Goal: Task Accomplishment & Management: Use online tool/utility

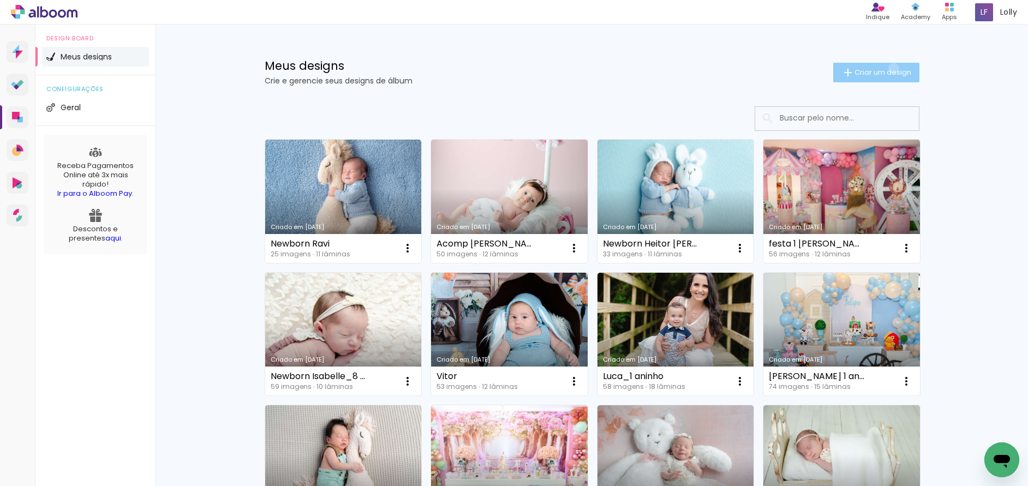
click at [888, 69] on span "Criar um design" at bounding box center [883, 72] width 57 height 7
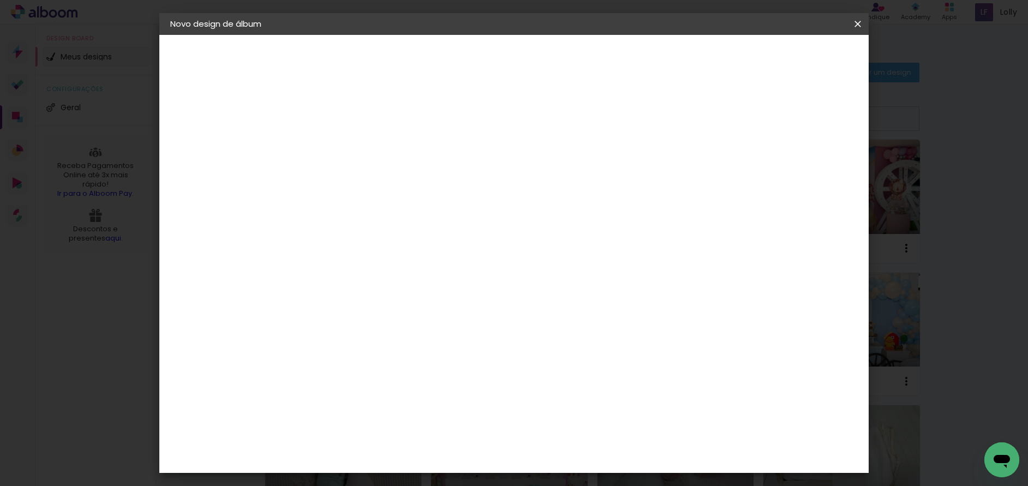
click at [349, 149] on input at bounding box center [349, 146] width 0 height 17
type input "Acomp. Antonella_Thaise"
type paper-input "Acomp. Antonella_Thaise"
click at [0, 0] on slot "Avançar" at bounding box center [0, 0] width 0 height 0
click at [553, 168] on paper-item "Tamanho Livre" at bounding box center [501, 166] width 105 height 24
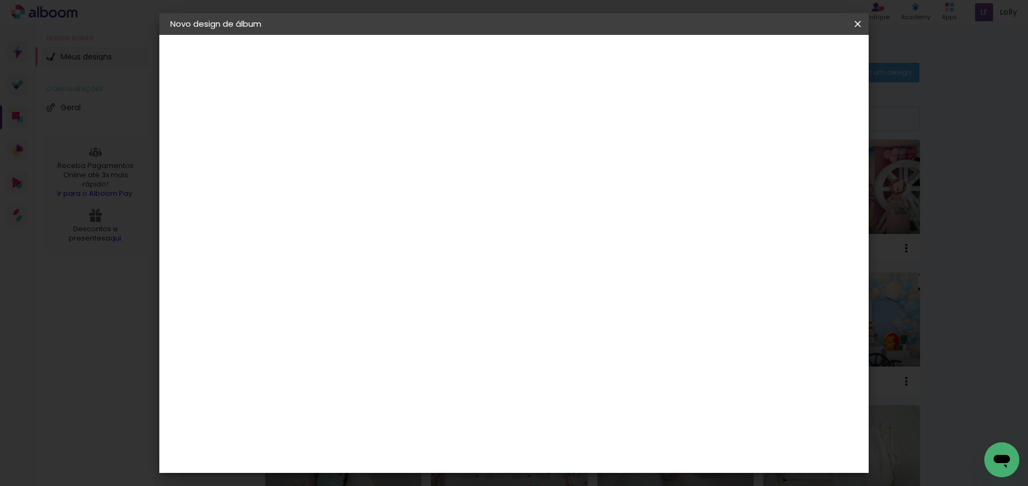
click at [0, 0] on slot "Tamanho Livre" at bounding box center [0, 0] width 0 height 0
click at [0, 0] on slot "Avançar" at bounding box center [0, 0] width 0 height 0
click at [576, 456] on input "60" at bounding box center [575, 455] width 28 height 16
type input "40"
type paper-input "40"
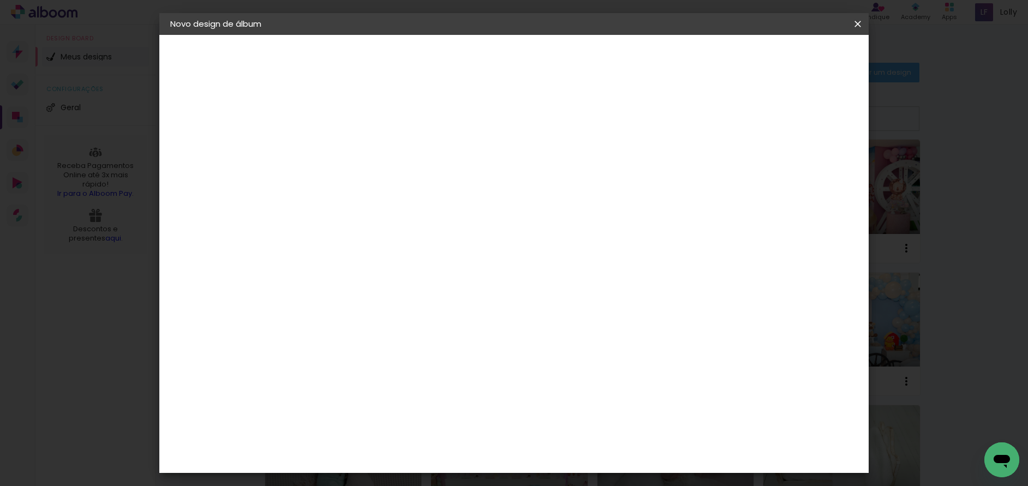
click at [326, 360] on input "30" at bounding box center [324, 357] width 28 height 16
type input "20"
type paper-input "20"
click at [790, 55] on span "Iniciar design" at bounding box center [765, 58] width 50 height 8
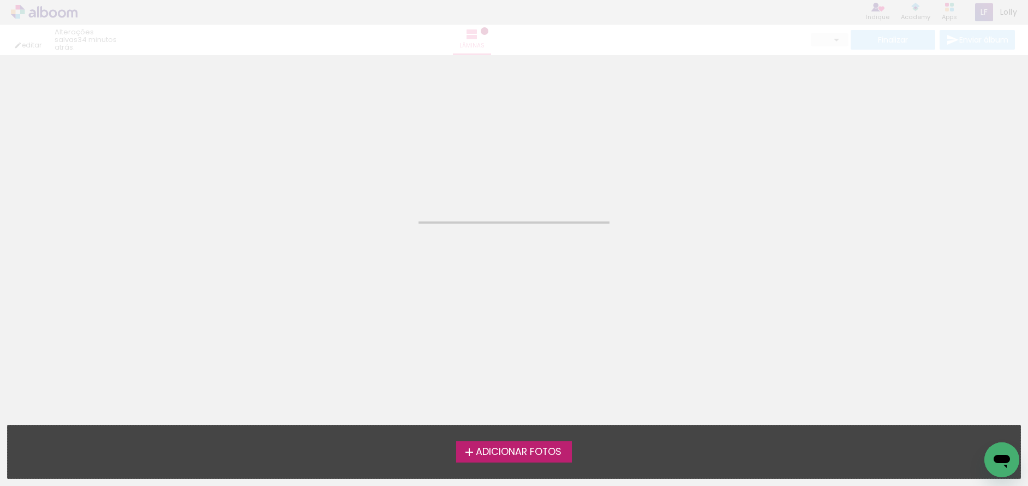
click at [533, 448] on span "Adicionar Fotos" at bounding box center [519, 453] width 86 height 10
click at [0, 0] on input "file" at bounding box center [0, 0] width 0 height 0
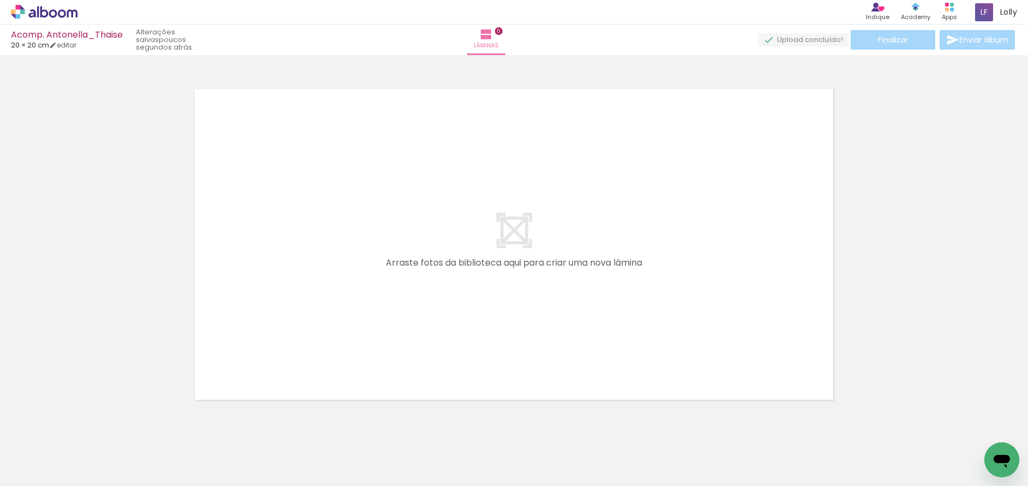
scroll to position [14, 0]
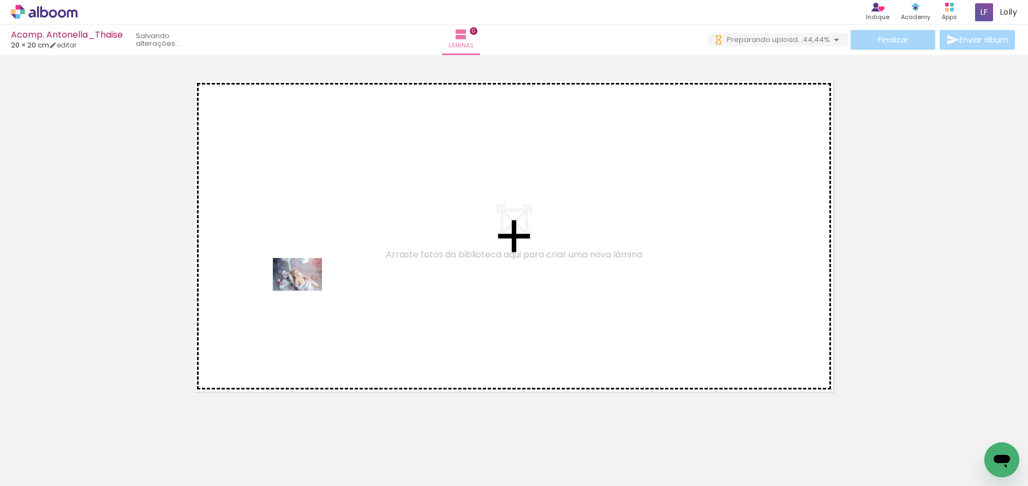
drag, startPoint x: 170, startPoint y: 461, endPoint x: 306, endPoint y: 291, distance: 217.1
click at [306, 291] on quentale-workspace at bounding box center [514, 243] width 1028 height 486
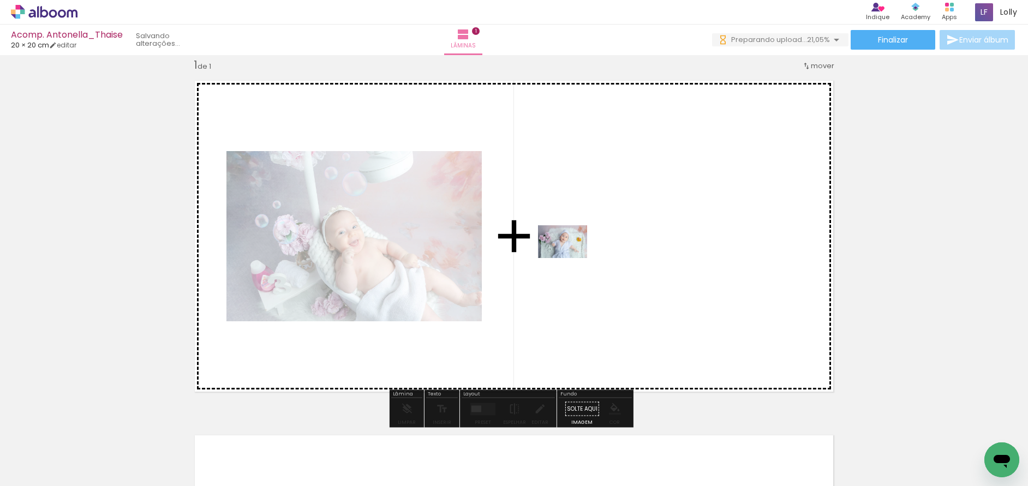
drag, startPoint x: 305, startPoint y: 459, endPoint x: 272, endPoint y: 434, distance: 40.9
click at [573, 255] on quentale-workspace at bounding box center [514, 243] width 1028 height 486
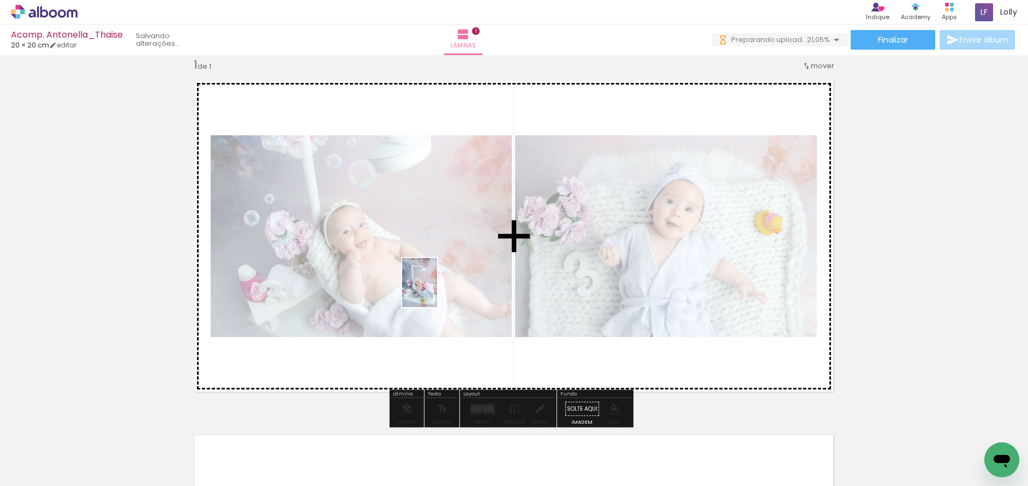
drag, startPoint x: 237, startPoint y: 461, endPoint x: 435, endPoint y: 291, distance: 260.5
click at [435, 291] on quentale-workspace at bounding box center [514, 243] width 1028 height 486
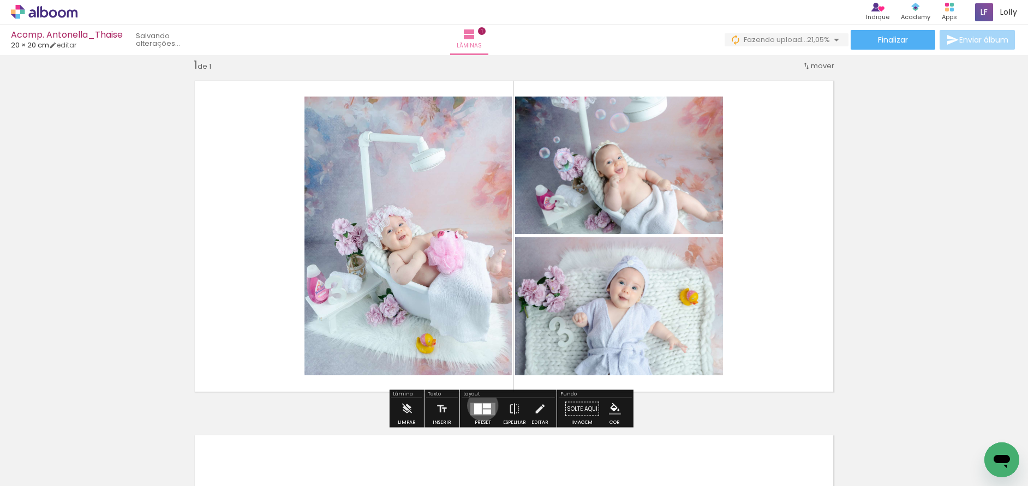
click at [483, 406] on div at bounding box center [487, 405] width 8 height 5
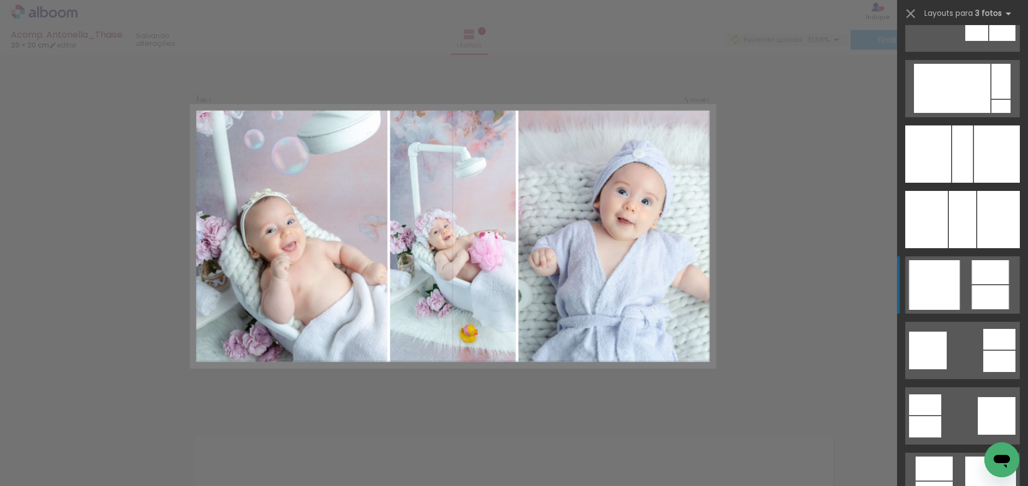
scroll to position [1801, 0]
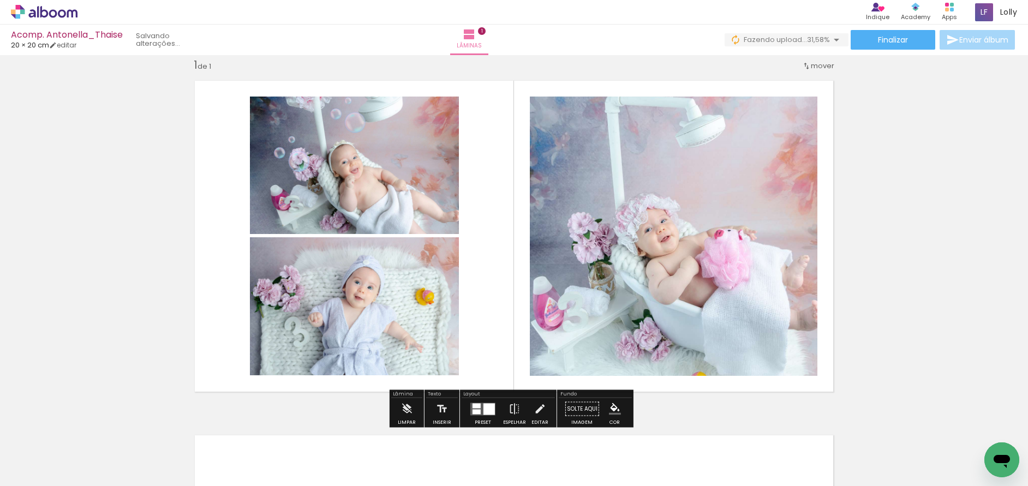
click at [726, 206] on quentale-photo at bounding box center [674, 236] width 288 height 279
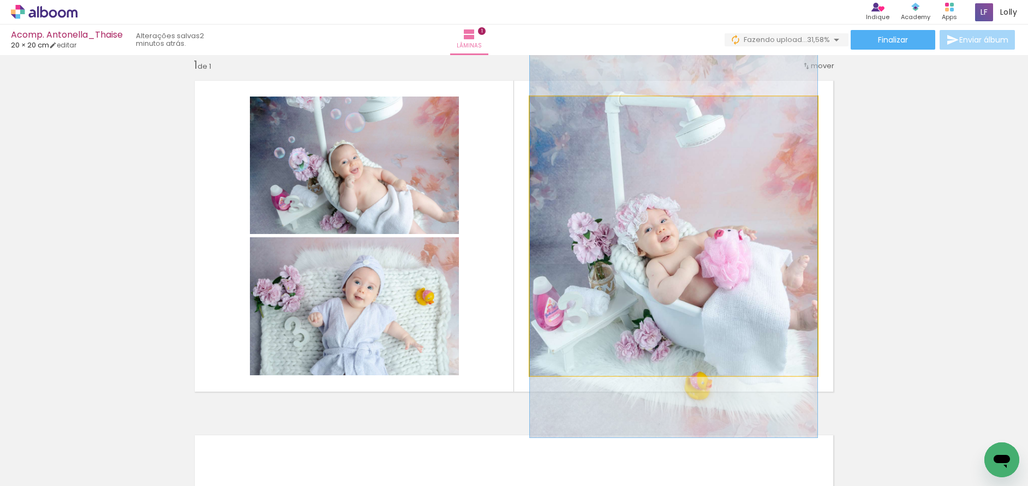
click at [726, 206] on quentale-photo at bounding box center [674, 236] width 288 height 279
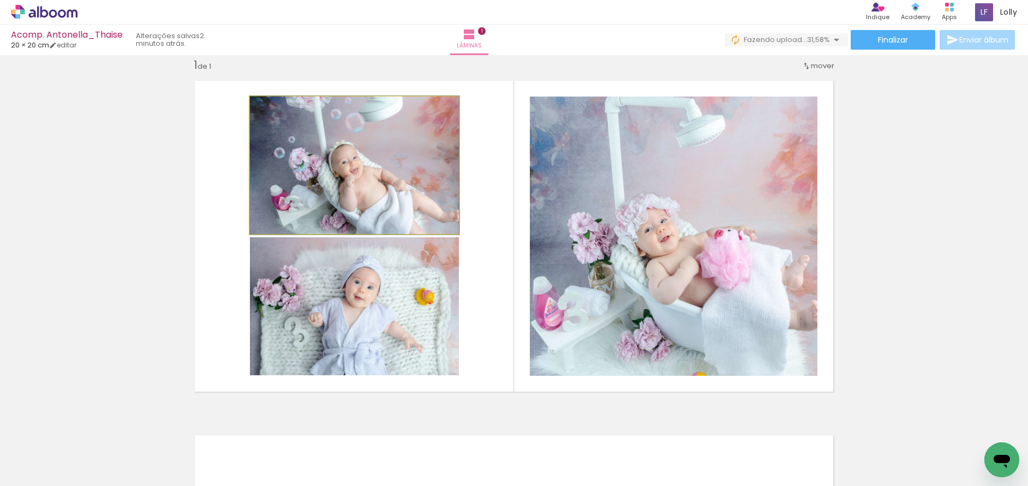
drag, startPoint x: 390, startPoint y: 182, endPoint x: 384, endPoint y: 349, distance: 167.1
click at [390, 183] on quentale-photo at bounding box center [354, 166] width 209 height 138
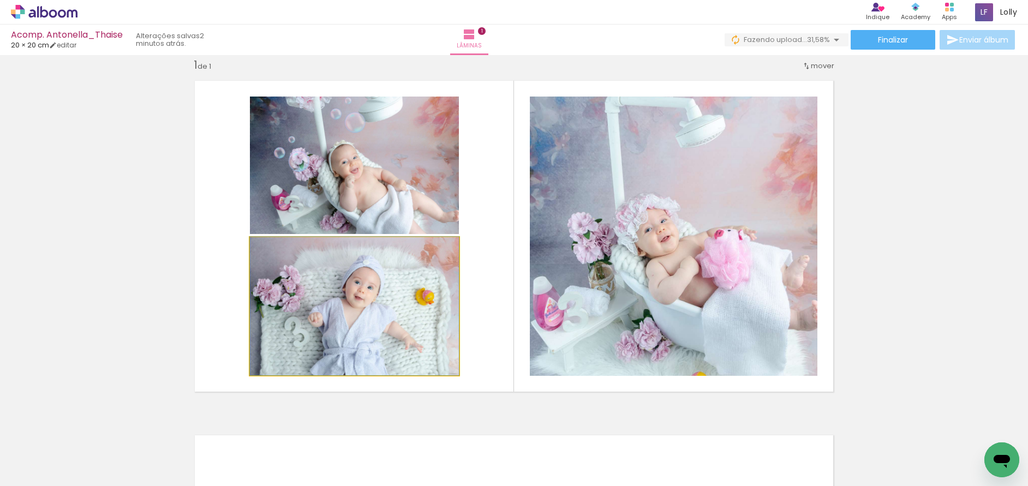
click at [384, 355] on quentale-photo at bounding box center [354, 306] width 209 height 138
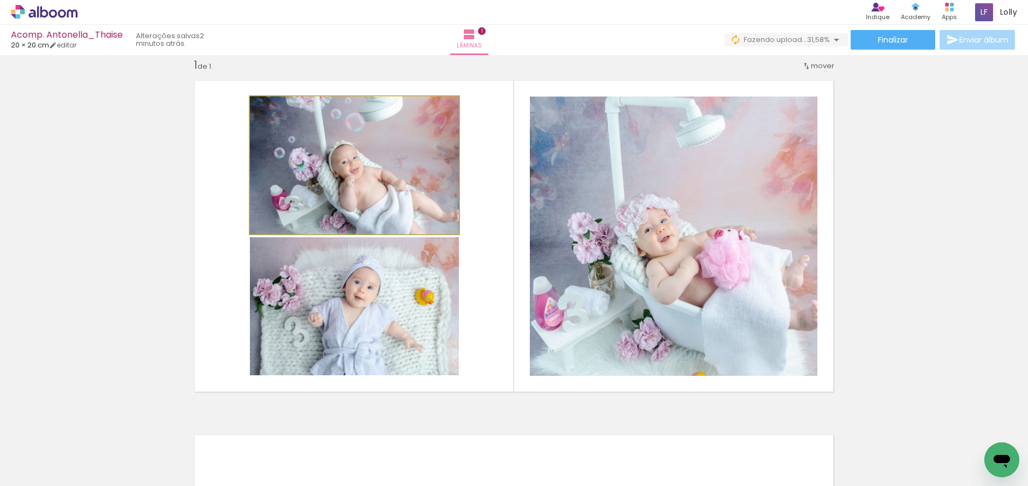
click at [347, 160] on quentale-photo at bounding box center [354, 166] width 209 height 138
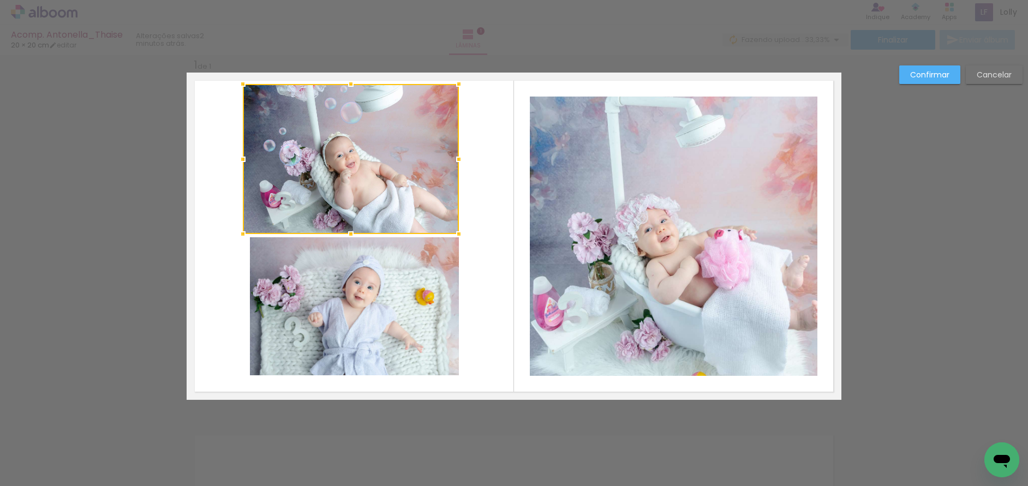
drag, startPoint x: 246, startPoint y: 96, endPoint x: 239, endPoint y: 84, distance: 14.4
click at [239, 84] on div at bounding box center [243, 84] width 22 height 22
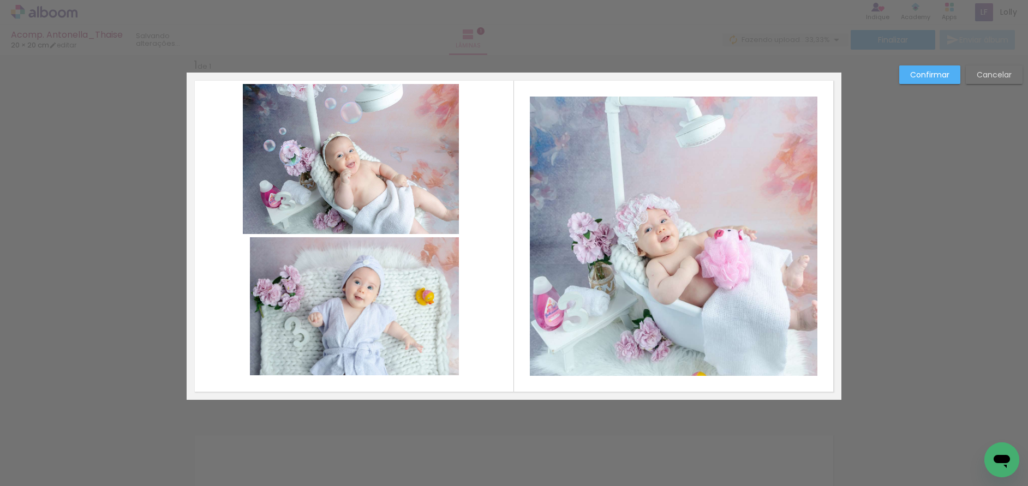
click at [312, 342] on quentale-photo at bounding box center [354, 306] width 209 height 138
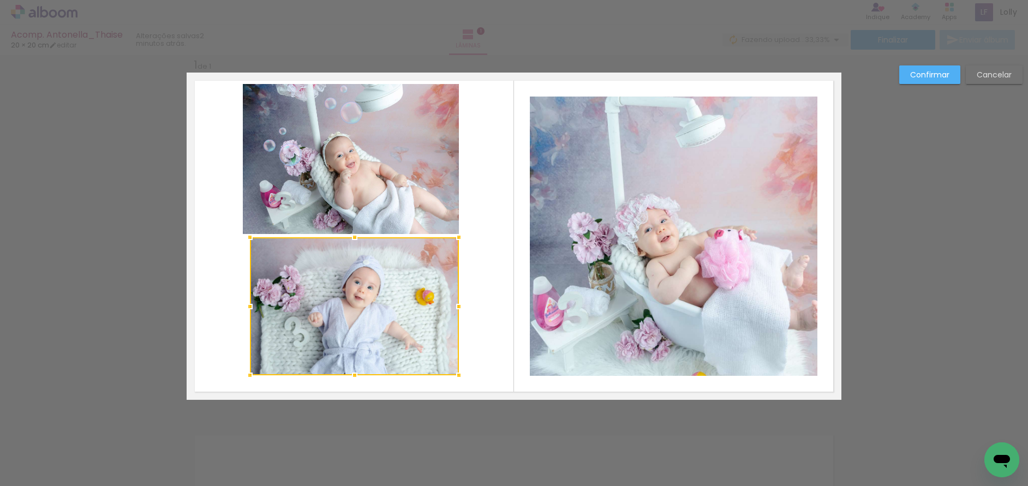
click at [312, 342] on div at bounding box center [354, 306] width 209 height 138
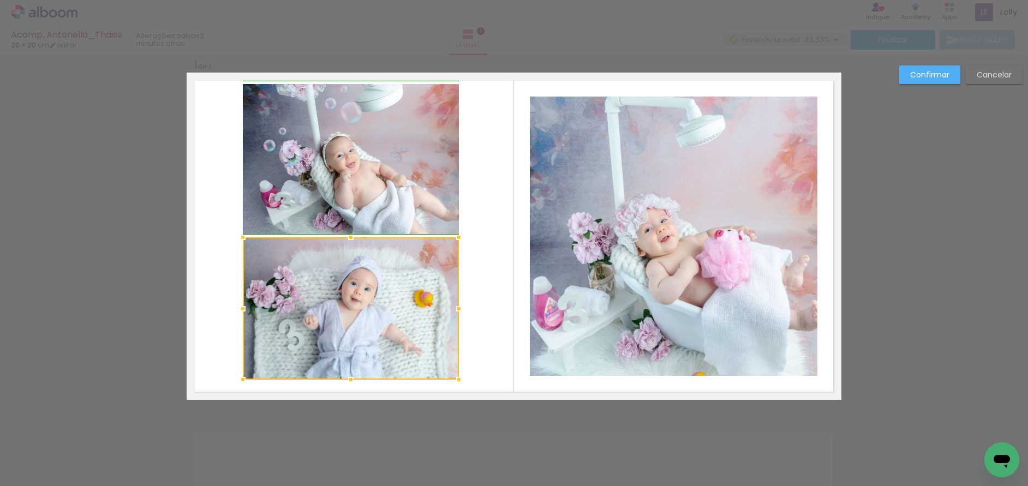
drag, startPoint x: 244, startPoint y: 374, endPoint x: 236, endPoint y: 379, distance: 9.3
click at [236, 379] on div at bounding box center [243, 380] width 22 height 22
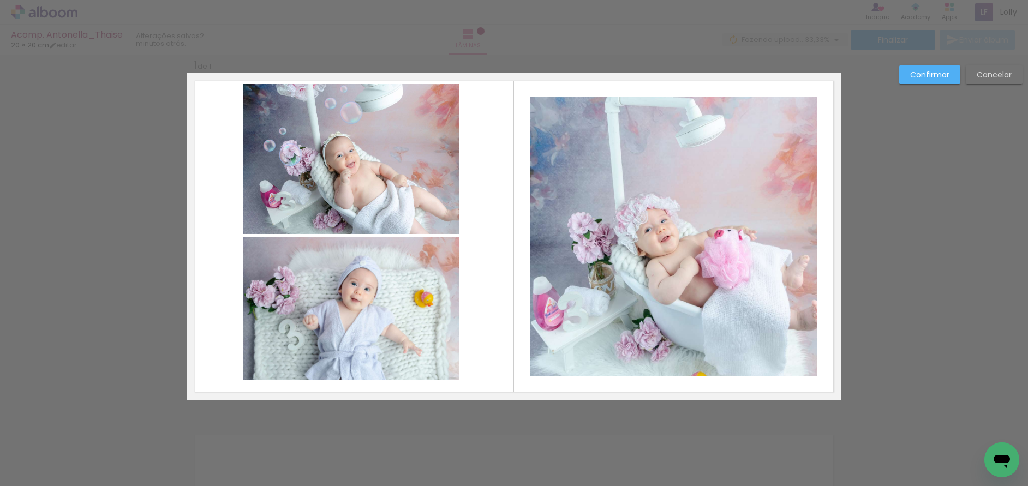
click at [430, 359] on quentale-photo at bounding box center [351, 308] width 216 height 142
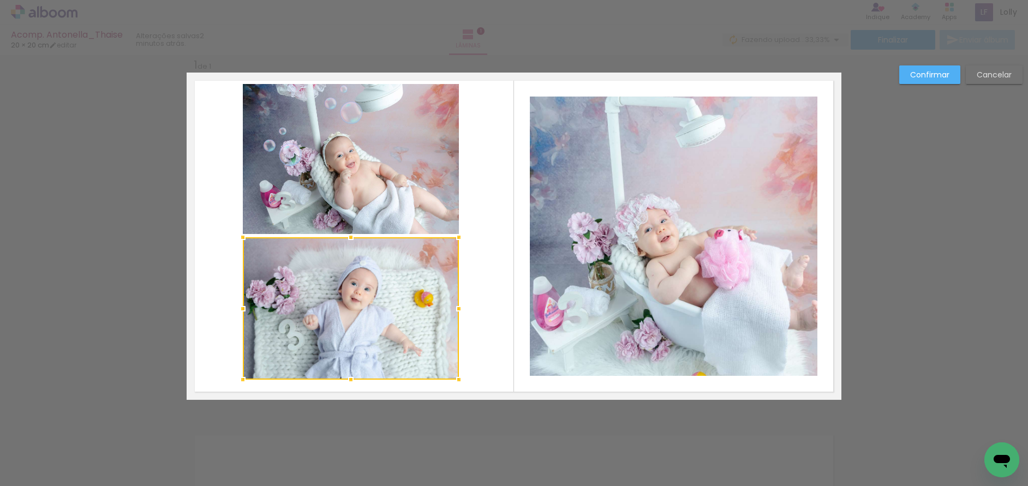
click at [430, 359] on div at bounding box center [351, 308] width 216 height 142
click at [457, 380] on div at bounding box center [459, 380] width 22 height 22
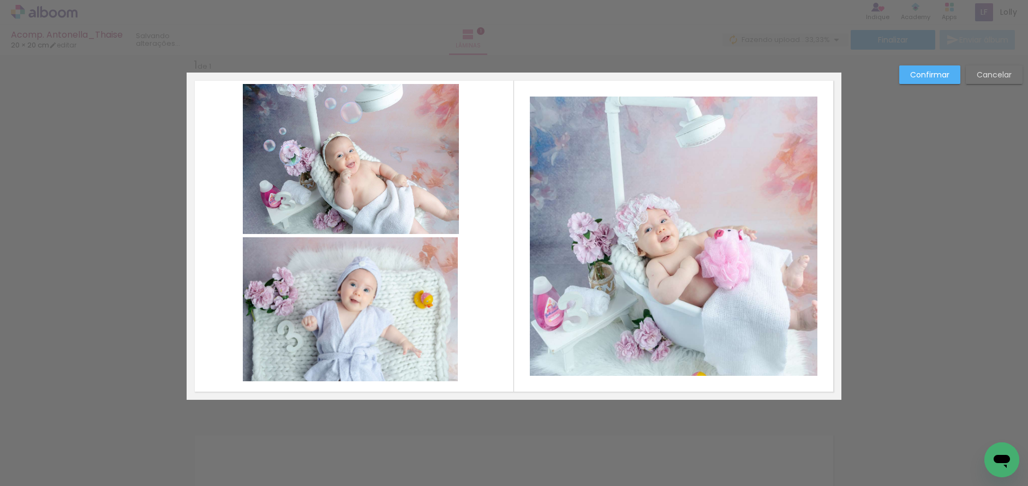
click at [457, 380] on quentale-layouter at bounding box center [514, 236] width 655 height 327
click at [425, 348] on quentale-photo at bounding box center [350, 309] width 215 height 144
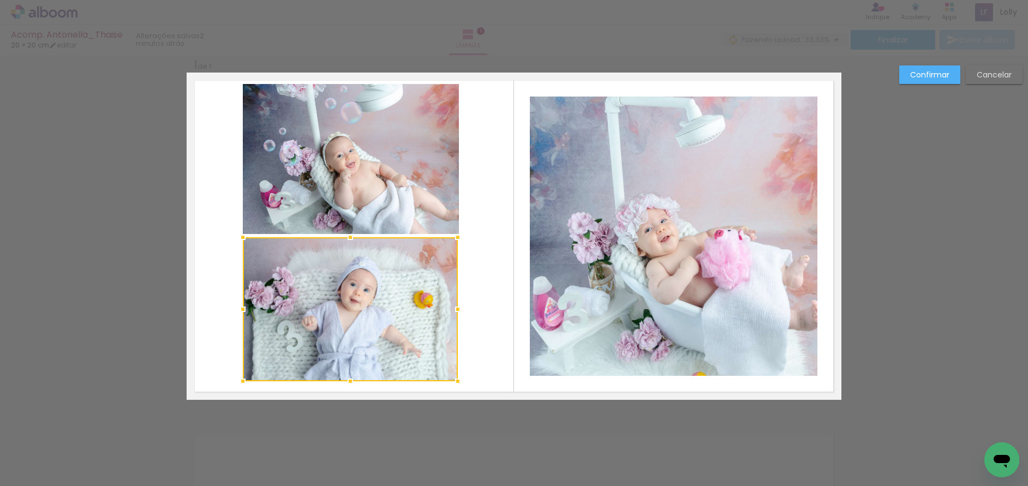
click at [425, 348] on div at bounding box center [350, 309] width 215 height 144
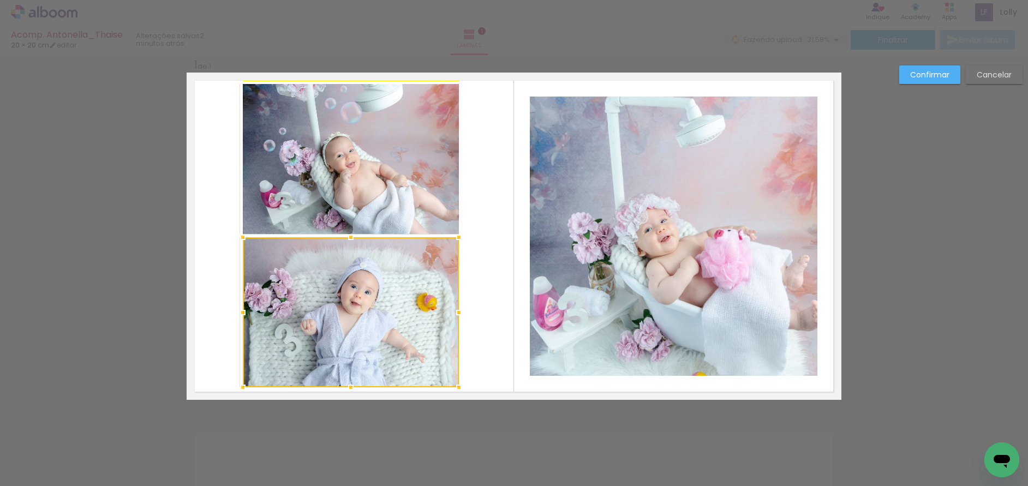
drag, startPoint x: 453, startPoint y: 384, endPoint x: 473, endPoint y: 391, distance: 21.4
click at [463, 388] on div at bounding box center [459, 388] width 22 height 22
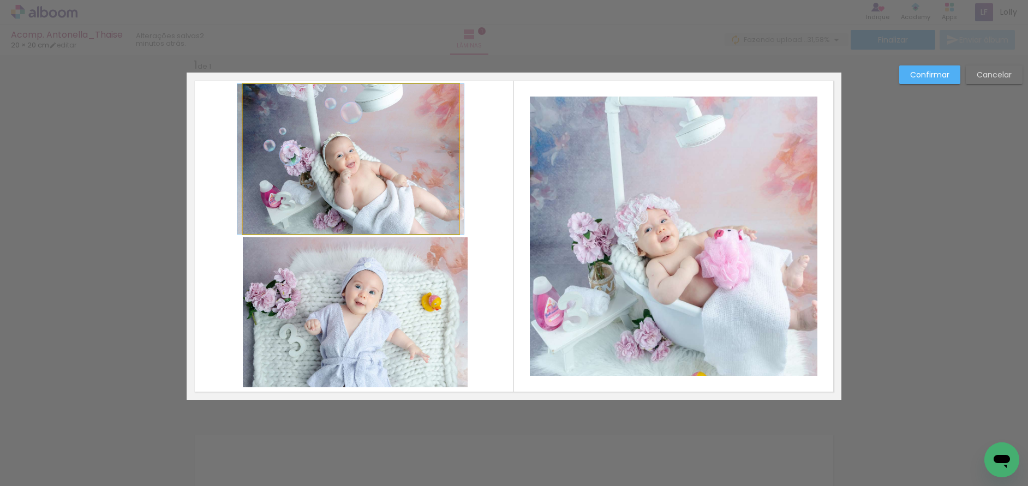
click at [405, 191] on quentale-photo at bounding box center [351, 159] width 216 height 150
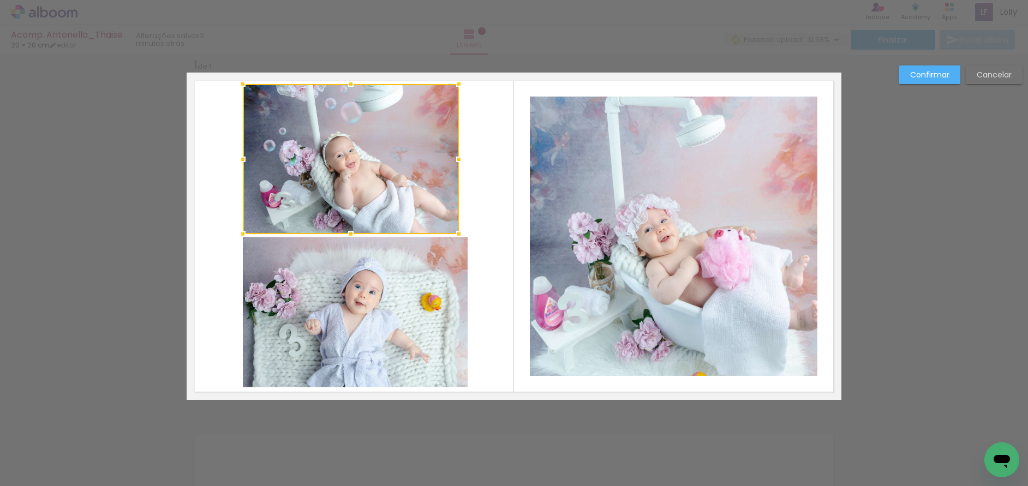
click at [405, 191] on div at bounding box center [351, 159] width 216 height 150
click at [422, 166] on div at bounding box center [351, 159] width 216 height 150
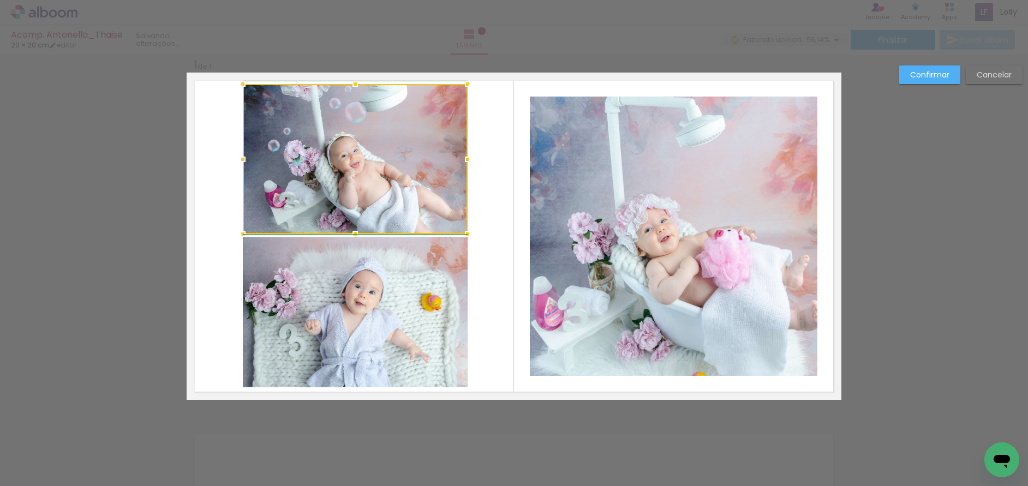
drag, startPoint x: 453, startPoint y: 163, endPoint x: 460, endPoint y: 163, distance: 7.1
click at [460, 163] on div at bounding box center [468, 159] width 22 height 22
click at [938, 68] on paper-button "Confirmar" at bounding box center [930, 74] width 61 height 19
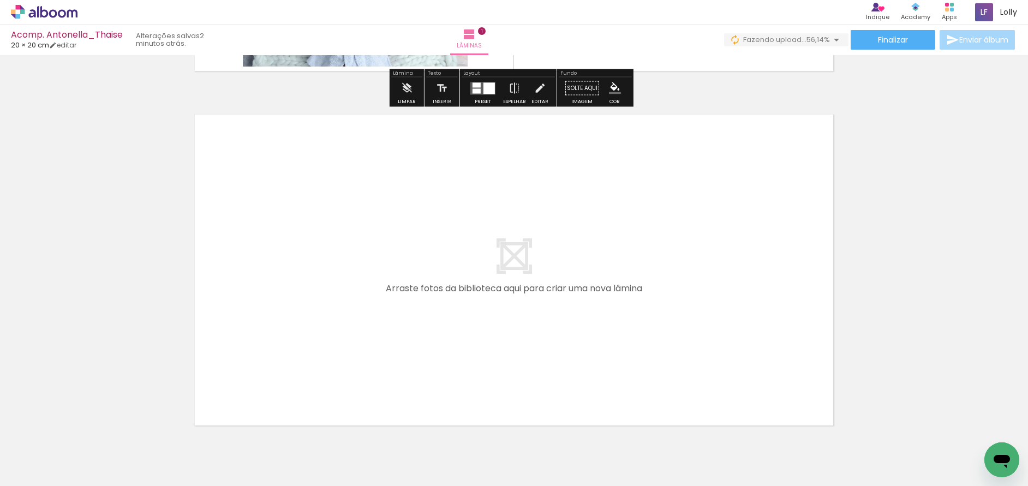
scroll to position [342, 0]
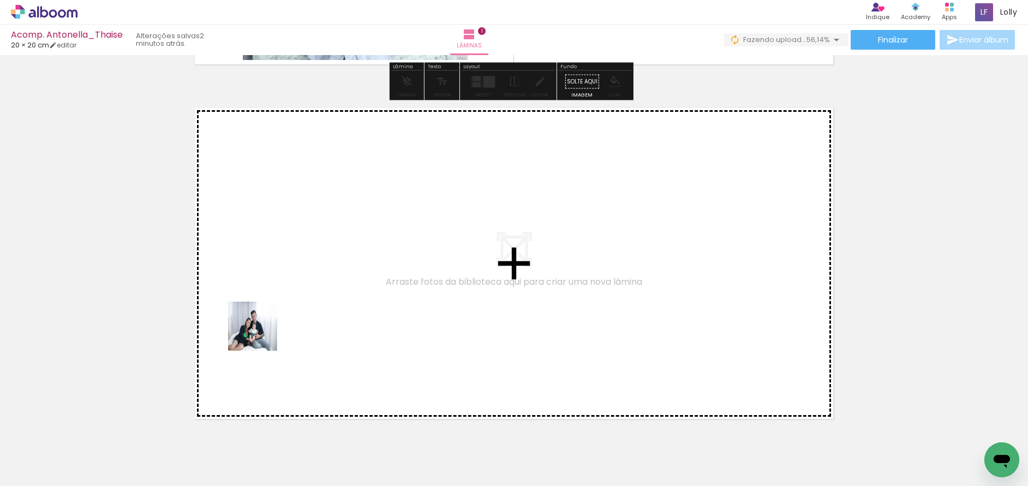
drag, startPoint x: 116, startPoint y: 462, endPoint x: 284, endPoint y: 307, distance: 228.7
click at [284, 307] on quentale-workspace at bounding box center [514, 243] width 1028 height 486
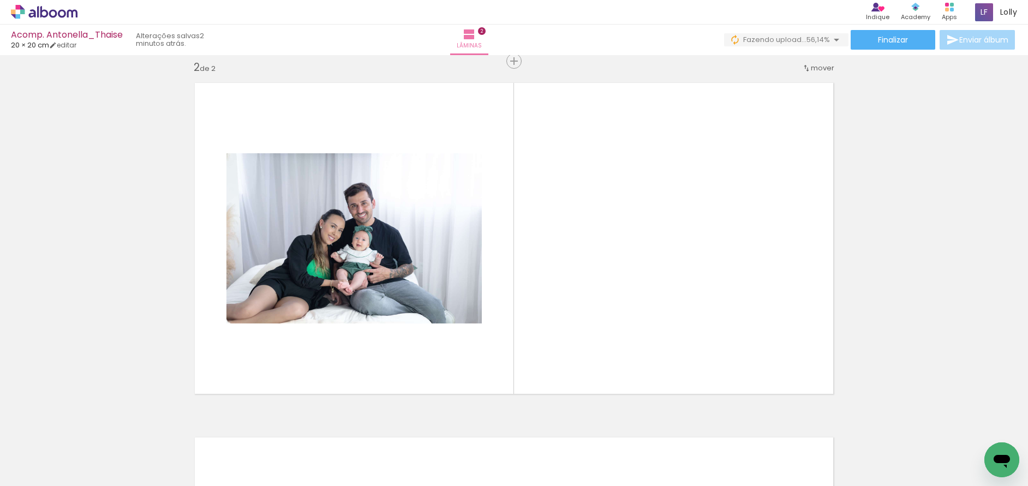
scroll to position [369, 0]
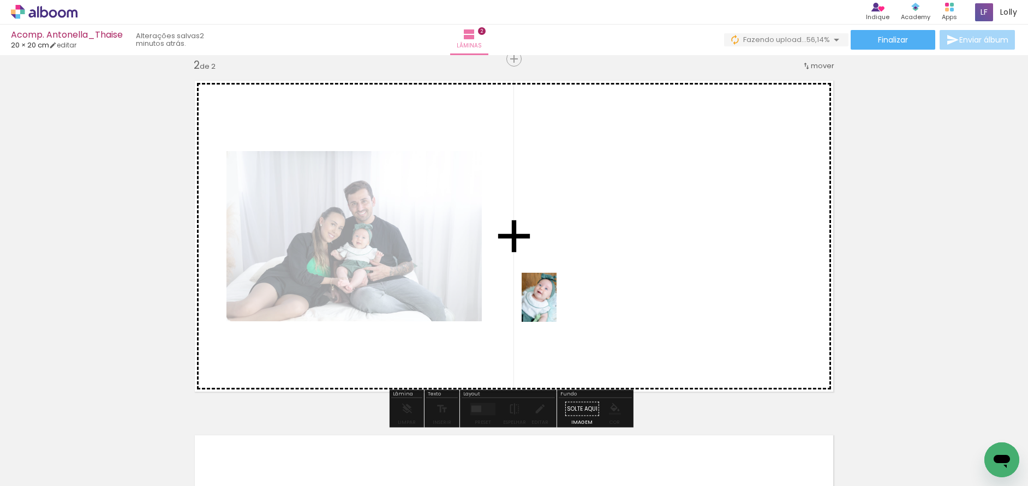
drag, startPoint x: 363, startPoint y: 460, endPoint x: 555, endPoint y: 306, distance: 246.1
click at [555, 306] on quentale-workspace at bounding box center [514, 243] width 1028 height 486
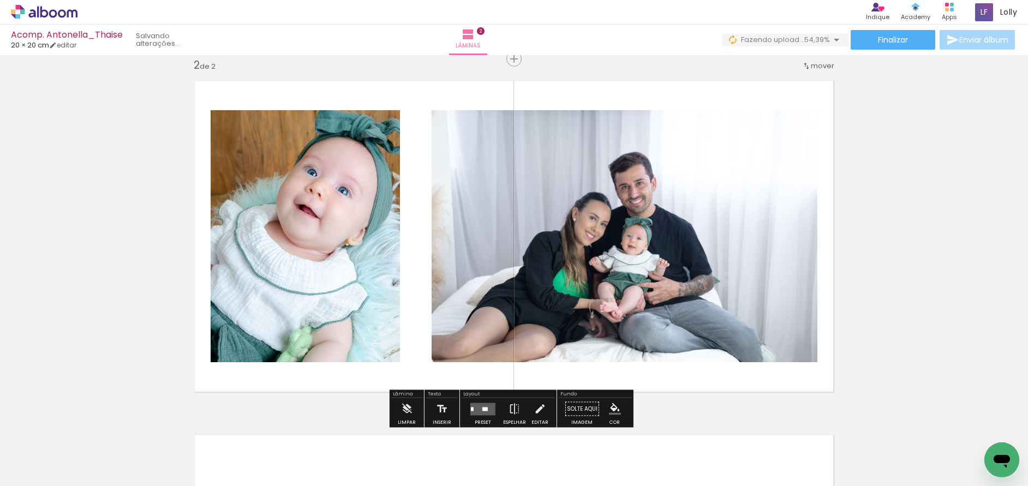
click at [674, 244] on quentale-photo at bounding box center [625, 236] width 386 height 252
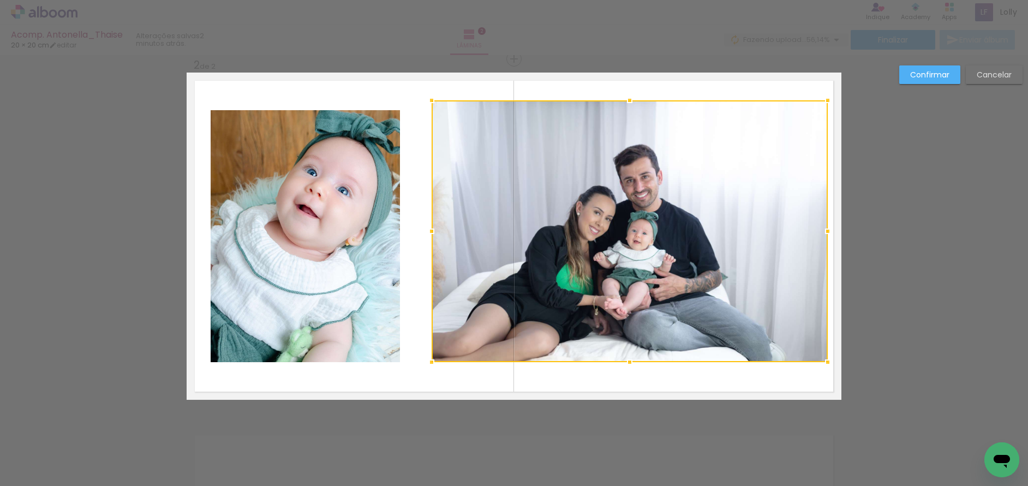
drag, startPoint x: 809, startPoint y: 110, endPoint x: 821, endPoint y: 100, distance: 15.5
click at [821, 100] on div at bounding box center [828, 101] width 22 height 22
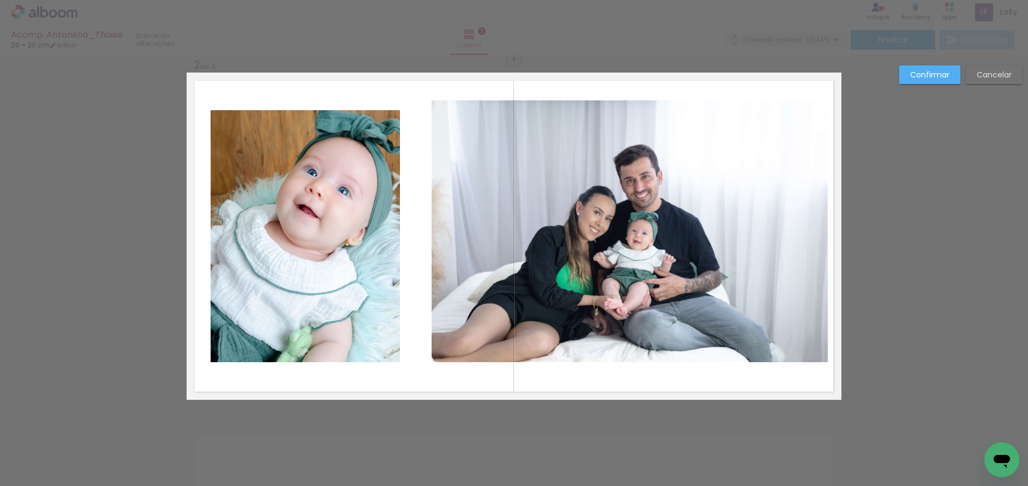
click at [623, 110] on quentale-photo at bounding box center [630, 231] width 396 height 262
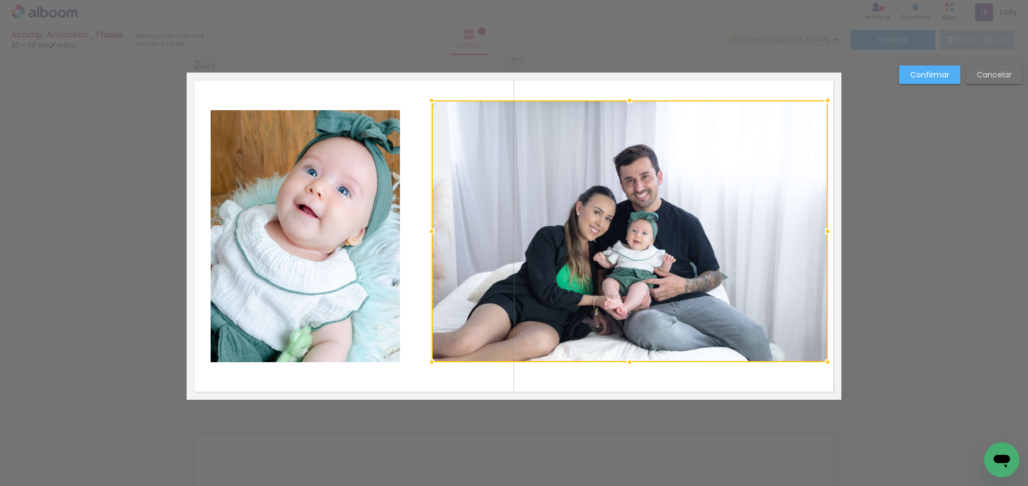
click at [623, 110] on div at bounding box center [630, 101] width 22 height 22
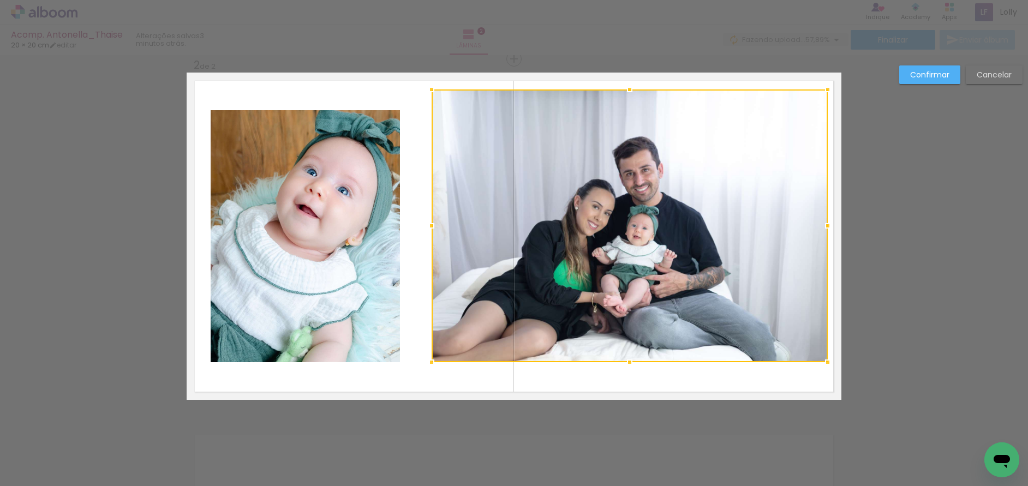
drag, startPoint x: 627, startPoint y: 100, endPoint x: 629, endPoint y: 90, distance: 11.3
click at [629, 90] on div at bounding box center [630, 90] width 22 height 22
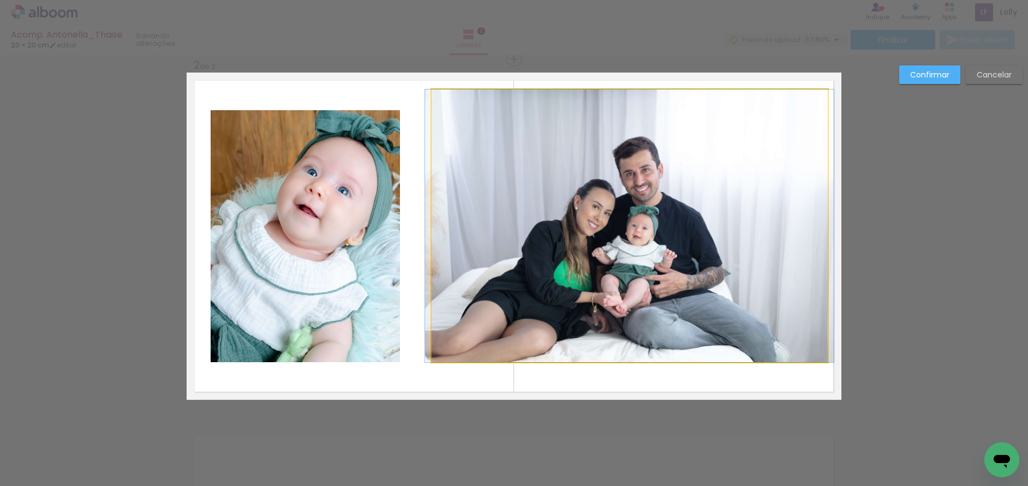
click at [622, 324] on quentale-photo at bounding box center [630, 226] width 396 height 273
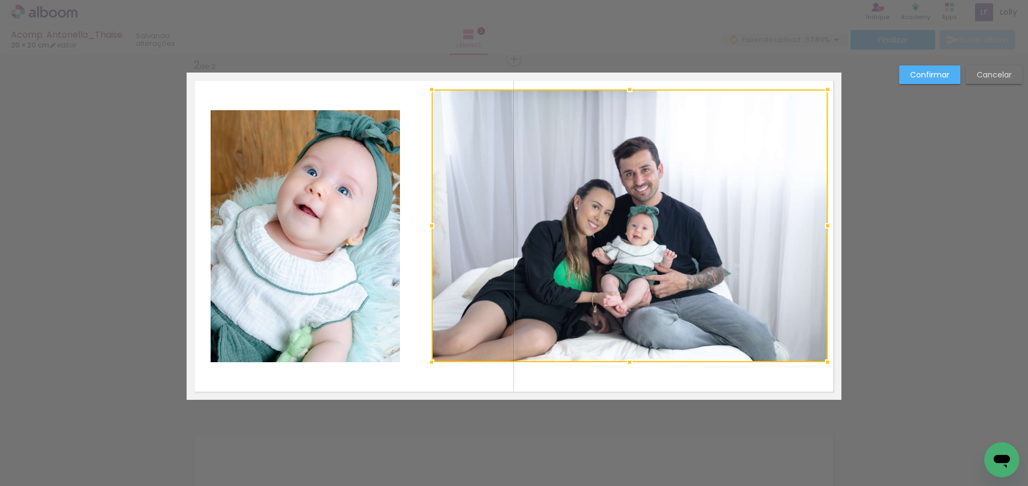
click at [622, 324] on div at bounding box center [630, 226] width 396 height 273
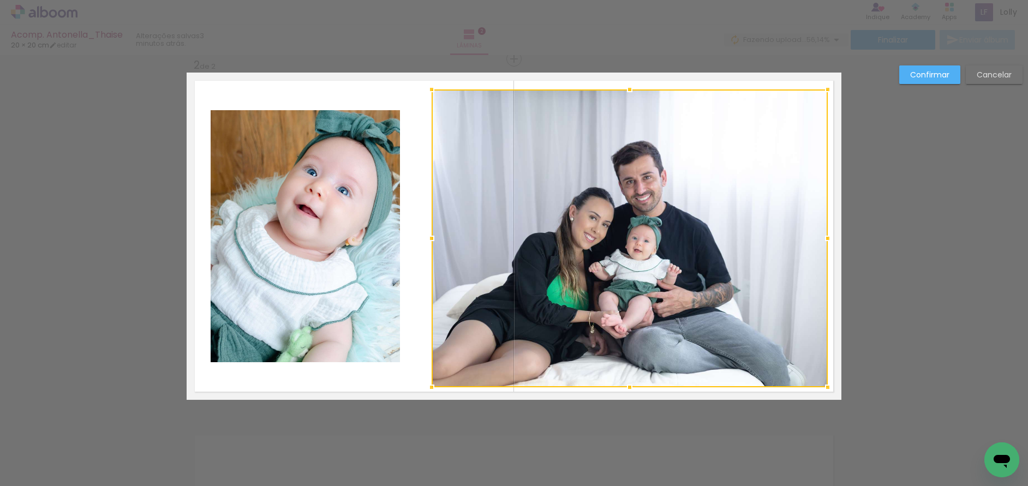
drag, startPoint x: 626, startPoint y: 365, endPoint x: 629, endPoint y: 390, distance: 25.4
click at [629, 390] on div at bounding box center [630, 388] width 22 height 22
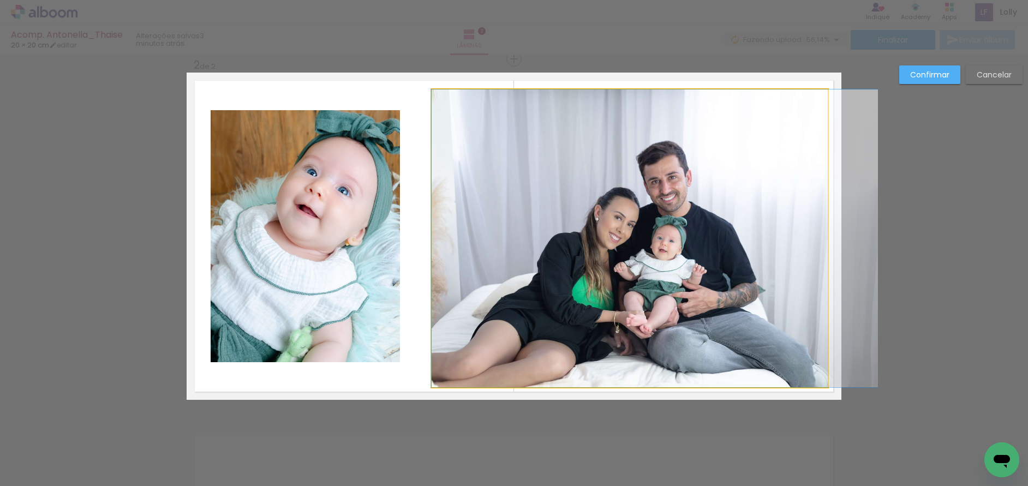
drag, startPoint x: 577, startPoint y: 262, endPoint x: 615, endPoint y: 264, distance: 37.7
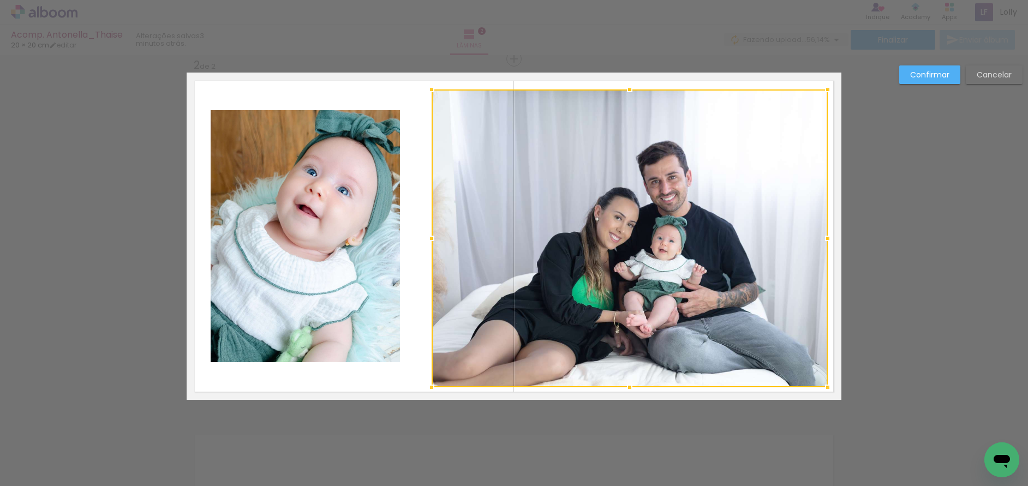
click at [310, 235] on quentale-photo at bounding box center [305, 236] width 189 height 252
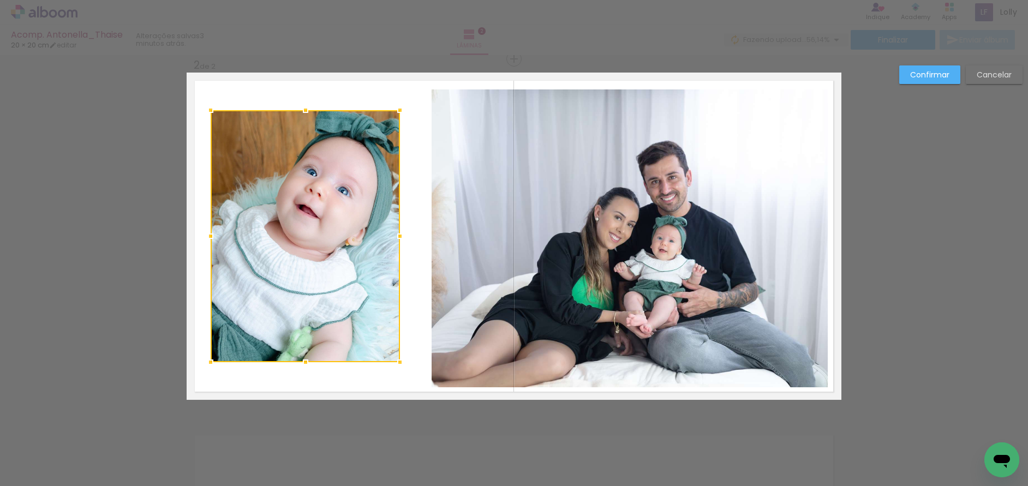
click at [310, 235] on div at bounding box center [305, 236] width 189 height 252
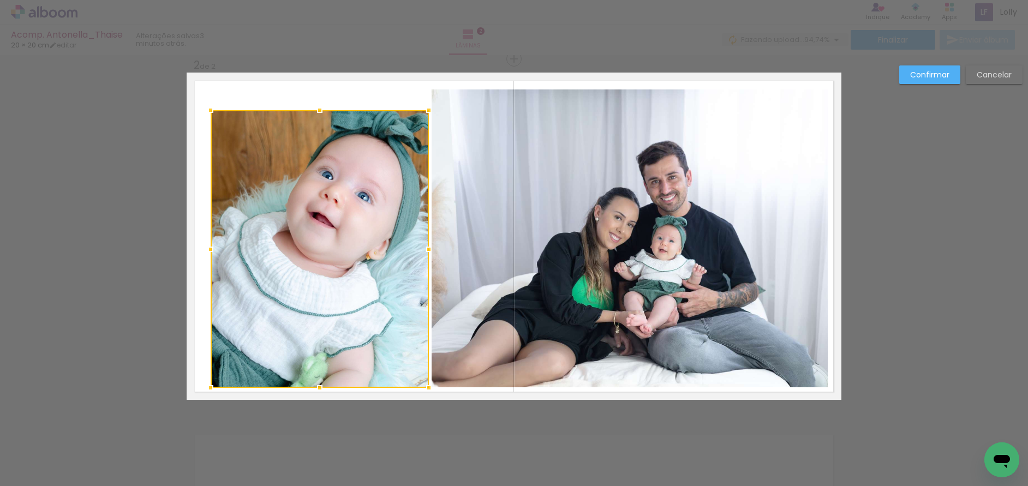
drag, startPoint x: 397, startPoint y: 361, endPoint x: 426, endPoint y: 386, distance: 38.7
click at [426, 386] on div at bounding box center [429, 388] width 22 height 22
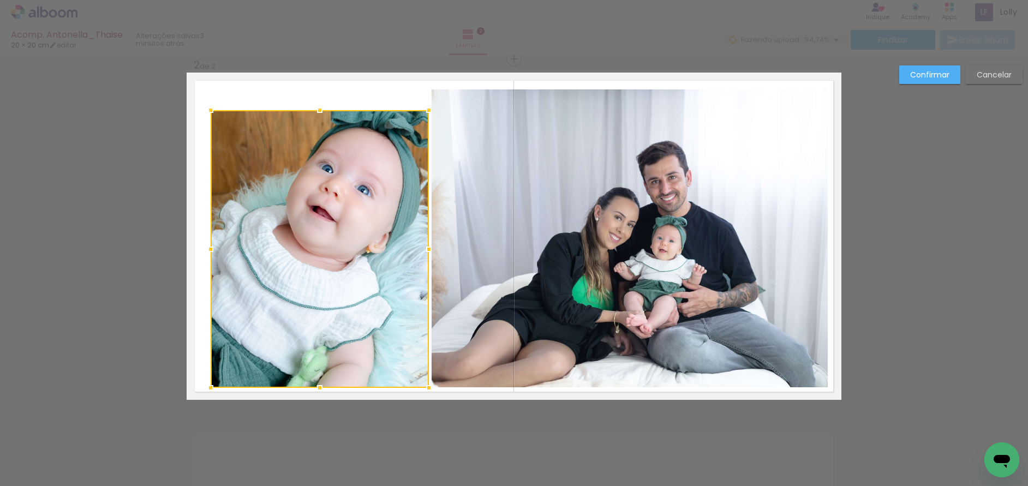
drag, startPoint x: 278, startPoint y: 229, endPoint x: 275, endPoint y: 216, distance: 13.5
click at [278, 229] on div at bounding box center [320, 249] width 218 height 278
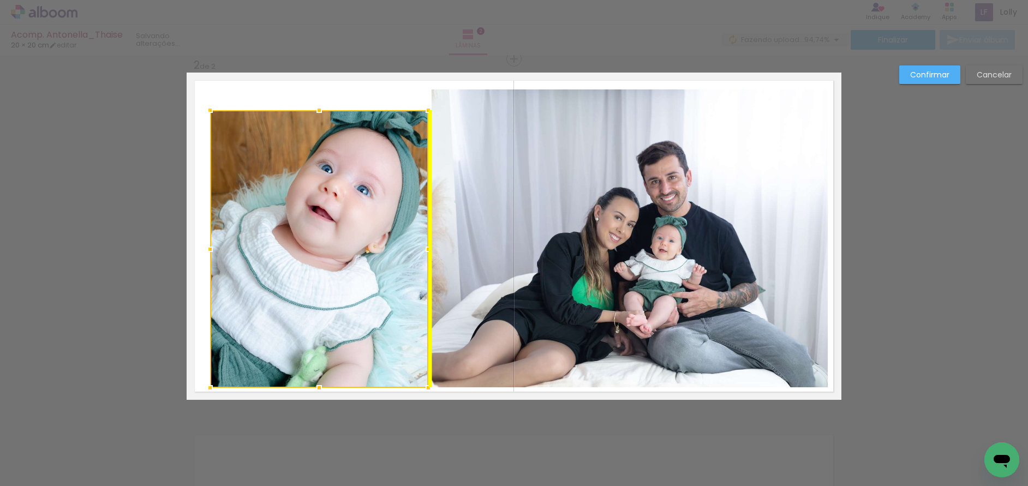
drag, startPoint x: 280, startPoint y: 280, endPoint x: 283, endPoint y: 275, distance: 5.6
click at [283, 275] on div at bounding box center [319, 249] width 218 height 278
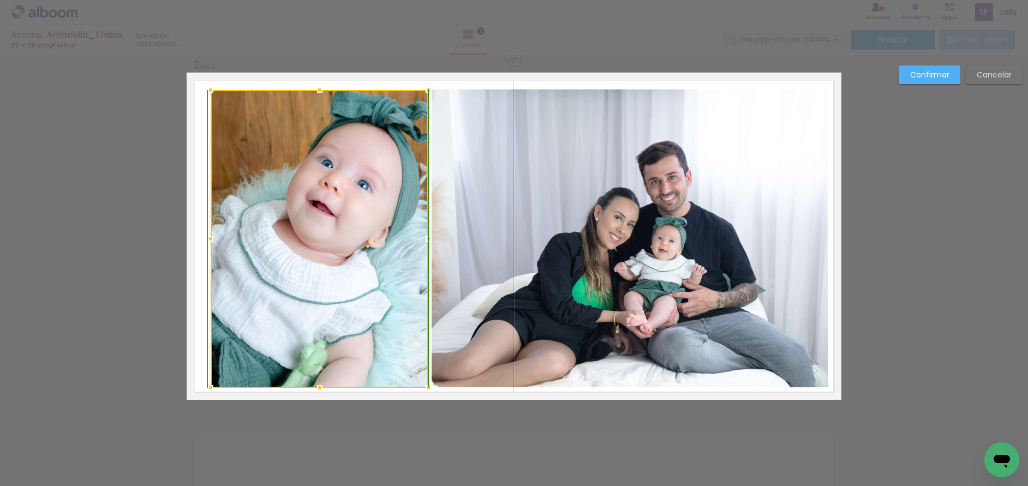
drag, startPoint x: 207, startPoint y: 111, endPoint x: 205, endPoint y: 94, distance: 17.1
click at [205, 94] on div at bounding box center [211, 90] width 22 height 22
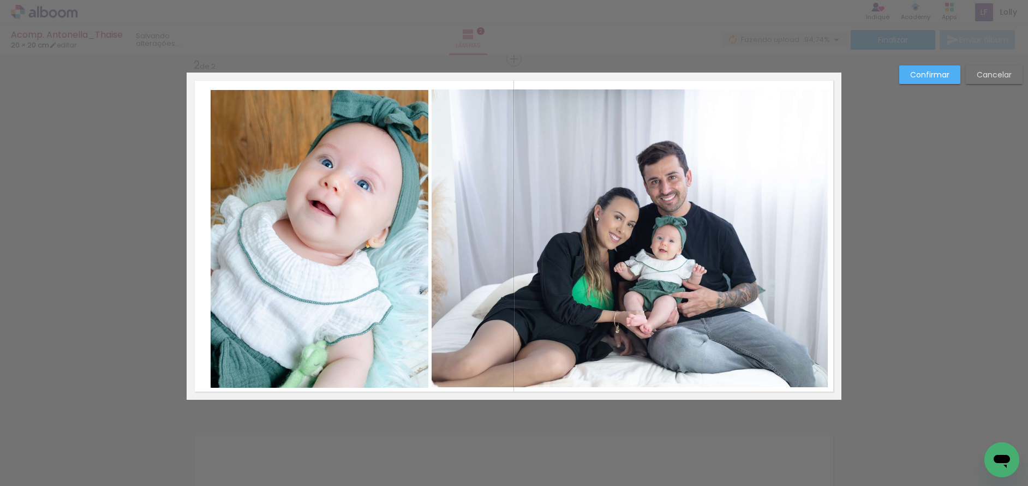
click at [216, 246] on quentale-photo at bounding box center [320, 239] width 218 height 298
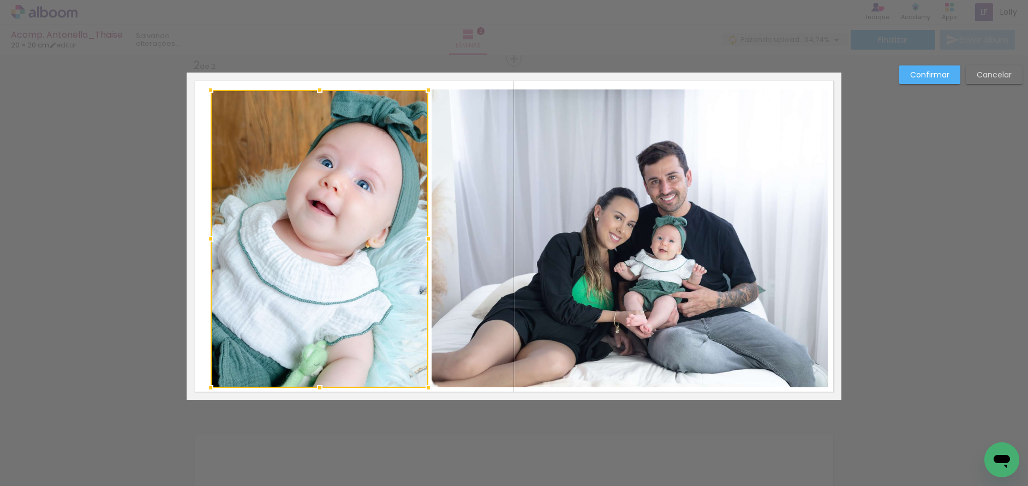
click at [216, 246] on div at bounding box center [211, 239] width 22 height 22
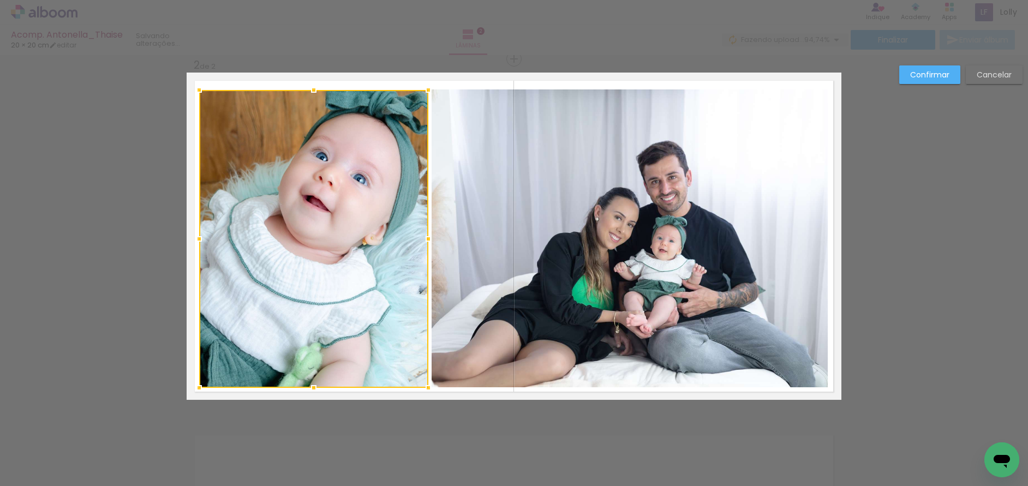
drag, startPoint x: 209, startPoint y: 239, endPoint x: 197, endPoint y: 238, distance: 11.5
click at [197, 238] on div at bounding box center [199, 239] width 22 height 22
click at [330, 269] on div at bounding box center [313, 239] width 229 height 298
click at [0, 0] on slot "Confirmar" at bounding box center [0, 0] width 0 height 0
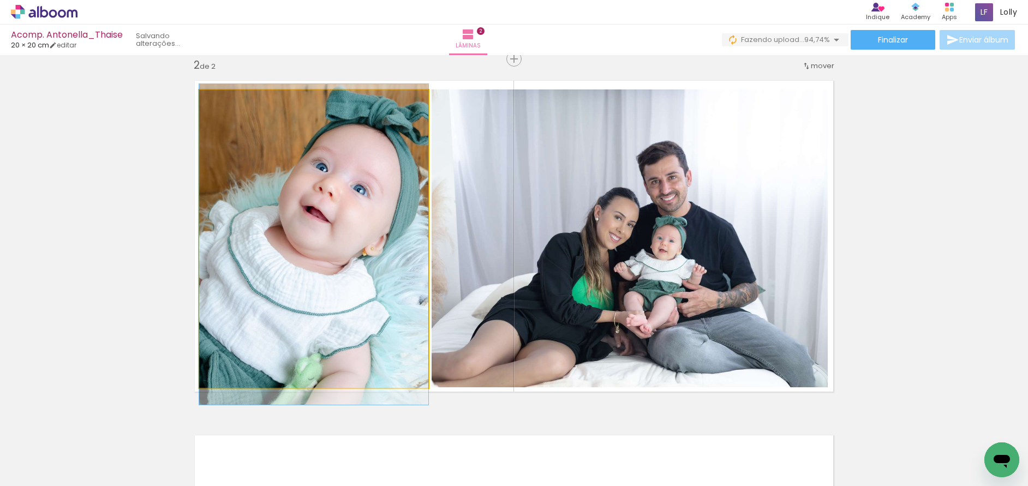
drag, startPoint x: 343, startPoint y: 219, endPoint x: 343, endPoint y: 230, distance: 10.9
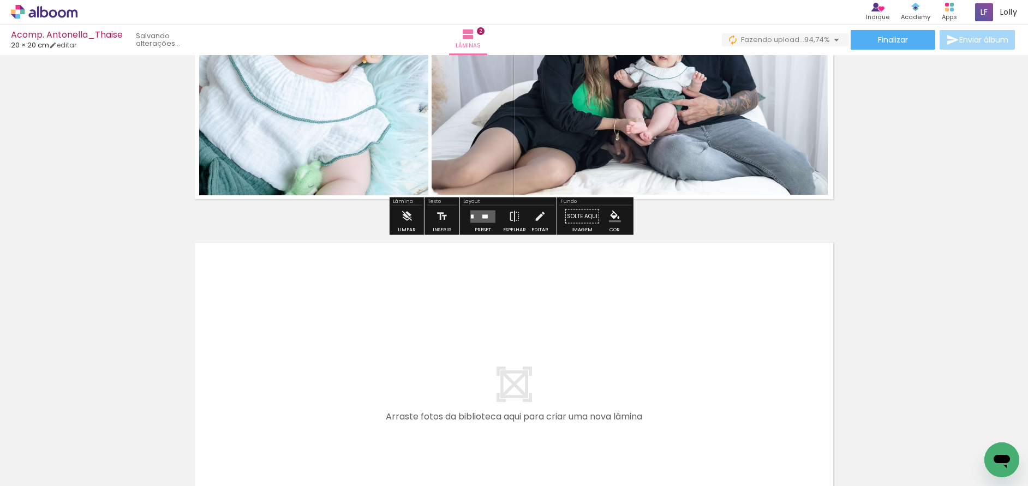
scroll to position [587, 0]
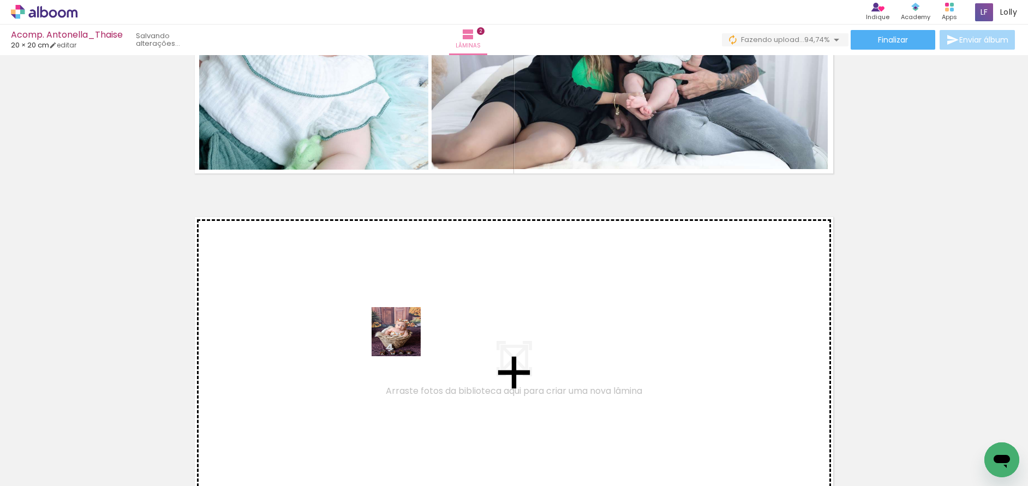
drag, startPoint x: 478, startPoint y: 464, endPoint x: 558, endPoint y: 466, distance: 80.3
click at [391, 327] on quentale-workspace at bounding box center [514, 243] width 1028 height 486
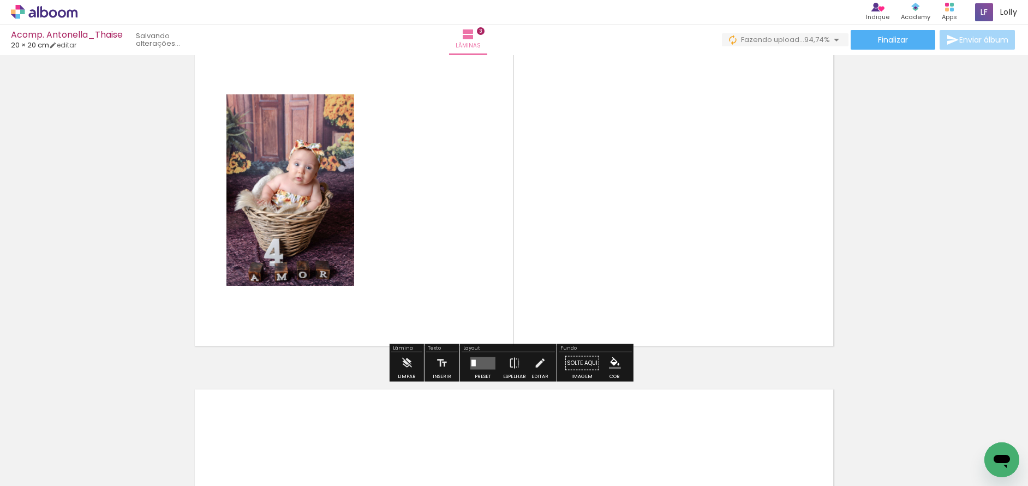
scroll to position [833, 0]
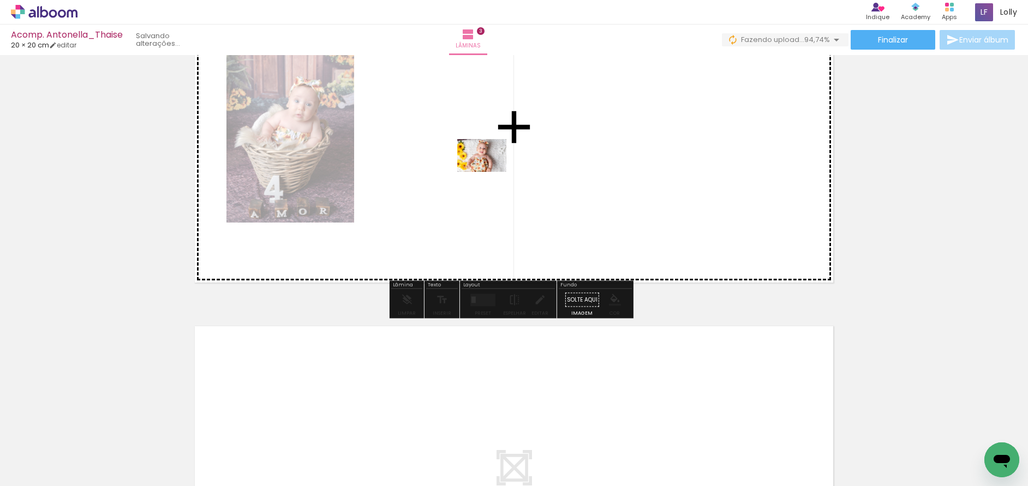
drag, startPoint x: 549, startPoint y: 467, endPoint x: 490, endPoint y: 172, distance: 301.1
click at [490, 172] on quentale-workspace at bounding box center [514, 243] width 1028 height 486
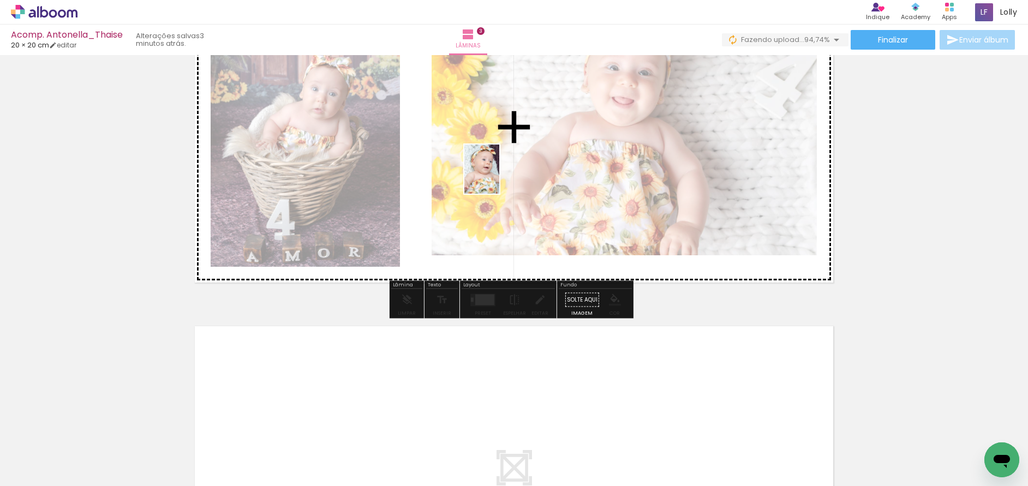
drag, startPoint x: 610, startPoint y: 462, endPoint x: 497, endPoint y: 177, distance: 306.3
click at [497, 177] on quentale-workspace at bounding box center [514, 243] width 1028 height 486
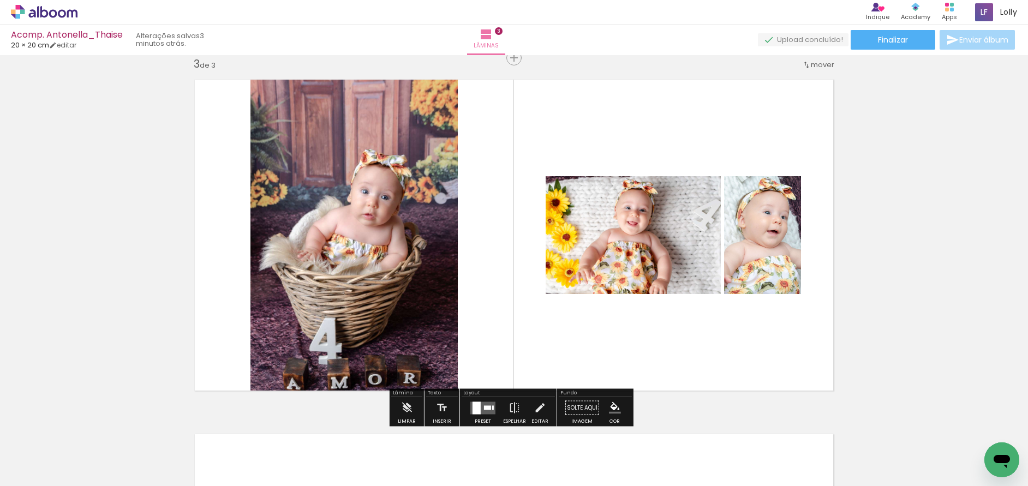
scroll to position [724, 0]
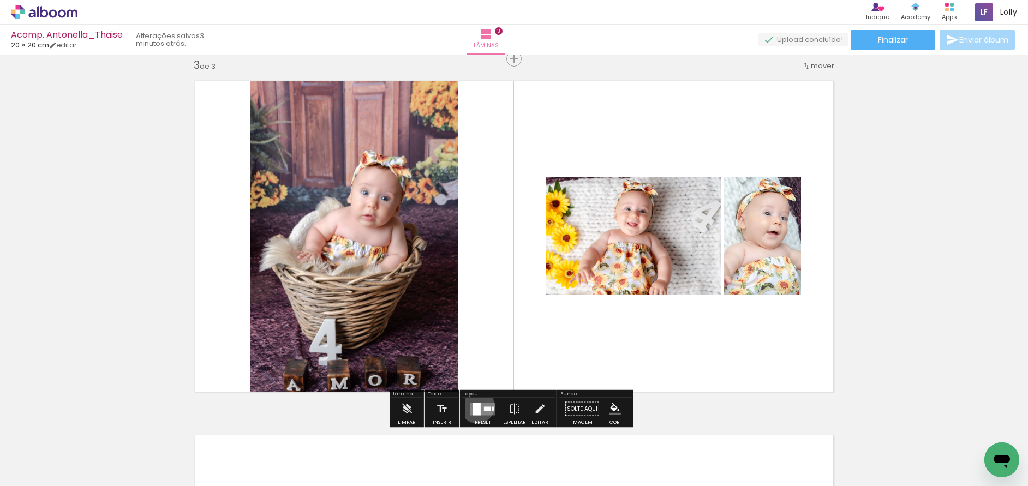
click at [475, 406] on div at bounding box center [477, 409] width 8 height 13
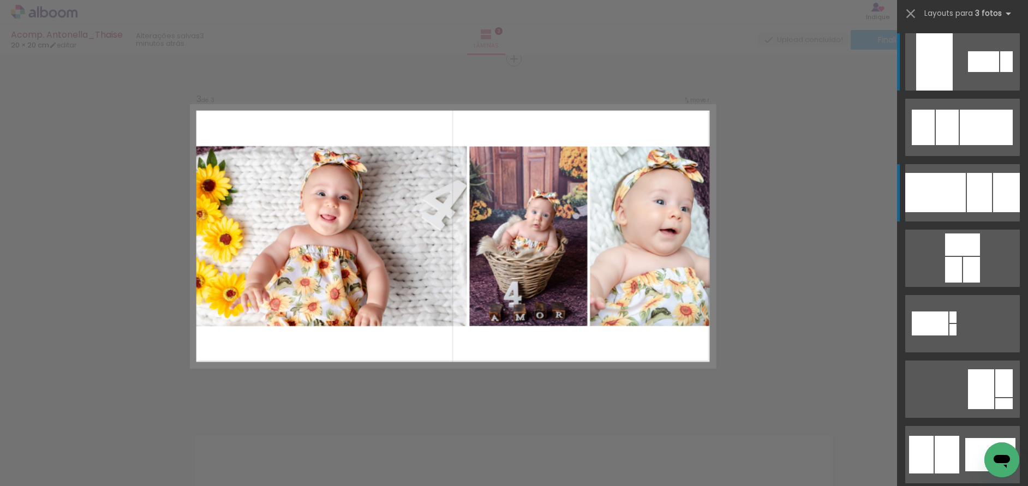
click at [946, 192] on div at bounding box center [936, 192] width 61 height 39
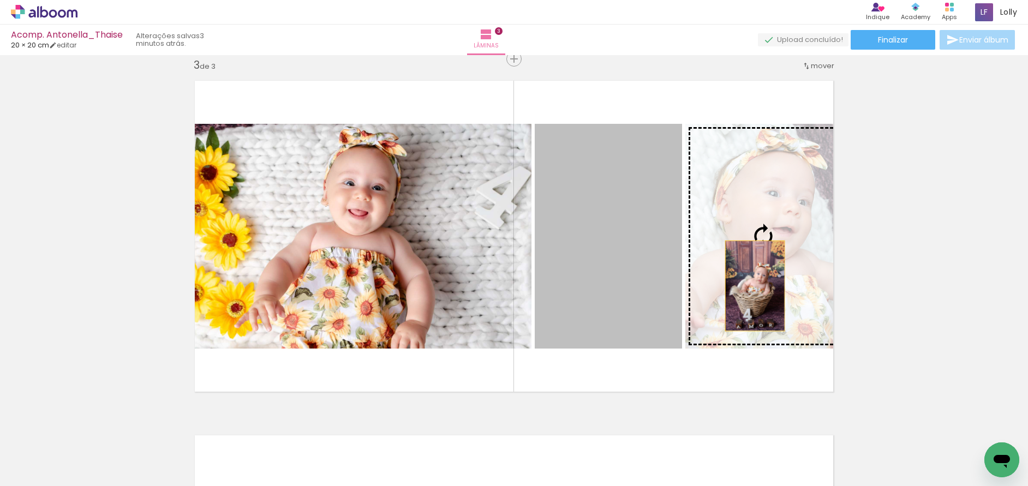
drag, startPoint x: 608, startPoint y: 290, endPoint x: 768, endPoint y: 285, distance: 160.5
click at [0, 0] on slot at bounding box center [0, 0] width 0 height 0
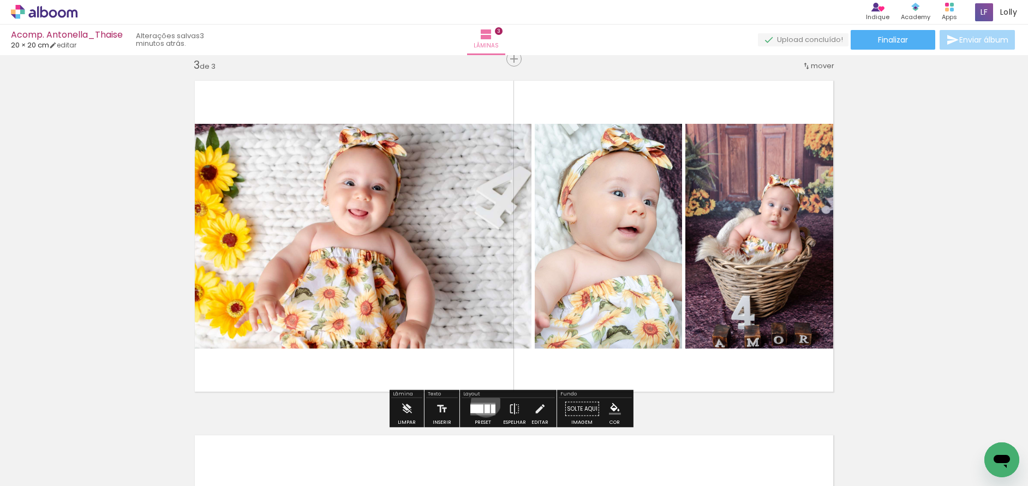
click at [484, 402] on div at bounding box center [482, 409] width 29 height 22
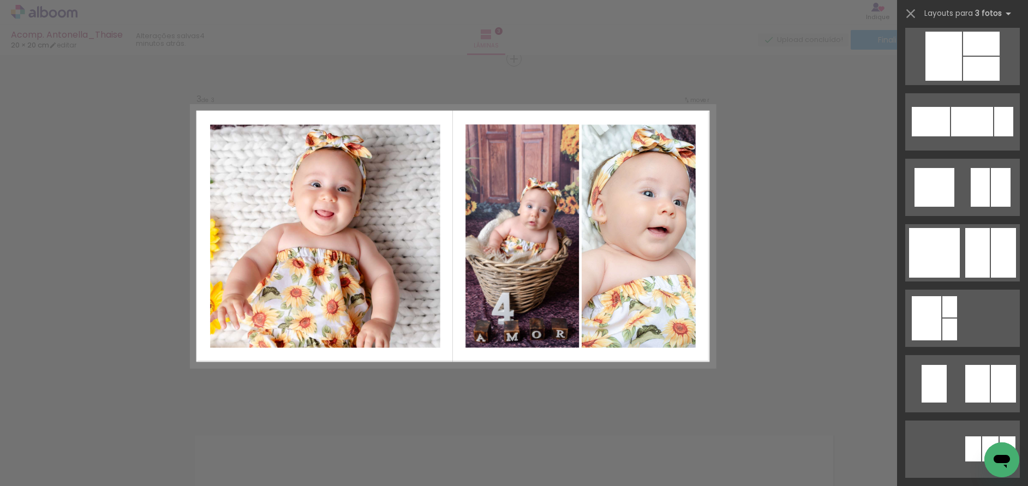
scroll to position [5262, 0]
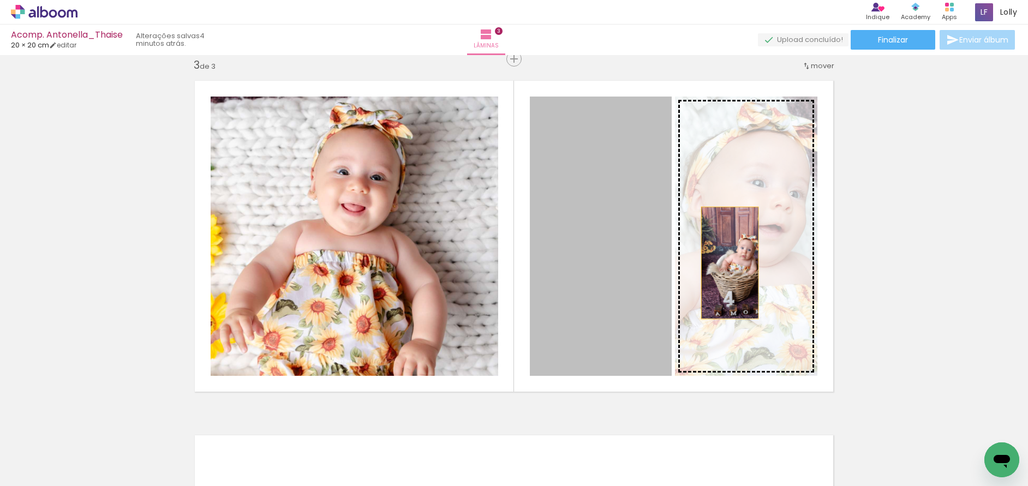
drag, startPoint x: 598, startPoint y: 266, endPoint x: 726, endPoint y: 263, distance: 127.8
click at [0, 0] on slot at bounding box center [0, 0] width 0 height 0
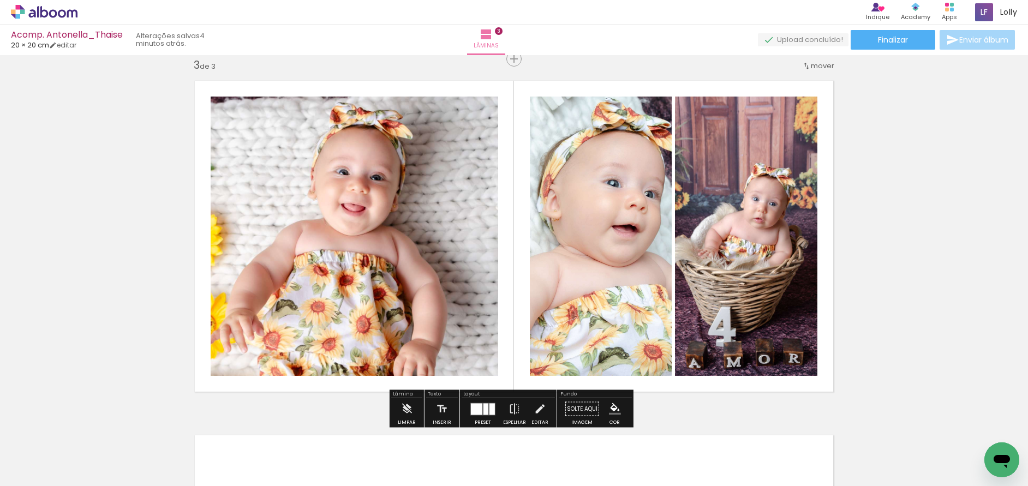
click at [765, 188] on quentale-photo at bounding box center [746, 236] width 142 height 279
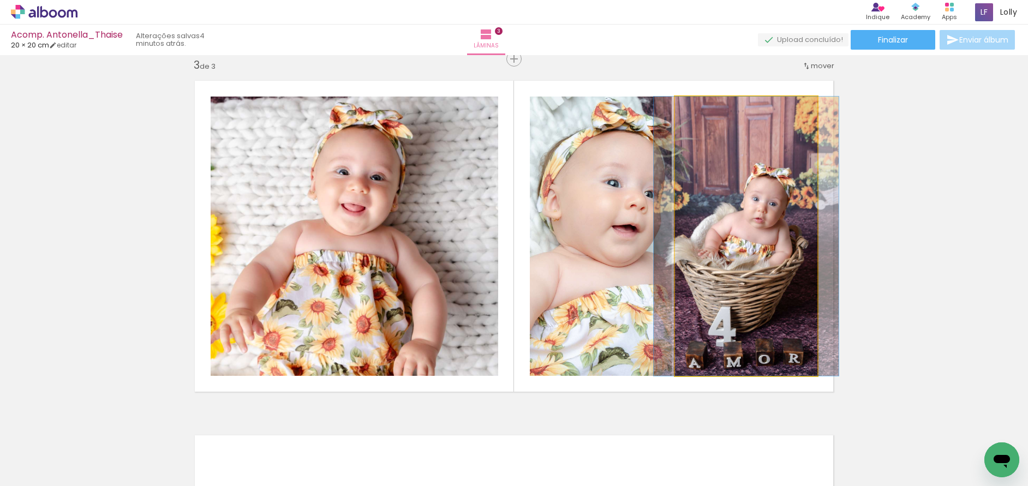
click at [765, 188] on quentale-photo at bounding box center [746, 236] width 142 height 279
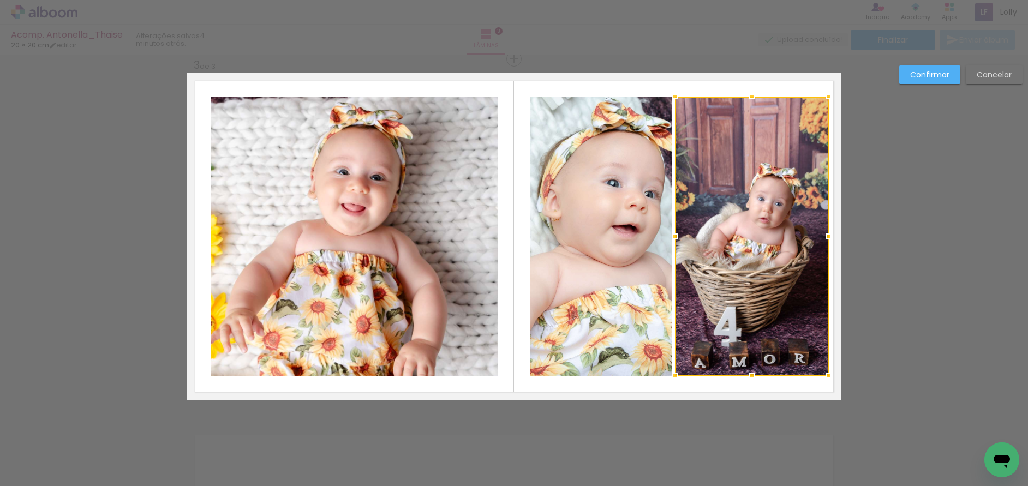
drag, startPoint x: 814, startPoint y: 238, endPoint x: 824, endPoint y: 240, distance: 10.6
click at [824, 240] on div at bounding box center [829, 236] width 22 height 22
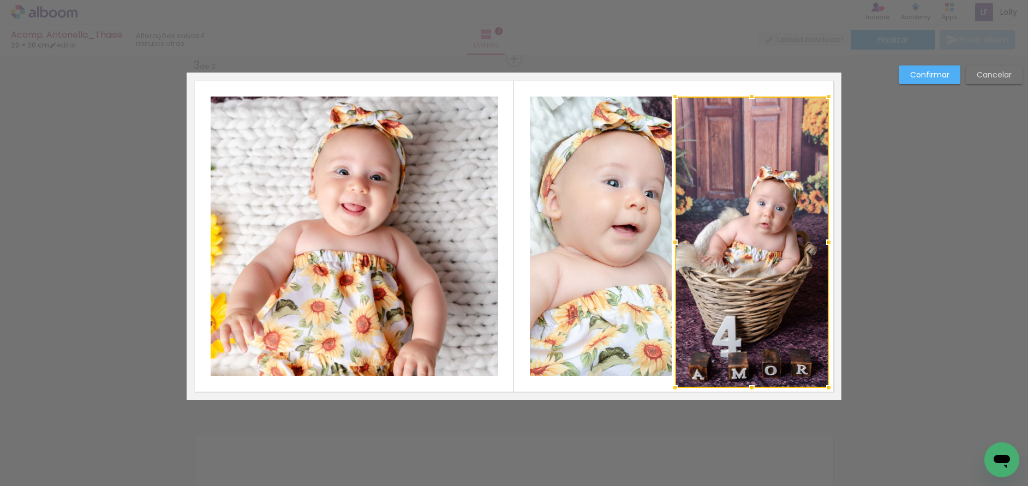
drag, startPoint x: 750, startPoint y: 376, endPoint x: 752, endPoint y: 388, distance: 12.1
click at [752, 388] on div at bounding box center [752, 388] width 22 height 22
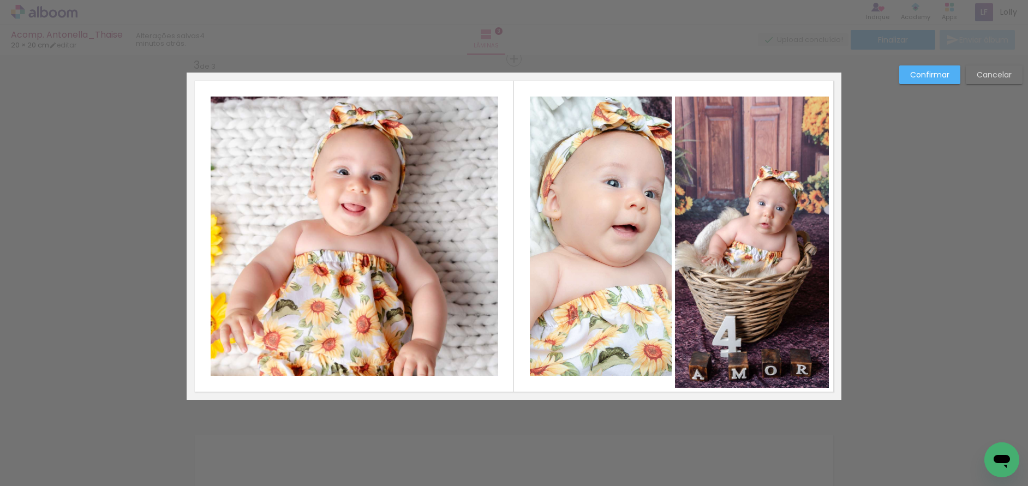
click at [760, 135] on quentale-photo at bounding box center [752, 242] width 154 height 291
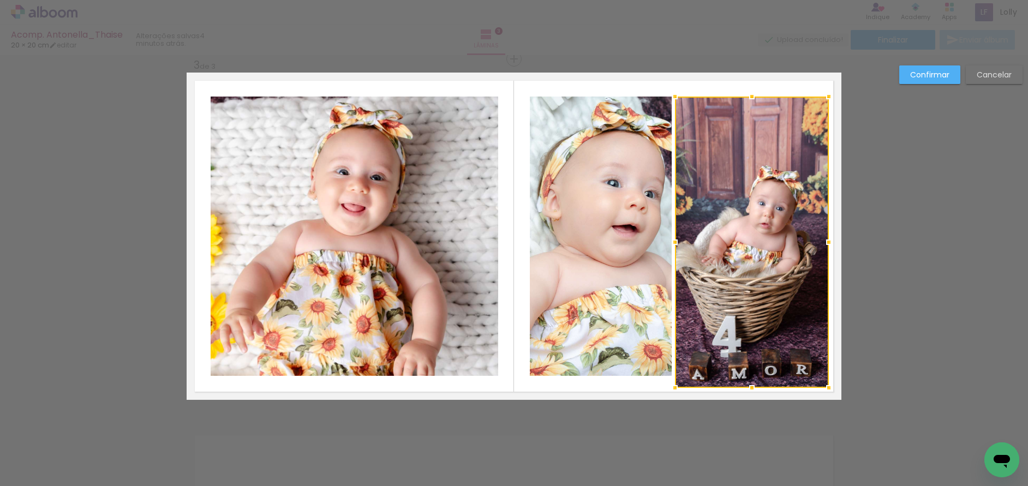
click at [760, 135] on div at bounding box center [752, 242] width 154 height 291
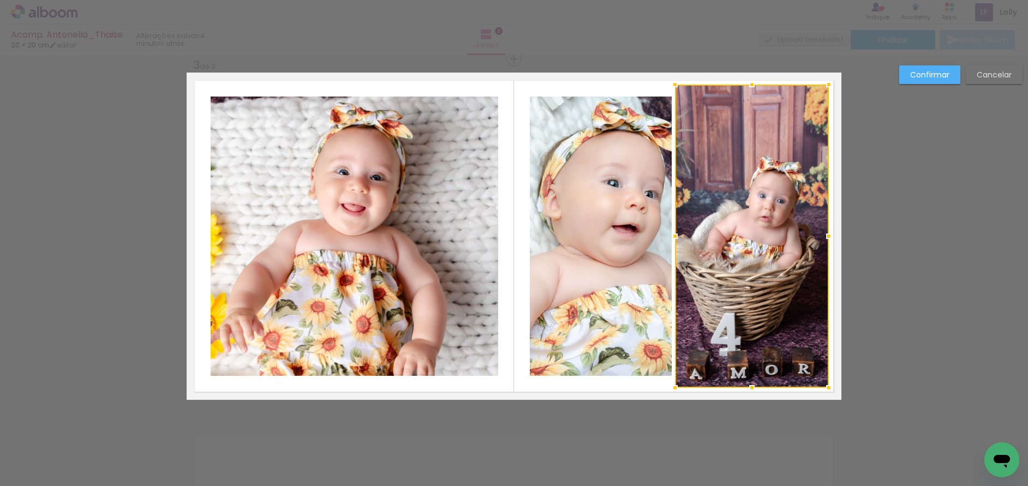
drag, startPoint x: 749, startPoint y: 96, endPoint x: 751, endPoint y: 86, distance: 9.5
click at [751, 86] on div at bounding box center [752, 85] width 22 height 22
click at [624, 193] on quentale-photo at bounding box center [601, 236] width 142 height 279
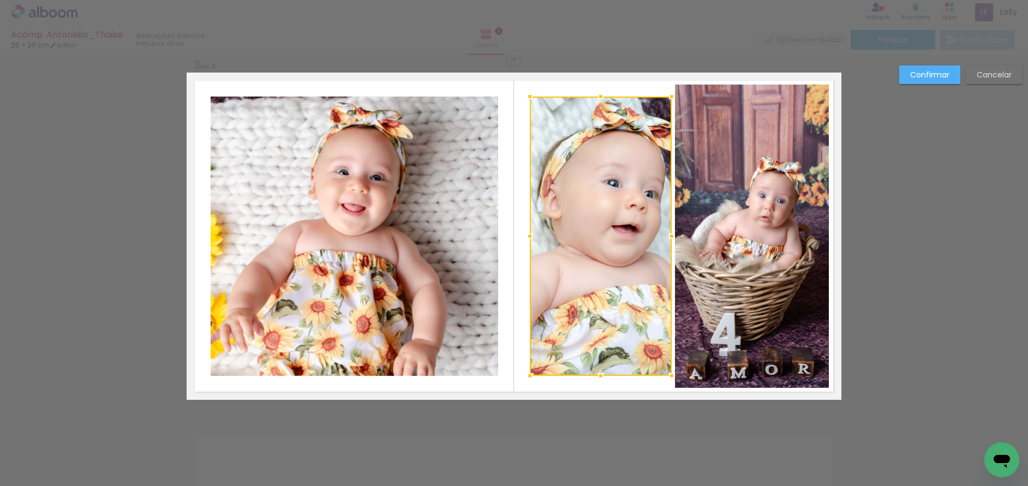
click at [624, 194] on div at bounding box center [601, 236] width 142 height 279
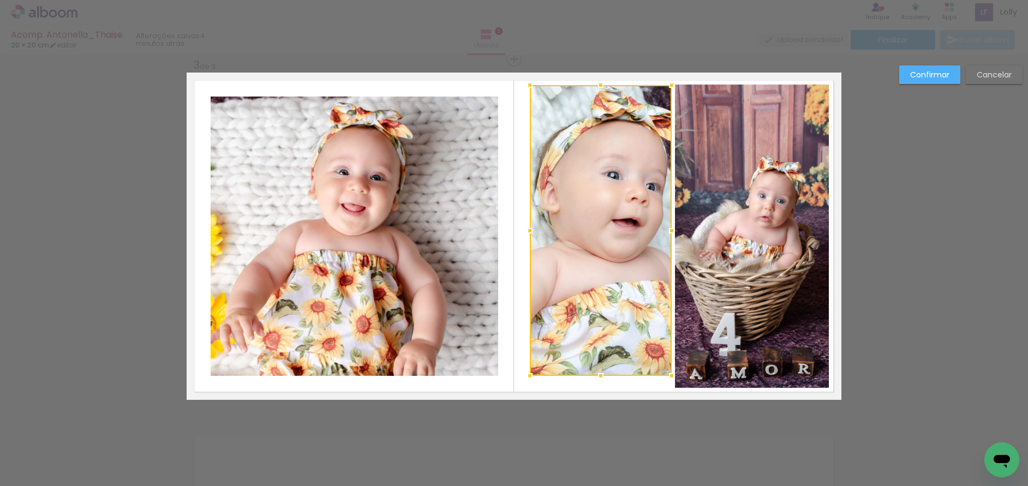
drag, startPoint x: 599, startPoint y: 100, endPoint x: 601, endPoint y: 88, distance: 11.7
click at [601, 88] on div at bounding box center [601, 85] width 22 height 22
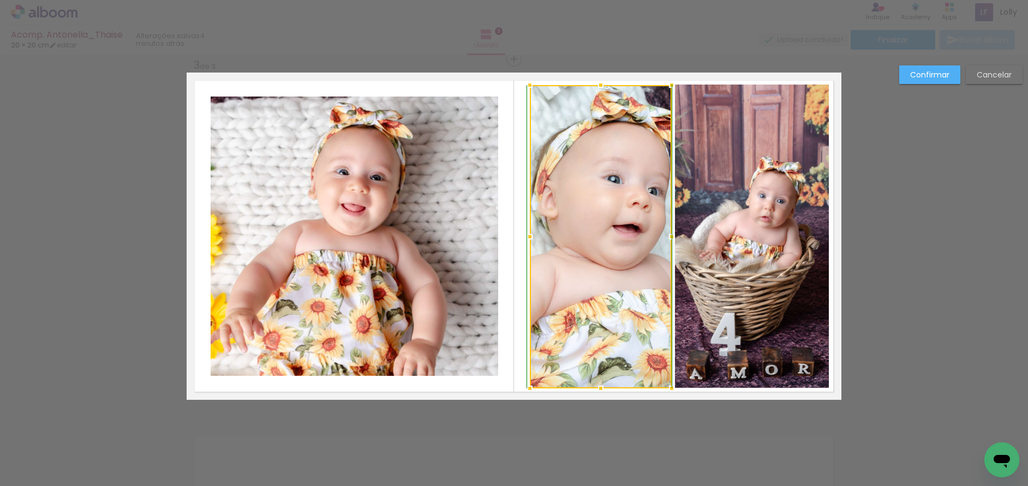
drag, startPoint x: 597, startPoint y: 379, endPoint x: 599, endPoint y: 386, distance: 6.9
click at [599, 386] on div at bounding box center [601, 389] width 22 height 22
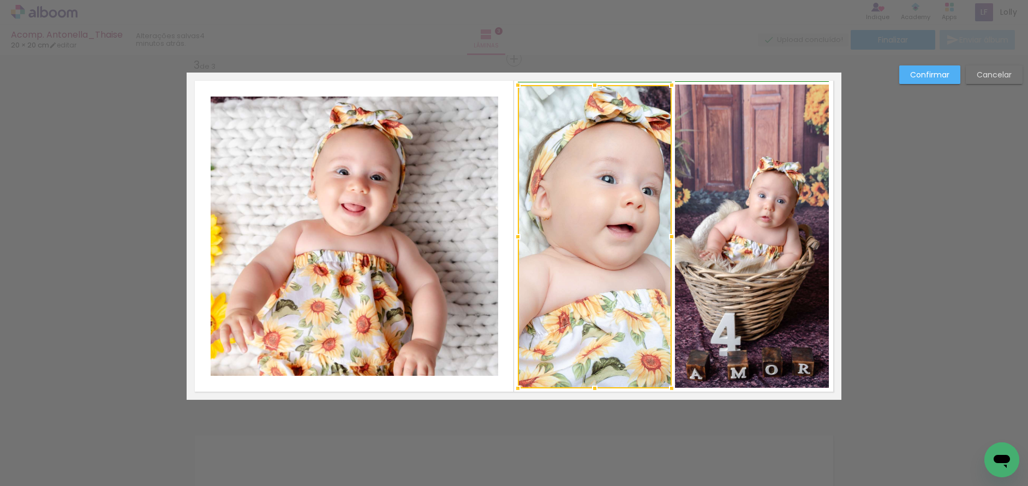
drag, startPoint x: 528, startPoint y: 234, endPoint x: 521, endPoint y: 233, distance: 7.7
click at [521, 233] on div at bounding box center [518, 237] width 22 height 22
click at [461, 230] on quentale-photo at bounding box center [355, 236] width 288 height 279
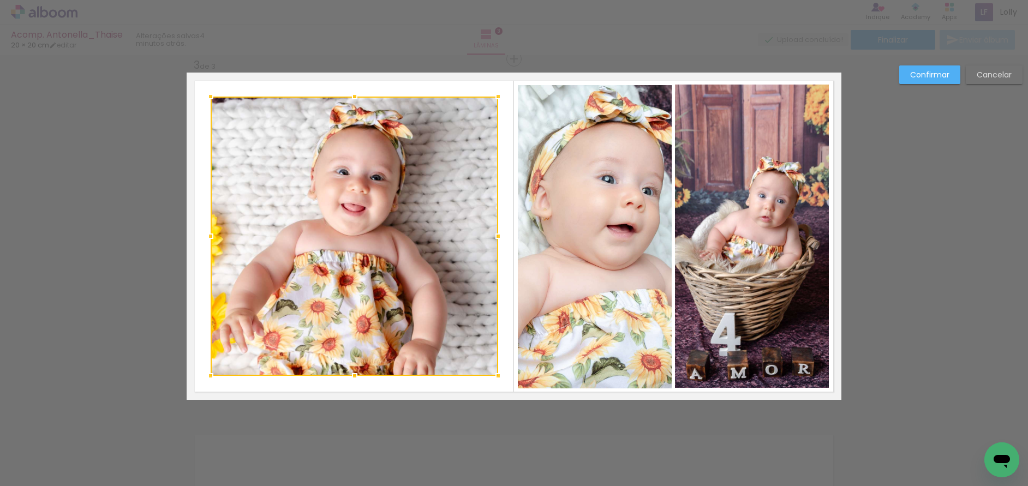
click at [461, 230] on div at bounding box center [355, 236] width 288 height 279
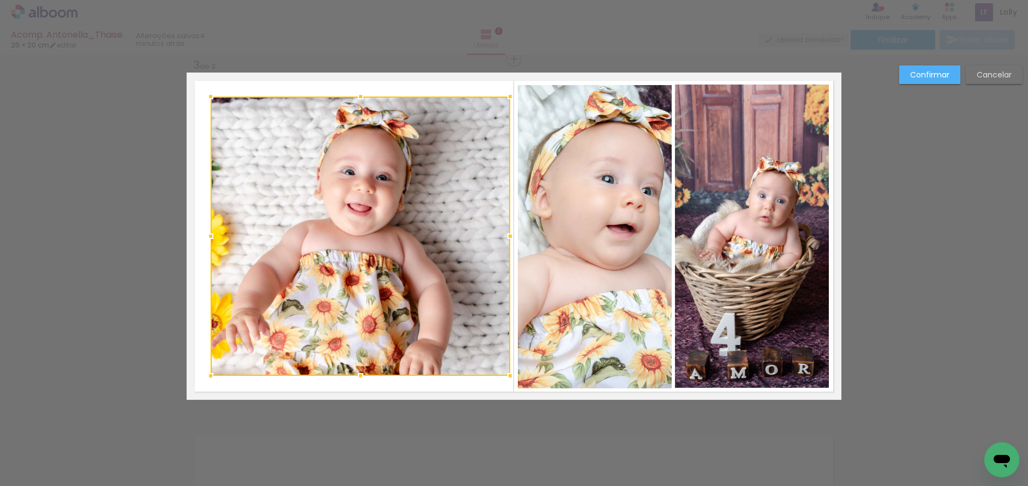
drag, startPoint x: 497, startPoint y: 240, endPoint x: 504, endPoint y: 240, distance: 7.6
click at [504, 240] on div at bounding box center [510, 236] width 22 height 22
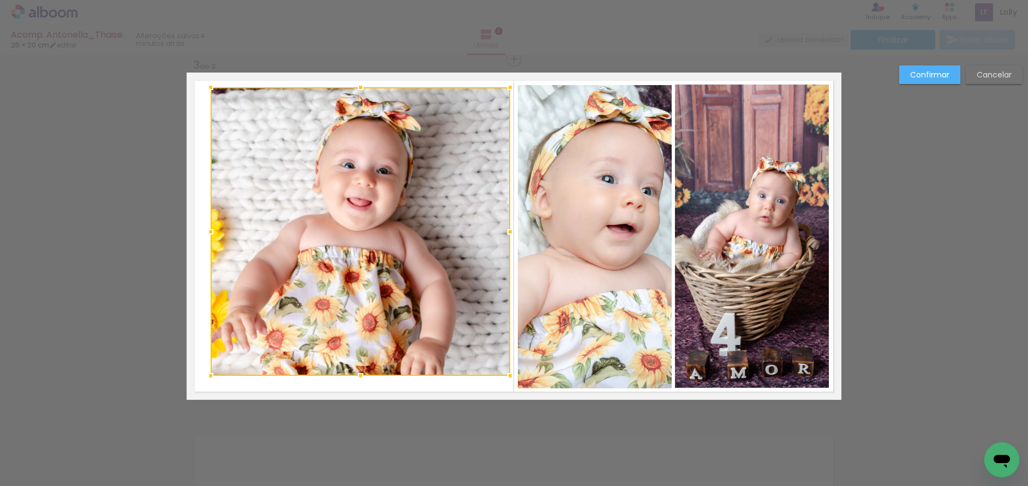
drag, startPoint x: 358, startPoint y: 98, endPoint x: 361, endPoint y: 88, distance: 9.8
click at [361, 88] on div at bounding box center [361, 87] width 22 height 22
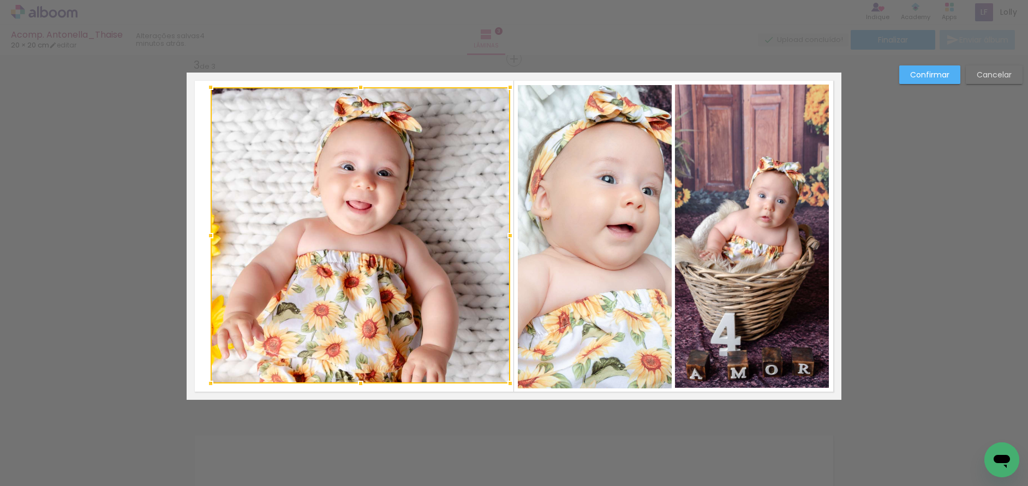
drag, startPoint x: 357, startPoint y: 376, endPoint x: 362, endPoint y: 384, distance: 10.3
click at [362, 384] on div at bounding box center [361, 384] width 22 height 22
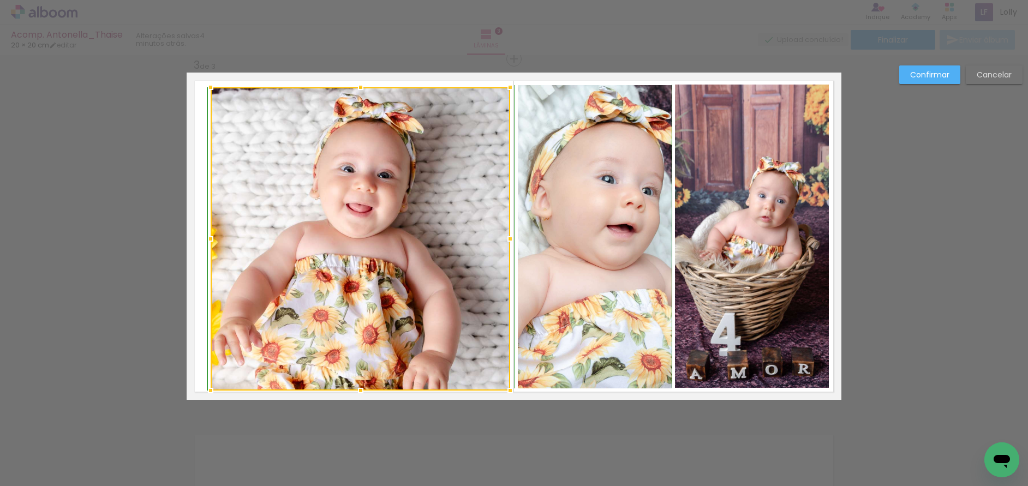
click at [358, 388] on div at bounding box center [361, 391] width 22 height 22
click at [0, 0] on slot "Confirmar" at bounding box center [0, 0] width 0 height 0
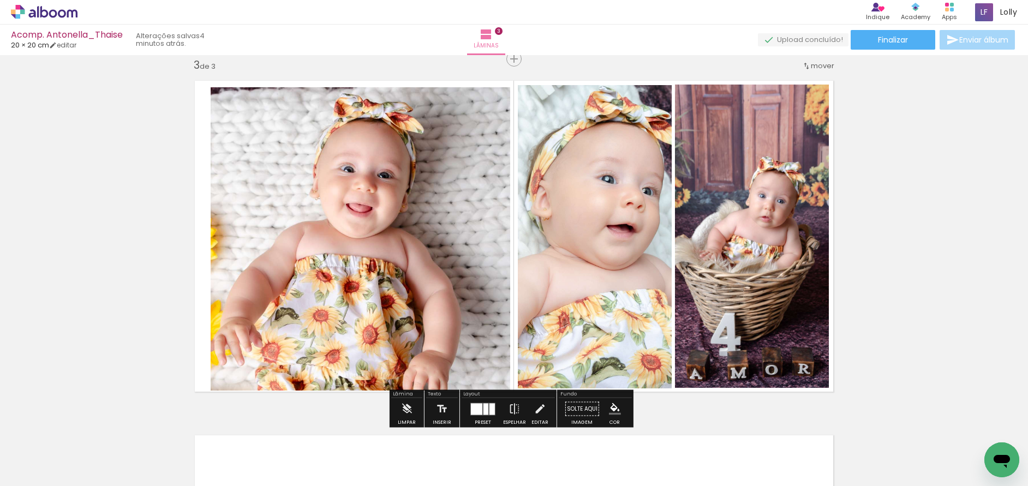
click at [472, 219] on quentale-photo at bounding box center [361, 238] width 300 height 303
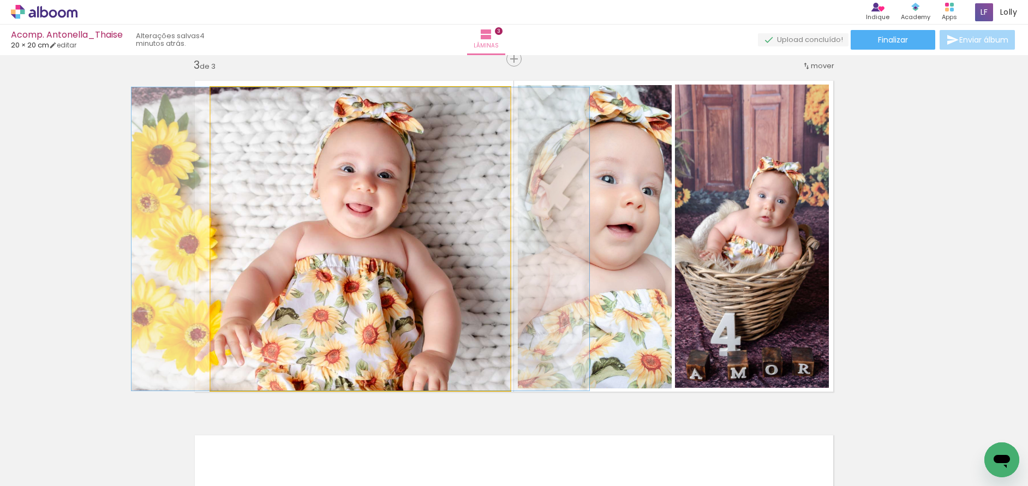
click at [472, 219] on quentale-photo at bounding box center [361, 238] width 300 height 303
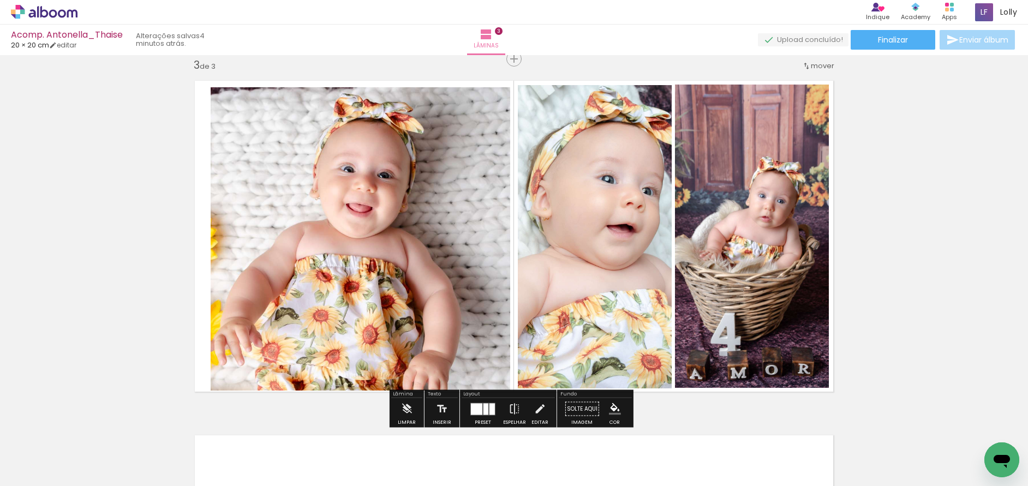
click at [386, 360] on quentale-photo at bounding box center [361, 238] width 300 height 303
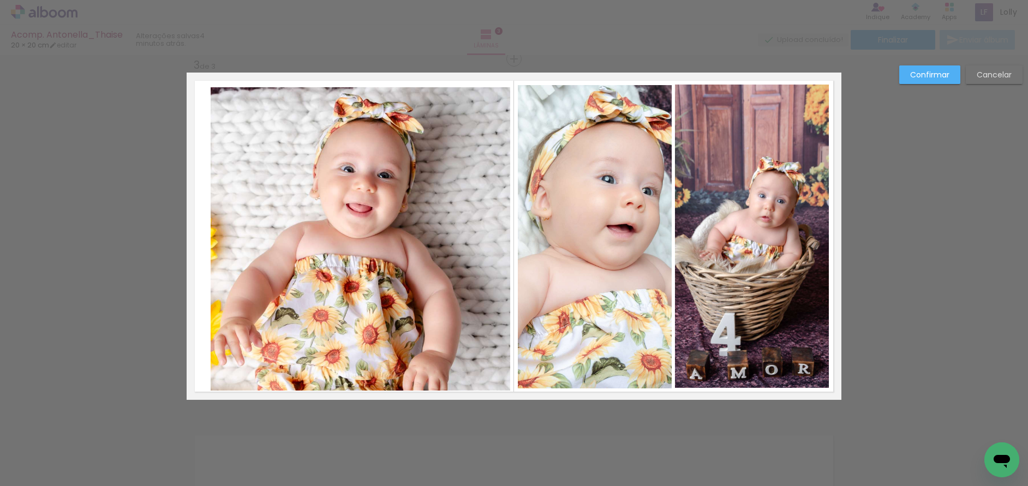
click at [363, 362] on quentale-photo at bounding box center [361, 238] width 300 height 303
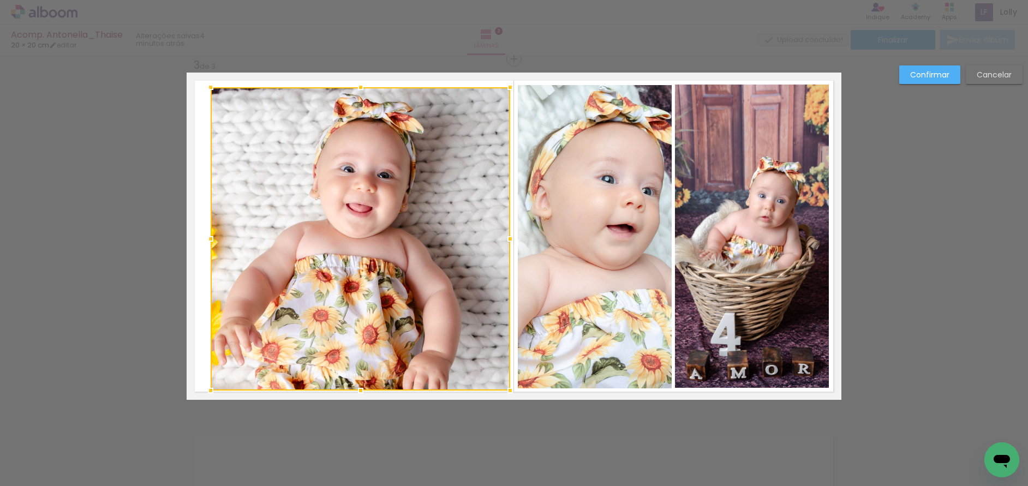
click at [363, 362] on div at bounding box center [361, 238] width 300 height 303
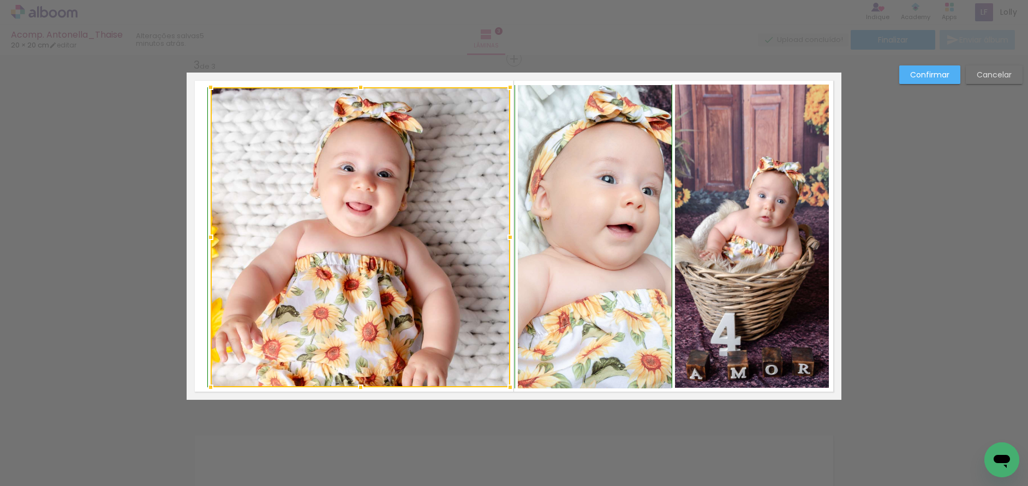
drag, startPoint x: 354, startPoint y: 390, endPoint x: 358, endPoint y: 385, distance: 6.7
click at [358, 385] on div at bounding box center [361, 388] width 22 height 22
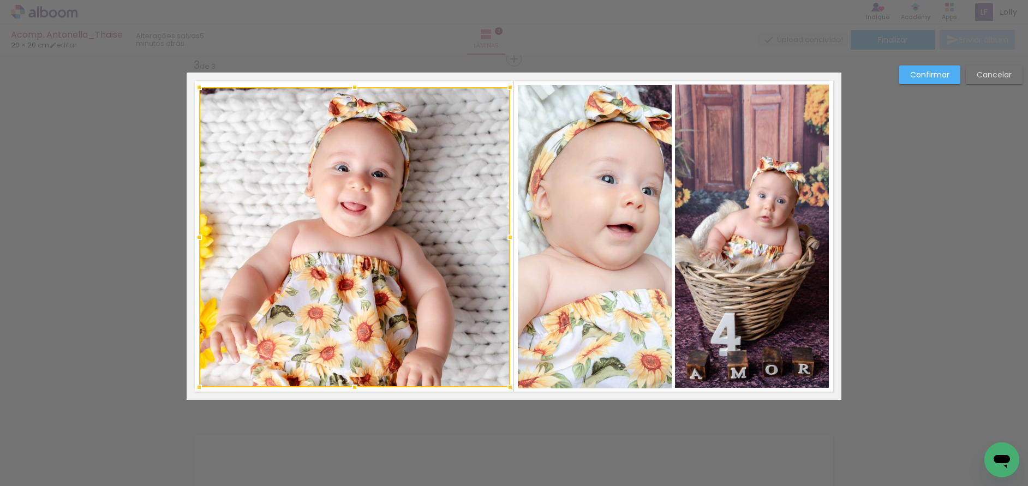
drag, startPoint x: 206, startPoint y: 240, endPoint x: 195, endPoint y: 236, distance: 12.1
click at [195, 236] on div at bounding box center [199, 238] width 22 height 22
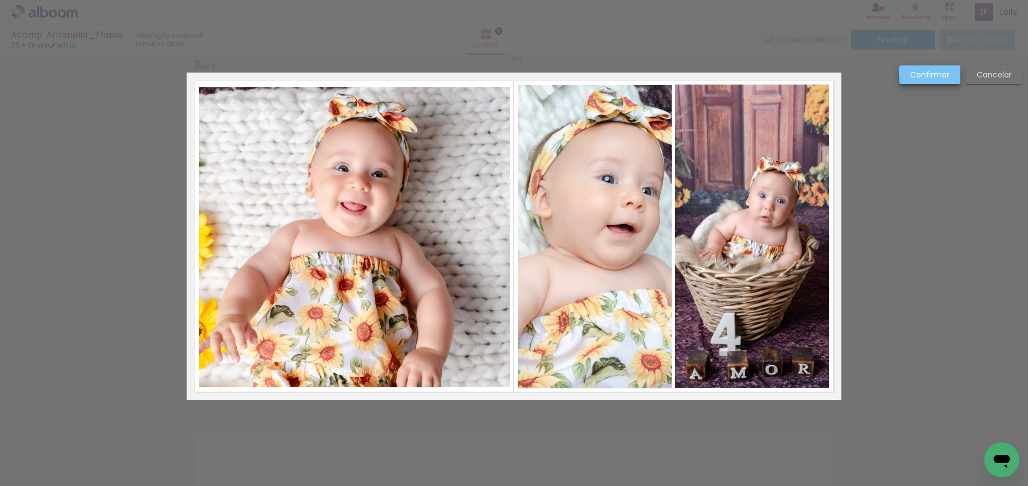
click at [0, 0] on slot "Confirmar" at bounding box center [0, 0] width 0 height 0
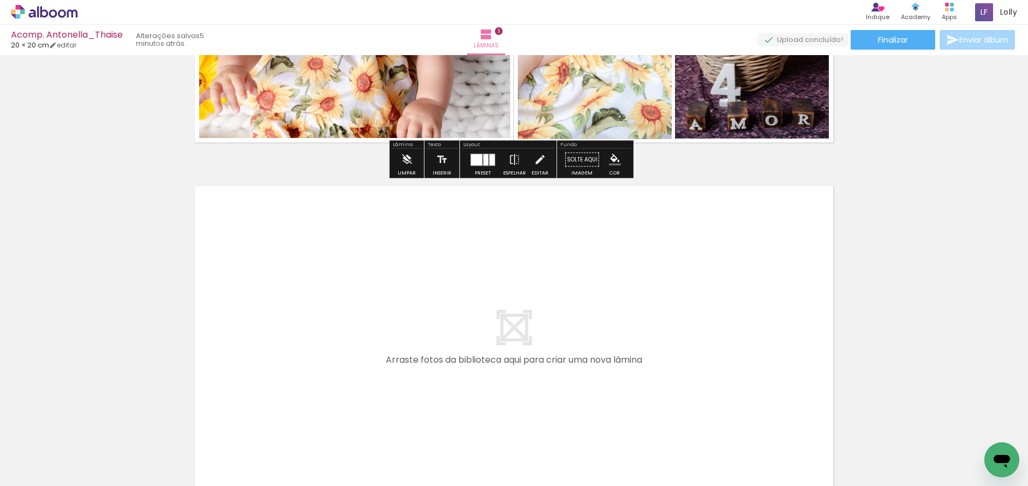
scroll to position [997, 0]
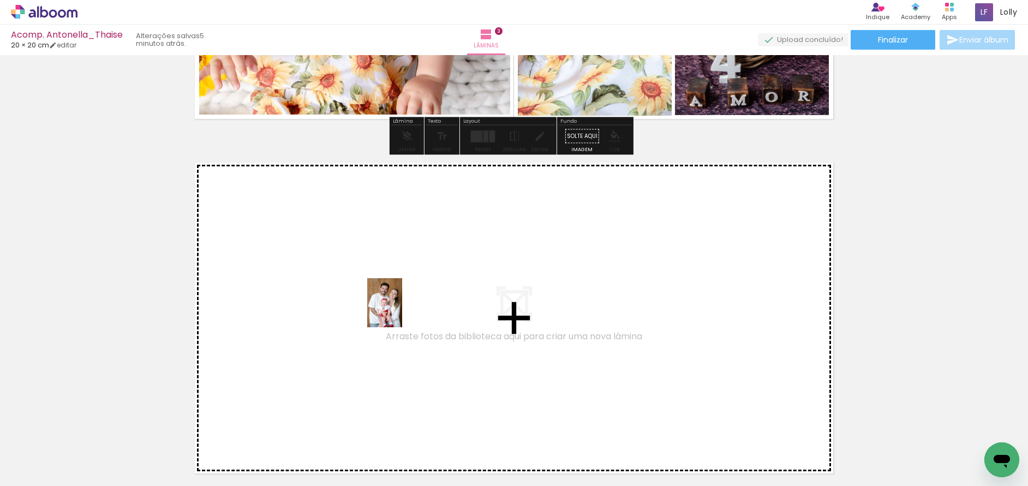
drag, startPoint x: 414, startPoint y: 463, endPoint x: 400, endPoint y: 311, distance: 152.4
click at [400, 311] on quentale-workspace at bounding box center [514, 243] width 1028 height 486
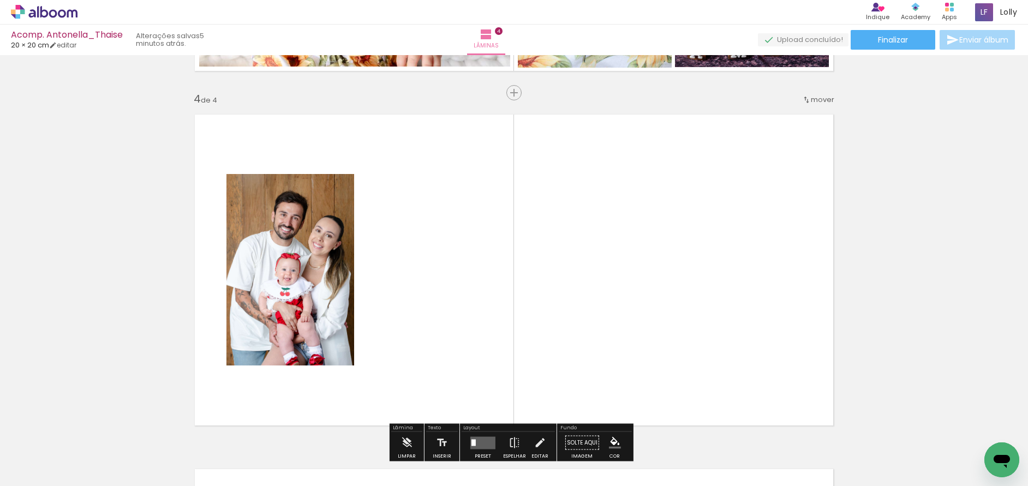
scroll to position [1079, 0]
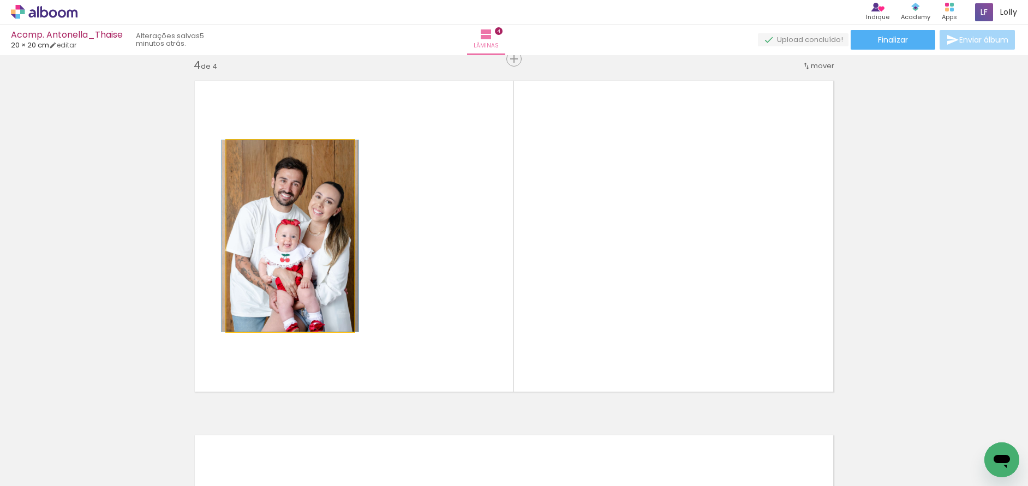
click at [294, 271] on quentale-photo at bounding box center [291, 236] width 128 height 192
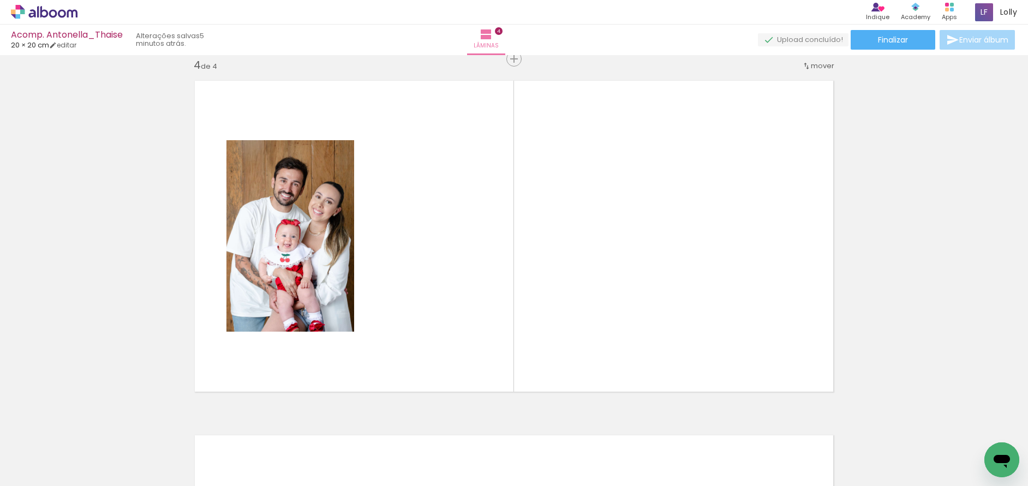
scroll to position [0, 376]
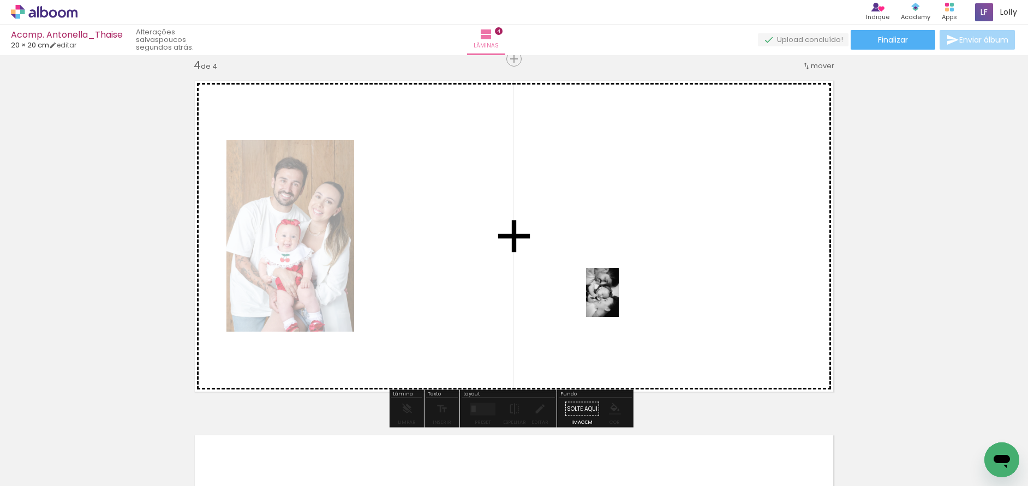
drag, startPoint x: 410, startPoint y: 463, endPoint x: 619, endPoint y: 298, distance: 266.1
click at [619, 298] on quentale-workspace at bounding box center [514, 243] width 1028 height 486
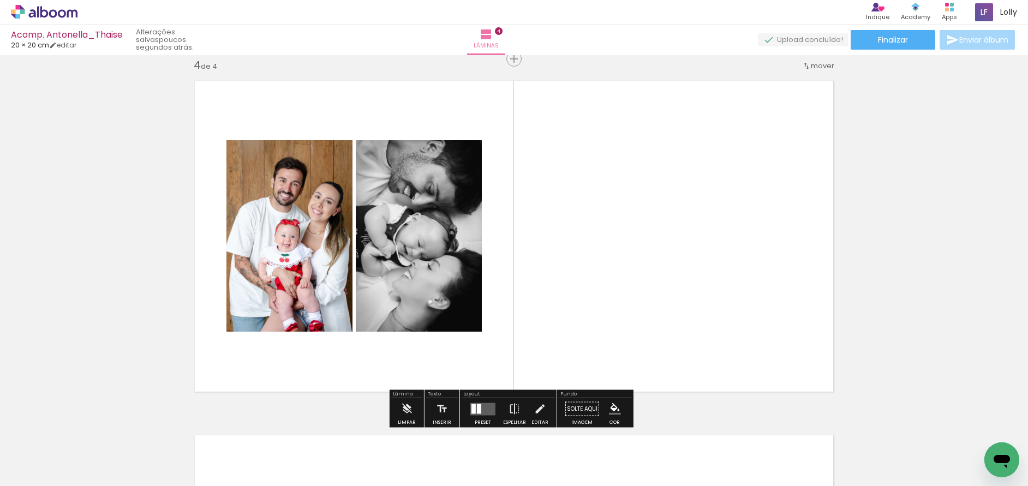
click at [472, 407] on div at bounding box center [474, 409] width 4 height 10
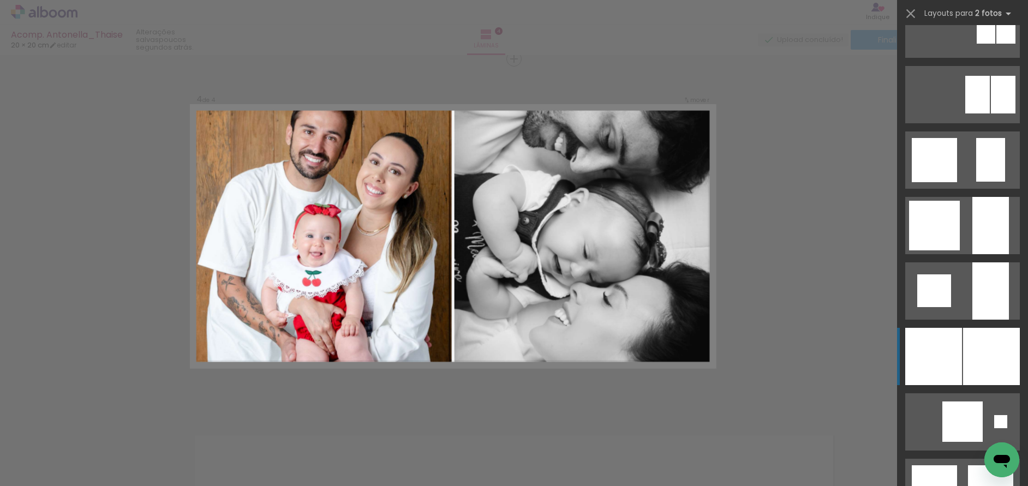
scroll to position [982, 0]
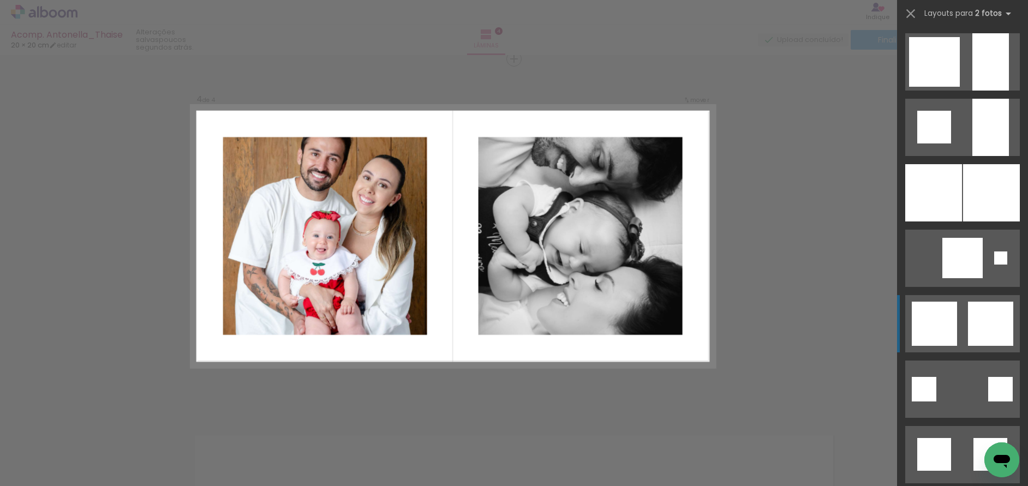
click at [943, 336] on div at bounding box center [934, 324] width 45 height 44
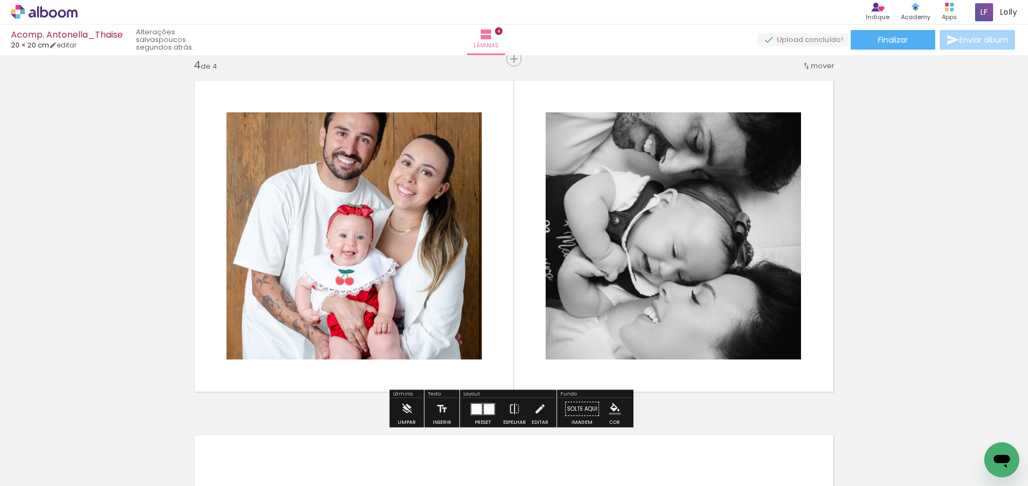
click at [627, 231] on quentale-photo at bounding box center [673, 235] width 255 height 247
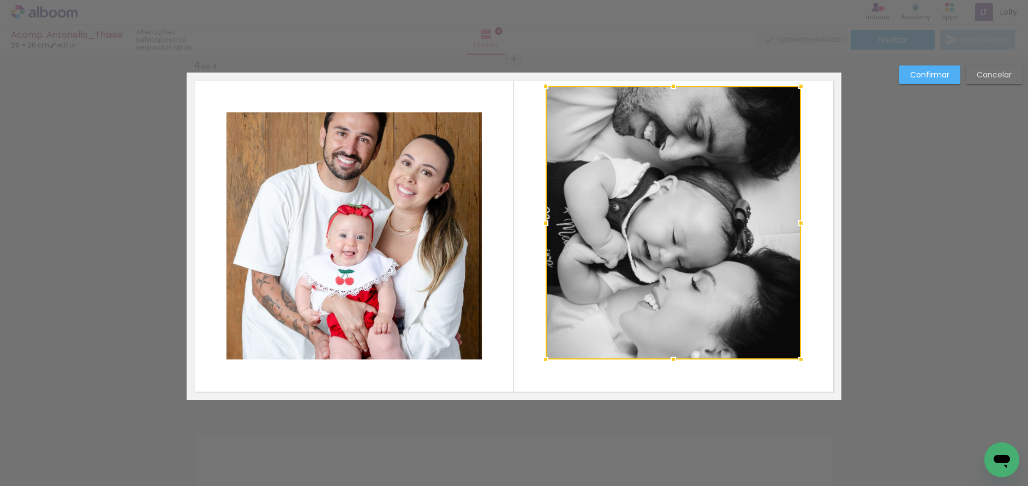
drag, startPoint x: 670, startPoint y: 110, endPoint x: 673, endPoint y: 84, distance: 26.3
click at [673, 84] on div at bounding box center [674, 86] width 22 height 22
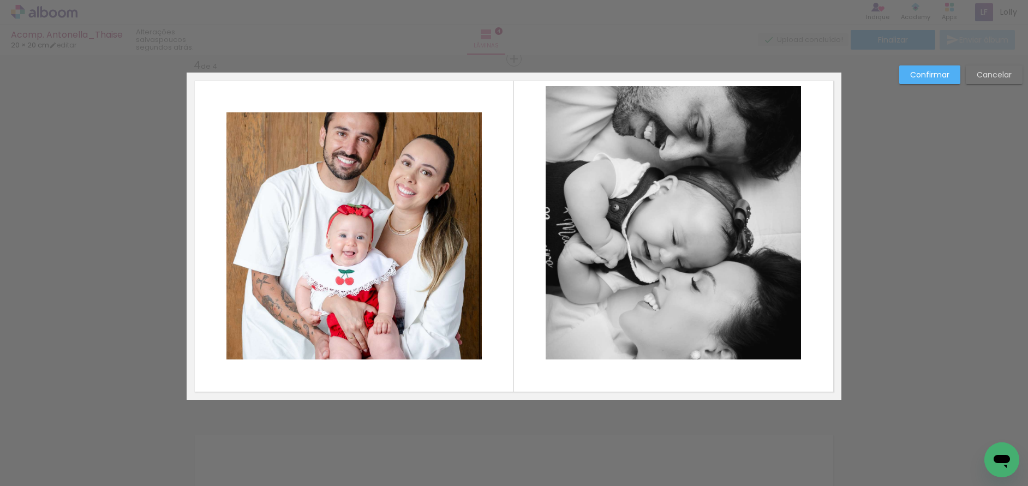
click at [663, 344] on quentale-photo at bounding box center [673, 222] width 255 height 273
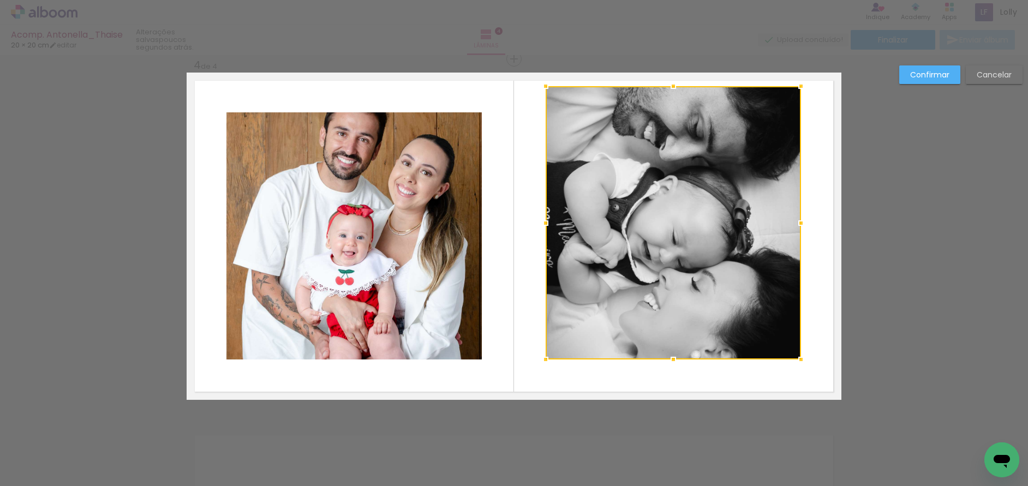
click at [663, 344] on div at bounding box center [673, 222] width 255 height 273
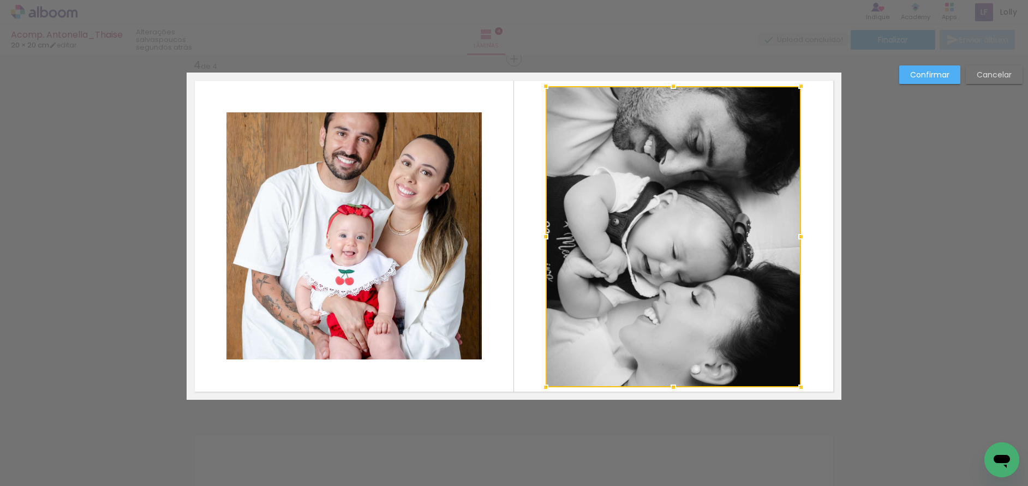
drag, startPoint x: 671, startPoint y: 361, endPoint x: 678, endPoint y: 389, distance: 28.7
click at [678, 389] on div at bounding box center [674, 388] width 22 height 22
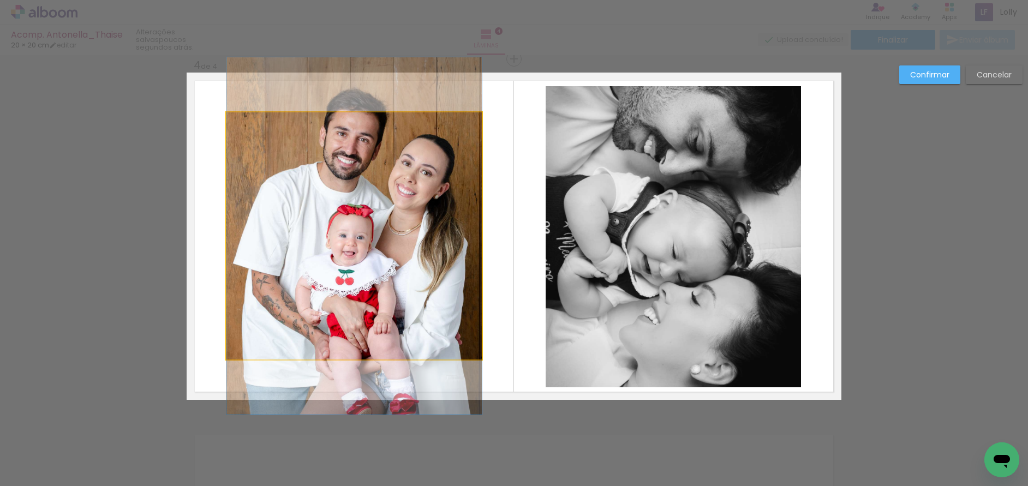
click at [393, 282] on quentale-photo at bounding box center [354, 235] width 255 height 247
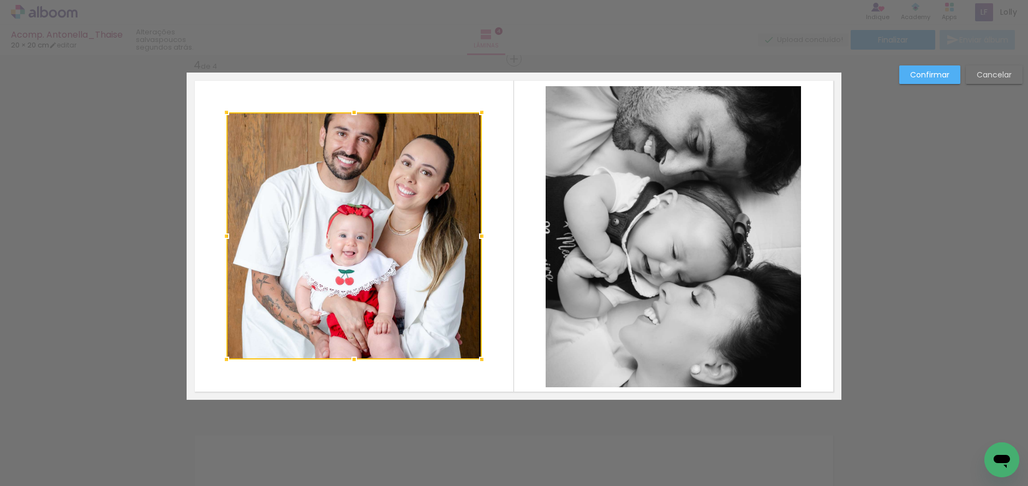
click at [393, 282] on div at bounding box center [354, 235] width 255 height 247
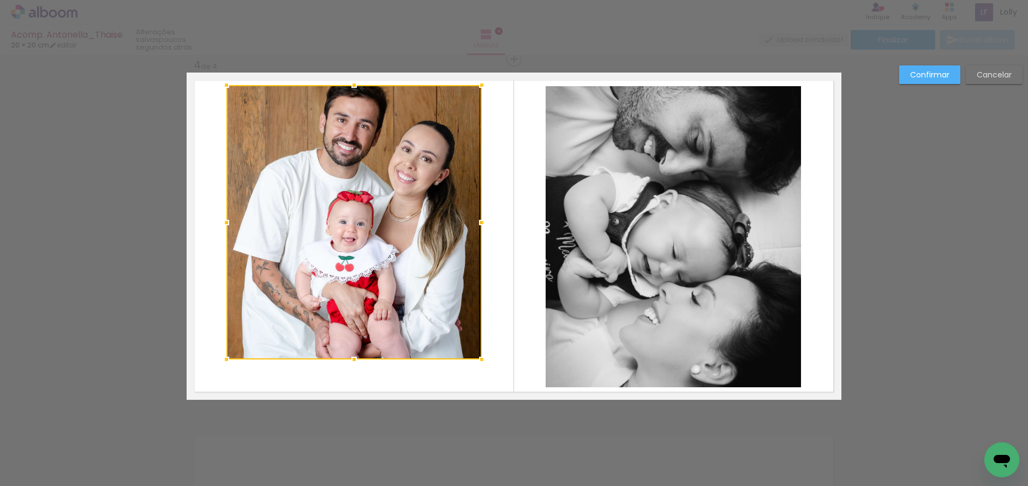
drag, startPoint x: 350, startPoint y: 111, endPoint x: 361, endPoint y: 84, distance: 29.6
click at [361, 84] on album-spread "4 de 4" at bounding box center [514, 236] width 655 height 327
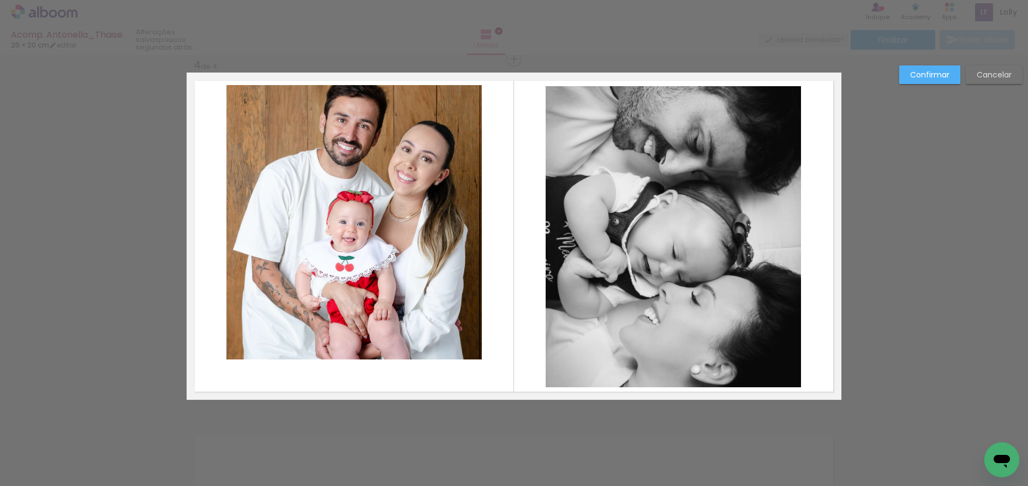
click at [356, 335] on quentale-photo at bounding box center [354, 222] width 255 height 275
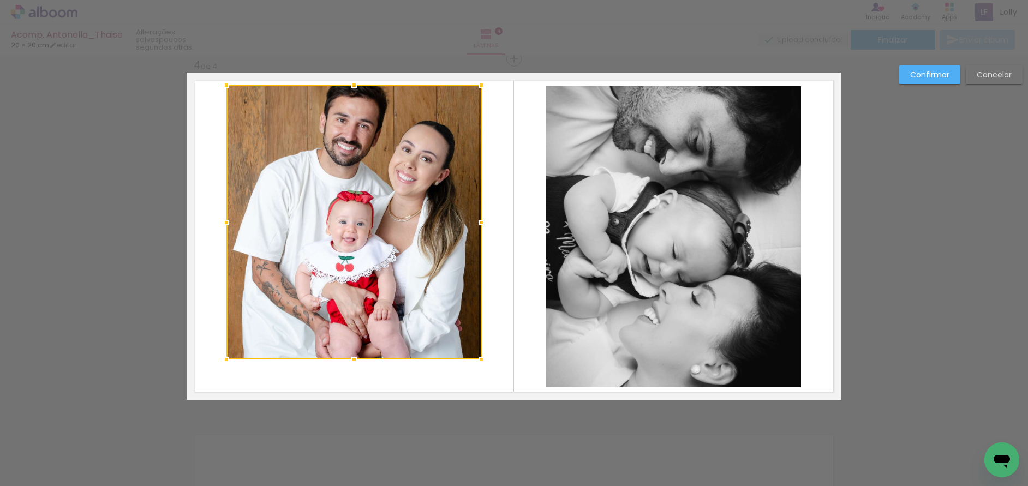
click at [356, 335] on div at bounding box center [354, 222] width 255 height 275
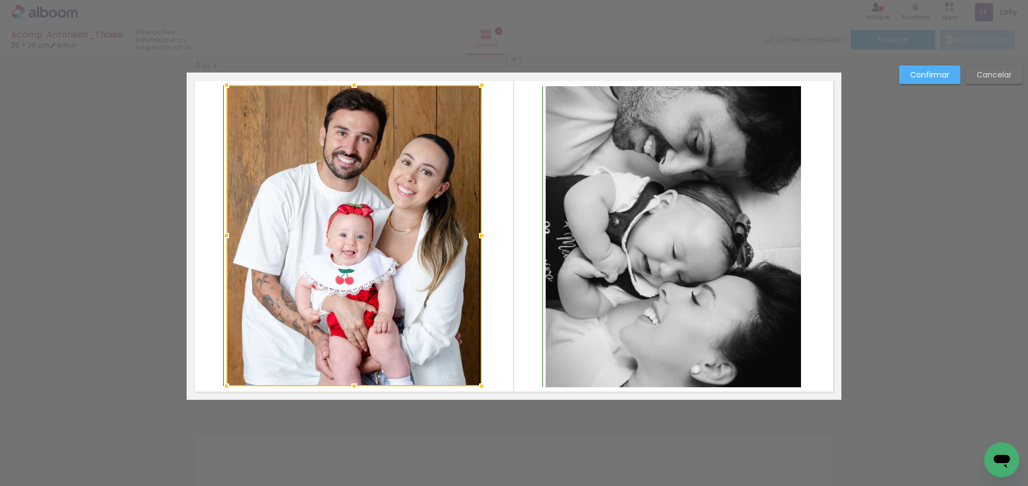
drag, startPoint x: 348, startPoint y: 359, endPoint x: 353, endPoint y: 384, distance: 26.2
click at [353, 384] on div at bounding box center [354, 387] width 22 height 22
click at [0, 0] on slot "Confirmar" at bounding box center [0, 0] width 0 height 0
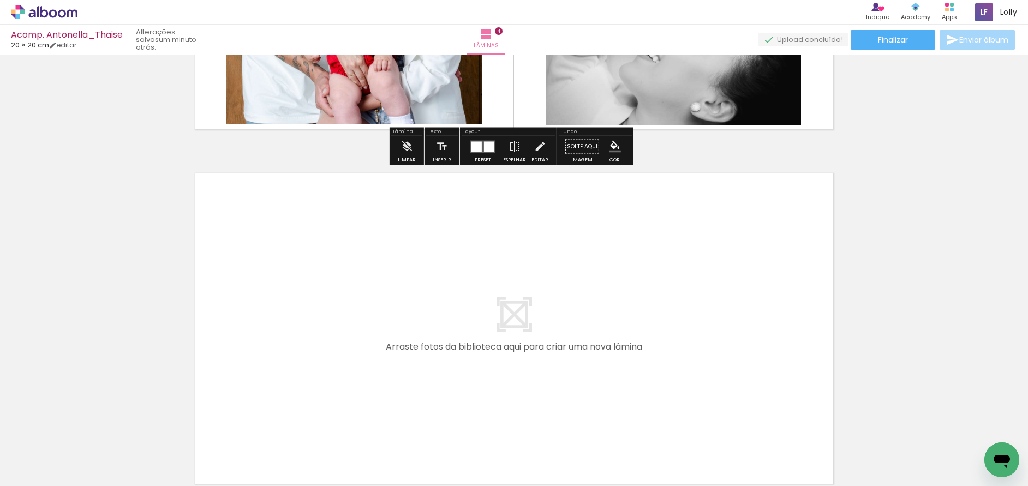
scroll to position [1406, 0]
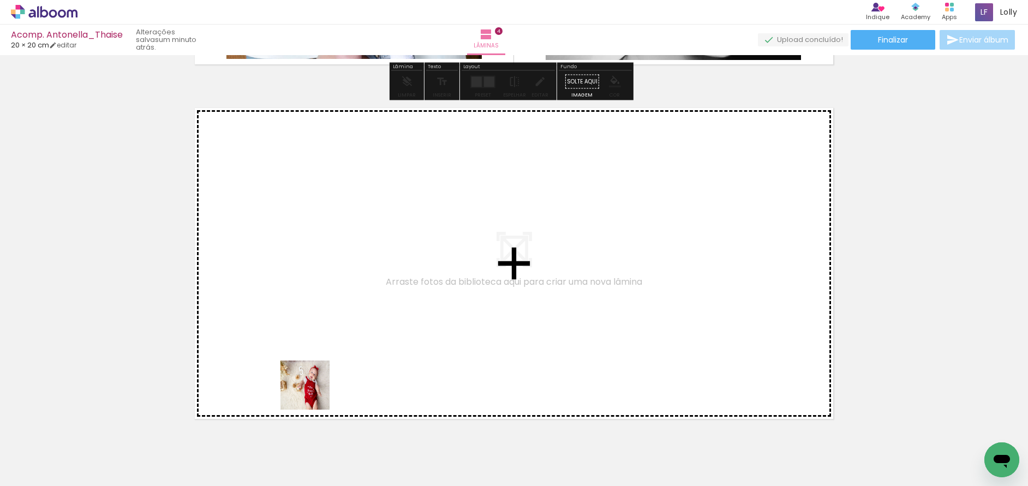
drag, startPoint x: 296, startPoint y: 462, endPoint x: 451, endPoint y: 455, distance: 154.6
click at [344, 299] on quentale-workspace at bounding box center [514, 243] width 1028 height 486
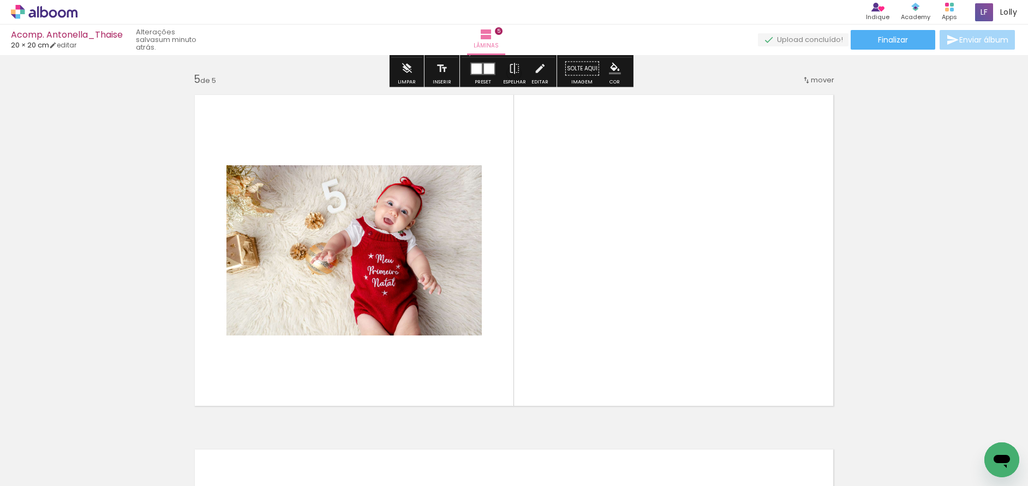
scroll to position [1433, 0]
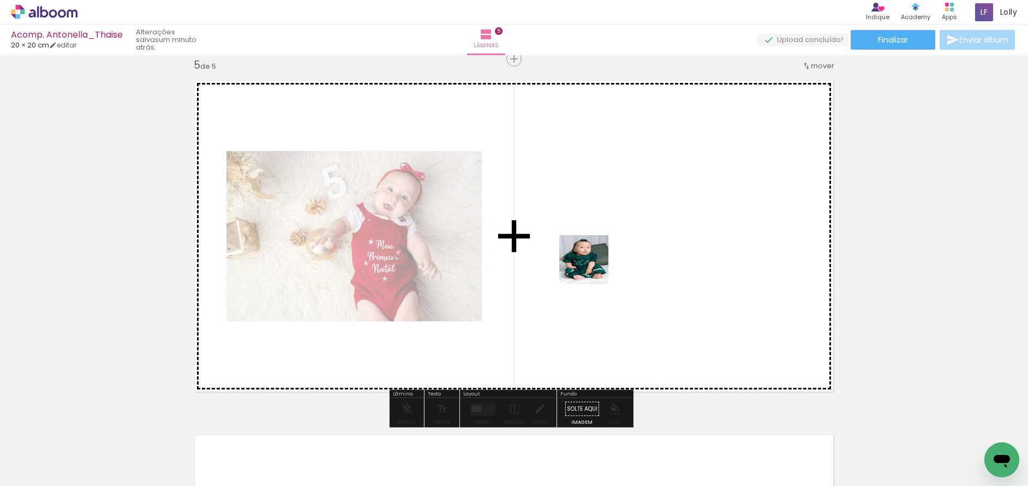
drag, startPoint x: 540, startPoint y: 362, endPoint x: 562, endPoint y: 449, distance: 89.0
click at [595, 252] on quentale-workspace at bounding box center [514, 243] width 1028 height 486
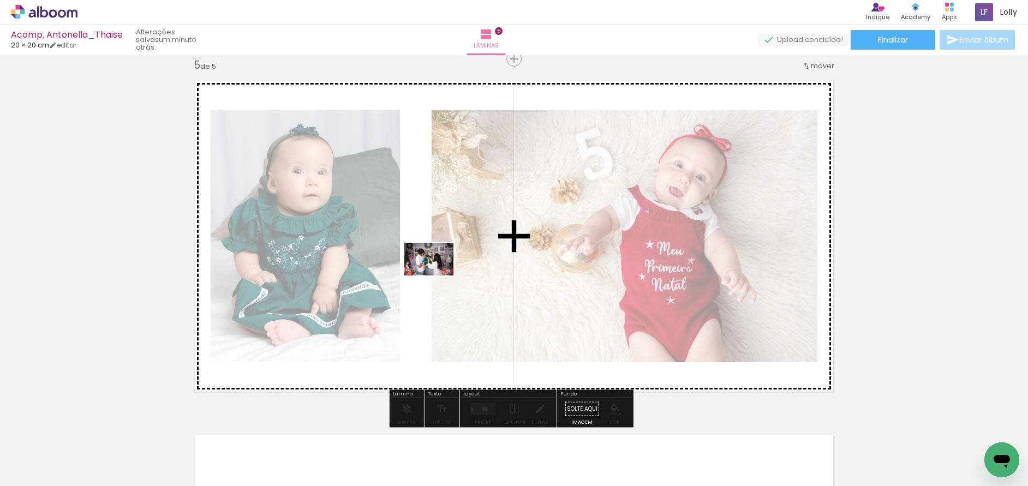
drag, startPoint x: 544, startPoint y: 464, endPoint x: 510, endPoint y: 419, distance: 56.5
click at [437, 276] on quentale-workspace at bounding box center [514, 243] width 1028 height 486
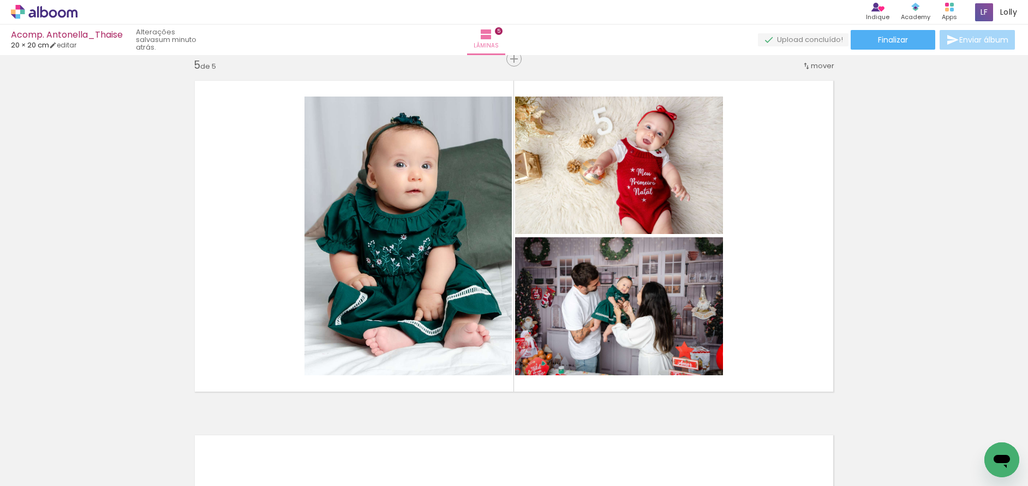
scroll to position [0, 467]
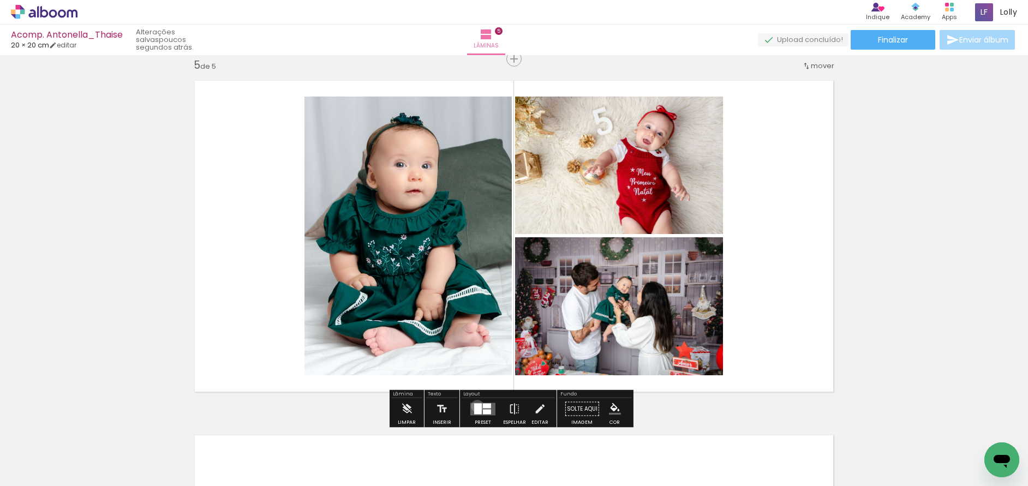
click at [475, 406] on div at bounding box center [478, 408] width 8 height 11
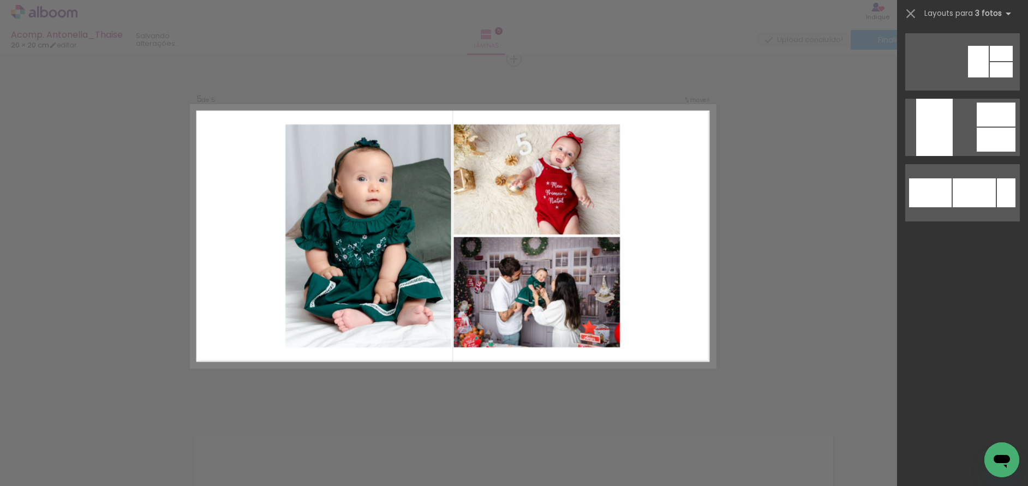
scroll to position [0, 0]
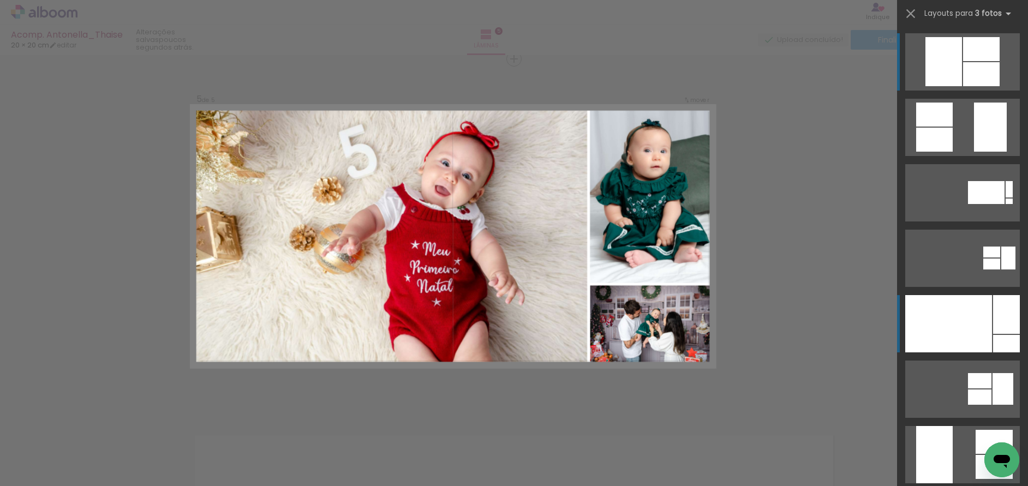
click at [967, 333] on div at bounding box center [949, 323] width 87 height 57
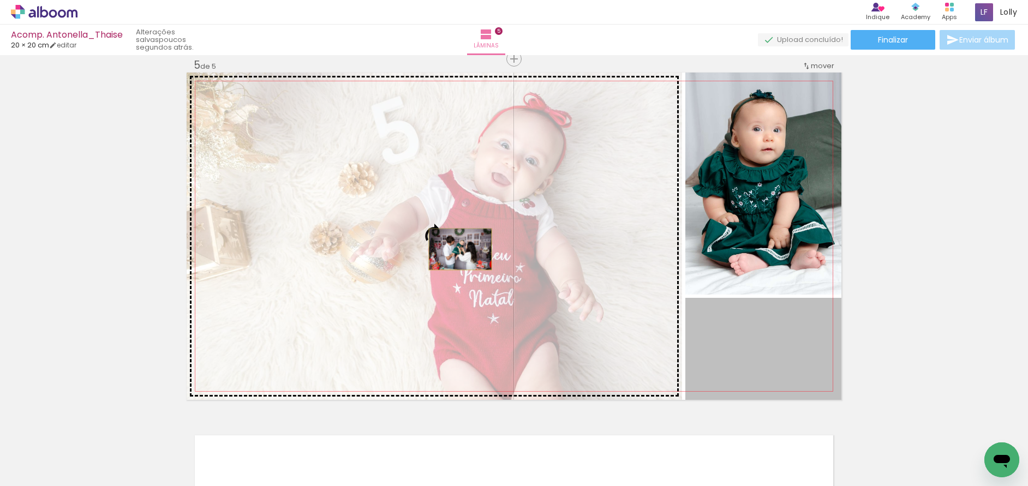
drag, startPoint x: 622, startPoint y: 285, endPoint x: 456, endPoint y: 249, distance: 169.1
click at [0, 0] on slot at bounding box center [0, 0] width 0 height 0
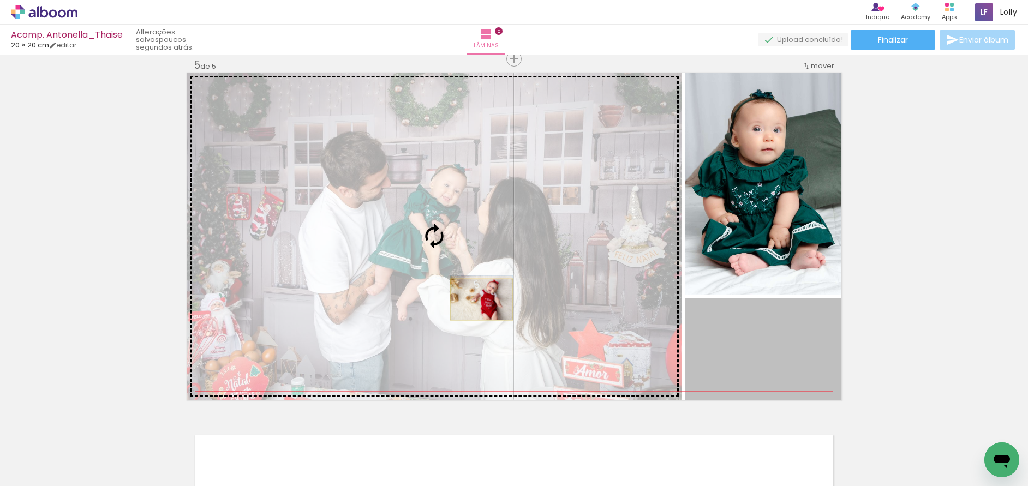
drag, startPoint x: 787, startPoint y: 370, endPoint x: 478, endPoint y: 300, distance: 317.3
click at [0, 0] on slot at bounding box center [0, 0] width 0 height 0
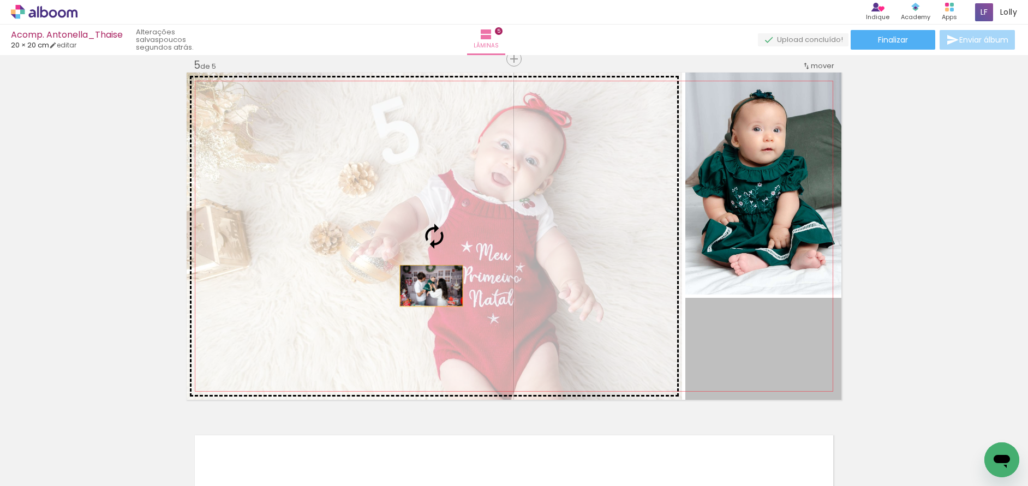
drag, startPoint x: 771, startPoint y: 358, endPoint x: 366, endPoint y: 270, distance: 413.8
click at [0, 0] on slot at bounding box center [0, 0] width 0 height 0
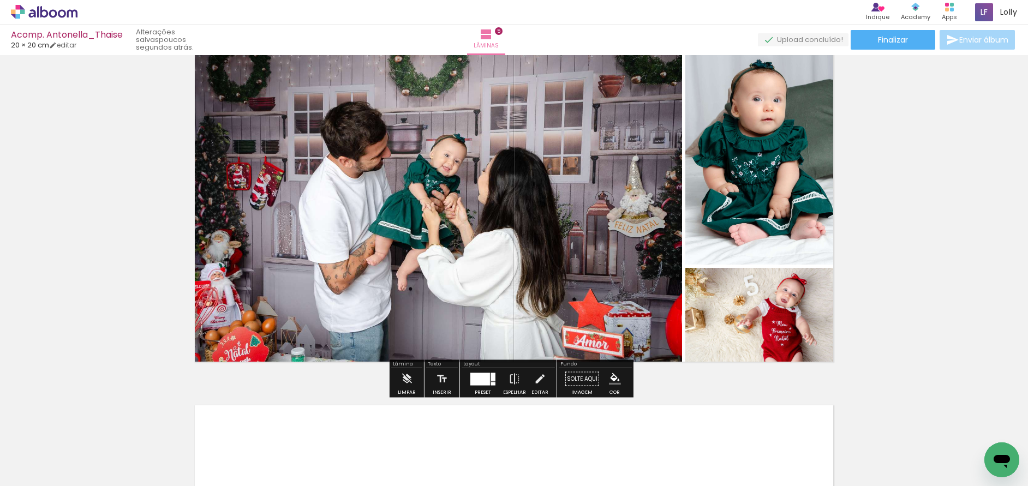
scroll to position [1488, 0]
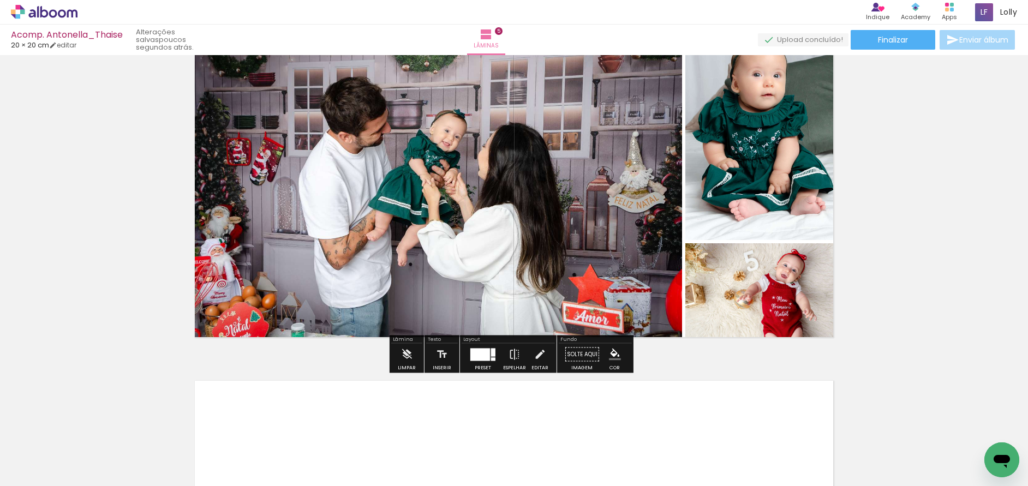
drag, startPoint x: 483, startPoint y: 354, endPoint x: 495, endPoint y: 352, distance: 11.6
click at [483, 353] on div at bounding box center [480, 354] width 20 height 13
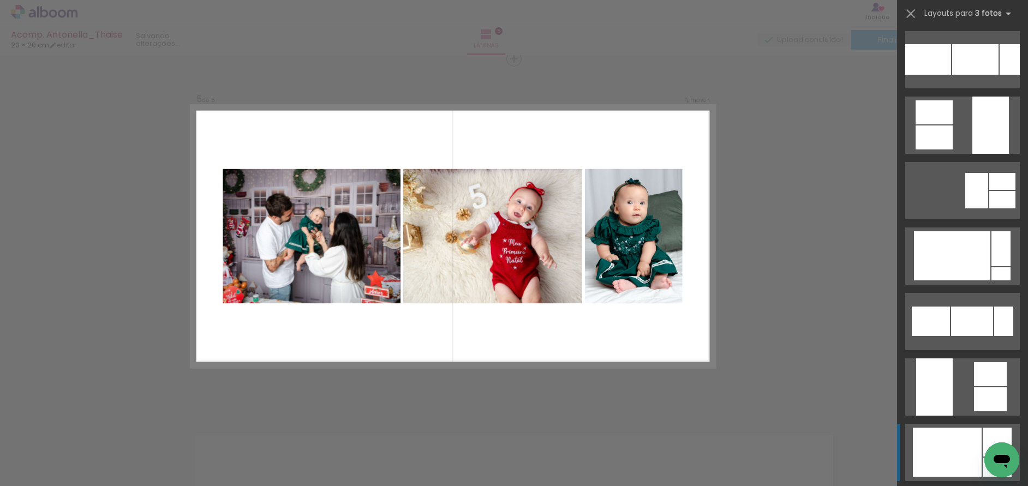
scroll to position [1627, 0]
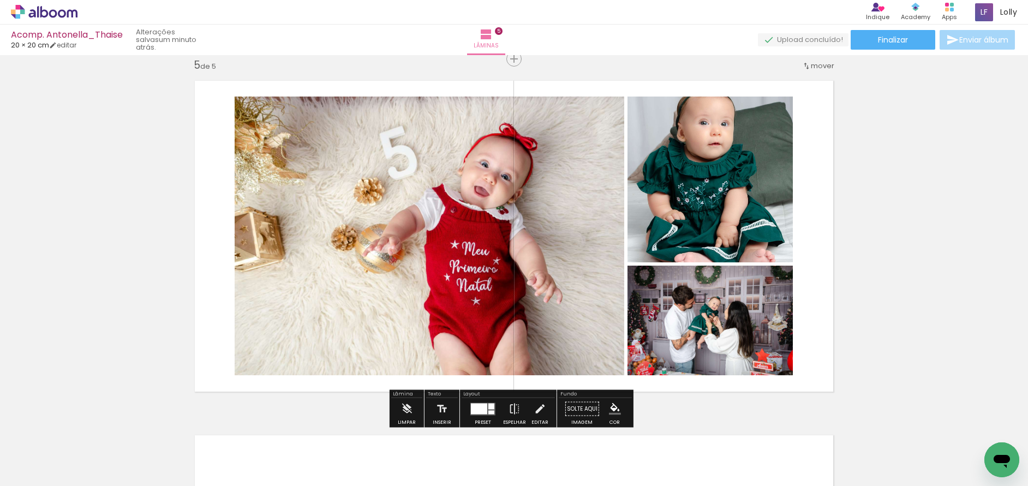
click at [704, 185] on quentale-photo at bounding box center [710, 180] width 165 height 166
click at [712, 169] on quentale-photo at bounding box center [710, 180] width 165 height 166
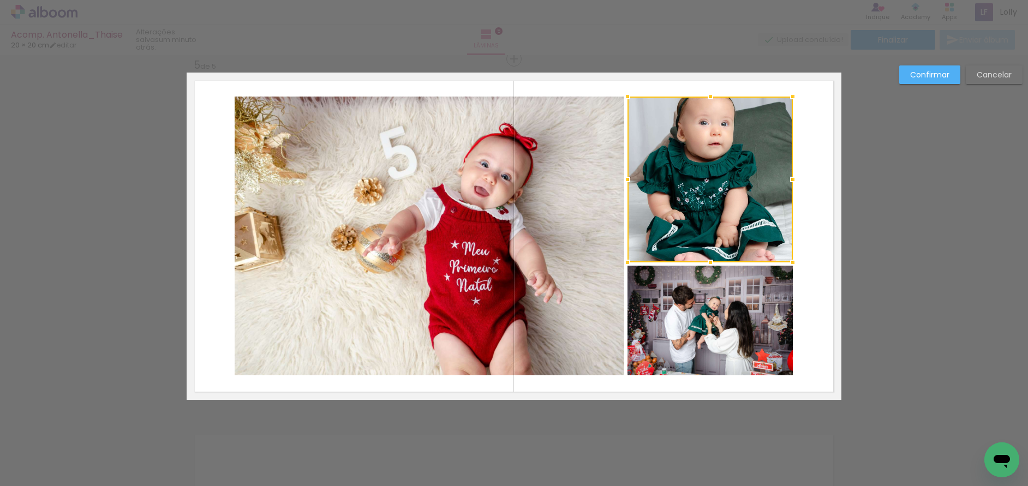
click at [712, 169] on div at bounding box center [710, 180] width 165 height 166
click at [0, 0] on slot "Confirmar" at bounding box center [0, 0] width 0 height 0
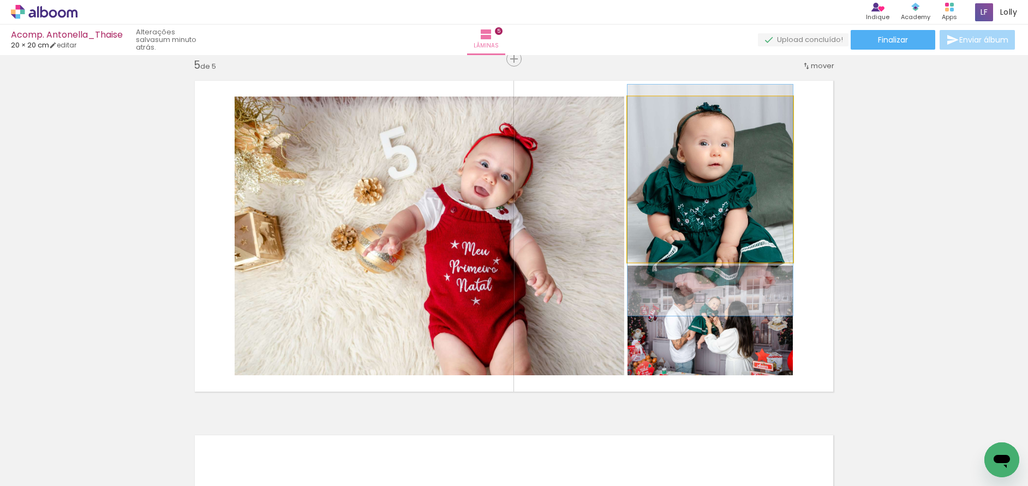
drag, startPoint x: 734, startPoint y: 158, endPoint x: 737, endPoint y: 178, distance: 21.0
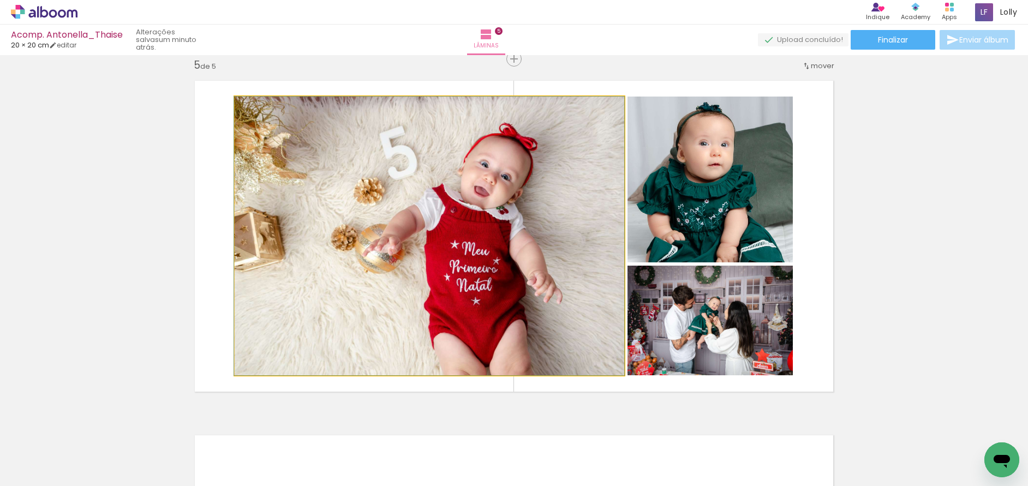
click at [402, 241] on quentale-photo at bounding box center [430, 236] width 390 height 279
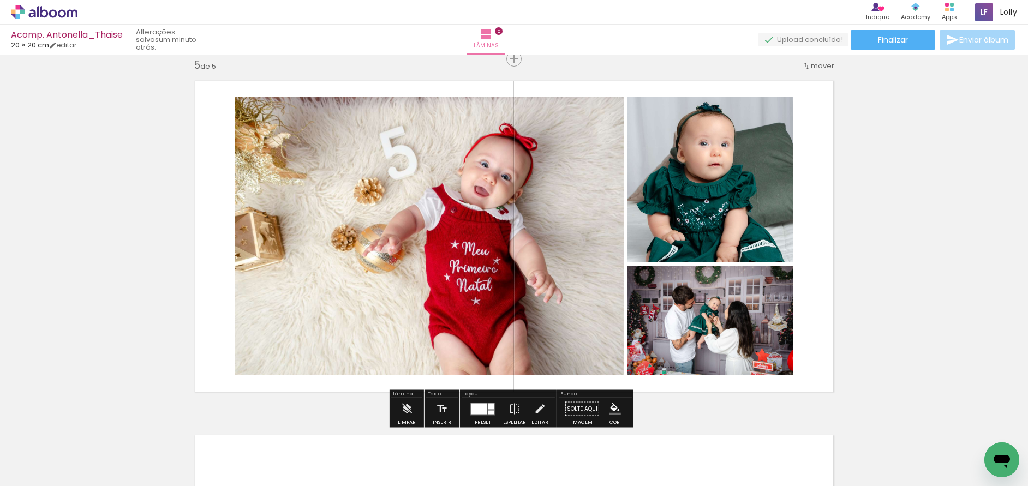
click at [284, 213] on quentale-photo at bounding box center [430, 236] width 390 height 279
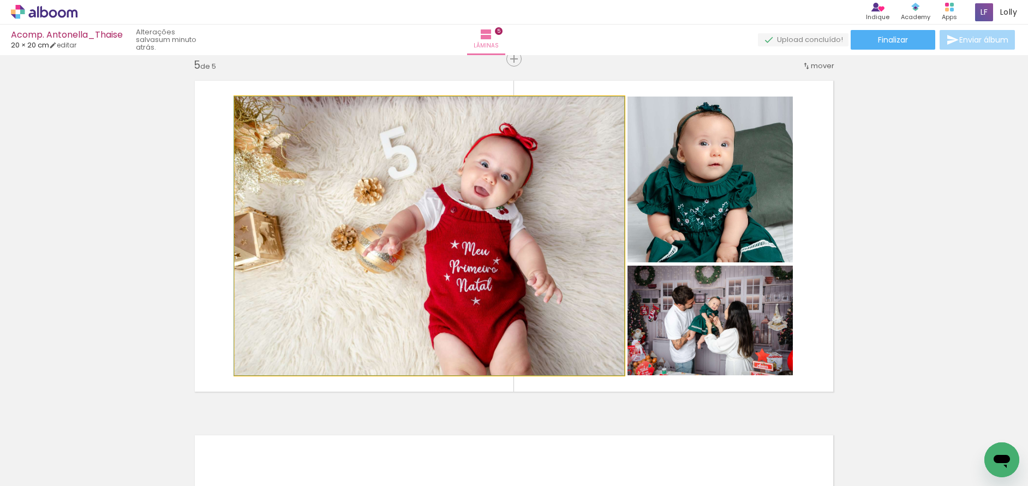
click at [284, 213] on quentale-photo at bounding box center [430, 236] width 390 height 279
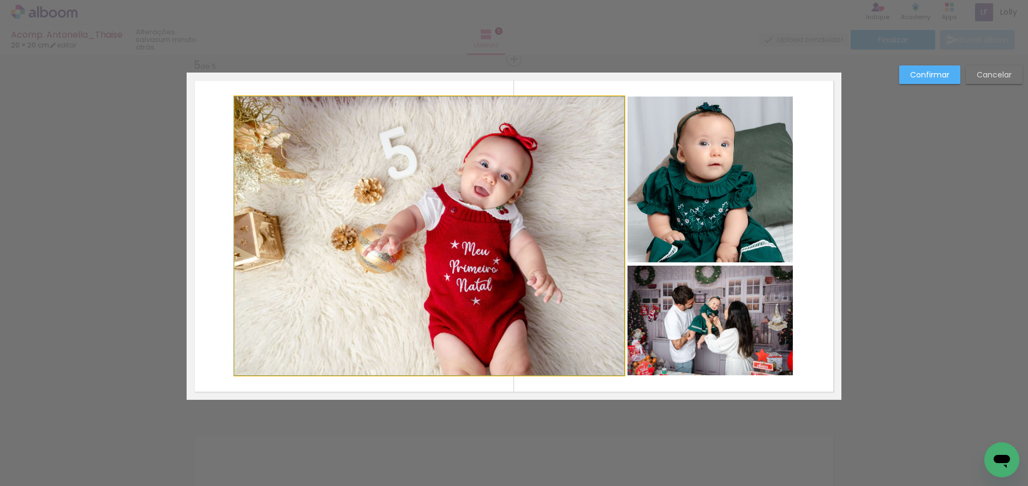
click at [269, 230] on quentale-photo at bounding box center [430, 236] width 390 height 279
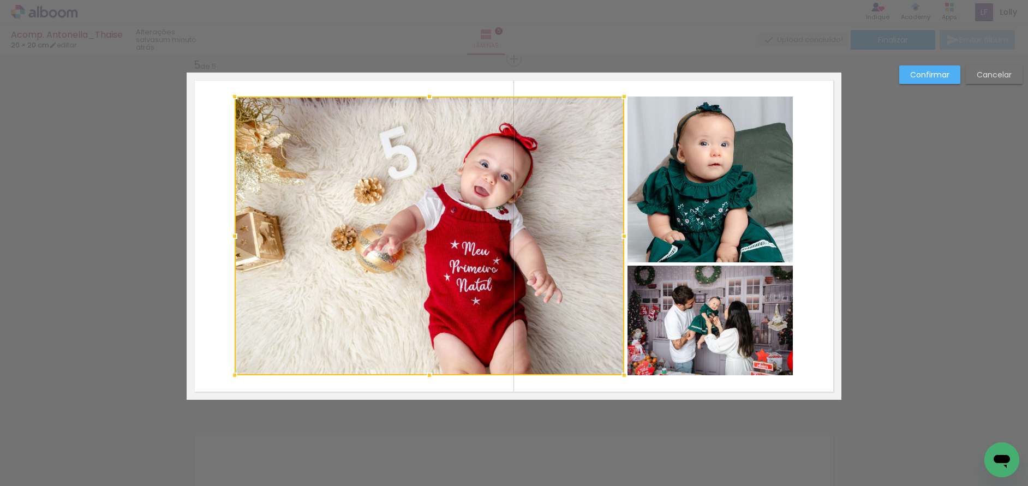
click at [269, 230] on div at bounding box center [430, 236] width 390 height 279
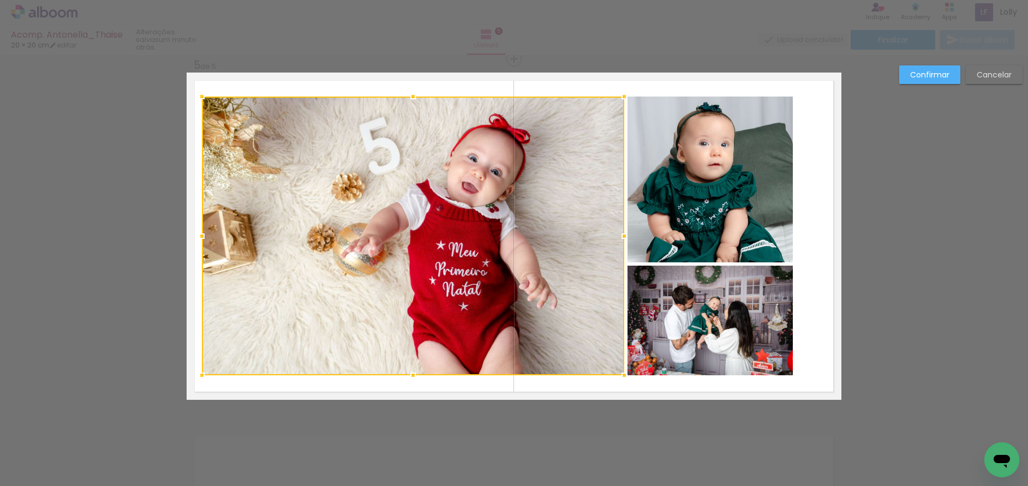
drag, startPoint x: 230, startPoint y: 236, endPoint x: 197, endPoint y: 229, distance: 33.5
click at [197, 229] on div at bounding box center [202, 236] width 22 height 22
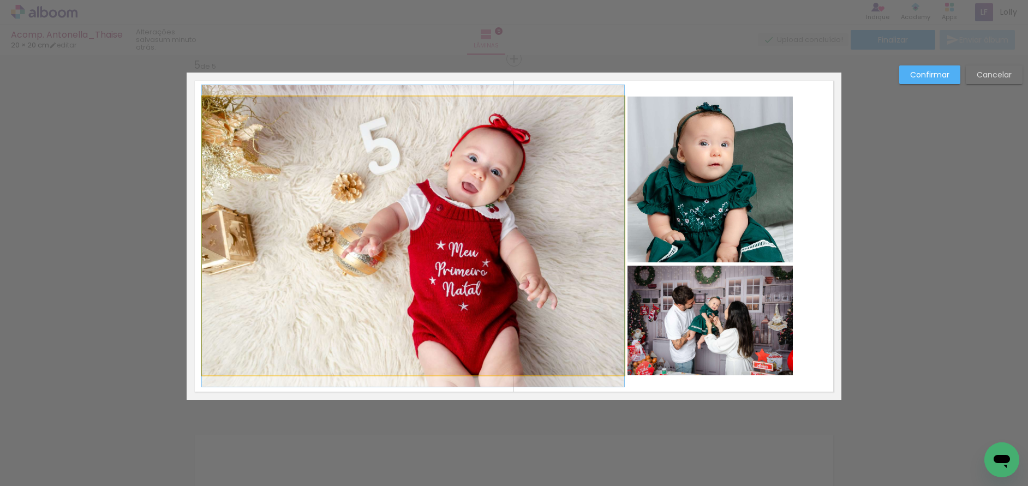
click at [406, 130] on quentale-photo at bounding box center [413, 236] width 422 height 279
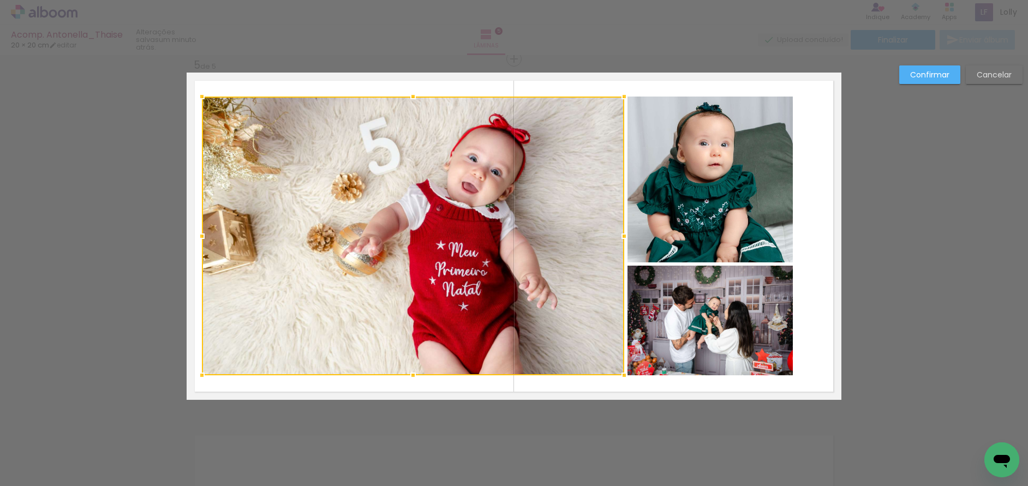
click at [406, 130] on div at bounding box center [413, 236] width 422 height 279
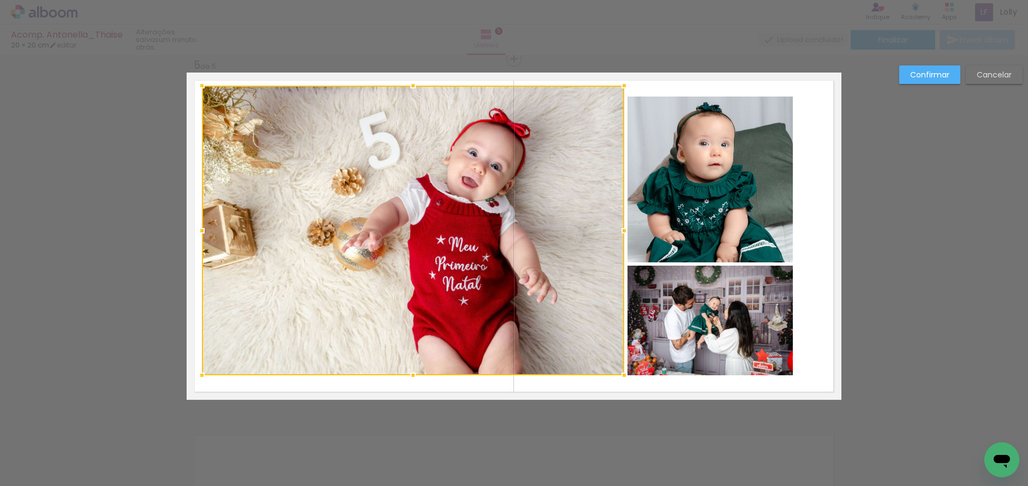
drag, startPoint x: 407, startPoint y: 99, endPoint x: 410, endPoint y: 88, distance: 11.4
click at [410, 88] on div at bounding box center [413, 86] width 22 height 22
click at [433, 311] on div at bounding box center [413, 231] width 422 height 290
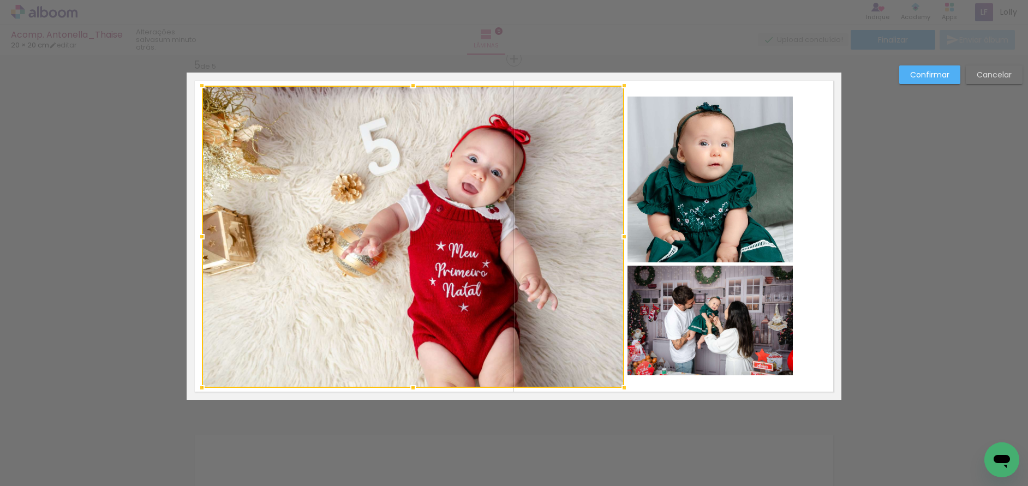
drag, startPoint x: 409, startPoint y: 377, endPoint x: 410, endPoint y: 389, distance: 12.7
click at [410, 389] on div at bounding box center [413, 388] width 22 height 22
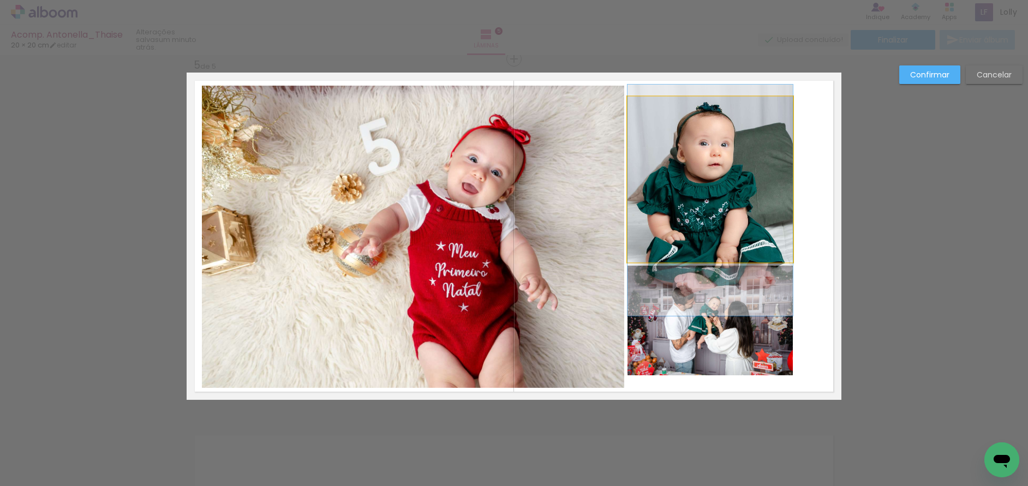
click at [740, 183] on quentale-photo at bounding box center [710, 180] width 165 height 166
click at [624, 183] on div at bounding box center [413, 237] width 422 height 302
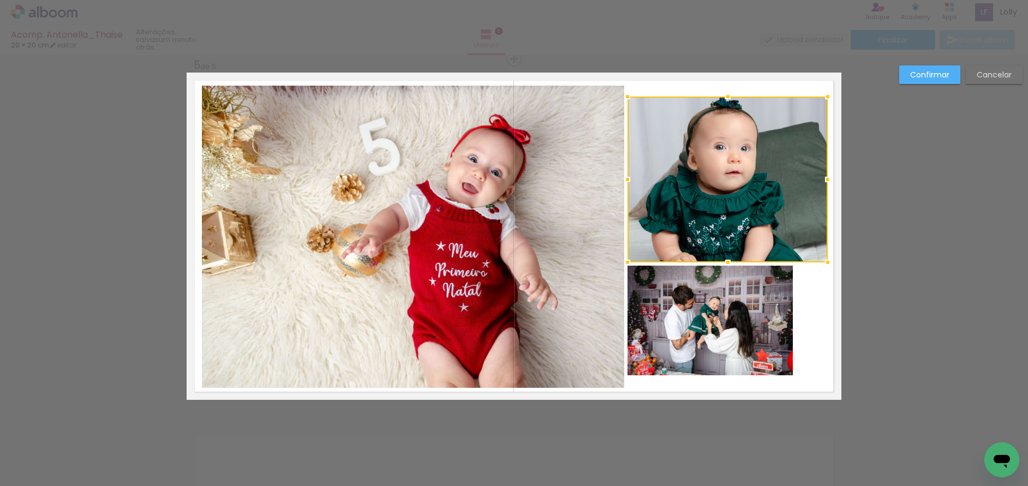
drag, startPoint x: 785, startPoint y: 182, endPoint x: 820, endPoint y: 183, distance: 35.0
click at [820, 183] on div at bounding box center [828, 180] width 22 height 22
click at [719, 121] on div at bounding box center [728, 180] width 200 height 166
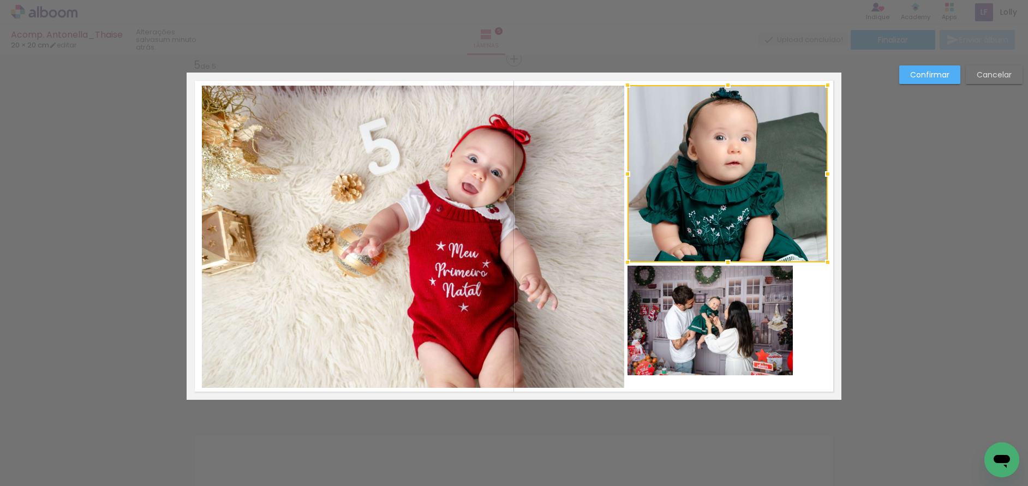
drag, startPoint x: 723, startPoint y: 93, endPoint x: 722, endPoint y: 82, distance: 11.5
click at [722, 82] on div at bounding box center [728, 85] width 22 height 22
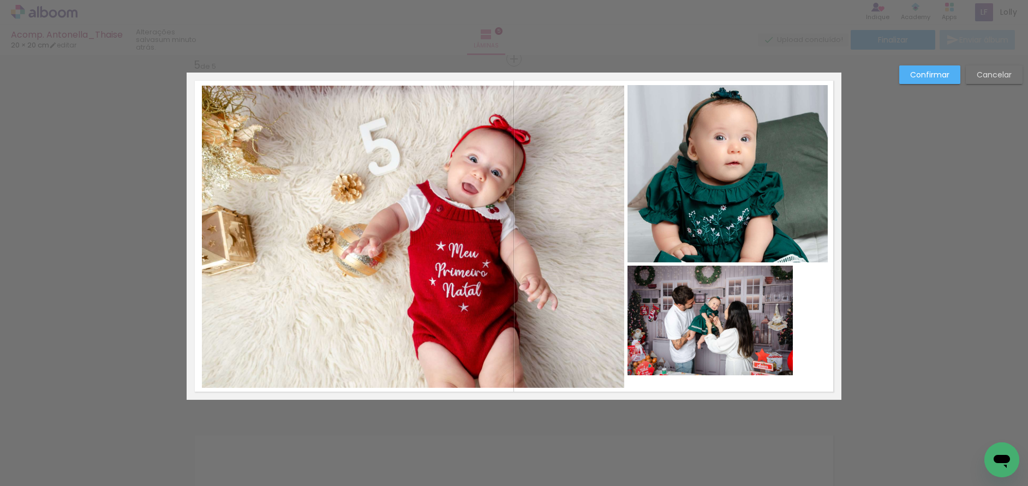
click at [733, 335] on quentale-photo at bounding box center [710, 321] width 165 height 110
click at [733, 335] on div at bounding box center [710, 321] width 165 height 110
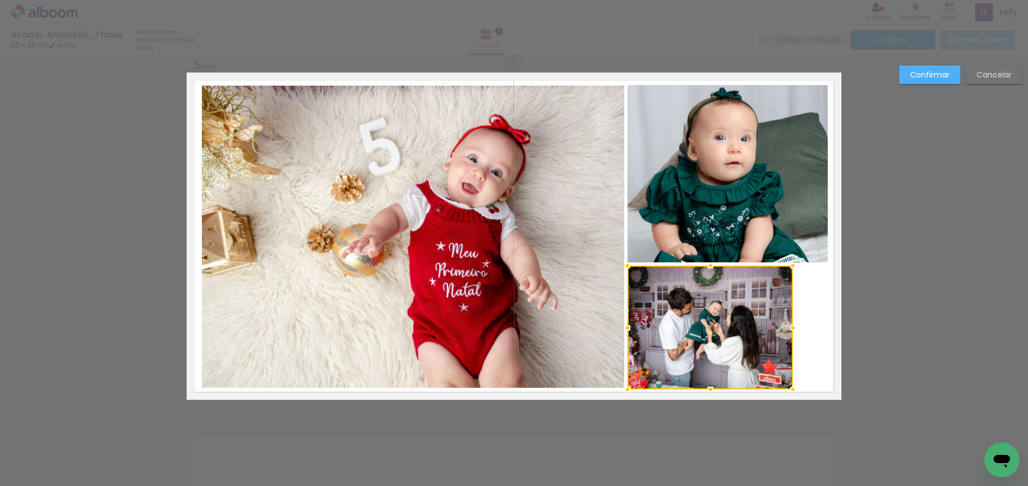
drag, startPoint x: 709, startPoint y: 380, endPoint x: 719, endPoint y: 391, distance: 15.1
click at [719, 391] on album-spread "5 de 5" at bounding box center [514, 236] width 655 height 327
click at [779, 334] on quentale-photo at bounding box center [710, 328] width 165 height 124
click at [782, 334] on div at bounding box center [793, 328] width 22 height 22
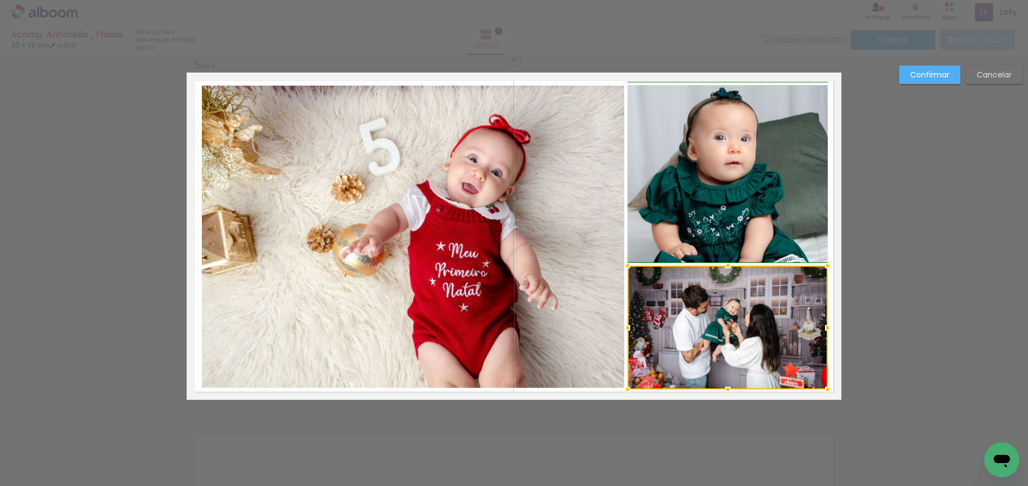
drag, startPoint x: 790, startPoint y: 330, endPoint x: 827, endPoint y: 330, distance: 37.7
click at [827, 330] on div at bounding box center [828, 328] width 22 height 22
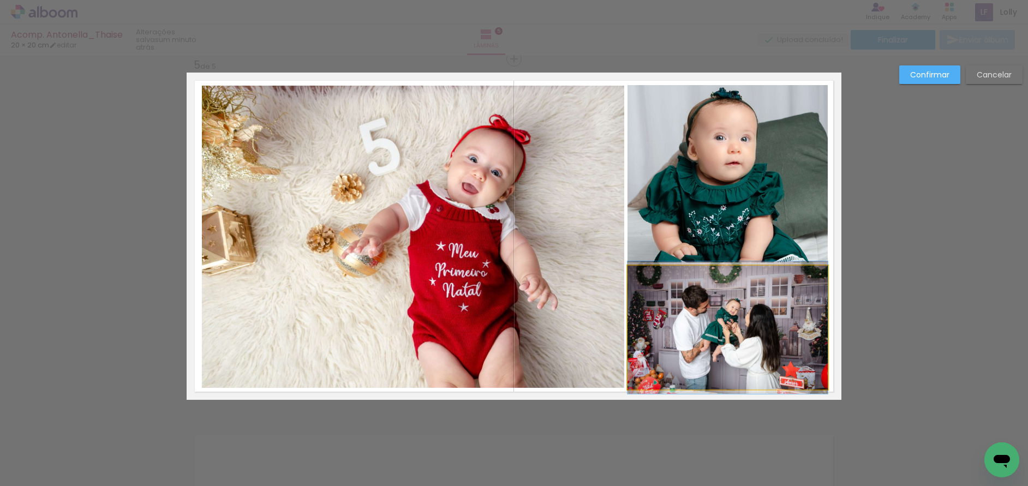
click at [737, 343] on quentale-photo at bounding box center [728, 328] width 200 height 124
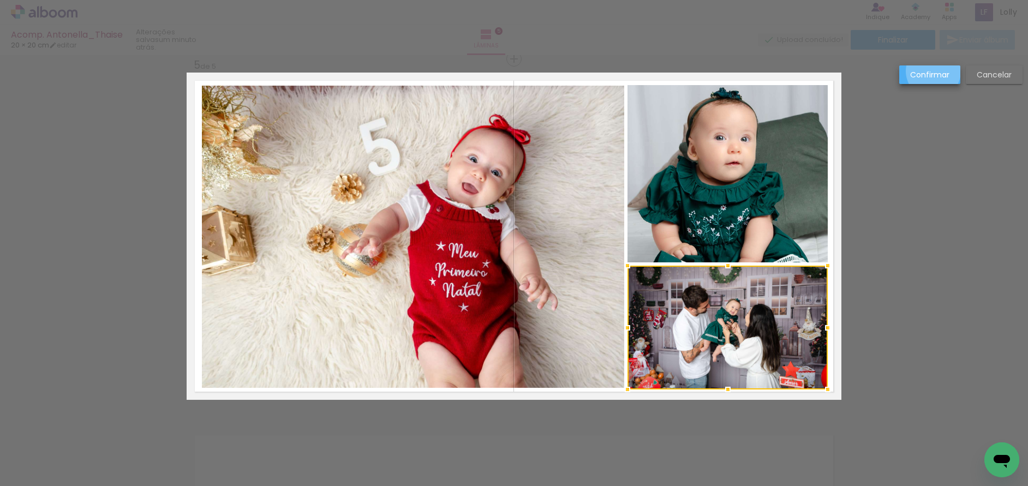
drag, startPoint x: 934, startPoint y: 72, endPoint x: 961, endPoint y: 107, distance: 44.8
click at [0, 0] on slot "Confirmar" at bounding box center [0, 0] width 0 height 0
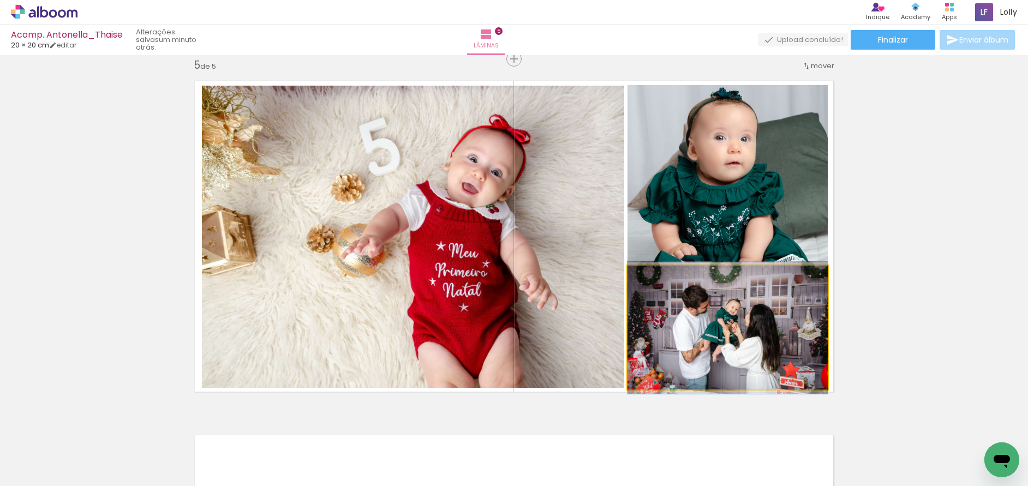
click at [721, 343] on quentale-photo at bounding box center [728, 328] width 200 height 124
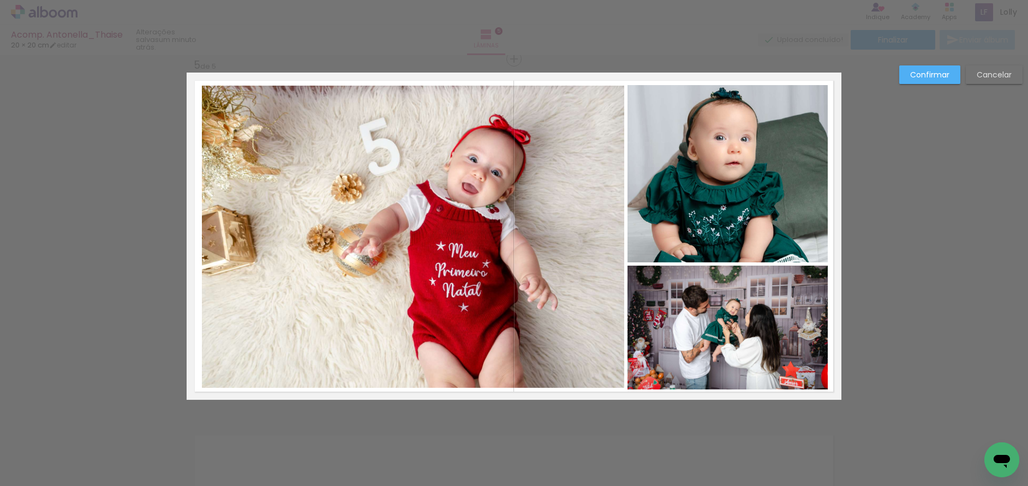
click at [731, 366] on quentale-photo at bounding box center [728, 328] width 200 height 124
click at [731, 366] on div at bounding box center [728, 328] width 200 height 124
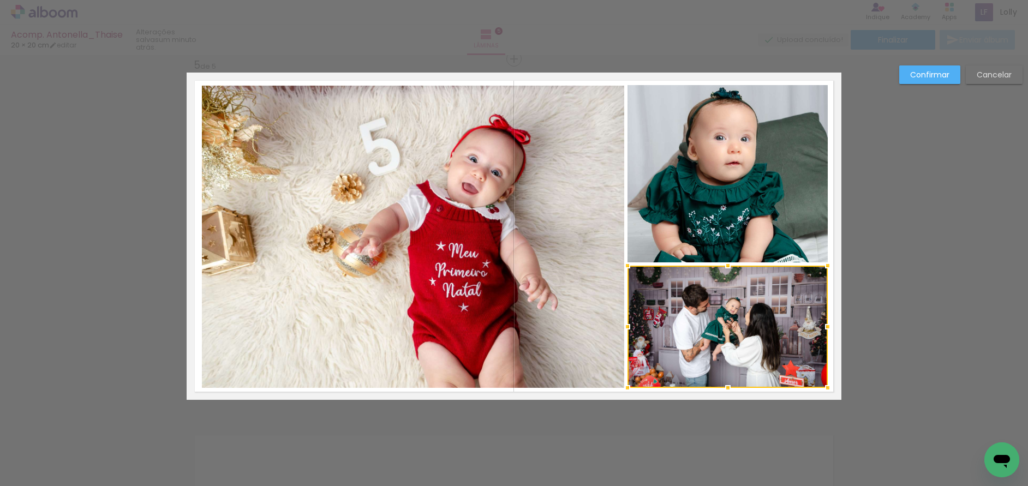
click at [723, 389] on div at bounding box center [728, 388] width 22 height 22
click at [470, 347] on quentale-photo at bounding box center [413, 237] width 422 height 302
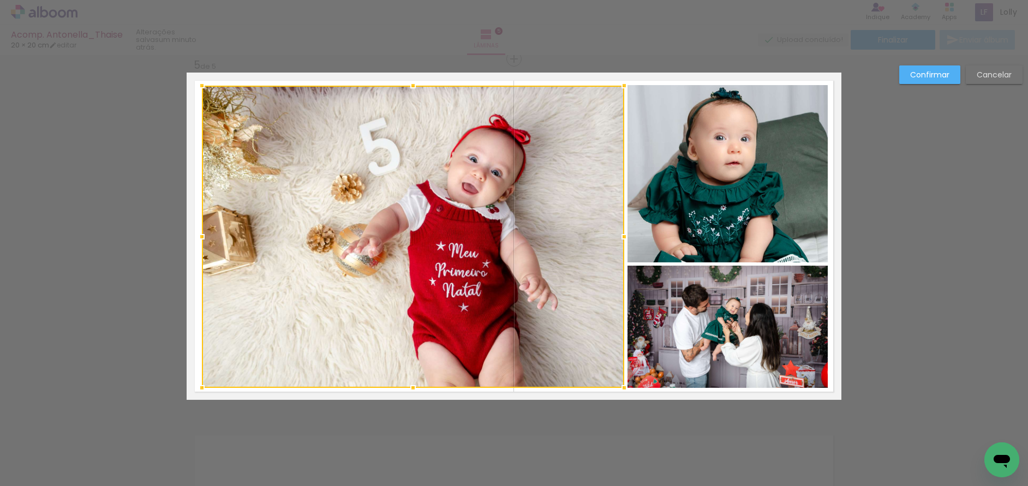
click at [470, 347] on div at bounding box center [413, 237] width 422 height 302
click at [408, 388] on div at bounding box center [413, 388] width 22 height 22
click at [0, 0] on slot "Confirmar" at bounding box center [0, 0] width 0 height 0
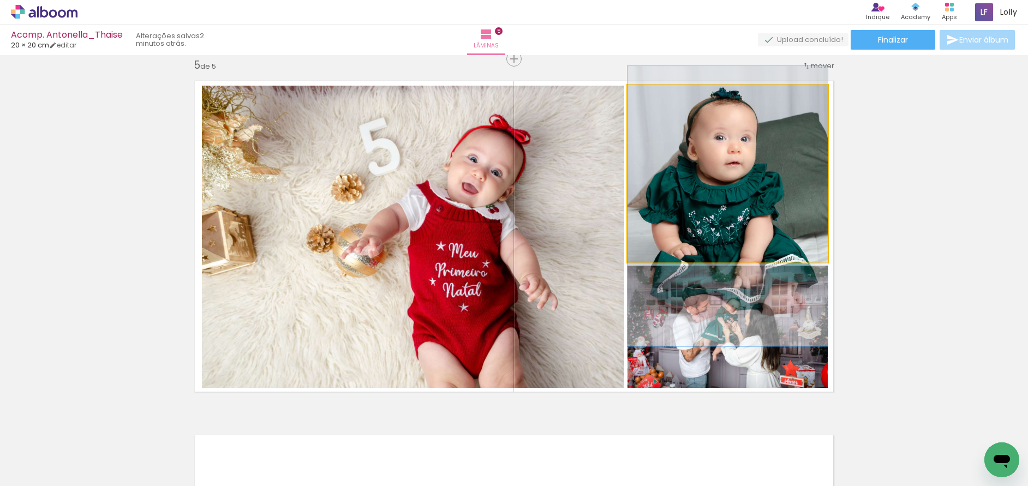
click at [764, 198] on quentale-photo at bounding box center [728, 173] width 200 height 177
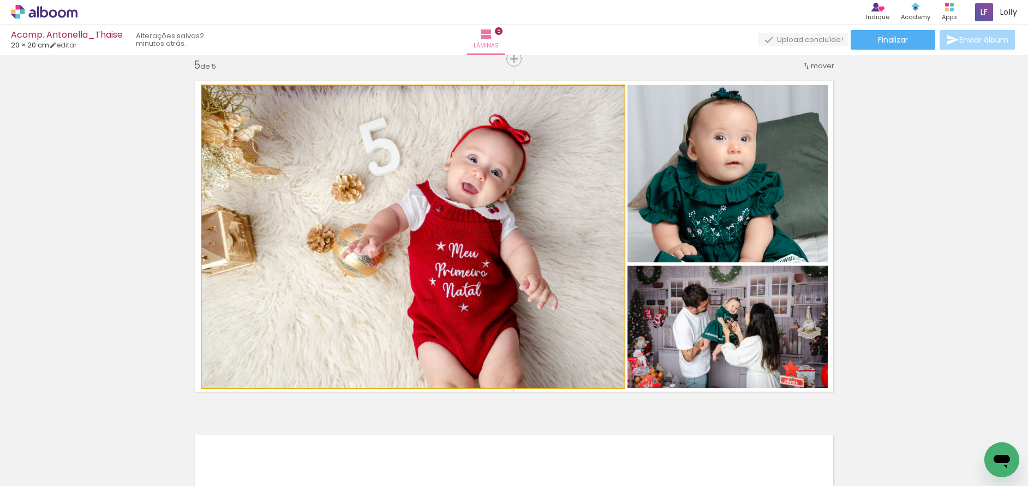
click at [584, 233] on quentale-photo at bounding box center [413, 237] width 422 height 302
click at [450, 261] on quentale-photo at bounding box center [413, 237] width 422 height 302
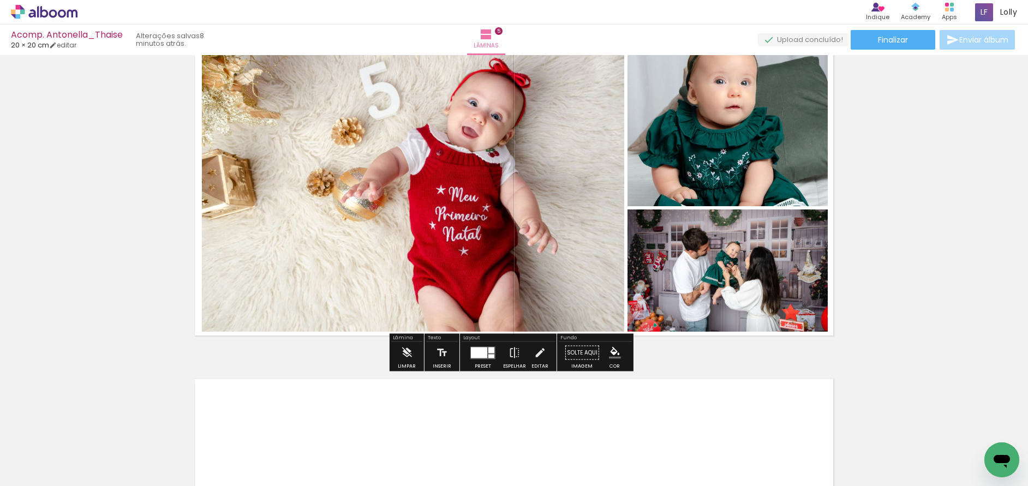
scroll to position [1426, 0]
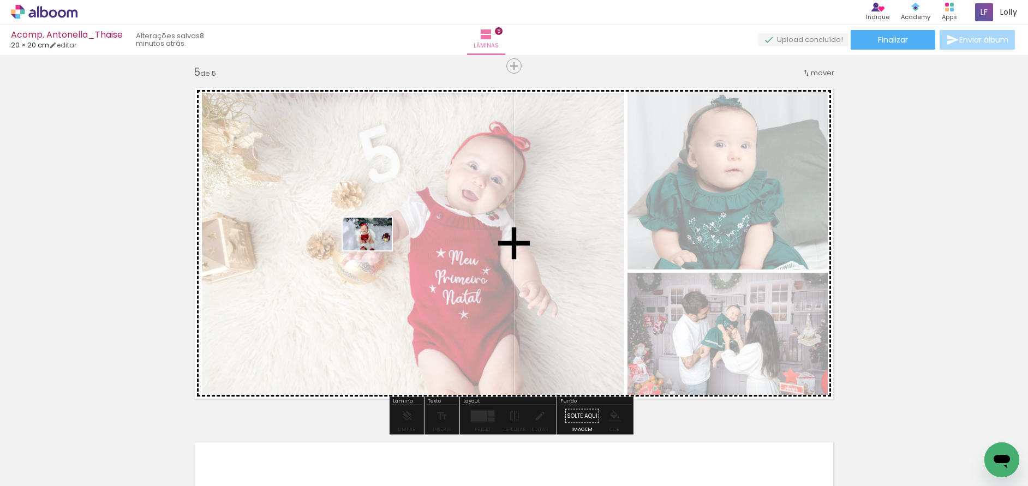
drag, startPoint x: 263, startPoint y: 451, endPoint x: 376, endPoint y: 251, distance: 230.2
click at [376, 251] on quentale-workspace at bounding box center [514, 243] width 1028 height 486
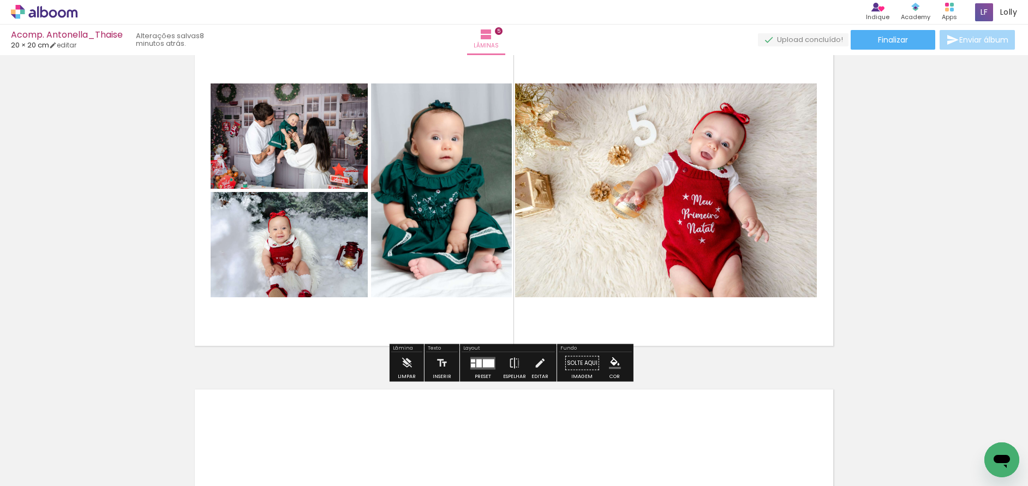
scroll to position [1481, 0]
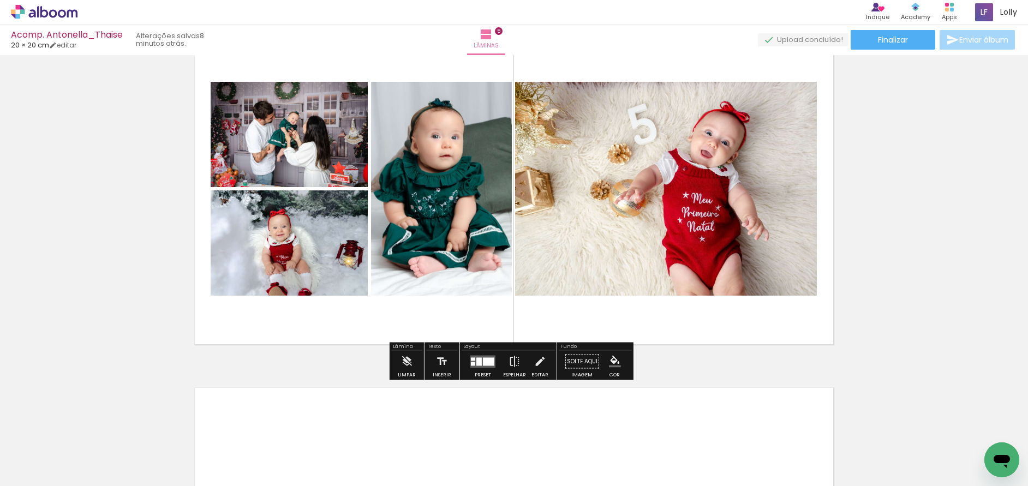
click at [491, 355] on quentale-layouter at bounding box center [482, 361] width 25 height 13
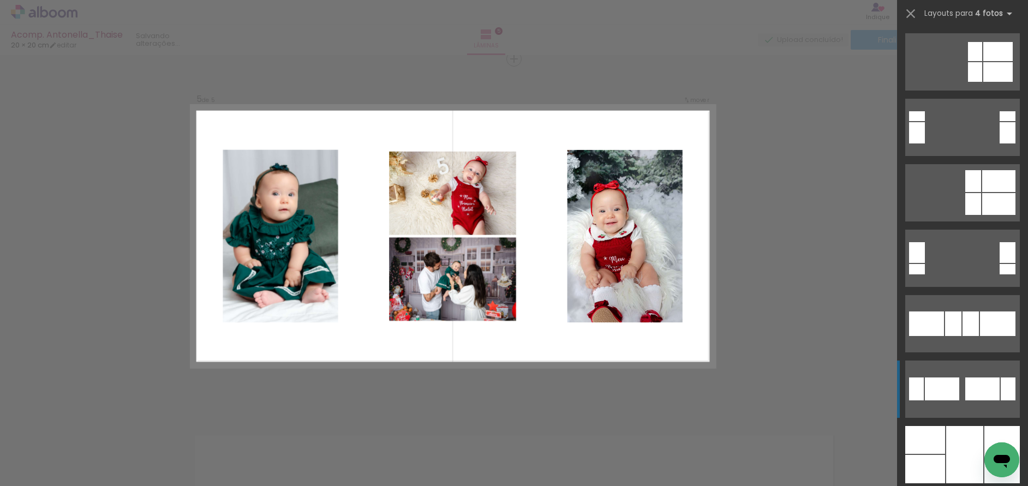
scroll to position [4312, 0]
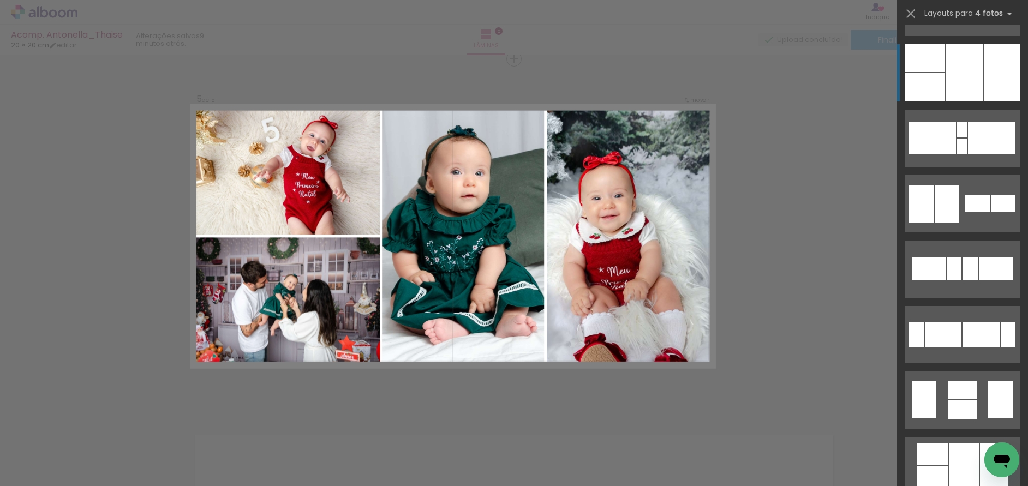
click at [951, 69] on div at bounding box center [964, 72] width 37 height 57
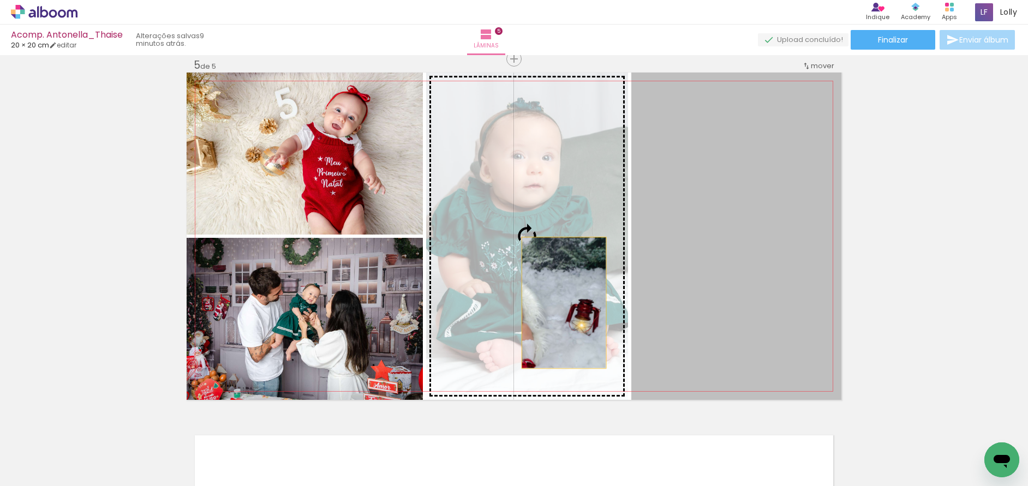
drag, startPoint x: 792, startPoint y: 315, endPoint x: 560, endPoint y: 303, distance: 232.3
click at [0, 0] on slot at bounding box center [0, 0] width 0 height 0
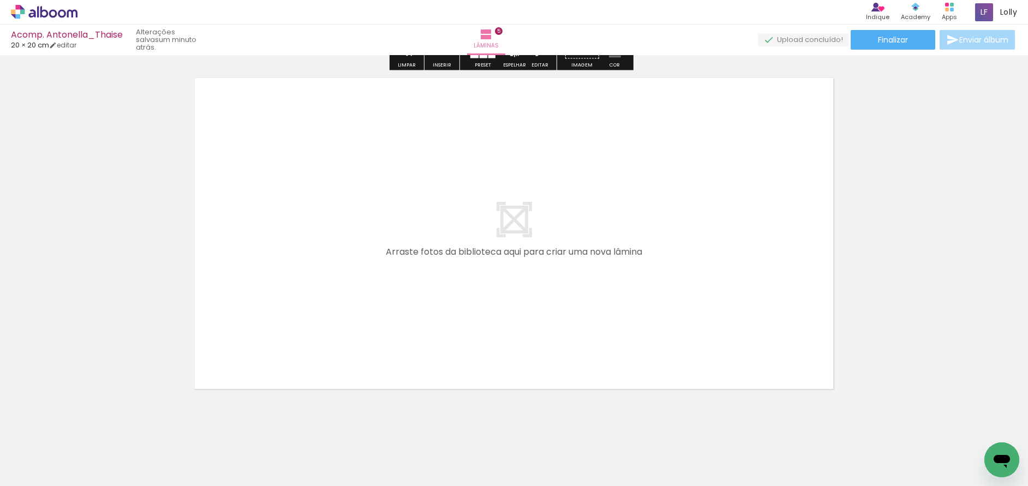
scroll to position [1808, 0]
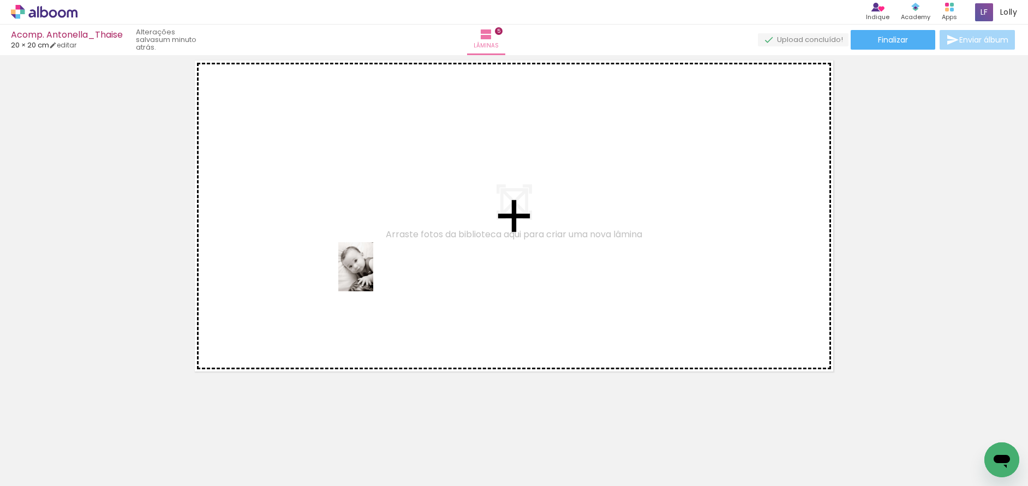
drag, startPoint x: 439, startPoint y: 455, endPoint x: 486, endPoint y: 417, distance: 60.2
click at [371, 275] on quentale-workspace at bounding box center [514, 243] width 1028 height 486
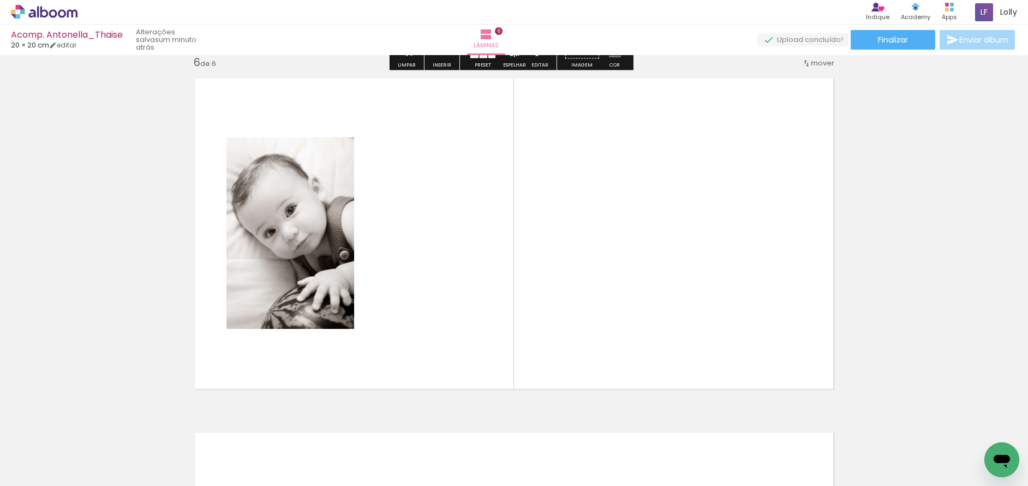
scroll to position [1788, 0]
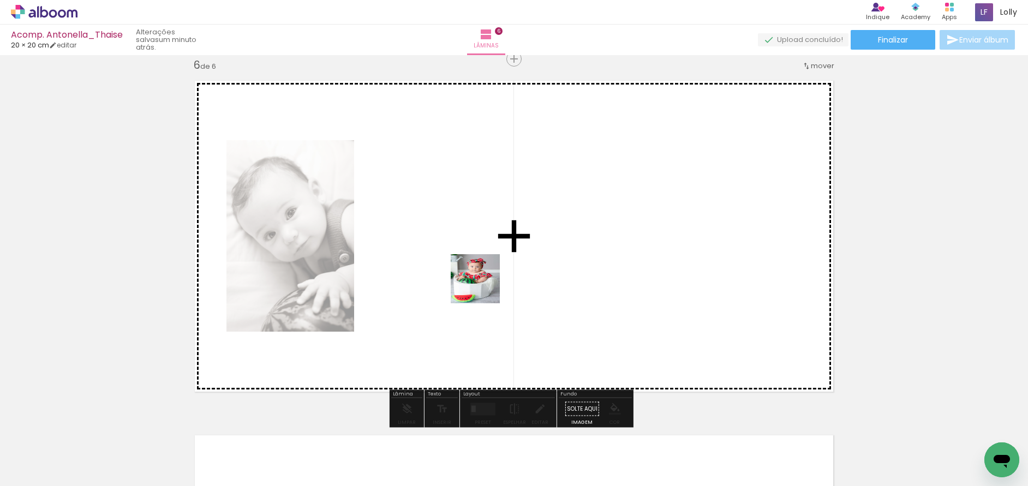
drag, startPoint x: 498, startPoint y: 418, endPoint x: 474, endPoint y: 247, distance: 173.1
click at [474, 247] on quentale-workspace at bounding box center [514, 243] width 1028 height 486
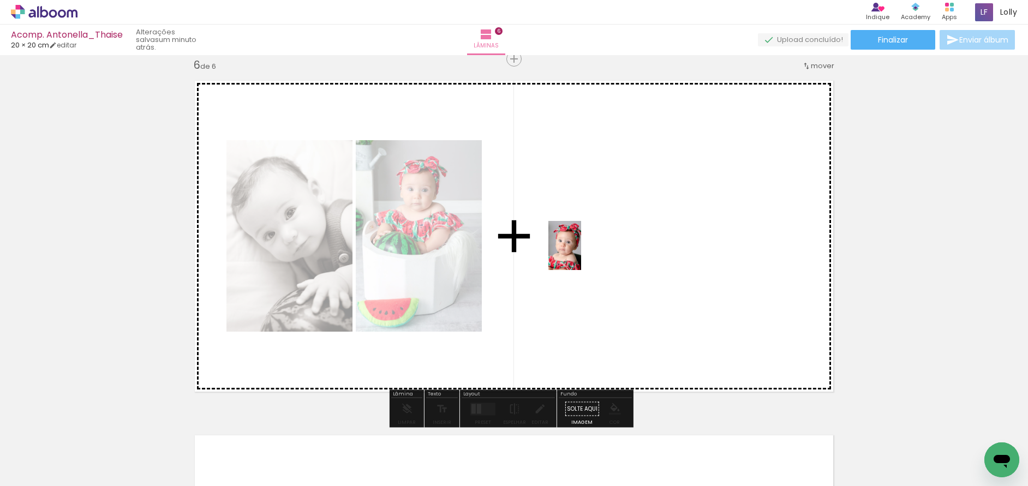
drag, startPoint x: 567, startPoint y: 418, endPoint x: 581, endPoint y: 254, distance: 164.9
click at [581, 254] on quentale-workspace at bounding box center [514, 243] width 1028 height 486
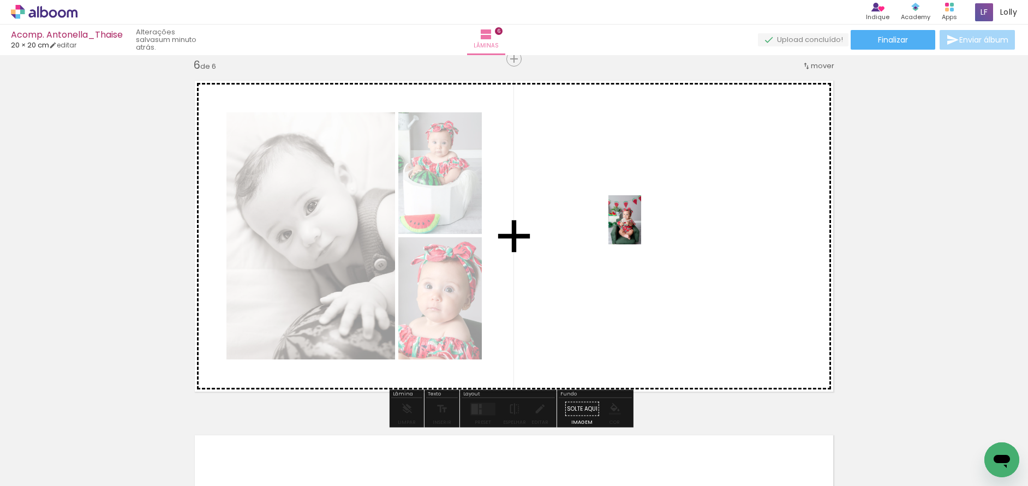
drag, startPoint x: 621, startPoint y: 463, endPoint x: 641, endPoint y: 228, distance: 235.6
click at [641, 228] on quentale-workspace at bounding box center [514, 243] width 1028 height 486
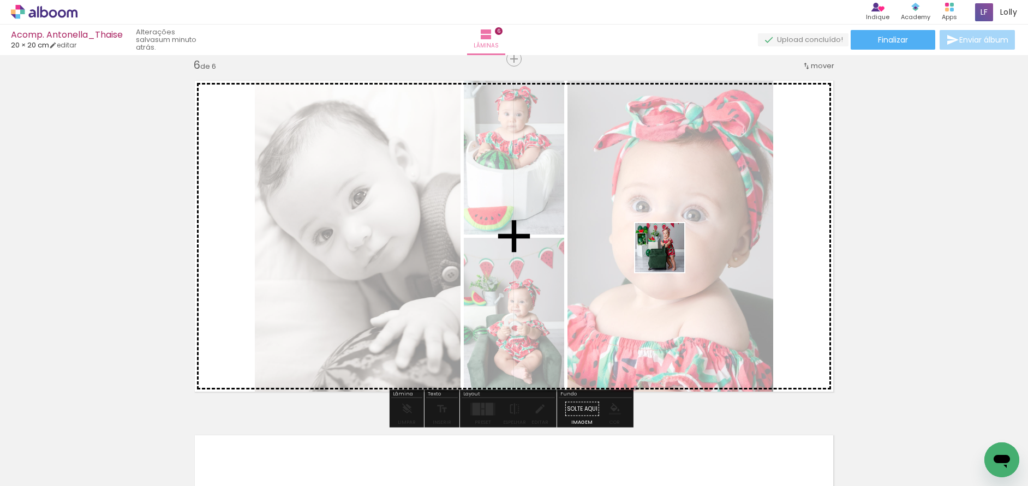
drag, startPoint x: 682, startPoint y: 464, endPoint x: 712, endPoint y: 424, distance: 49.6
click at [665, 239] on quentale-workspace at bounding box center [514, 243] width 1028 height 486
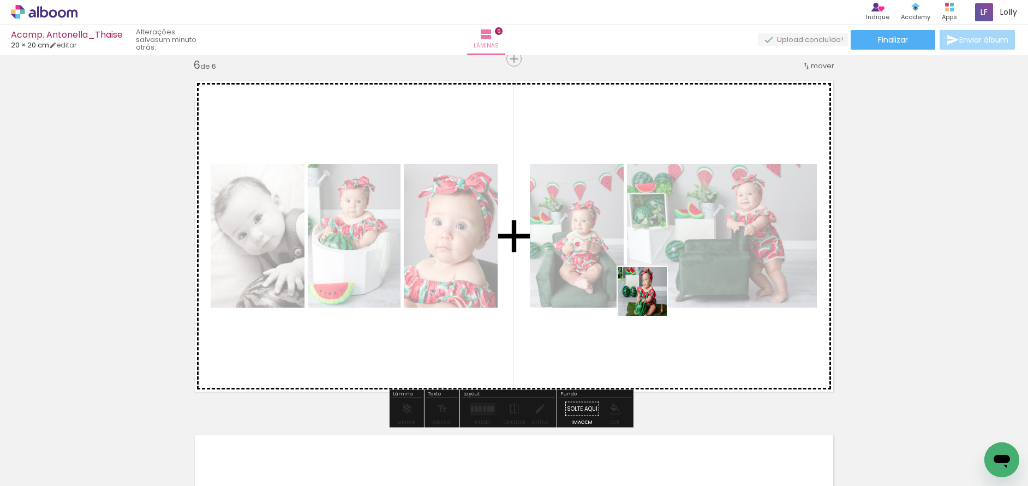
drag, startPoint x: 736, startPoint y: 457, endPoint x: 616, endPoint y: 248, distance: 240.6
click at [616, 248] on quentale-workspace at bounding box center [514, 243] width 1028 height 486
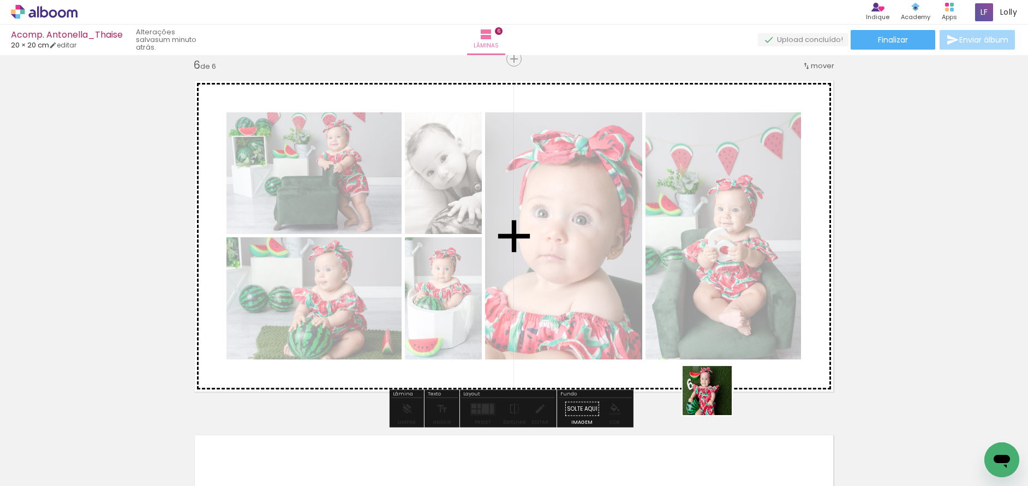
drag, startPoint x: 795, startPoint y: 461, endPoint x: 586, endPoint y: 300, distance: 263.9
click at [586, 300] on quentale-workspace at bounding box center [514, 243] width 1028 height 486
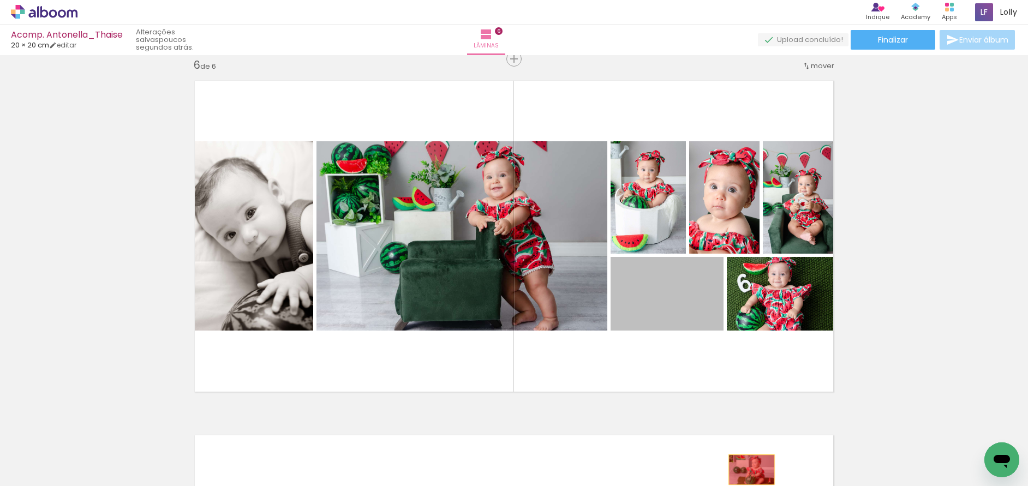
drag, startPoint x: 677, startPoint y: 303, endPoint x: 750, endPoint y: 477, distance: 188.1
click at [750, 477] on quentale-workspace at bounding box center [514, 243] width 1028 height 486
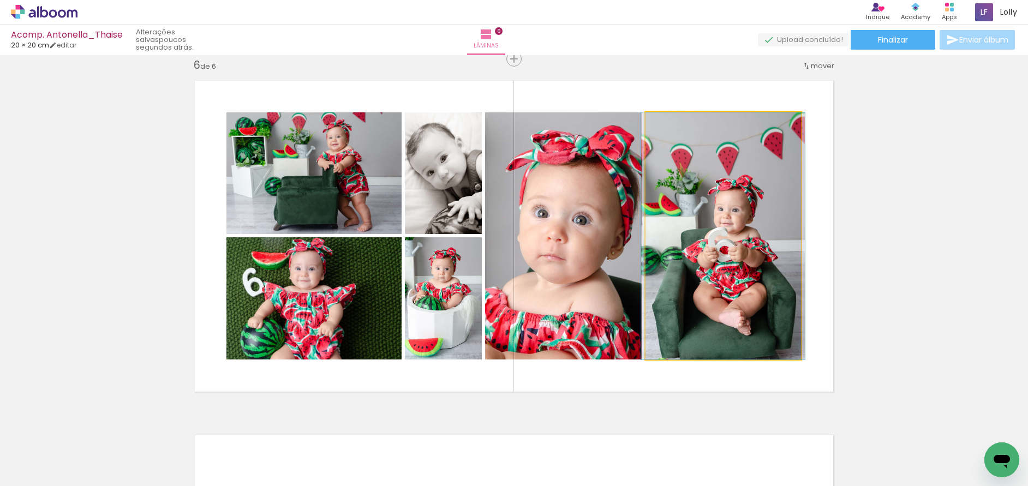
click at [749, 246] on quentale-photo at bounding box center [724, 235] width 156 height 247
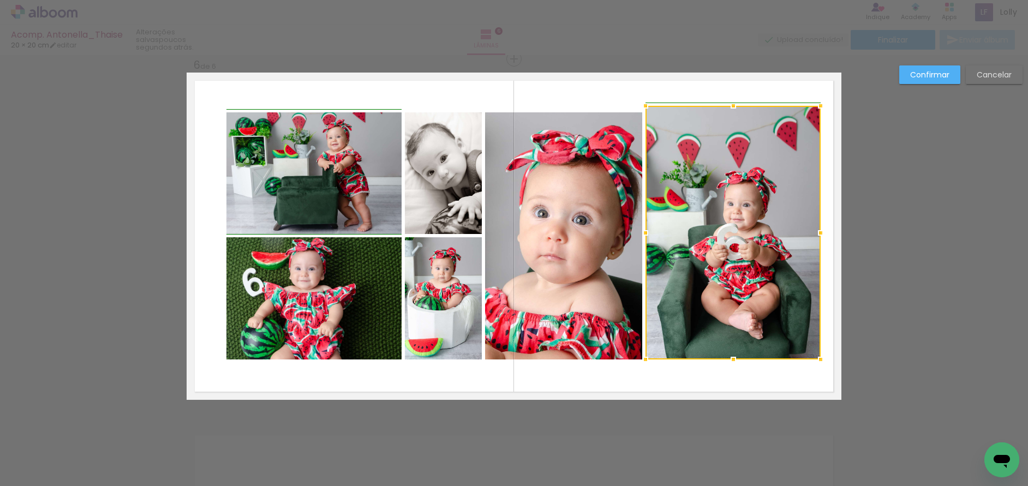
scroll to position [0, 535]
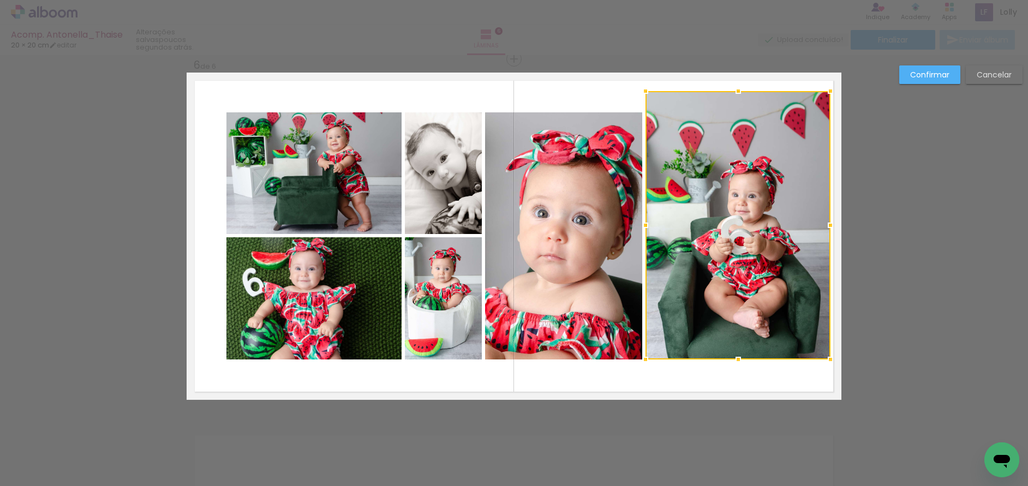
drag, startPoint x: 812, startPoint y: 106, endPoint x: 825, endPoint y: 91, distance: 20.1
click at [825, 91] on div at bounding box center [831, 91] width 22 height 22
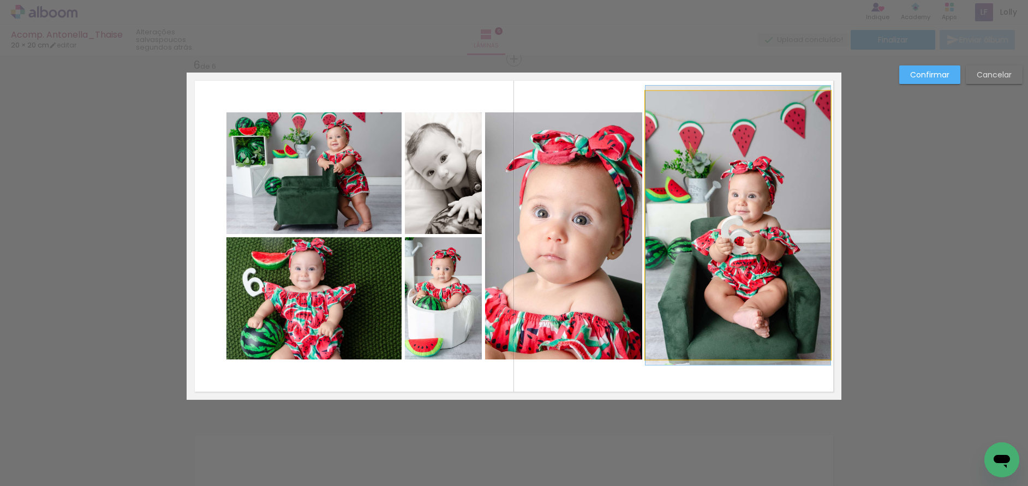
click at [755, 279] on quentale-photo at bounding box center [738, 225] width 185 height 269
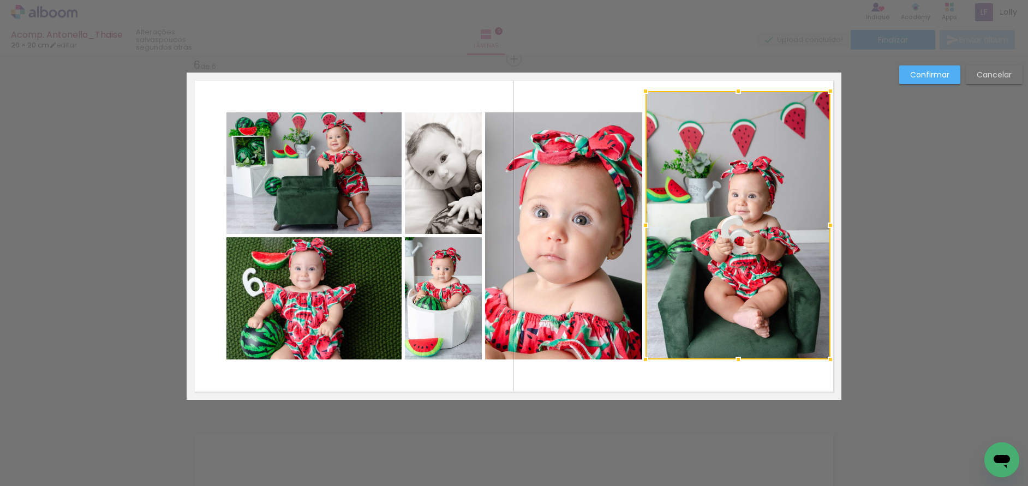
click at [755, 279] on div at bounding box center [738, 225] width 185 height 269
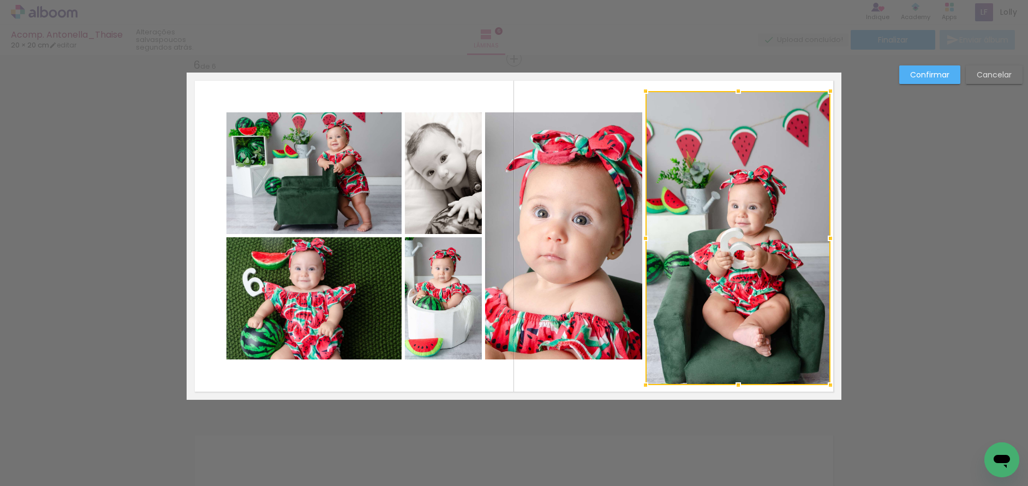
drag, startPoint x: 738, startPoint y: 360, endPoint x: 744, endPoint y: 385, distance: 26.2
click at [744, 385] on div at bounding box center [739, 385] width 22 height 22
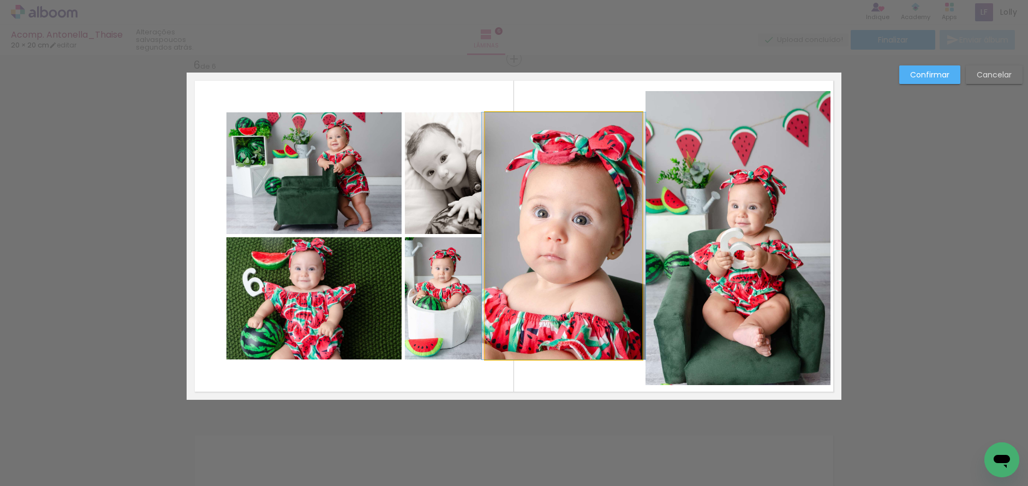
click at [563, 293] on quentale-photo at bounding box center [563, 235] width 157 height 247
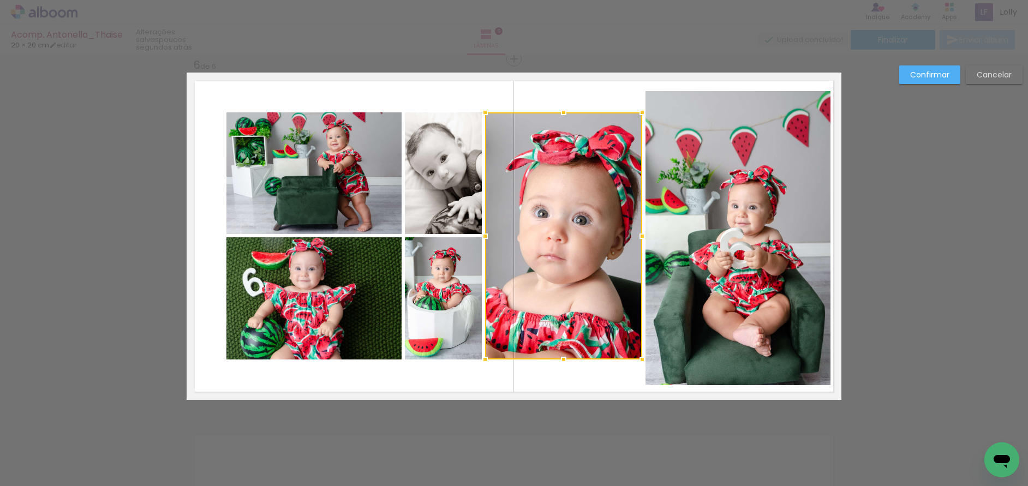
click at [563, 293] on div at bounding box center [563, 235] width 157 height 247
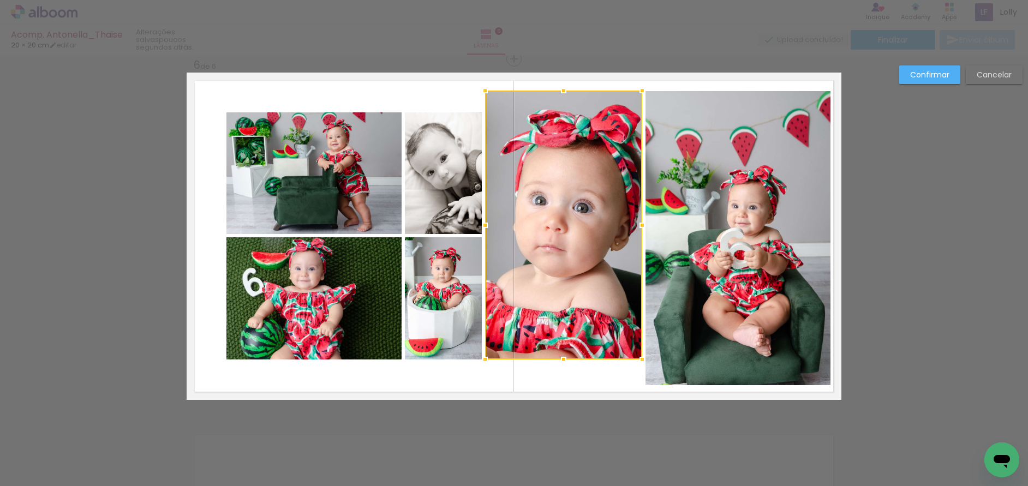
drag, startPoint x: 562, startPoint y: 115, endPoint x: 565, endPoint y: 93, distance: 22.2
click at [565, 93] on div at bounding box center [564, 91] width 22 height 22
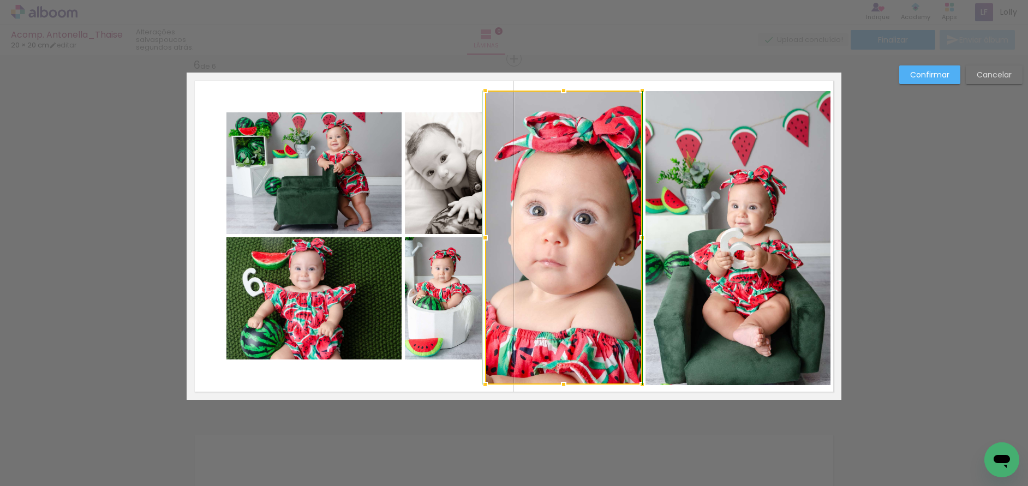
drag, startPoint x: 559, startPoint y: 360, endPoint x: 565, endPoint y: 383, distance: 23.6
click at [565, 383] on div at bounding box center [564, 385] width 22 height 22
click at [451, 300] on quentale-photo at bounding box center [443, 298] width 77 height 122
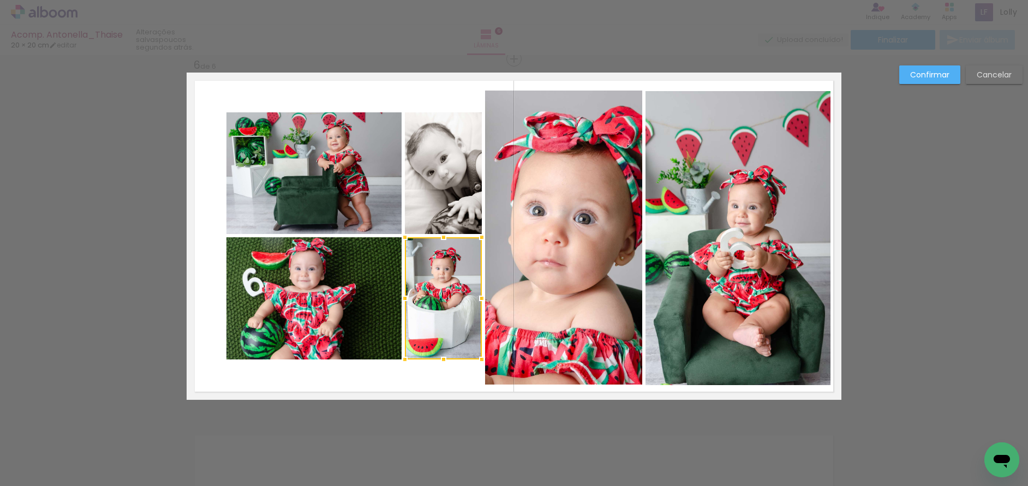
click at [451, 300] on div at bounding box center [443, 298] width 77 height 122
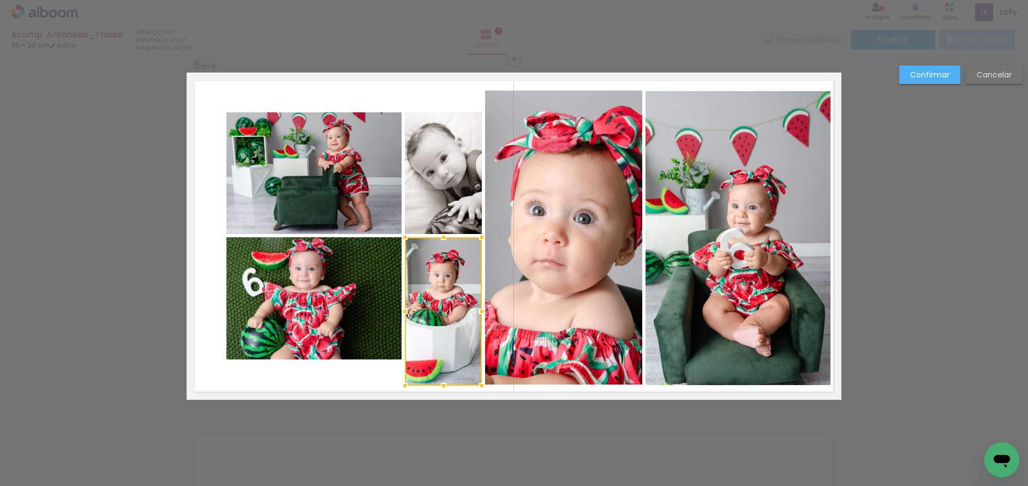
drag, startPoint x: 439, startPoint y: 357, endPoint x: 446, endPoint y: 385, distance: 29.1
click at [446, 385] on div at bounding box center [444, 386] width 22 height 22
click at [456, 189] on quentale-photo at bounding box center [443, 173] width 77 height 122
click at [456, 237] on div at bounding box center [443, 311] width 77 height 148
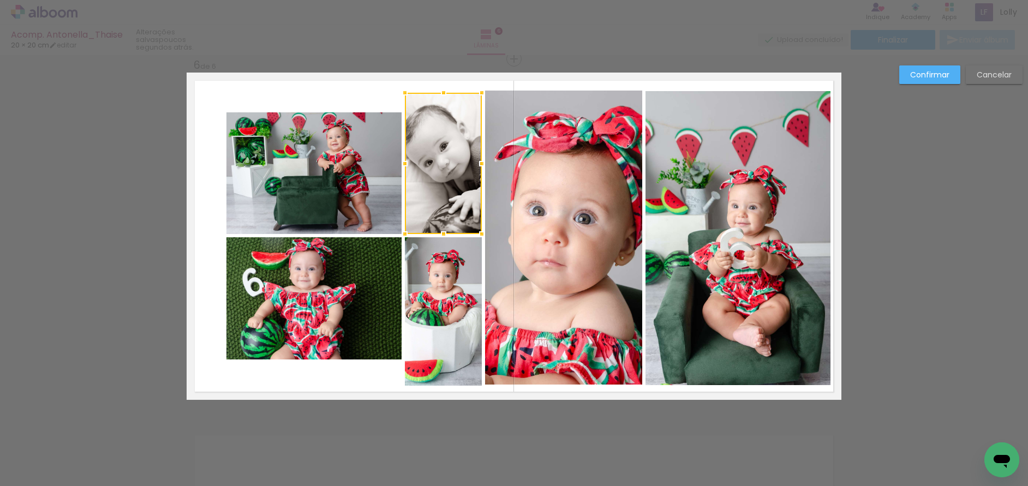
drag, startPoint x: 440, startPoint y: 114, endPoint x: 443, endPoint y: 94, distance: 19.8
click at [443, 94] on div at bounding box center [444, 93] width 22 height 22
click at [296, 142] on quentale-photo at bounding box center [314, 173] width 175 height 122
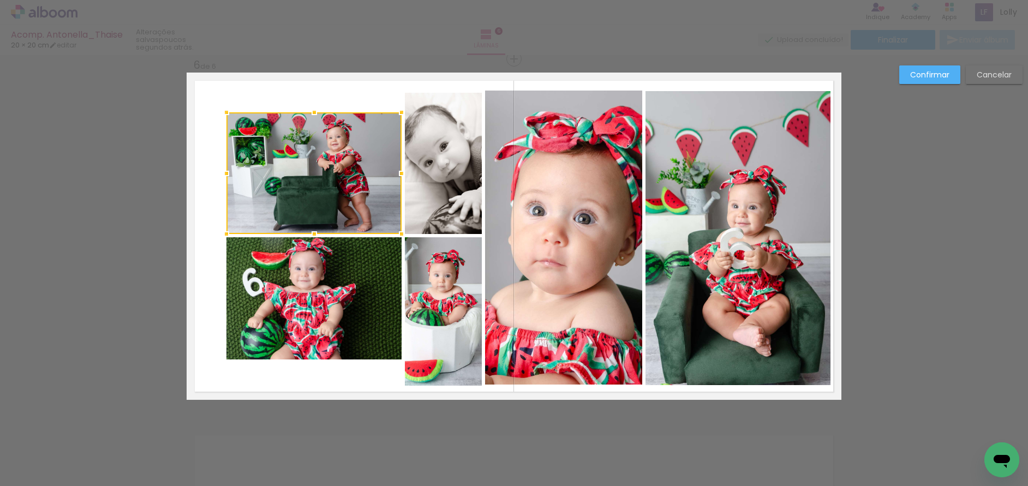
click at [296, 142] on div at bounding box center [314, 173] width 175 height 122
drag, startPoint x: 312, startPoint y: 109, endPoint x: 315, endPoint y: 99, distance: 9.8
click at [312, 103] on div at bounding box center [314, 113] width 22 height 22
click at [309, 141] on quentale-photo at bounding box center [314, 173] width 175 height 122
click at [309, 141] on div at bounding box center [314, 173] width 175 height 122
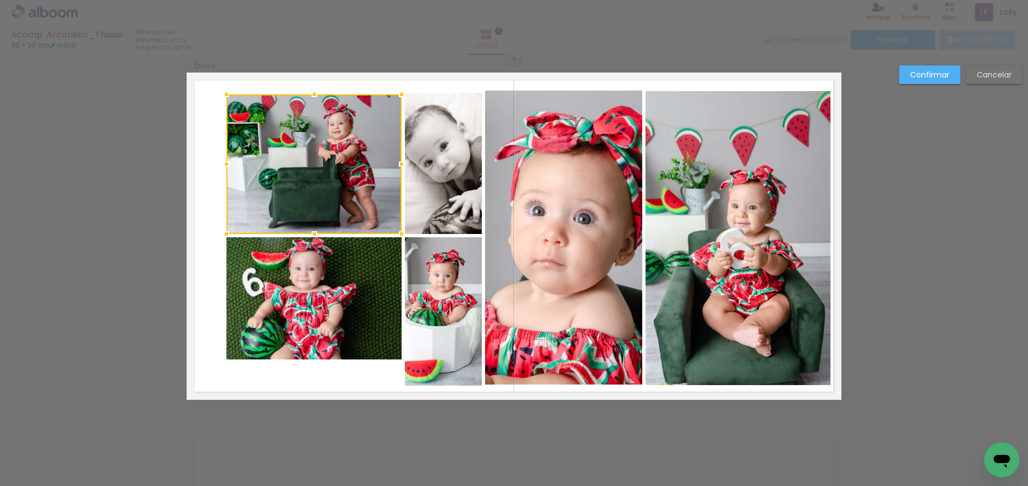
drag, startPoint x: 309, startPoint y: 115, endPoint x: 312, endPoint y: 103, distance: 12.3
click at [312, 103] on div at bounding box center [314, 95] width 22 height 22
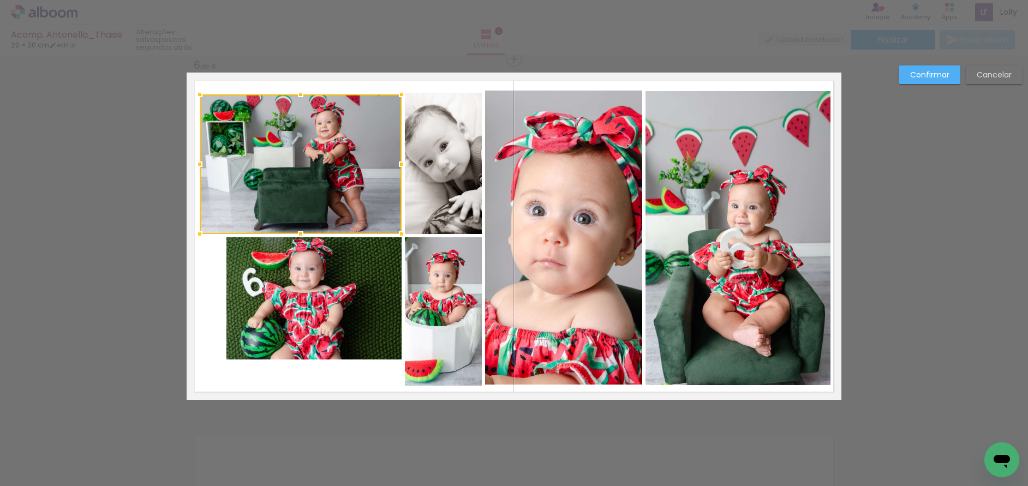
drag, startPoint x: 227, startPoint y: 166, endPoint x: 200, endPoint y: 165, distance: 26.8
click at [200, 165] on div at bounding box center [200, 164] width 22 height 22
click at [273, 320] on quentale-photo at bounding box center [314, 298] width 175 height 122
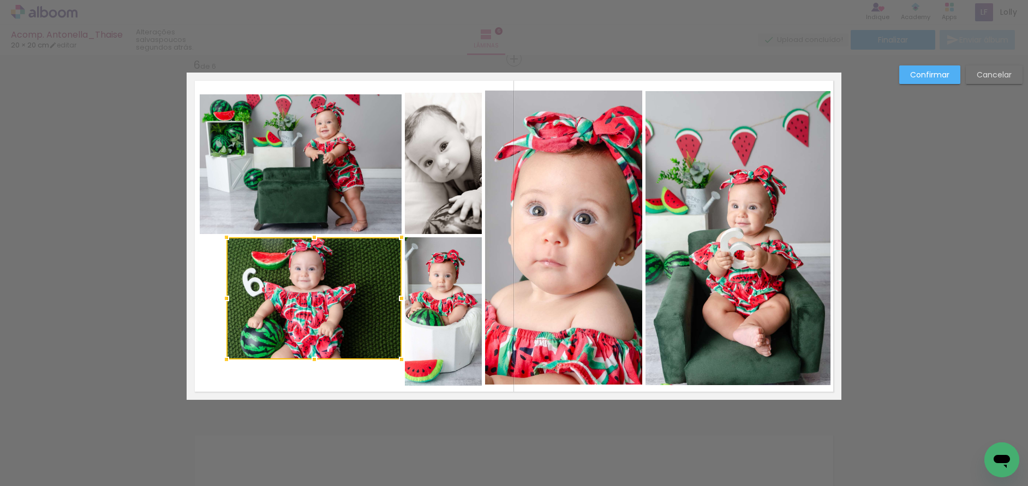
click at [273, 320] on div at bounding box center [314, 298] width 175 height 122
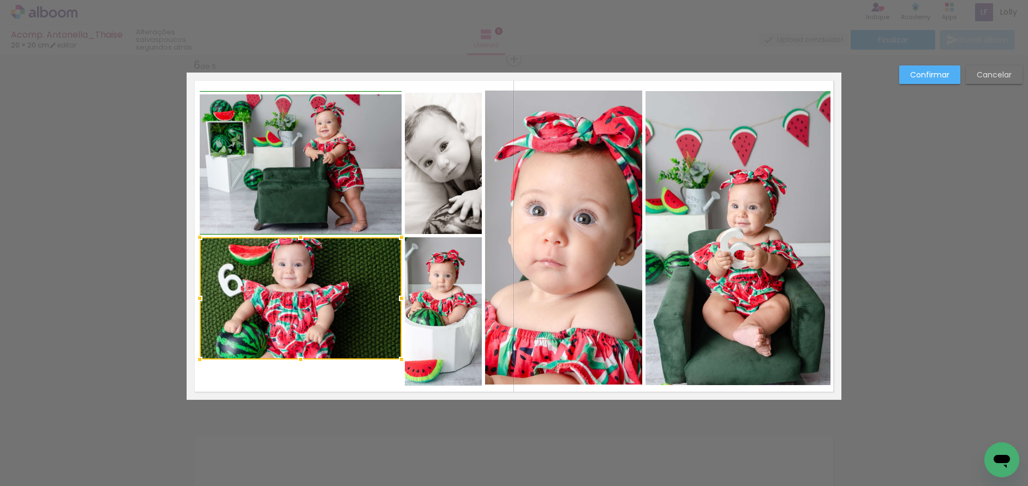
drag, startPoint x: 225, startPoint y: 300, endPoint x: 200, endPoint y: 299, distance: 25.1
click at [200, 299] on div at bounding box center [200, 299] width 22 height 22
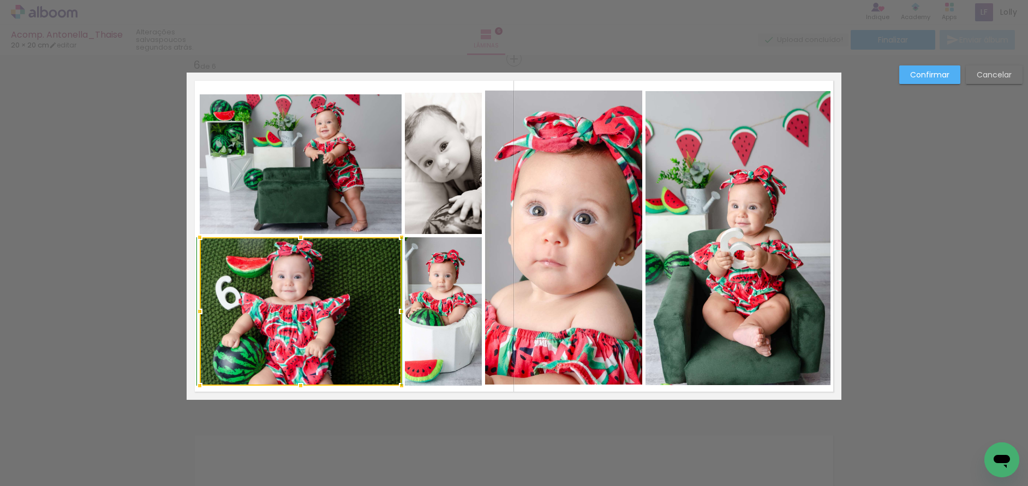
drag, startPoint x: 296, startPoint y: 361, endPoint x: 301, endPoint y: 388, distance: 27.2
click at [301, 388] on div at bounding box center [301, 386] width 22 height 22
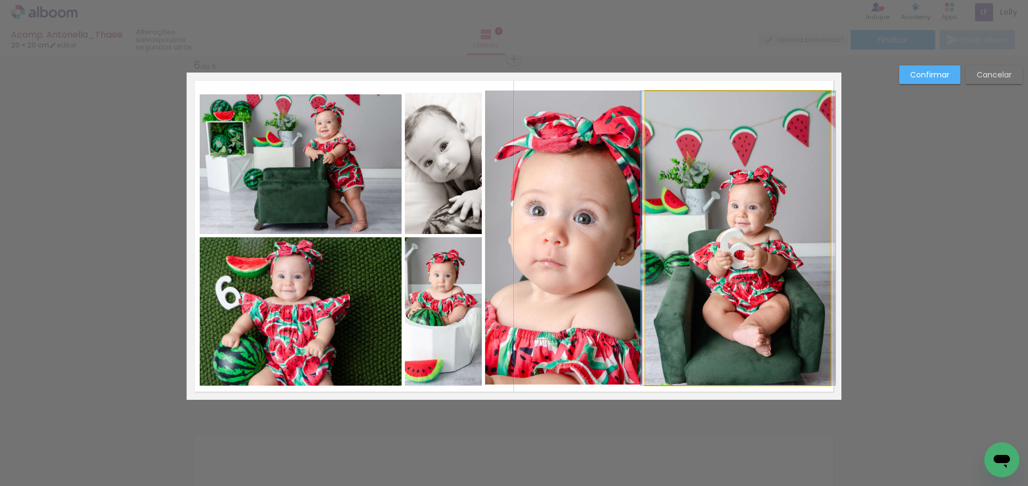
click at [772, 297] on quentale-photo at bounding box center [738, 238] width 185 height 294
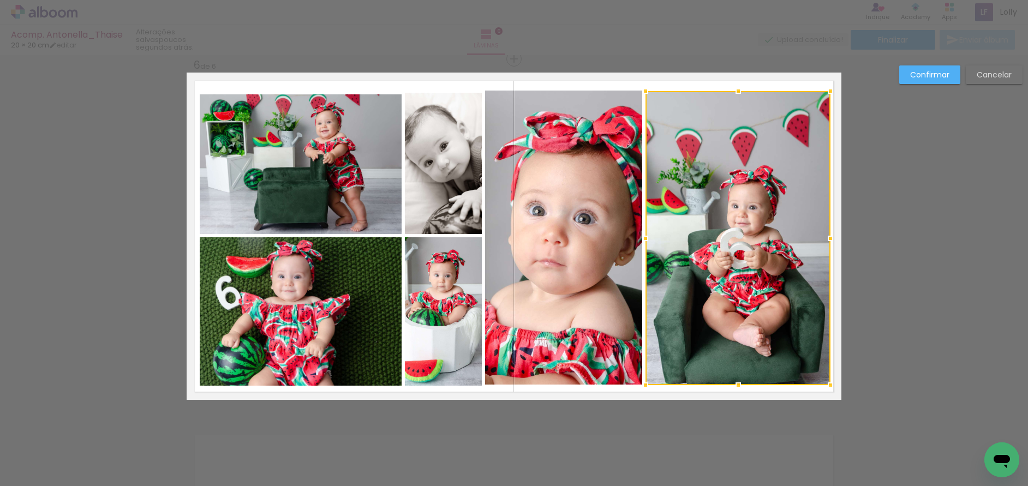
click at [772, 297] on div at bounding box center [738, 238] width 185 height 294
click at [735, 379] on div at bounding box center [739, 386] width 22 height 22
click at [929, 69] on paper-button "Confirmar" at bounding box center [930, 74] width 61 height 19
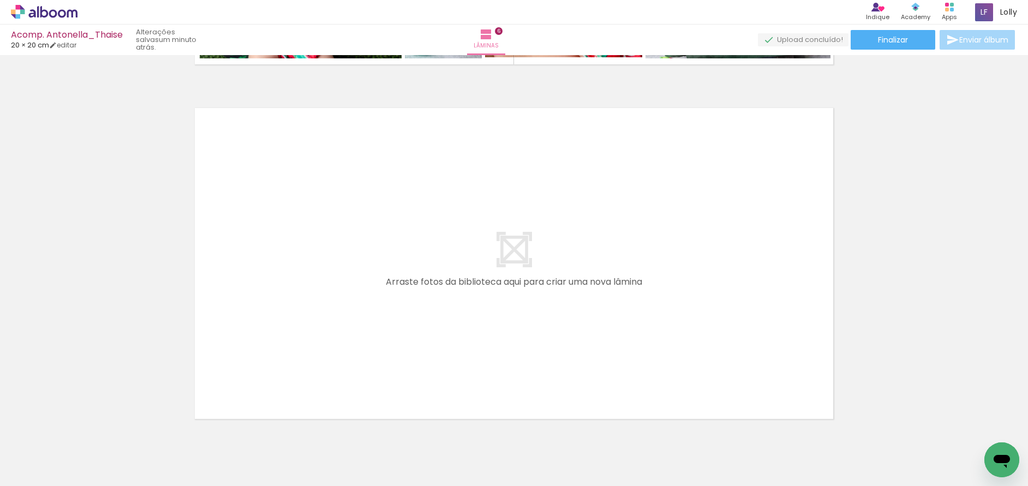
scroll to position [0, 1033]
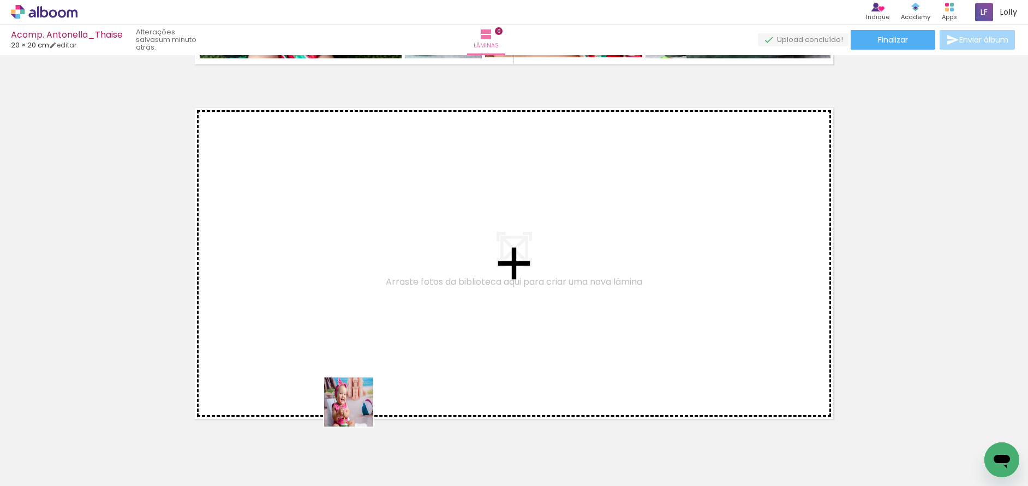
drag, startPoint x: 377, startPoint y: 460, endPoint x: 404, endPoint y: 456, distance: 27.6
click at [344, 342] on quentale-workspace at bounding box center [514, 243] width 1028 height 486
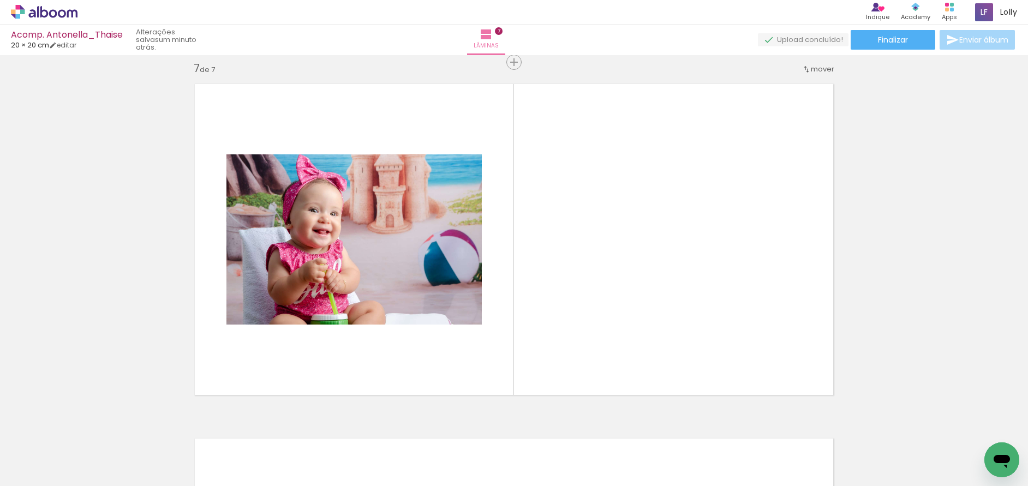
scroll to position [2143, 0]
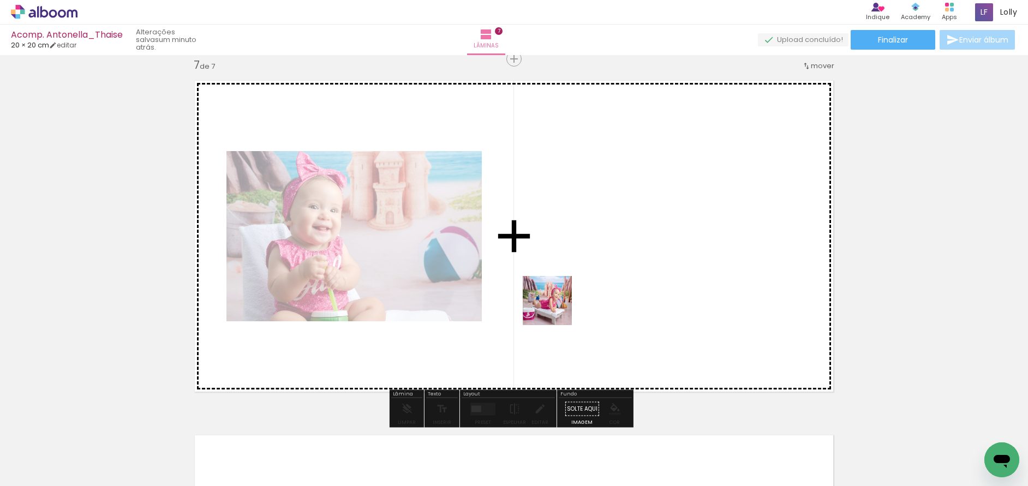
drag, startPoint x: 429, startPoint y: 454, endPoint x: 593, endPoint y: 255, distance: 257.4
click at [593, 255] on quentale-workspace at bounding box center [514, 243] width 1028 height 486
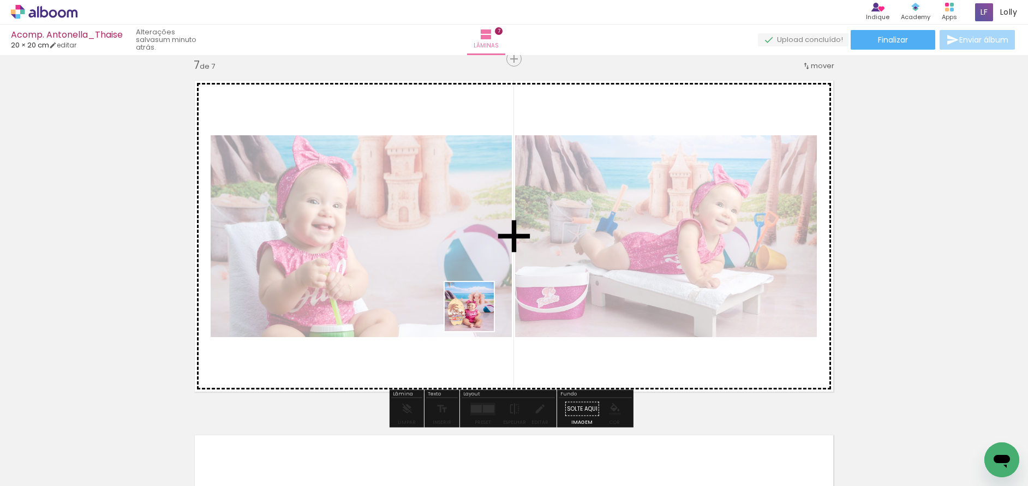
drag, startPoint x: 496, startPoint y: 461, endPoint x: 469, endPoint y: 293, distance: 170.1
click at [469, 293] on quentale-workspace at bounding box center [514, 243] width 1028 height 486
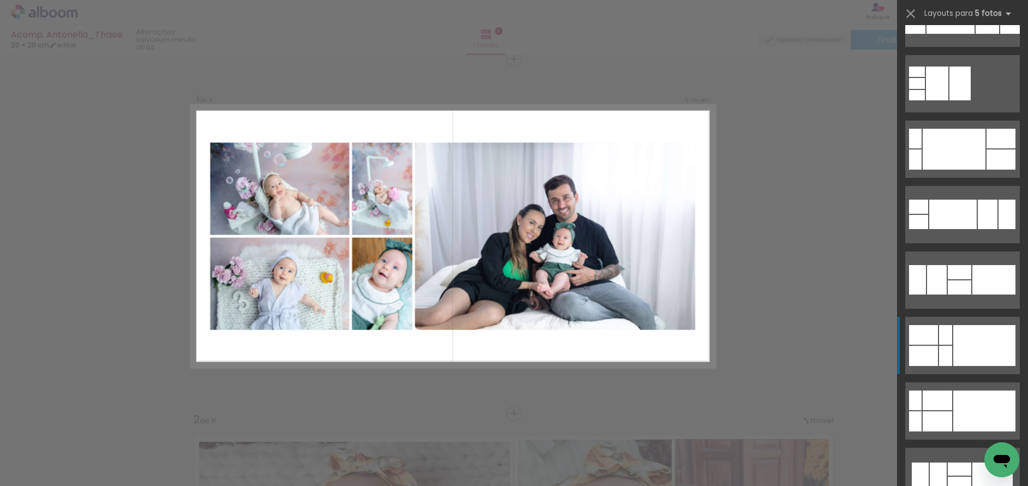
scroll to position [0, 2549]
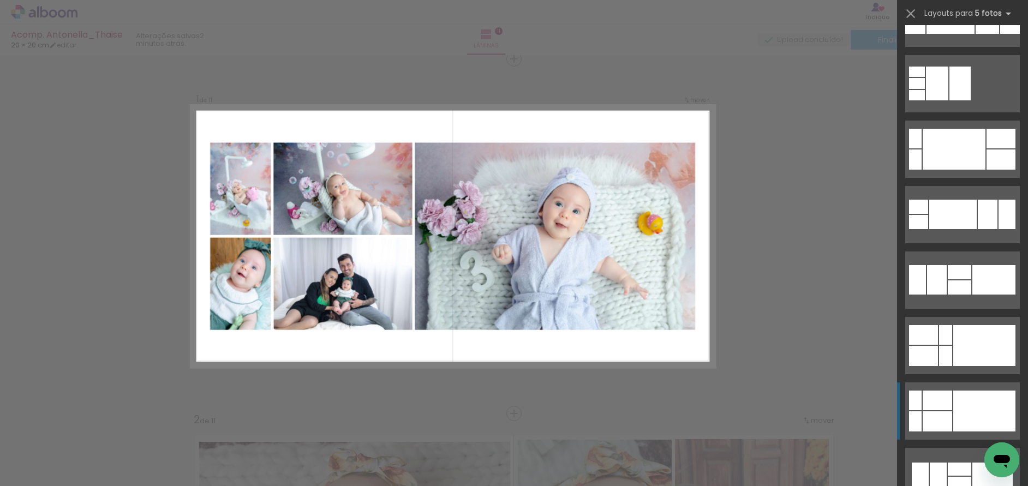
click at [961, 463] on div at bounding box center [959, 469] width 23 height 13
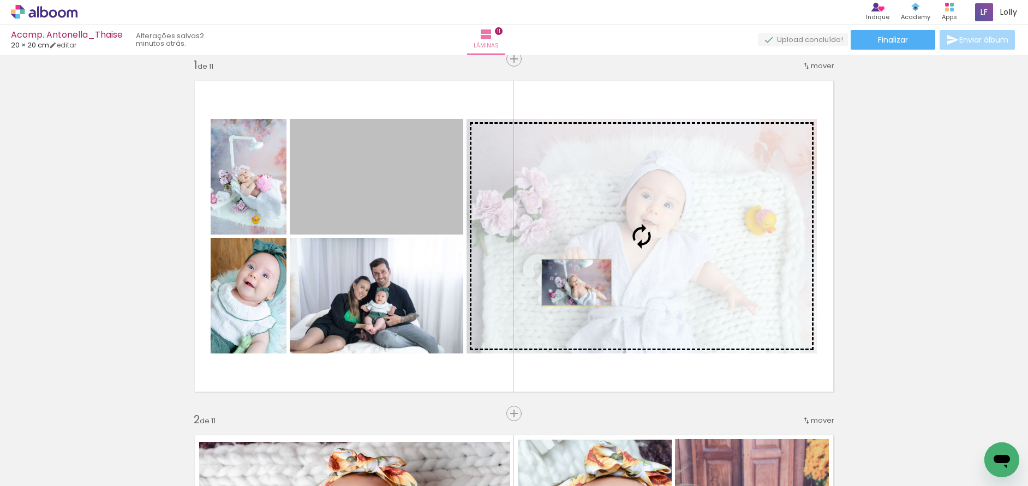
drag, startPoint x: 394, startPoint y: 182, endPoint x: 606, endPoint y: 293, distance: 239.2
click at [0, 0] on slot at bounding box center [0, 0] width 0 height 0
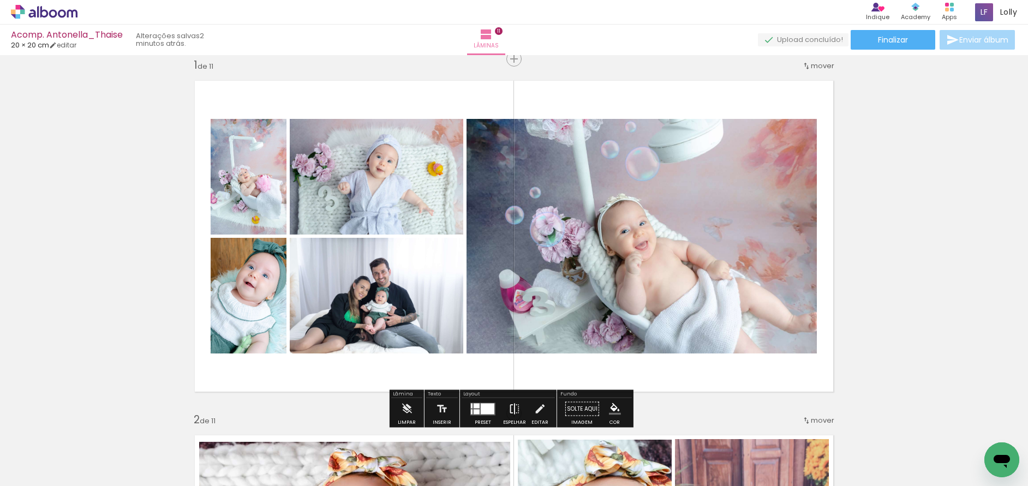
click at [509, 410] on iron-icon at bounding box center [515, 409] width 12 height 22
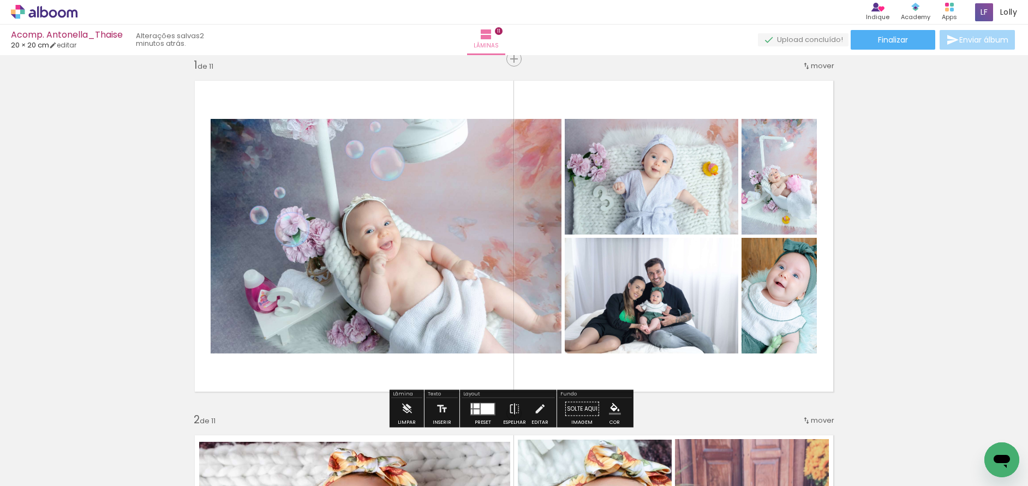
click at [345, 181] on quentale-photo at bounding box center [386, 236] width 351 height 235
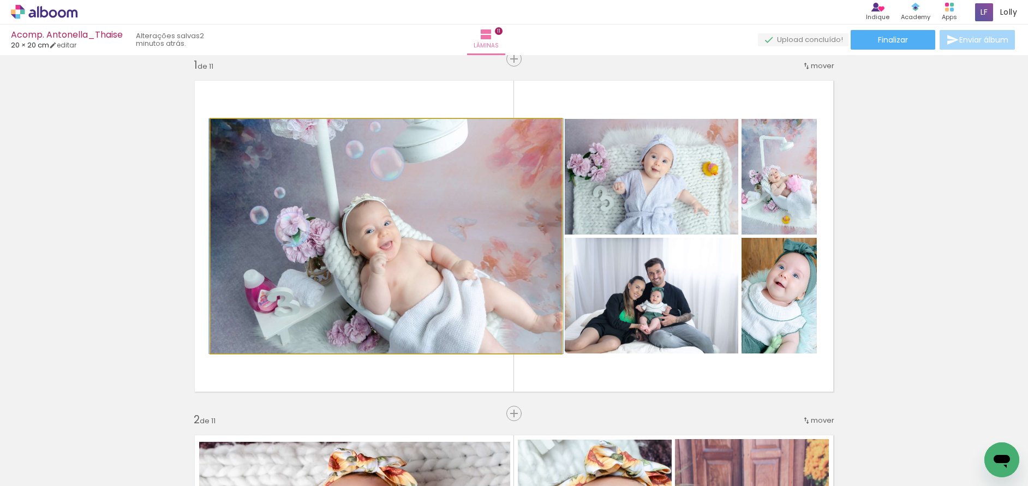
click at [345, 181] on quentale-photo at bounding box center [386, 236] width 351 height 235
click at [315, 166] on quentale-photo at bounding box center [386, 236] width 351 height 235
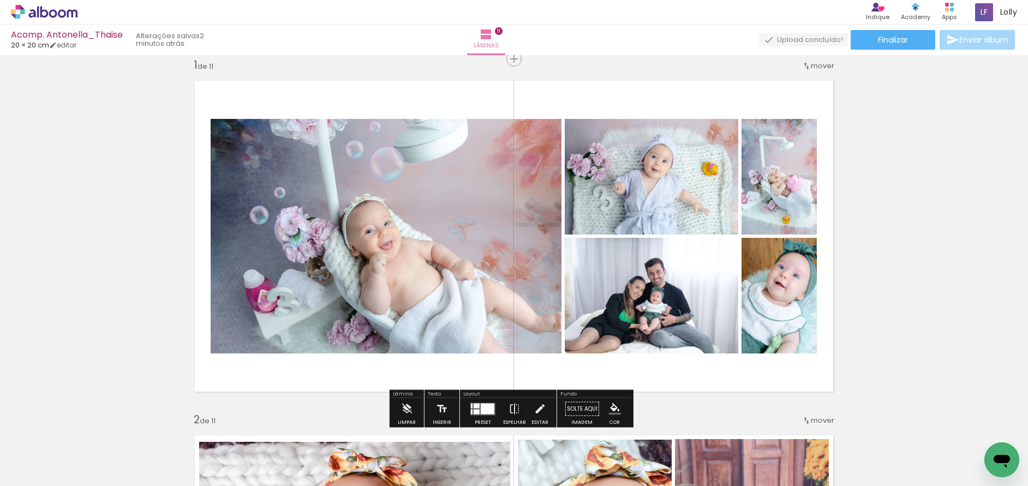
click at [315, 166] on quentale-photo at bounding box center [386, 236] width 351 height 235
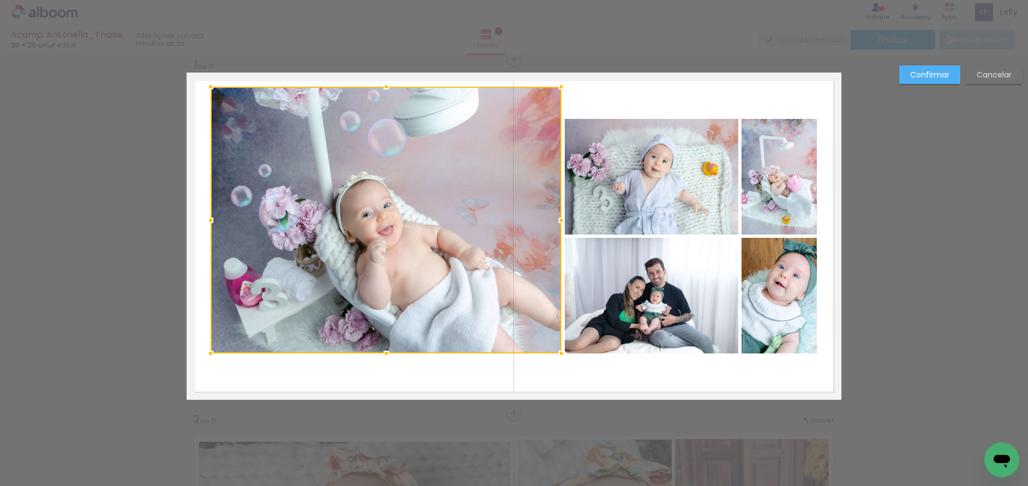
drag, startPoint x: 383, startPoint y: 119, endPoint x: 387, endPoint y: 89, distance: 30.3
click at [387, 89] on div at bounding box center [387, 87] width 22 height 22
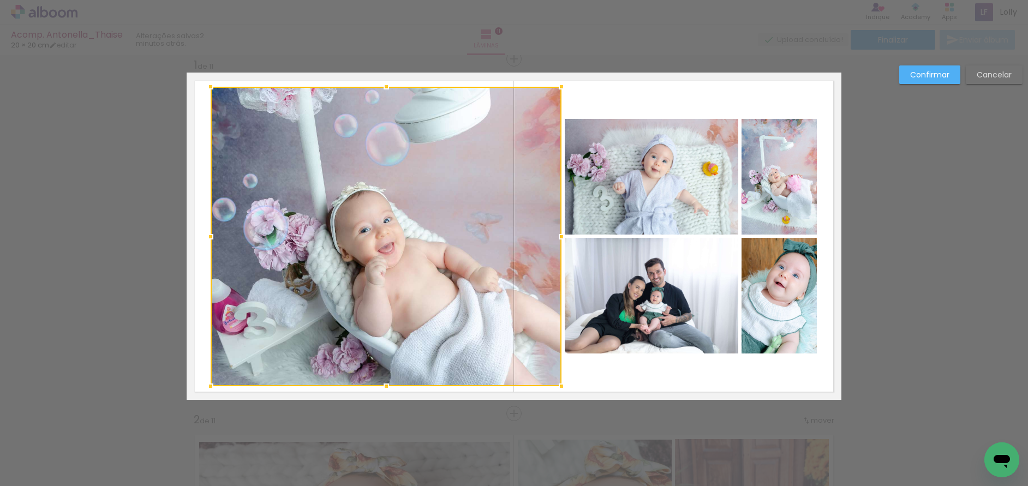
drag, startPoint x: 382, startPoint y: 349, endPoint x: 382, endPoint y: 382, distance: 32.7
click at [382, 382] on div at bounding box center [387, 387] width 22 height 22
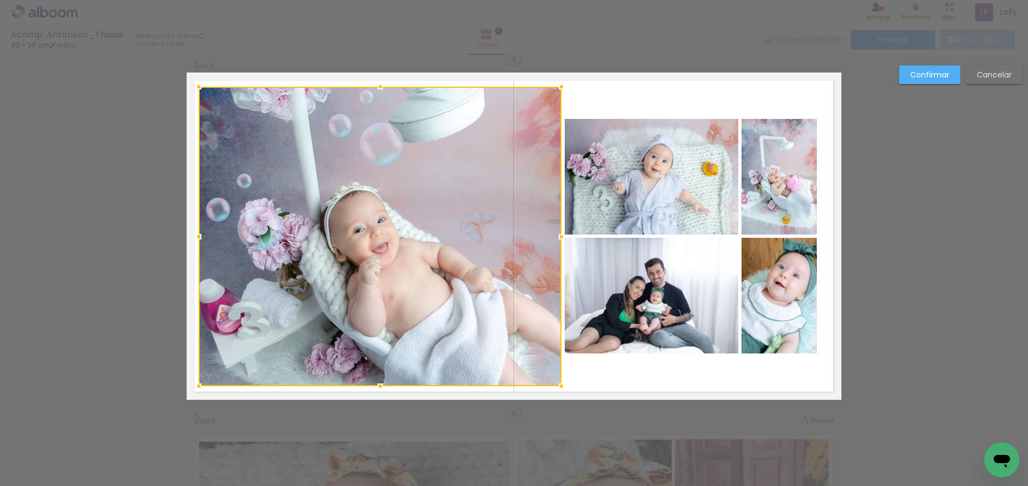
drag, startPoint x: 204, startPoint y: 239, endPoint x: 210, endPoint y: 246, distance: 9.3
click at [193, 240] on div at bounding box center [199, 237] width 22 height 22
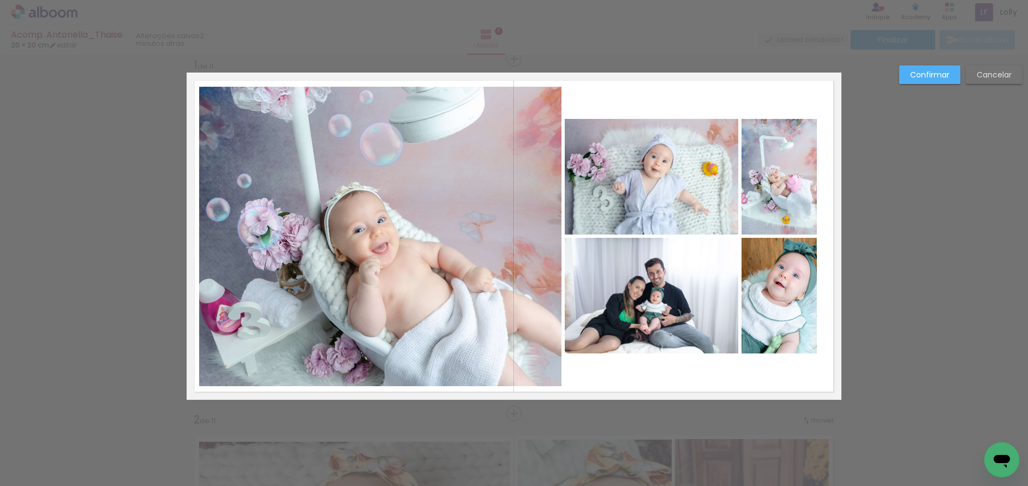
click at [681, 345] on quentale-photo at bounding box center [652, 296] width 174 height 116
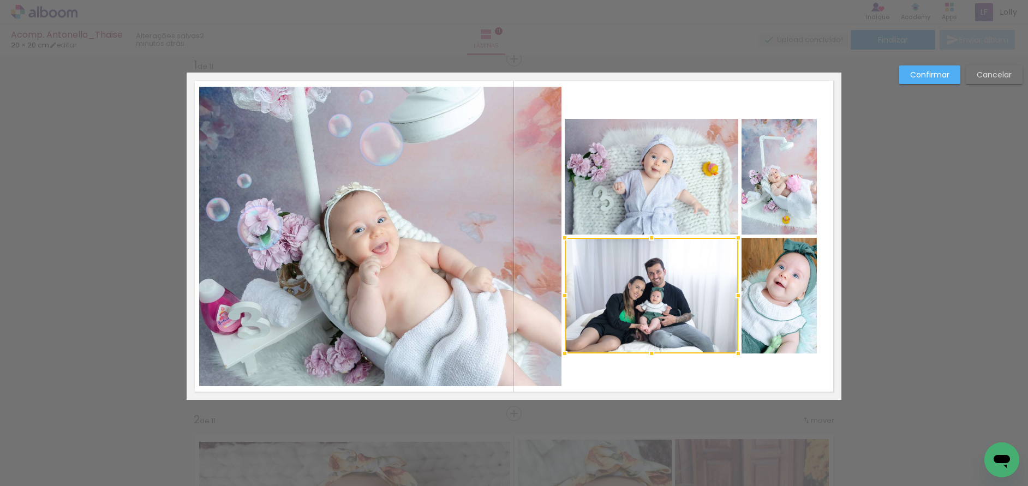
click at [681, 347] on div at bounding box center [652, 296] width 174 height 116
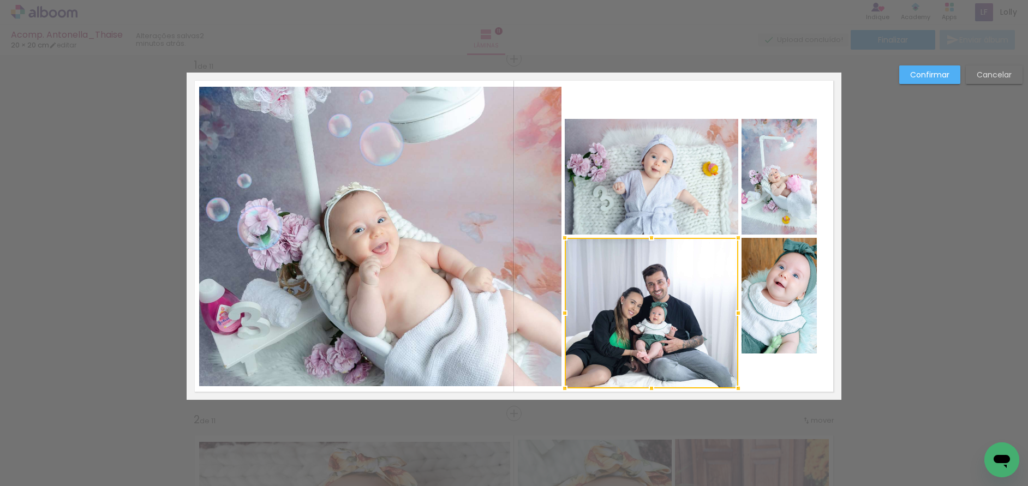
drag, startPoint x: 648, startPoint y: 356, endPoint x: 651, endPoint y: 391, distance: 35.0
click at [649, 392] on div at bounding box center [652, 389] width 22 height 22
drag, startPoint x: 648, startPoint y: 402, endPoint x: 651, endPoint y: 395, distance: 7.4
click at [651, 395] on div at bounding box center [652, 388] width 22 height 22
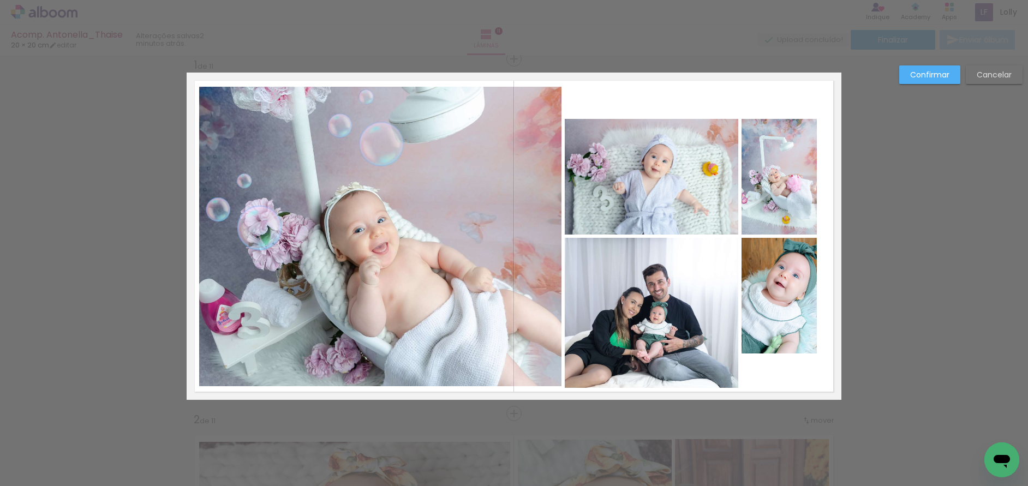
click at [721, 322] on quentale-photo at bounding box center [652, 313] width 174 height 150
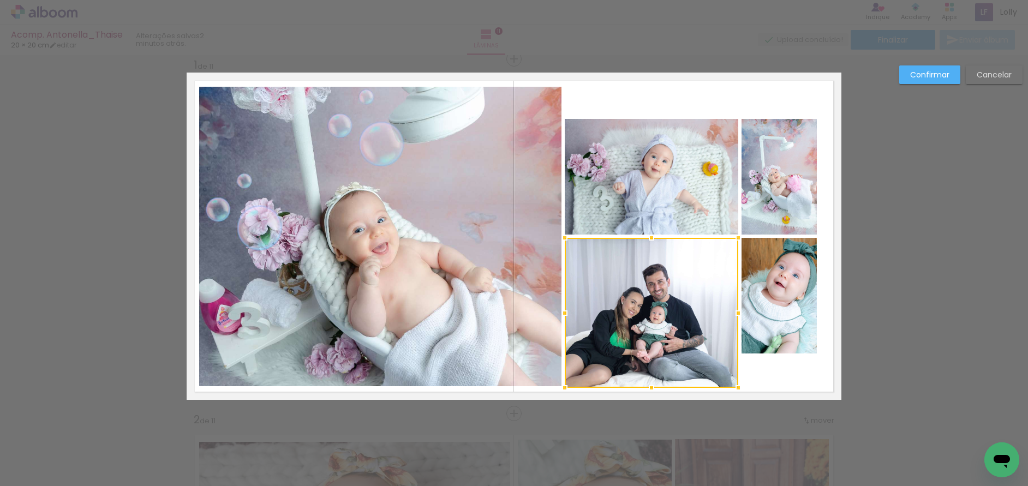
click at [721, 322] on div at bounding box center [652, 313] width 174 height 150
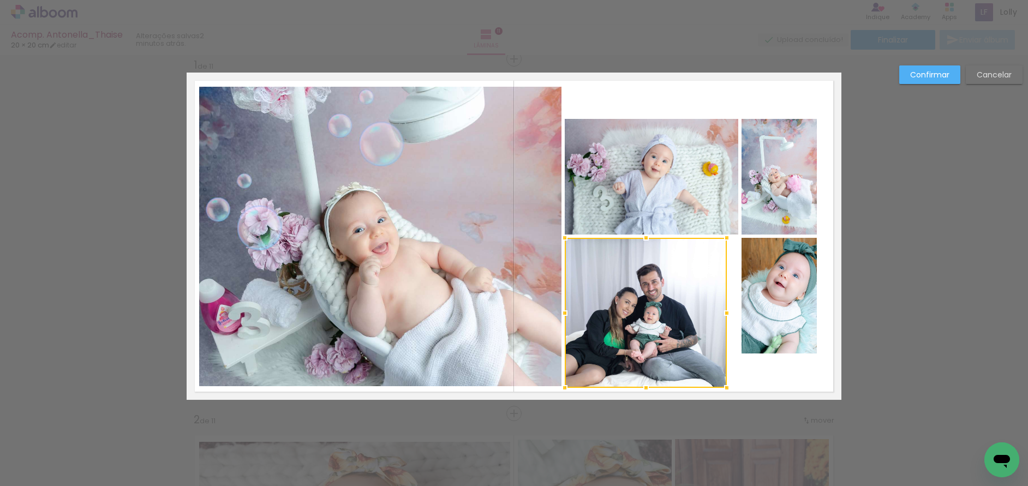
drag, startPoint x: 731, startPoint y: 315, endPoint x: 724, endPoint y: 315, distance: 7.6
click at [720, 315] on div at bounding box center [727, 313] width 22 height 22
click at [759, 306] on quentale-photo at bounding box center [779, 296] width 75 height 116
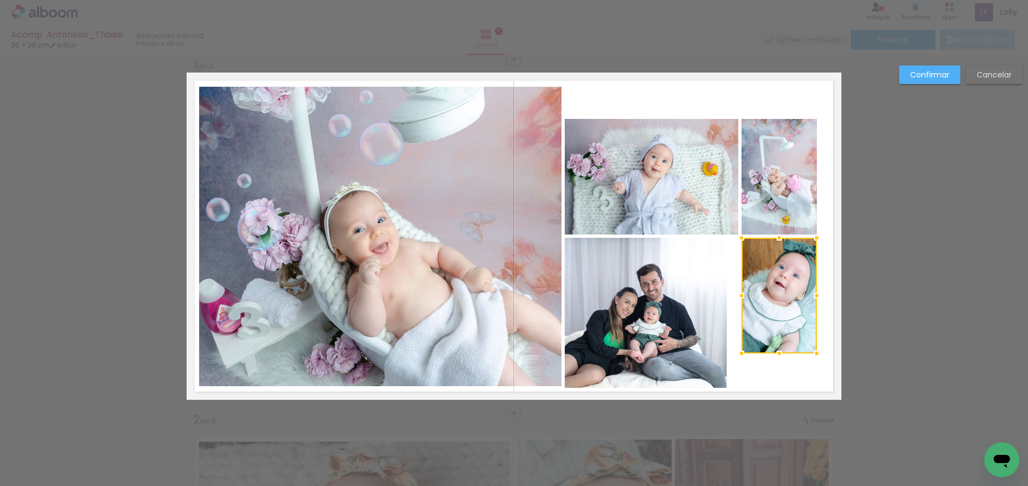
click at [759, 306] on div at bounding box center [779, 296] width 75 height 116
drag, startPoint x: 738, startPoint y: 297, endPoint x: 728, endPoint y: 297, distance: 10.4
click at [728, 297] on div at bounding box center [731, 296] width 22 height 22
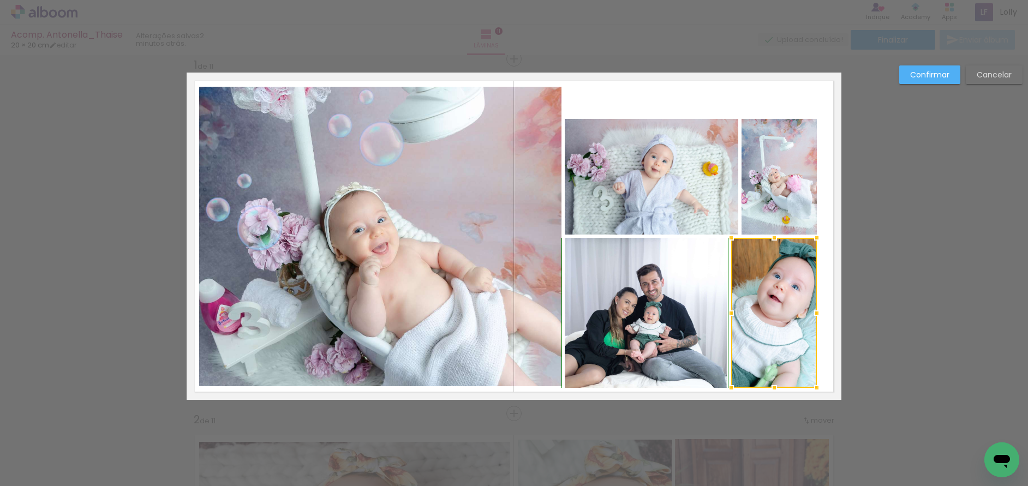
drag, startPoint x: 769, startPoint y: 356, endPoint x: 760, endPoint y: 391, distance: 36.1
click at [764, 391] on div at bounding box center [775, 388] width 22 height 22
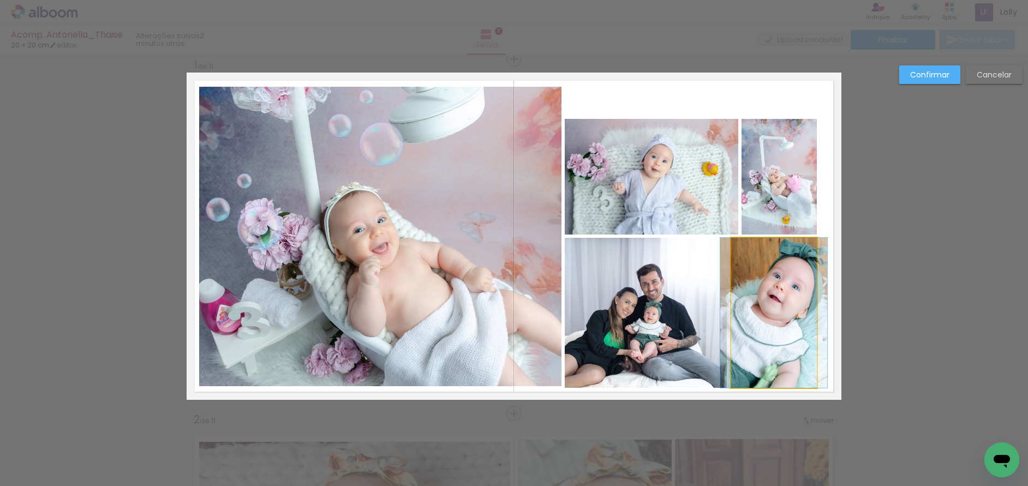
click at [809, 323] on quentale-photo at bounding box center [774, 313] width 86 height 150
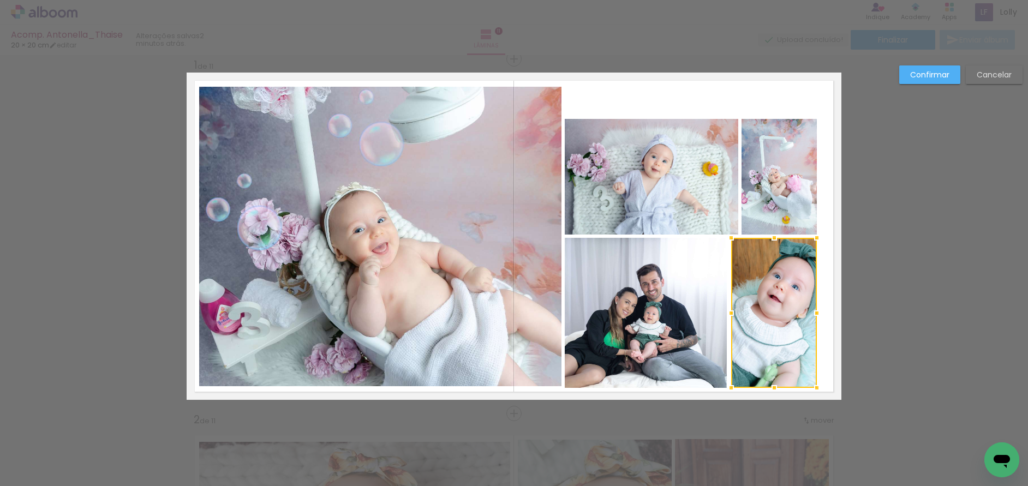
click at [809, 323] on div at bounding box center [817, 313] width 22 height 22
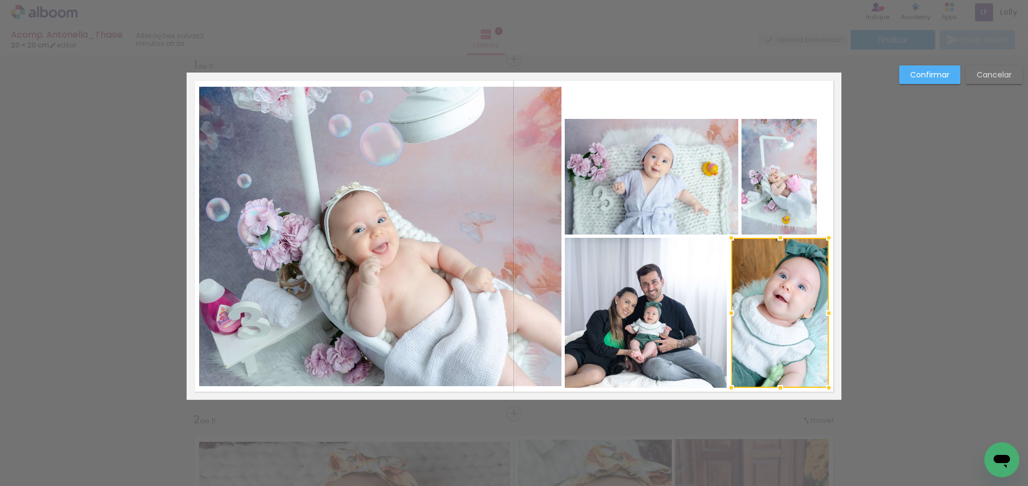
drag, startPoint x: 811, startPoint y: 315, endPoint x: 823, endPoint y: 315, distance: 12.0
click at [823, 315] on div at bounding box center [829, 313] width 22 height 22
click at [799, 176] on quentale-photo at bounding box center [779, 177] width 75 height 116
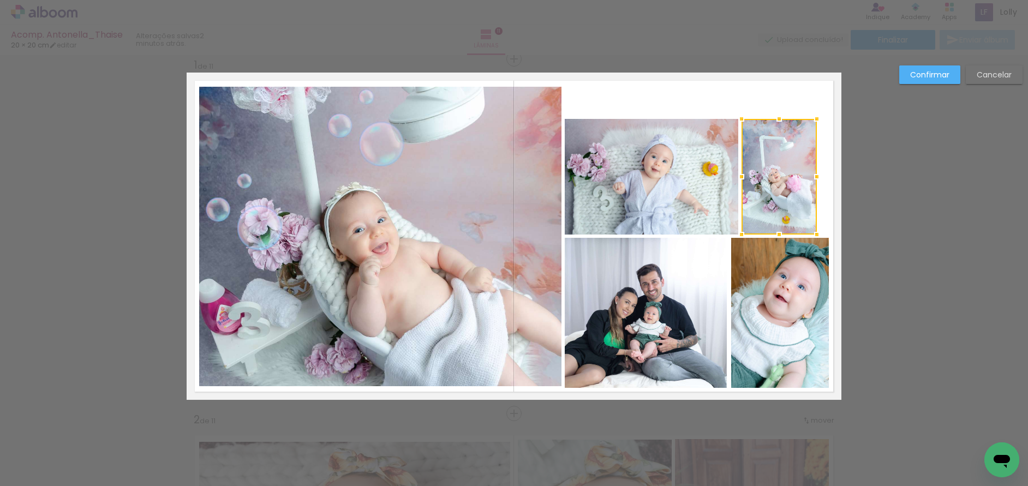
click at [799, 176] on div at bounding box center [779, 177] width 75 height 116
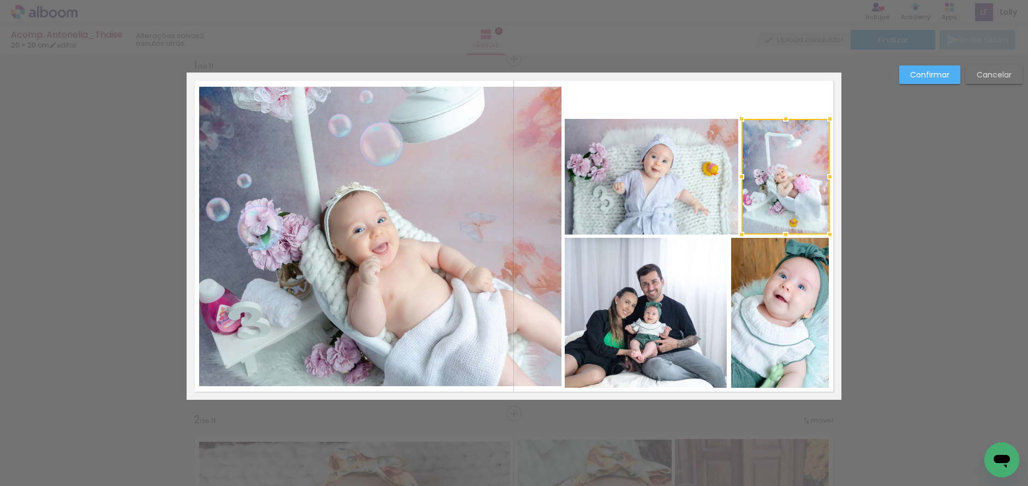
drag, startPoint x: 813, startPoint y: 176, endPoint x: 810, endPoint y: 152, distance: 24.7
click at [826, 177] on div at bounding box center [830, 177] width 22 height 22
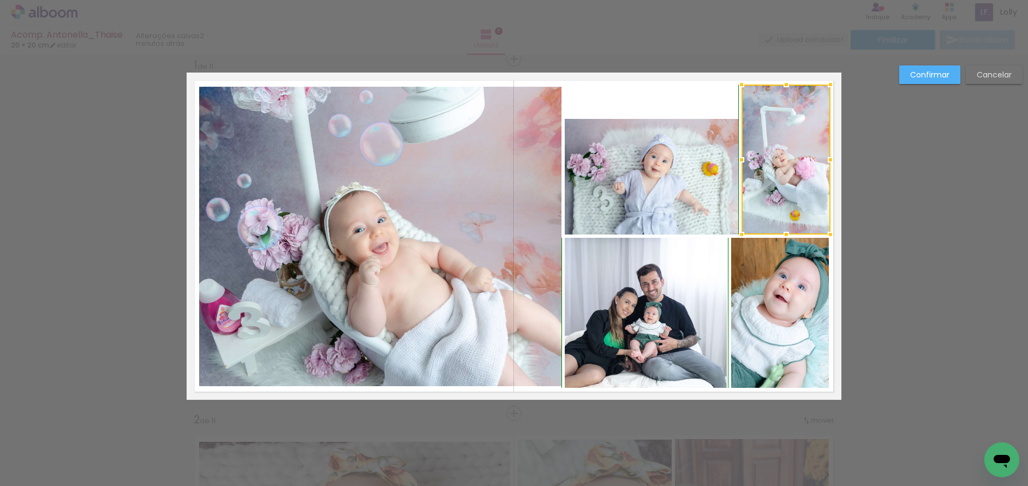
drag, startPoint x: 785, startPoint y: 121, endPoint x: 782, endPoint y: 88, distance: 32.9
click at [782, 88] on div at bounding box center [787, 85] width 22 height 22
click at [689, 168] on quentale-photo at bounding box center [652, 177] width 174 height 116
click at [742, 168] on div at bounding box center [786, 160] width 89 height 150
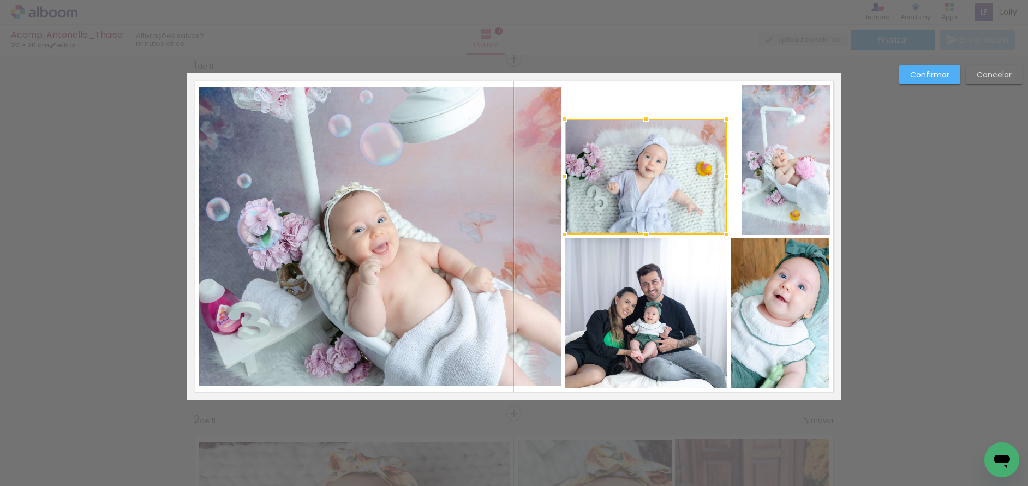
drag, startPoint x: 732, startPoint y: 176, endPoint x: 724, endPoint y: 176, distance: 7.6
click at [724, 176] on div at bounding box center [727, 177] width 22 height 22
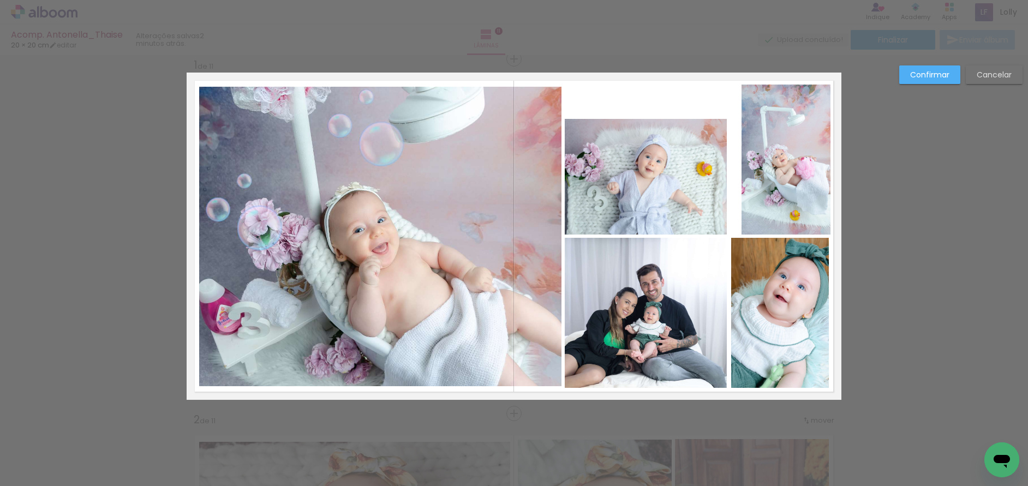
click at [653, 132] on quentale-photo at bounding box center [646, 177] width 162 height 116
click at [653, 132] on div at bounding box center [646, 177] width 162 height 116
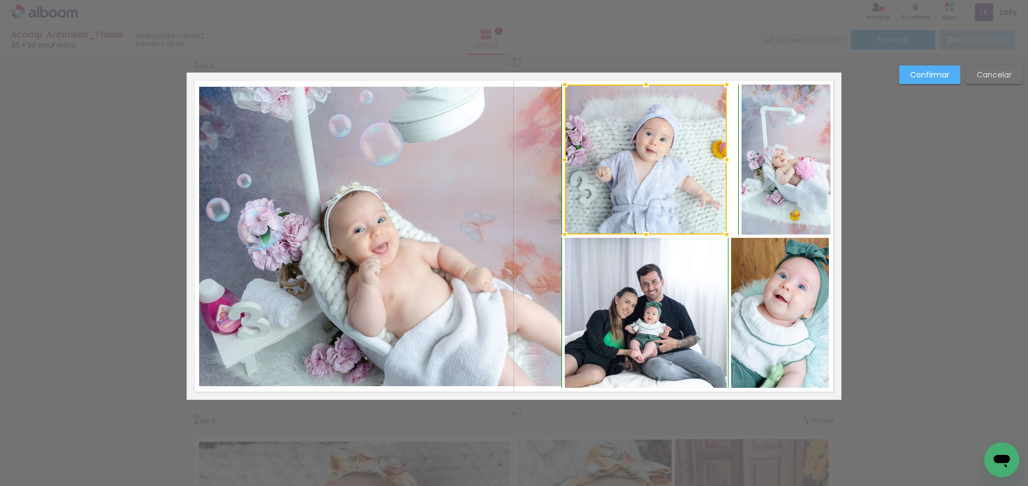
drag, startPoint x: 643, startPoint y: 121, endPoint x: 641, endPoint y: 92, distance: 29.5
click at [641, 92] on div at bounding box center [646, 85] width 22 height 22
click at [763, 176] on quentale-photo at bounding box center [786, 160] width 89 height 150
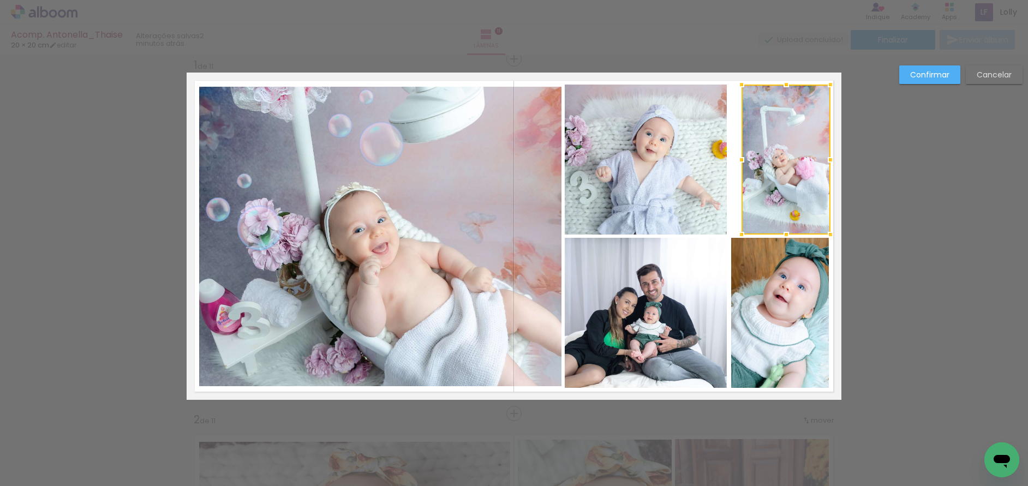
click at [763, 176] on div at bounding box center [786, 160] width 89 height 150
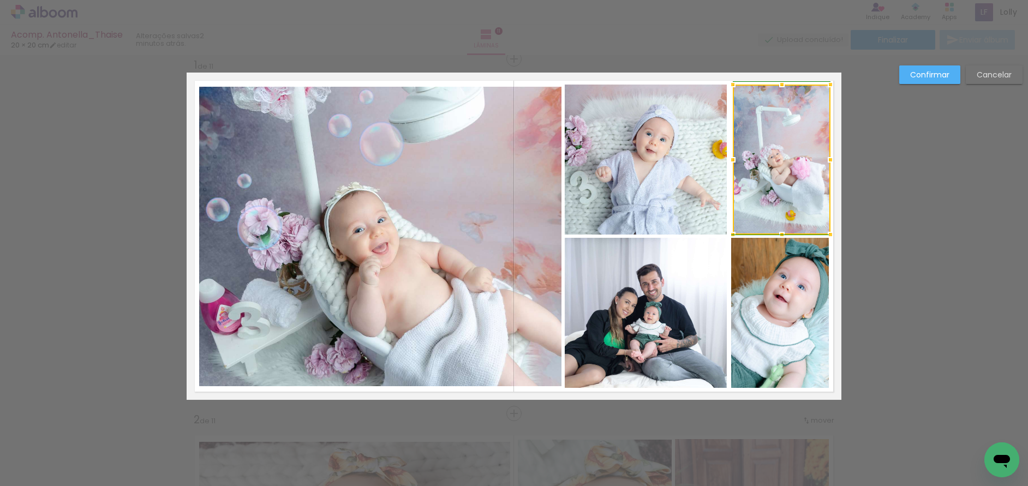
drag, startPoint x: 740, startPoint y: 160, endPoint x: 732, endPoint y: 158, distance: 8.5
click at [732, 158] on div at bounding box center [733, 160] width 22 height 22
click at [703, 139] on quentale-photo at bounding box center [646, 160] width 162 height 150
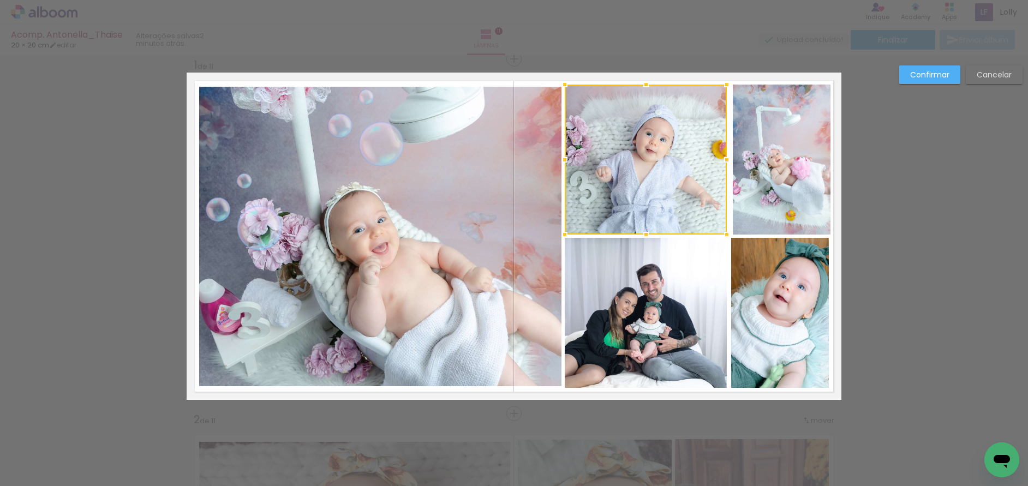
click at [703, 139] on div at bounding box center [646, 160] width 162 height 150
drag, startPoint x: 724, startPoint y: 159, endPoint x: 729, endPoint y: 160, distance: 5.5
click at [729, 160] on div at bounding box center [728, 160] width 22 height 22
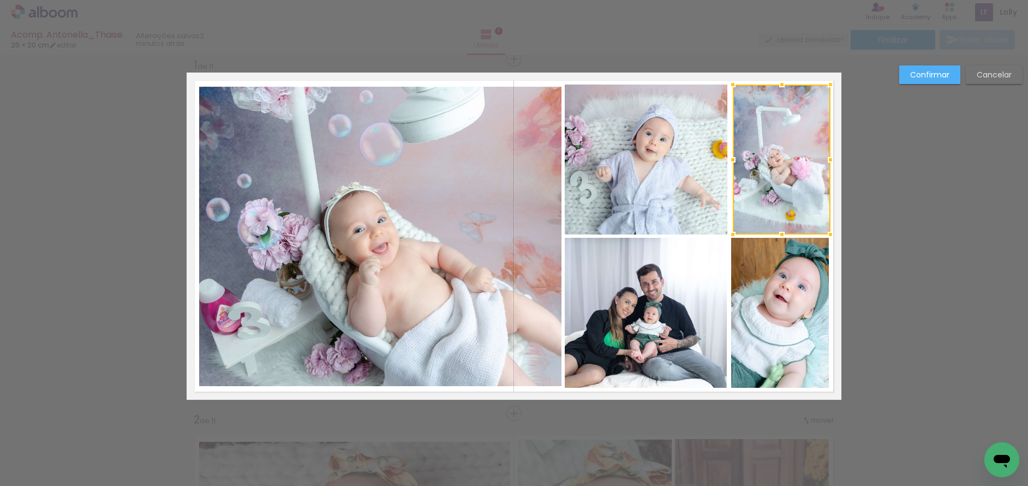
click at [0, 0] on slot "Confirmar" at bounding box center [0, 0] width 0 height 0
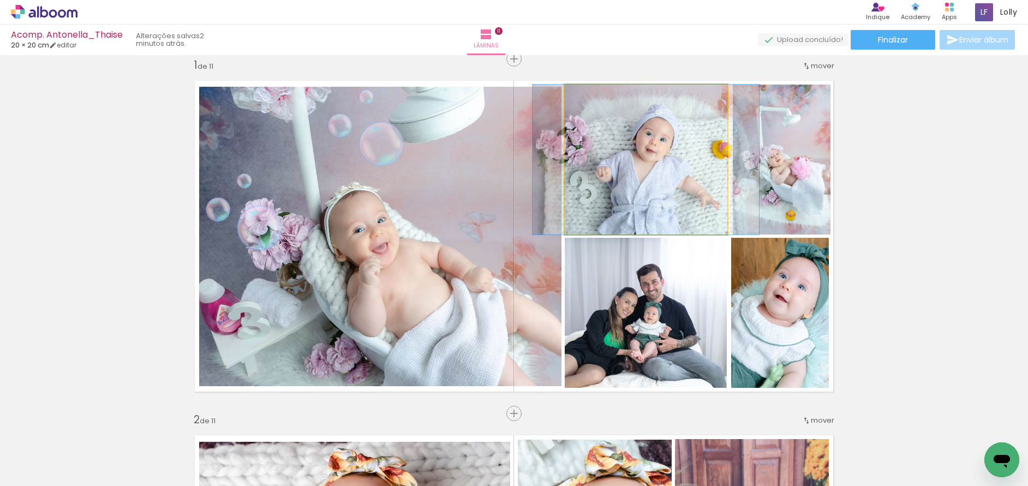
click at [658, 192] on quentale-photo at bounding box center [646, 160] width 163 height 150
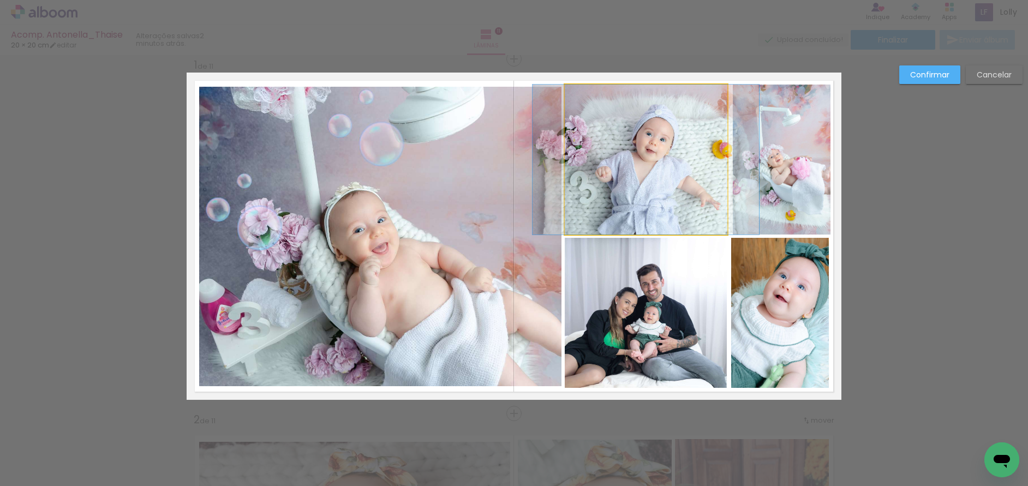
click at [699, 169] on quentale-photo at bounding box center [646, 160] width 163 height 150
click at [733, 169] on div at bounding box center [782, 160] width 98 height 150
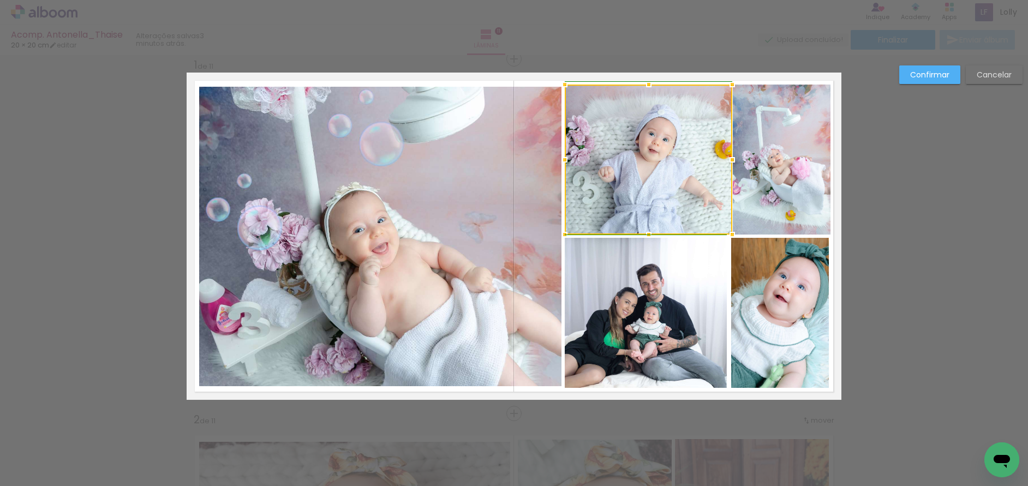
drag, startPoint x: 723, startPoint y: 163, endPoint x: 718, endPoint y: 163, distance: 5.5
click at [722, 163] on div at bounding box center [733, 160] width 22 height 22
click at [731, 160] on div at bounding box center [731, 160] width 22 height 22
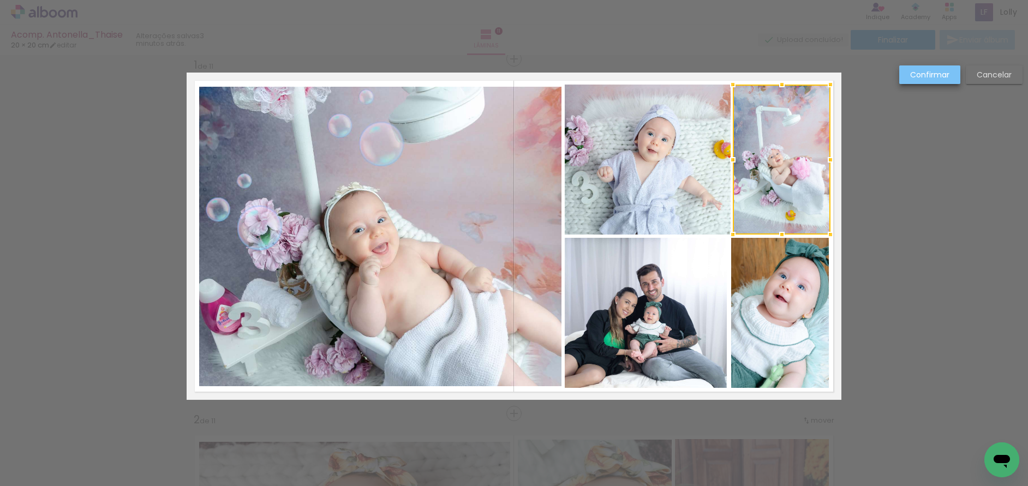
click at [0, 0] on slot "Confirmar" at bounding box center [0, 0] width 0 height 0
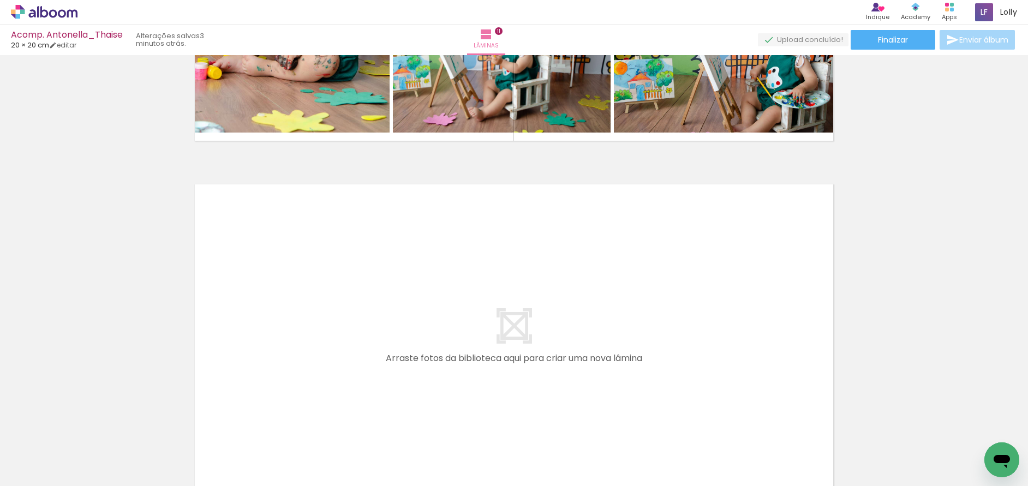
scroll to position [3937, 0]
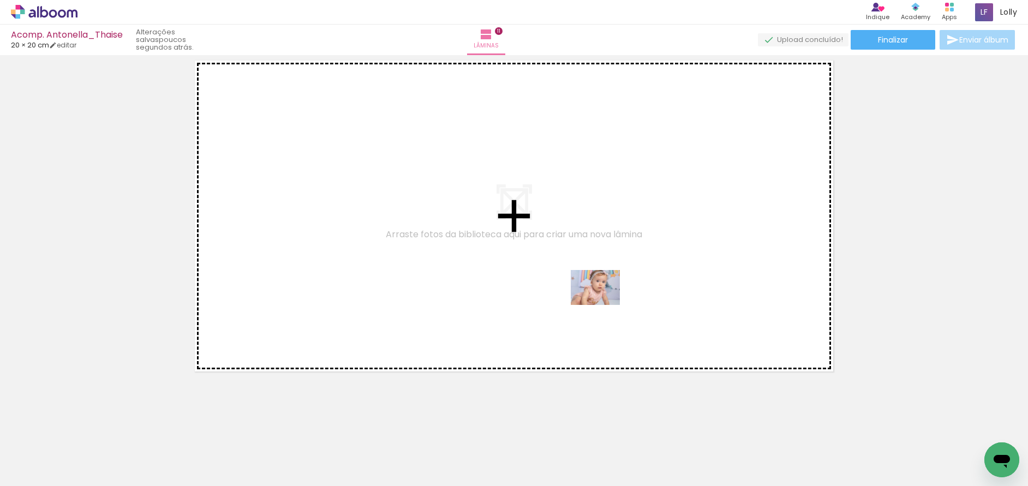
drag, startPoint x: 748, startPoint y: 456, endPoint x: 603, endPoint y: 303, distance: 211.6
click at [603, 303] on quentale-workspace at bounding box center [514, 243] width 1028 height 486
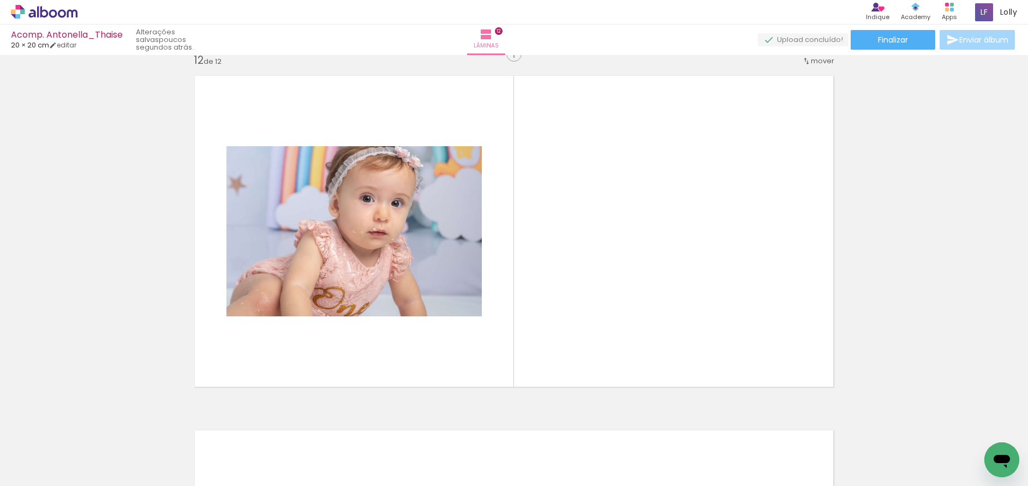
scroll to position [3917, 0]
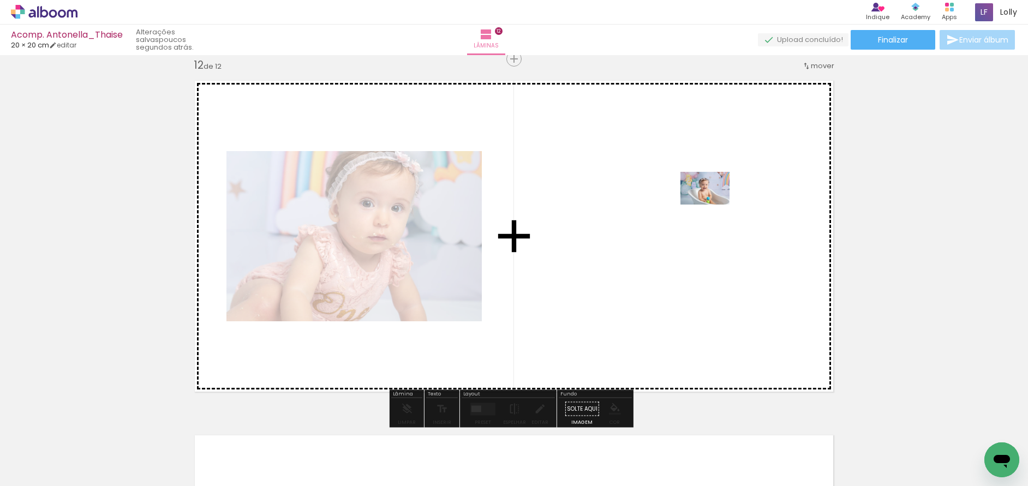
drag, startPoint x: 809, startPoint y: 463, endPoint x: 713, endPoint y: 205, distance: 275.8
click at [713, 205] on quentale-workspace at bounding box center [514, 243] width 1028 height 486
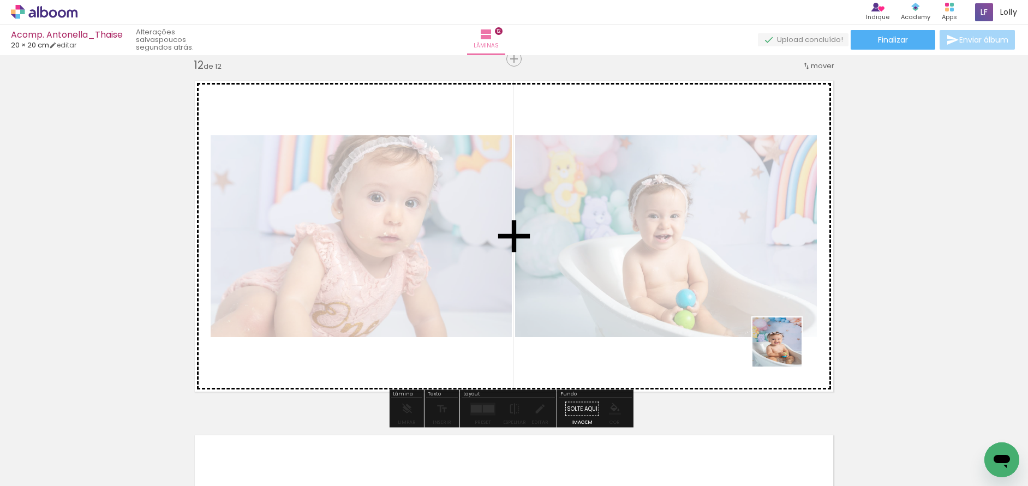
drag, startPoint x: 860, startPoint y: 453, endPoint x: 877, endPoint y: 465, distance: 20.3
click at [686, 261] on quentale-workspace at bounding box center [514, 243] width 1028 height 486
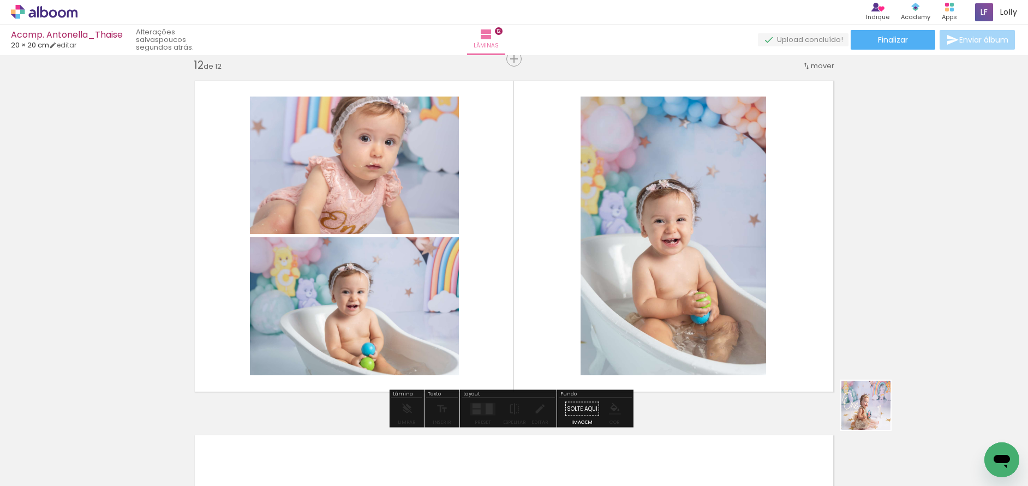
drag, startPoint x: 932, startPoint y: 461, endPoint x: 895, endPoint y: 461, distance: 37.1
click at [676, 303] on quentale-workspace at bounding box center [514, 243] width 1028 height 486
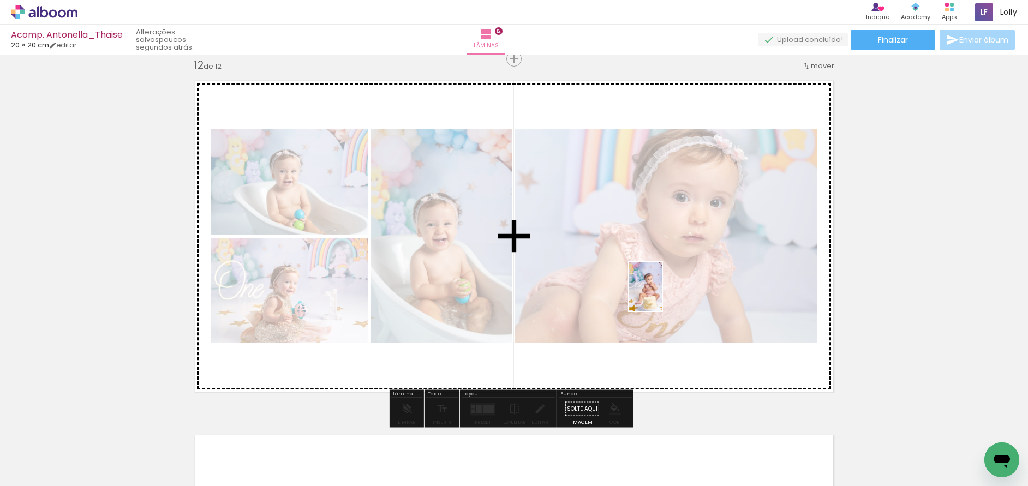
drag, startPoint x: 954, startPoint y: 420, endPoint x: 660, endPoint y: 294, distance: 319.3
click at [660, 294] on quentale-workspace at bounding box center [514, 243] width 1028 height 486
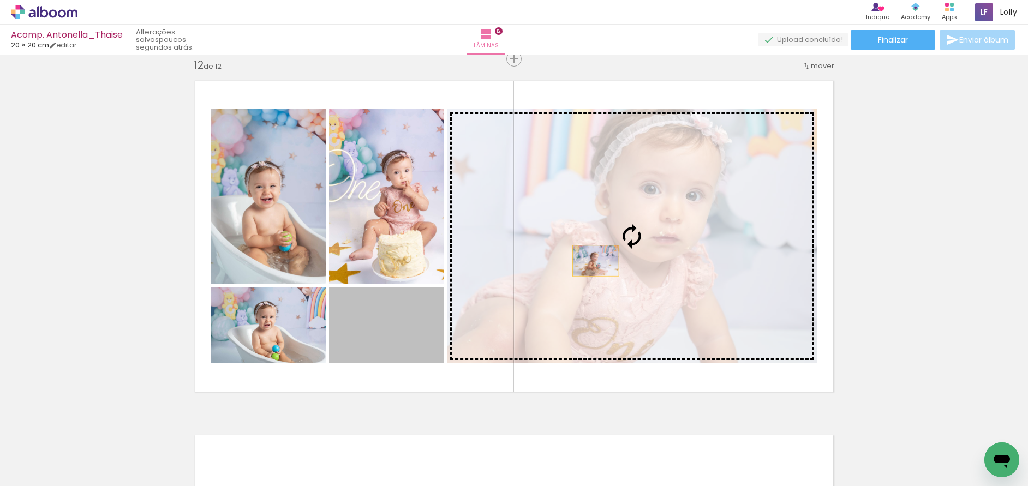
drag, startPoint x: 372, startPoint y: 341, endPoint x: 597, endPoint y: 259, distance: 239.1
click at [0, 0] on slot at bounding box center [0, 0] width 0 height 0
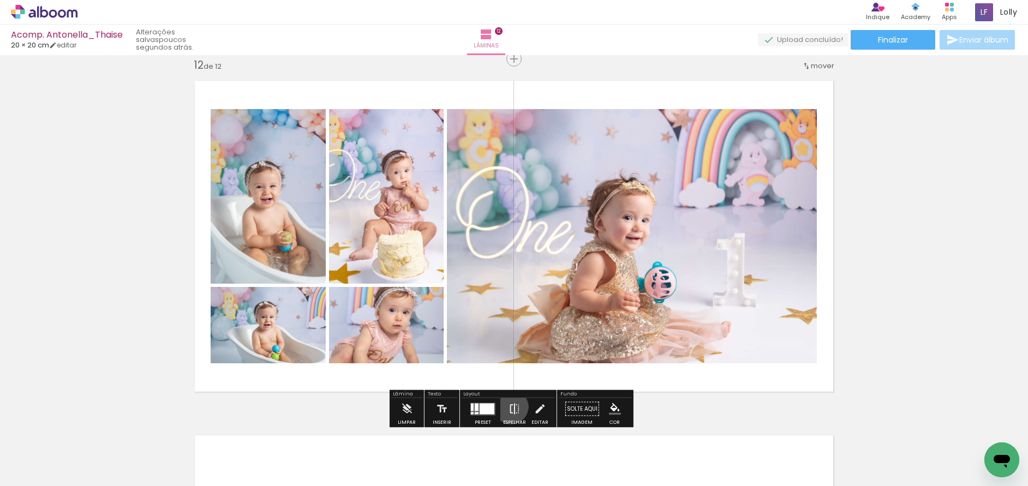
click at [509, 407] on iron-icon at bounding box center [515, 409] width 12 height 22
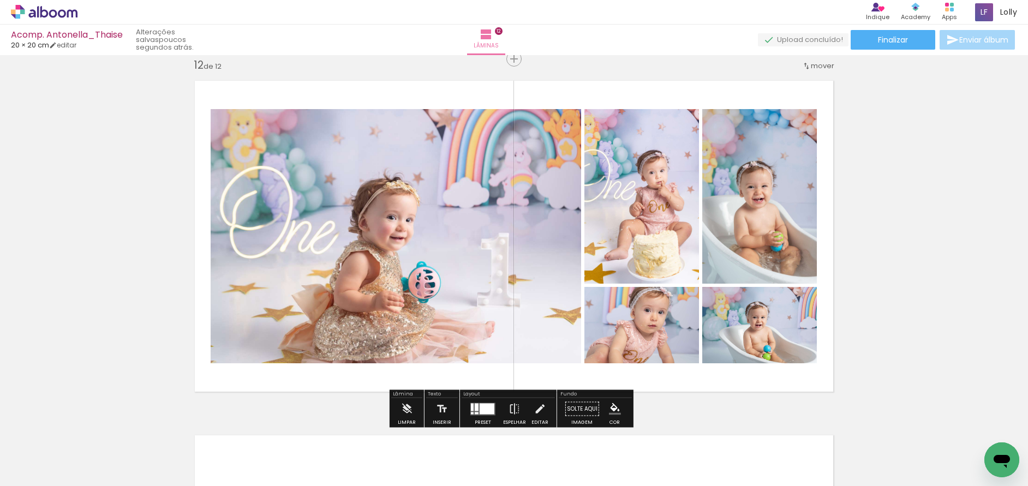
click at [382, 172] on quentale-photo at bounding box center [396, 236] width 371 height 254
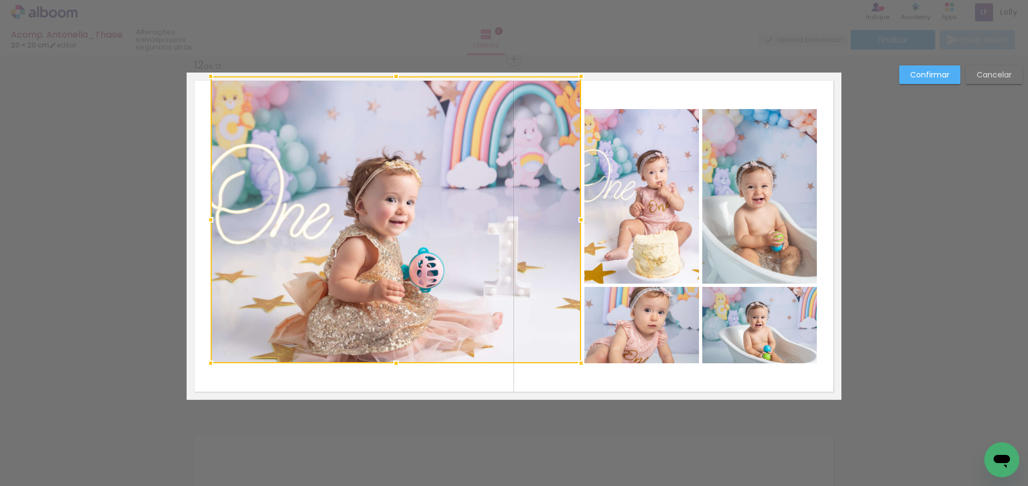
drag, startPoint x: 394, startPoint y: 105, endPoint x: 390, endPoint y: 79, distance: 26.9
click at [390, 79] on div at bounding box center [396, 76] width 22 height 22
click at [392, 294] on div at bounding box center [396, 219] width 371 height 287
click at [392, 295] on div at bounding box center [396, 219] width 371 height 287
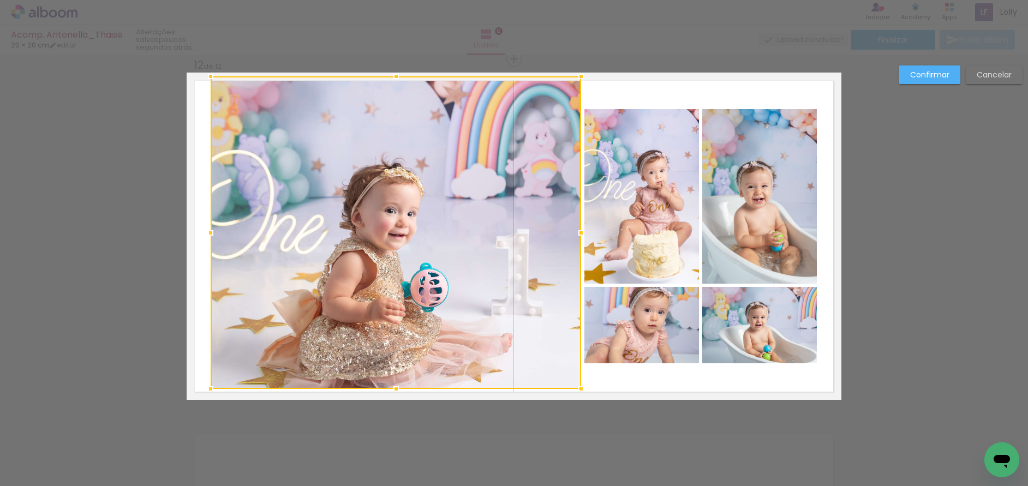
drag, startPoint x: 391, startPoint y: 366, endPoint x: 388, endPoint y: 385, distance: 19.9
click at [388, 385] on div at bounding box center [396, 389] width 22 height 22
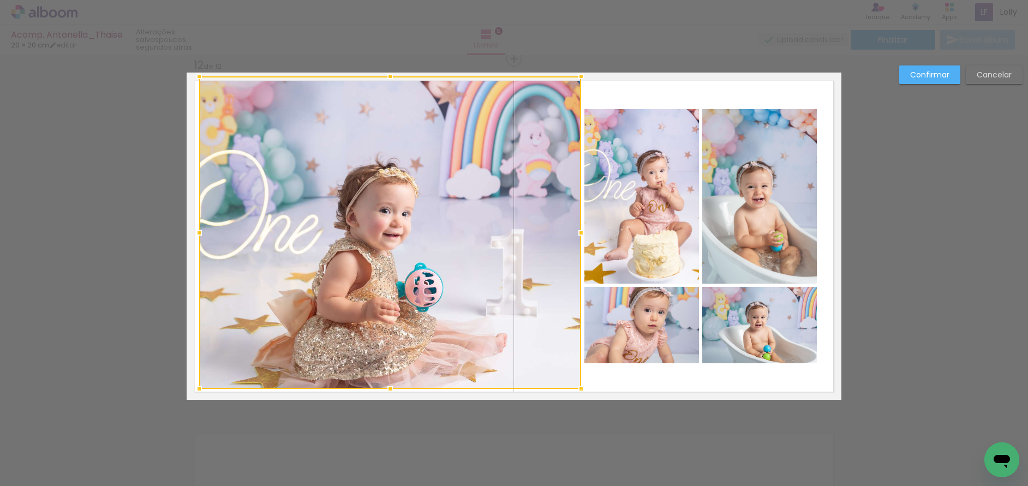
drag, startPoint x: 212, startPoint y: 231, endPoint x: 201, endPoint y: 230, distance: 11.5
click at [201, 230] on div at bounding box center [199, 233] width 22 height 22
click at [650, 344] on quentale-photo at bounding box center [642, 325] width 115 height 76
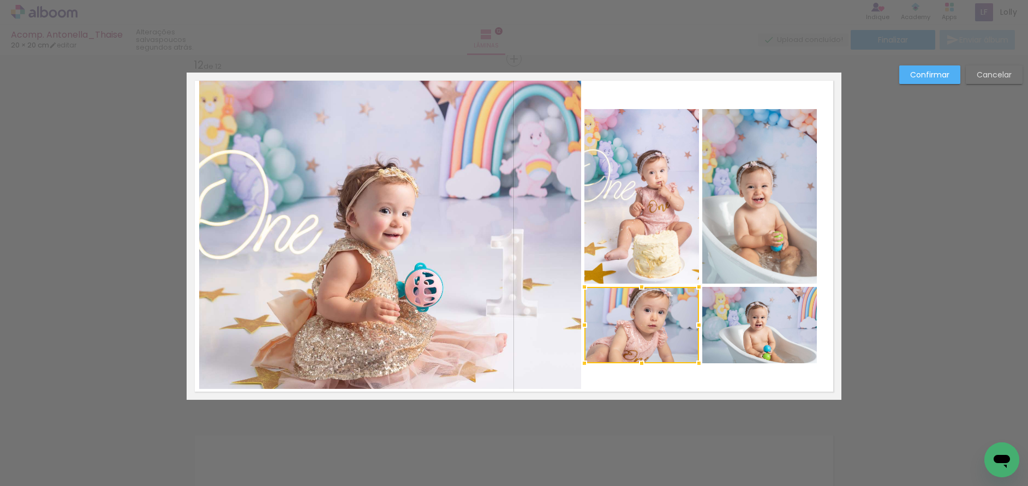
click at [650, 344] on div at bounding box center [642, 325] width 115 height 76
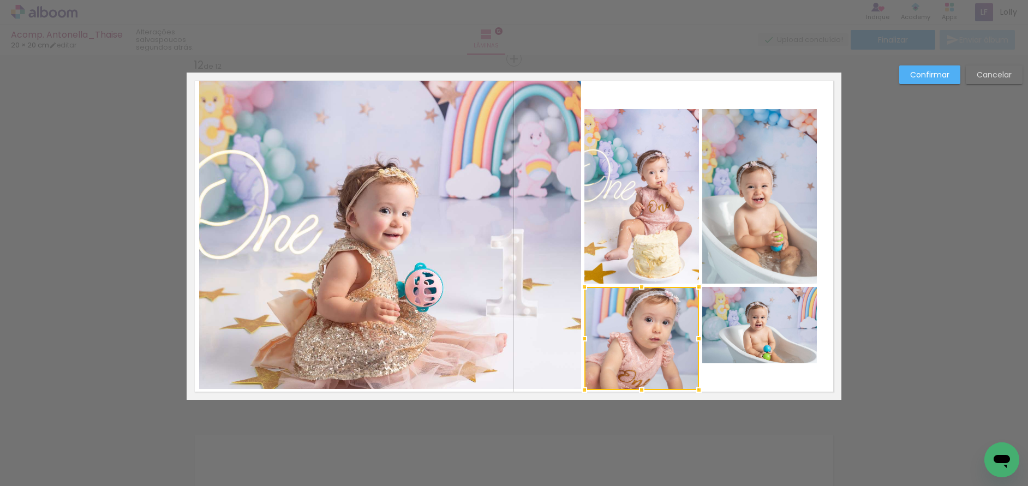
drag, startPoint x: 642, startPoint y: 362, endPoint x: 642, endPoint y: 389, distance: 26.8
click at [642, 389] on div at bounding box center [642, 390] width 22 height 22
click at [647, 228] on quentale-photo at bounding box center [642, 196] width 115 height 175
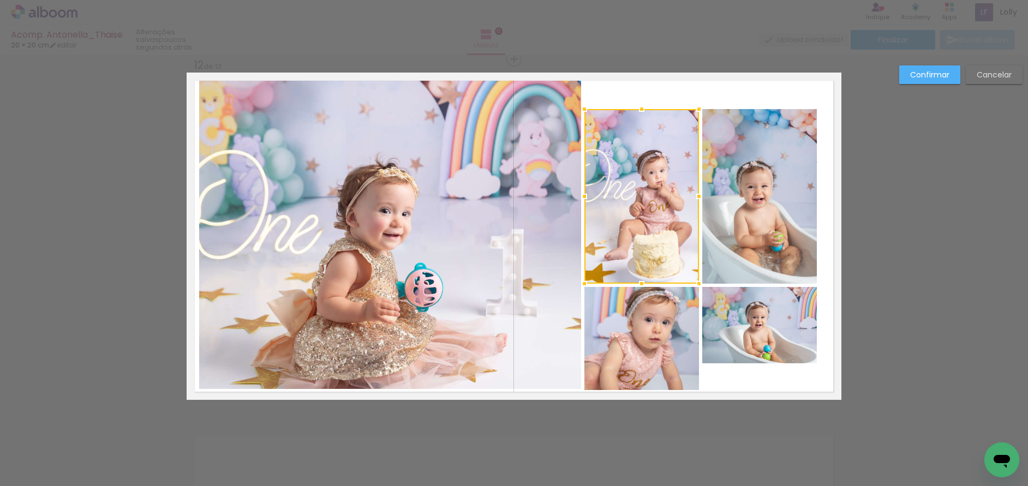
click at [647, 228] on div at bounding box center [642, 196] width 115 height 175
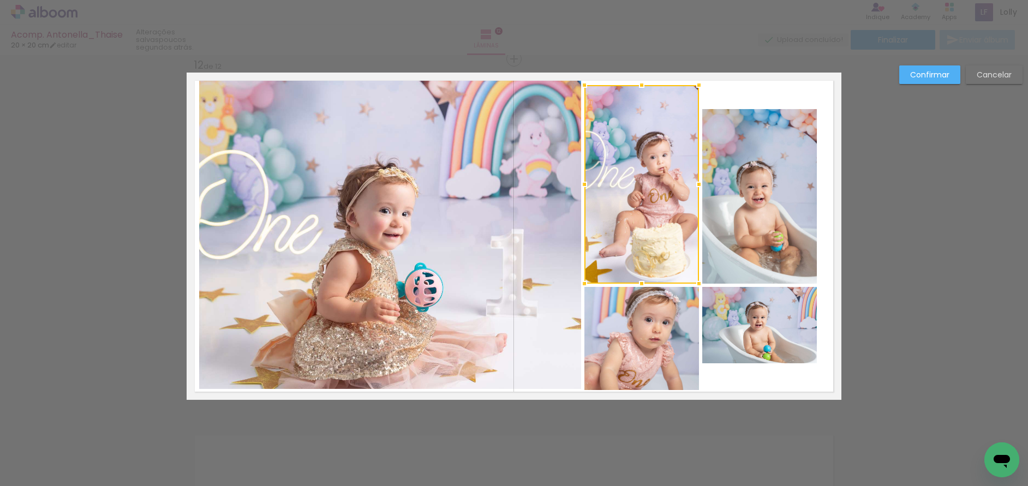
drag, startPoint x: 638, startPoint y: 110, endPoint x: 644, endPoint y: 86, distance: 24.9
click at [644, 86] on div at bounding box center [642, 85] width 22 height 22
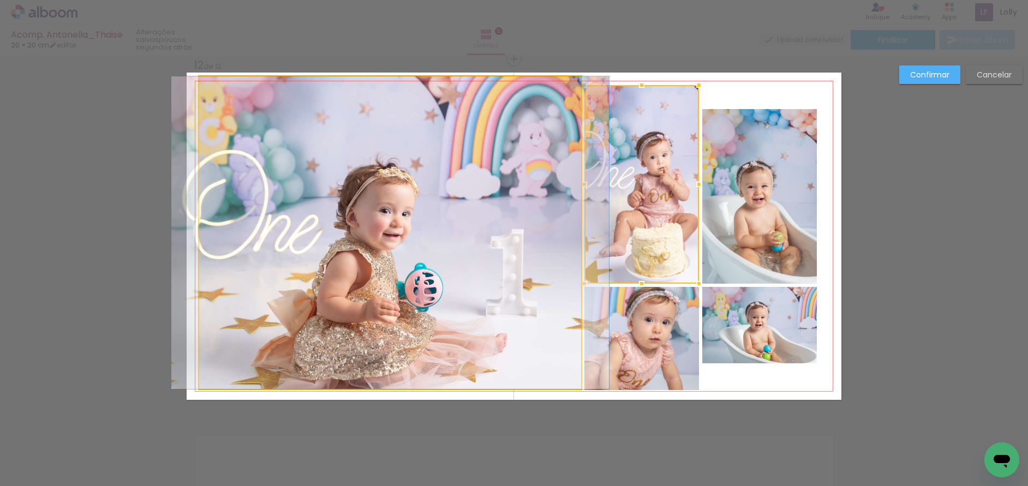
click at [424, 120] on quentale-photo at bounding box center [390, 232] width 382 height 313
click at [585, 120] on div at bounding box center [642, 184] width 115 height 199
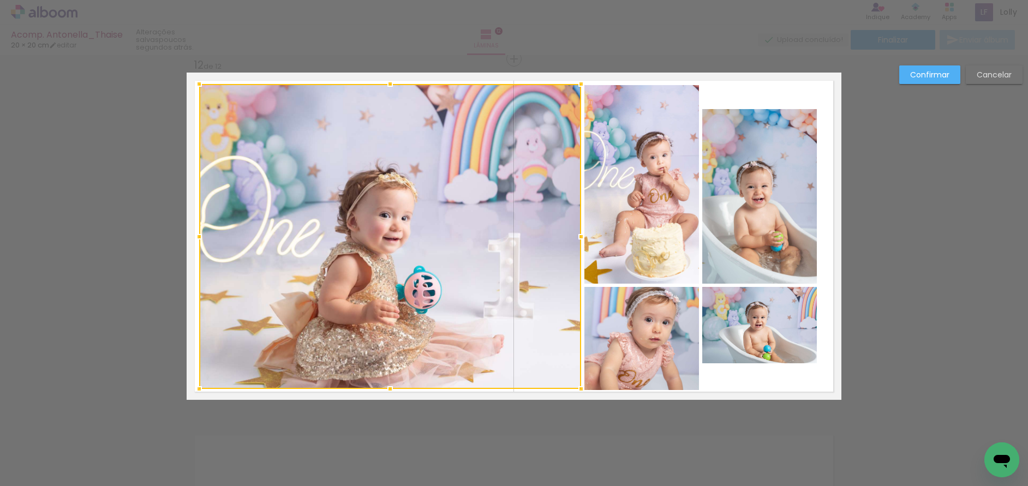
drag, startPoint x: 388, startPoint y: 78, endPoint x: 387, endPoint y: 85, distance: 7.7
click at [387, 85] on div at bounding box center [390, 84] width 22 height 22
click at [766, 334] on quentale-photo at bounding box center [759, 325] width 115 height 76
click at [581, 334] on div at bounding box center [390, 236] width 382 height 305
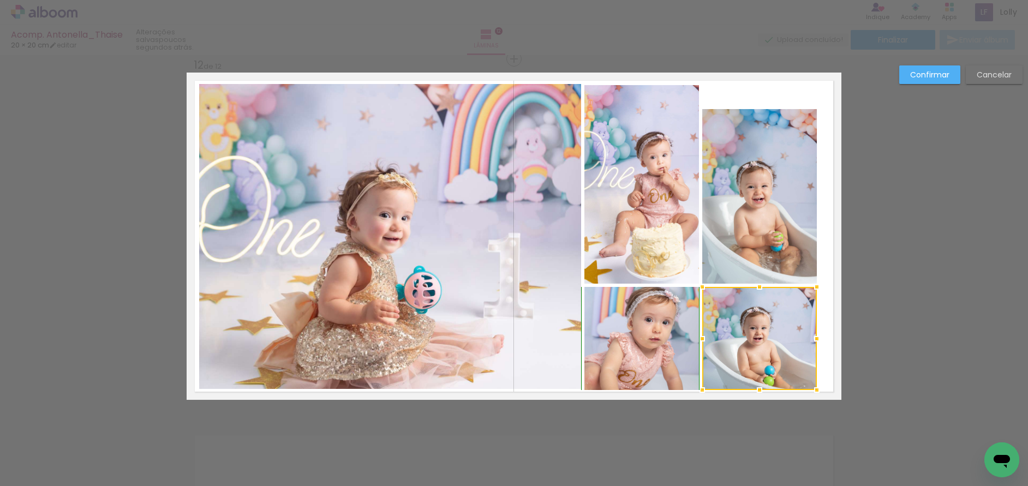
drag, startPoint x: 755, startPoint y: 365, endPoint x: 753, endPoint y: 388, distance: 23.0
click at [753, 388] on div at bounding box center [760, 390] width 22 height 22
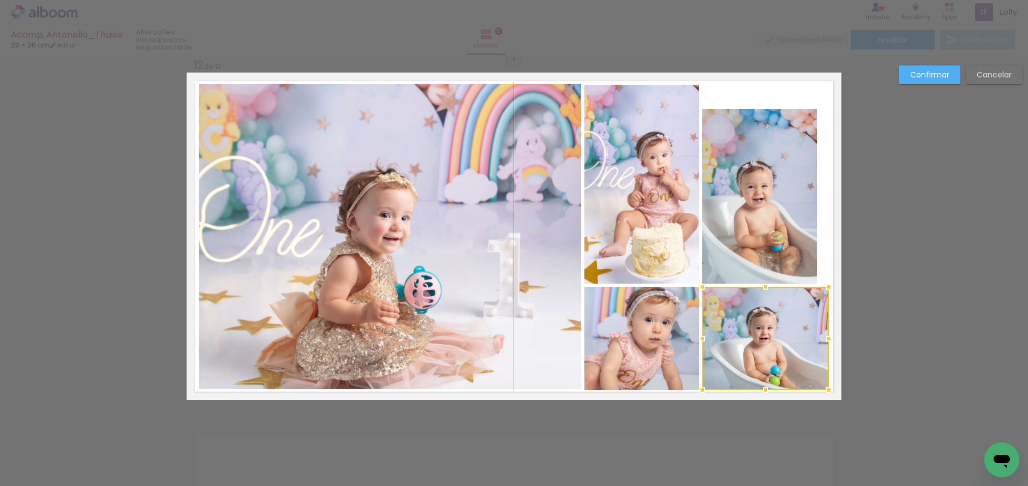
drag, startPoint x: 813, startPoint y: 340, endPoint x: 825, endPoint y: 340, distance: 12.0
click at [825, 340] on div at bounding box center [829, 339] width 22 height 22
click at [789, 229] on quentale-photo at bounding box center [759, 196] width 115 height 175
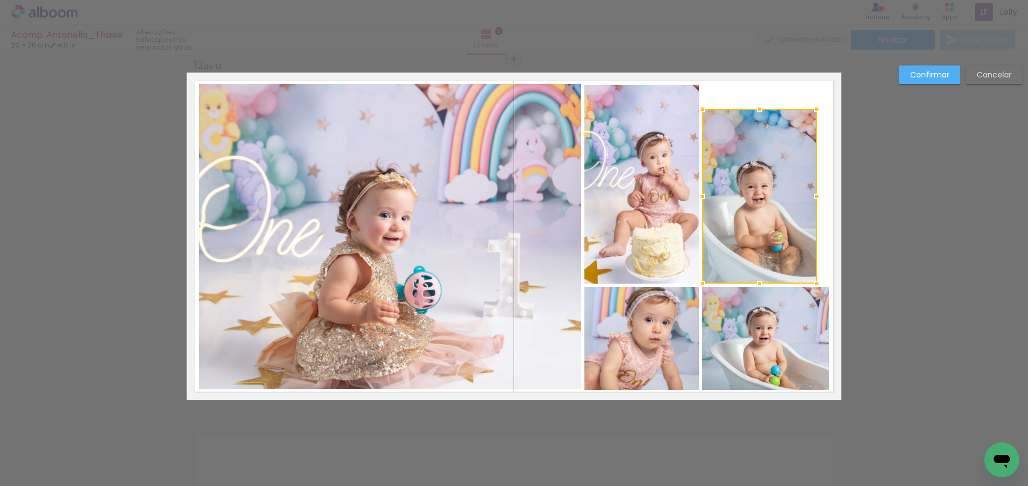
click at [789, 229] on div at bounding box center [759, 196] width 115 height 175
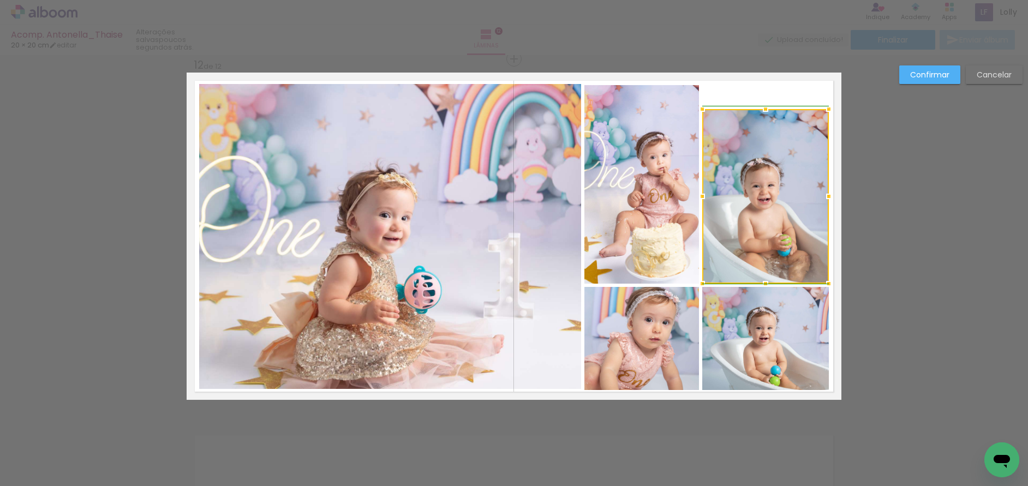
drag, startPoint x: 814, startPoint y: 195, endPoint x: 824, endPoint y: 199, distance: 10.5
click at [824, 199] on div at bounding box center [829, 197] width 22 height 22
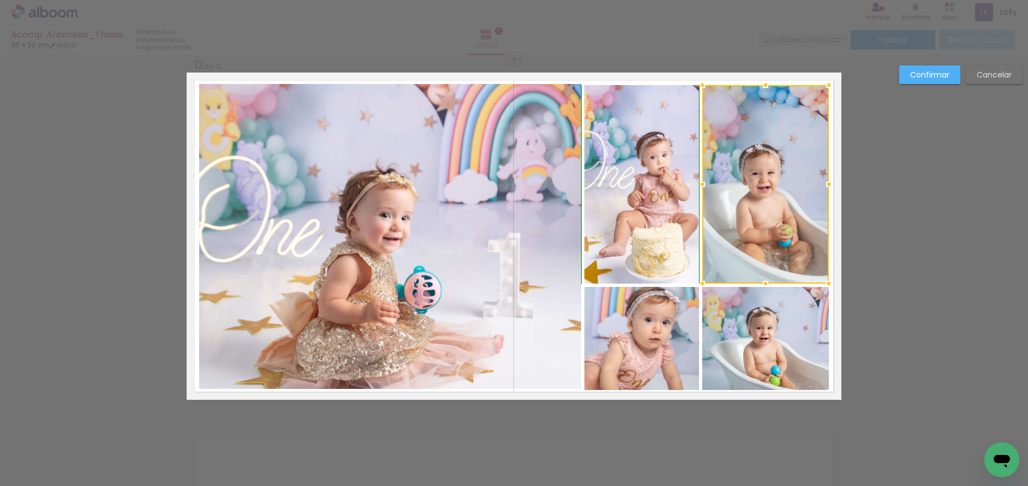
drag, startPoint x: 765, startPoint y: 107, endPoint x: 764, endPoint y: 82, distance: 25.1
click at [764, 82] on div at bounding box center [766, 85] width 22 height 22
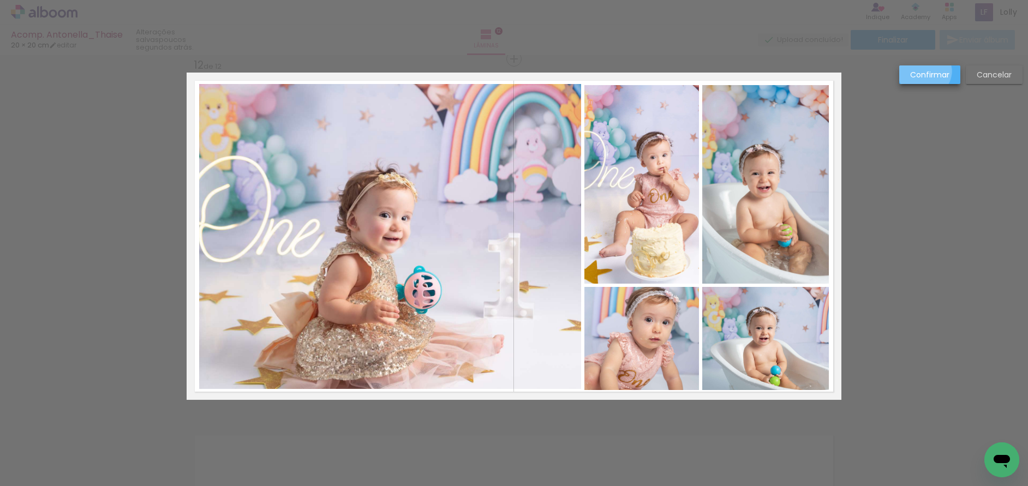
click at [0, 0] on slot "Confirmar" at bounding box center [0, 0] width 0 height 0
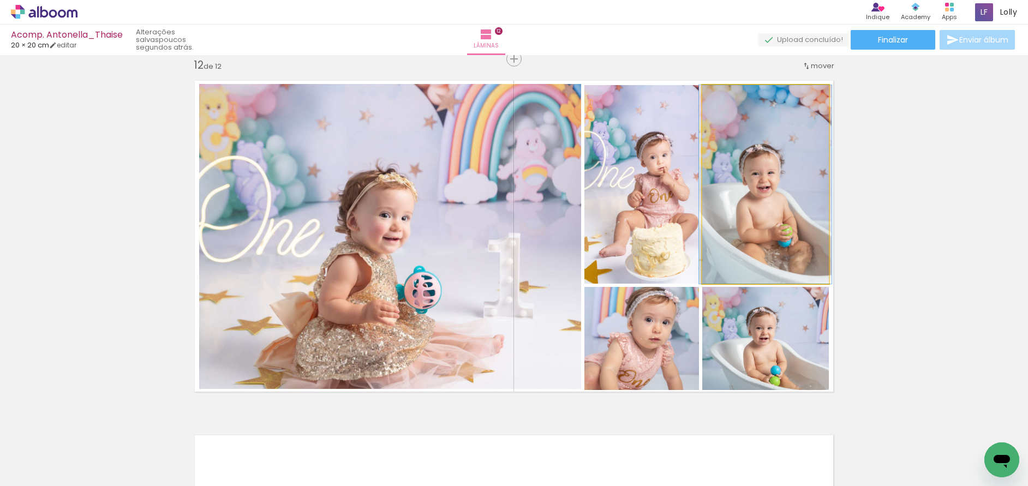
click at [766, 177] on quentale-photo at bounding box center [765, 184] width 127 height 199
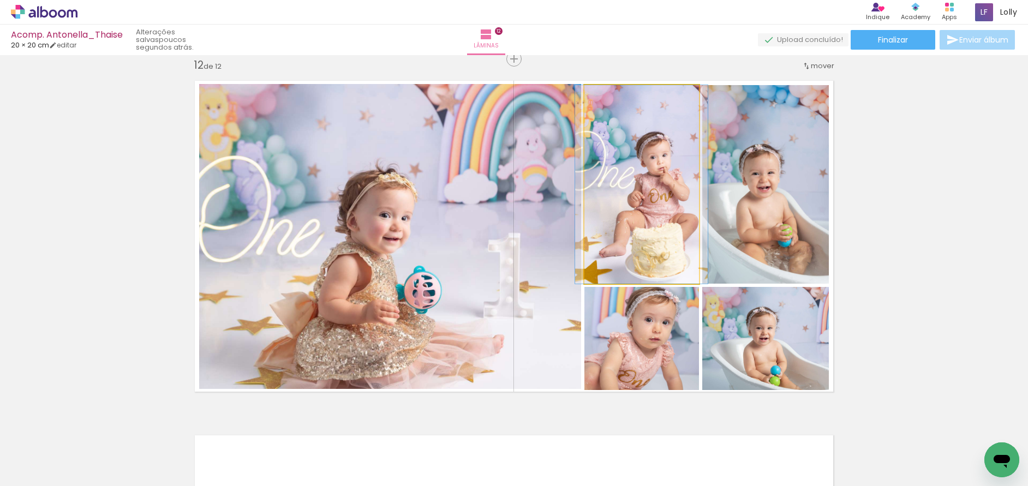
drag, startPoint x: 652, startPoint y: 194, endPoint x: 691, endPoint y: 301, distance: 114.0
click at [651, 195] on quentale-photo at bounding box center [642, 184] width 115 height 199
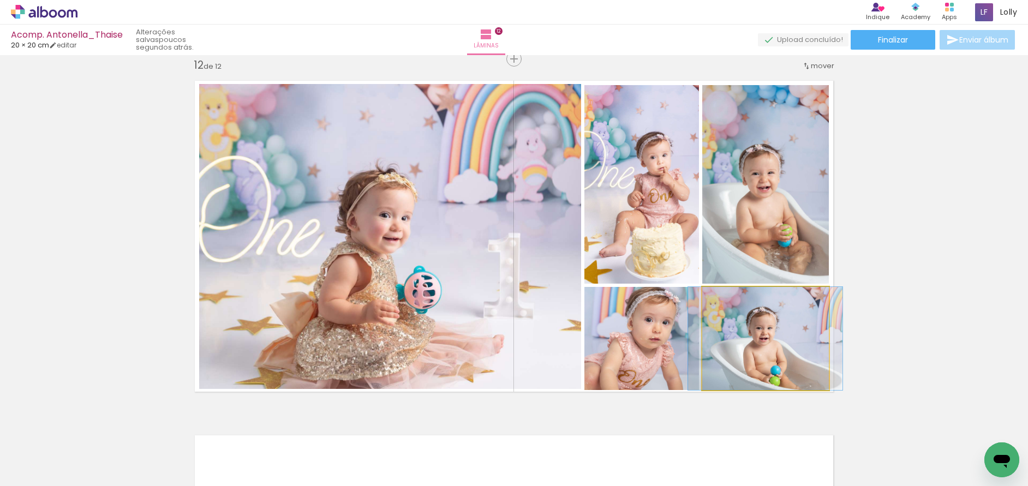
click at [750, 338] on quentale-photo at bounding box center [765, 338] width 127 height 103
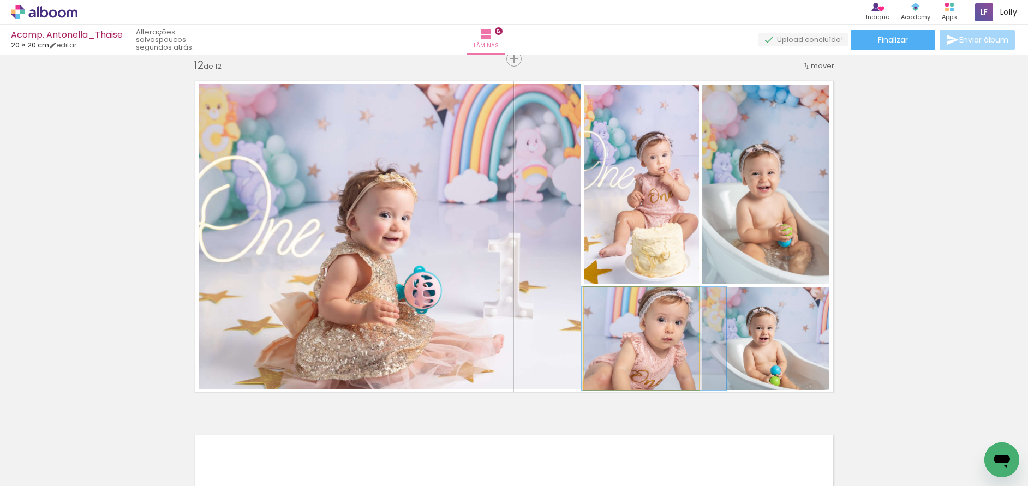
drag, startPoint x: 629, startPoint y: 358, endPoint x: 612, endPoint y: 329, distance: 33.0
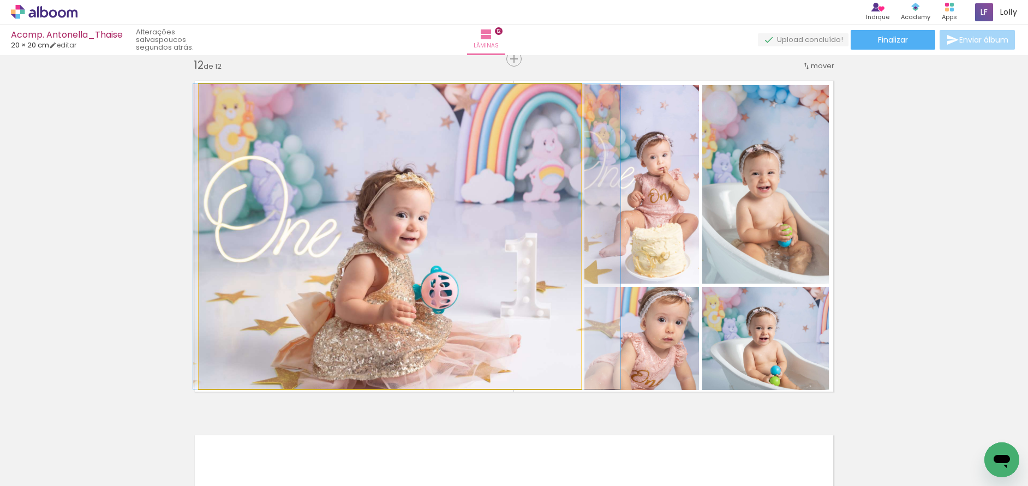
drag, startPoint x: 462, startPoint y: 285, endPoint x: 479, endPoint y: 287, distance: 17.0
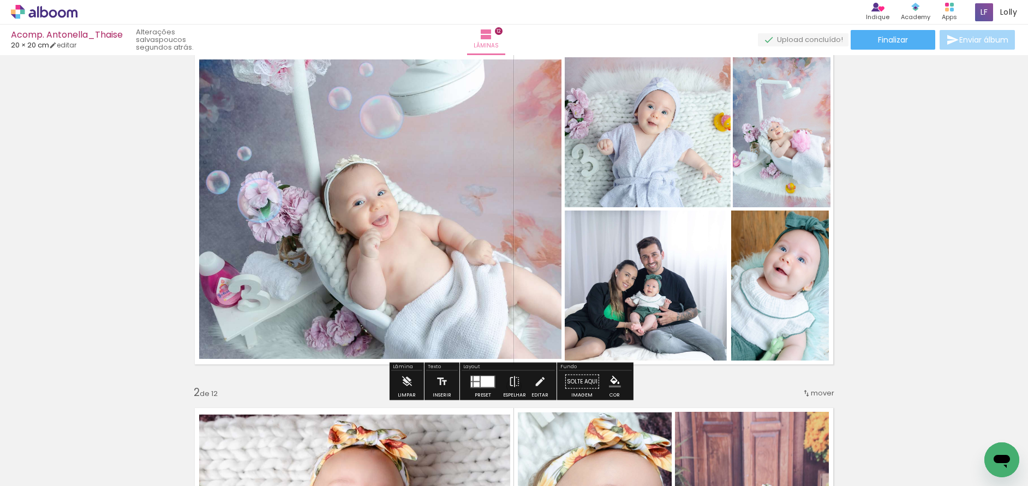
scroll to position [0, 0]
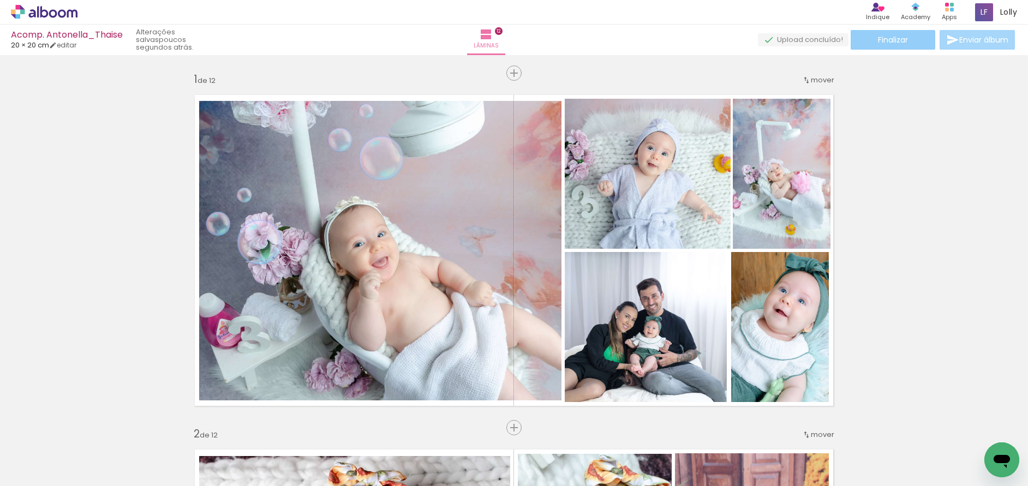
click at [888, 38] on span "Finalizar" at bounding box center [893, 40] width 30 height 8
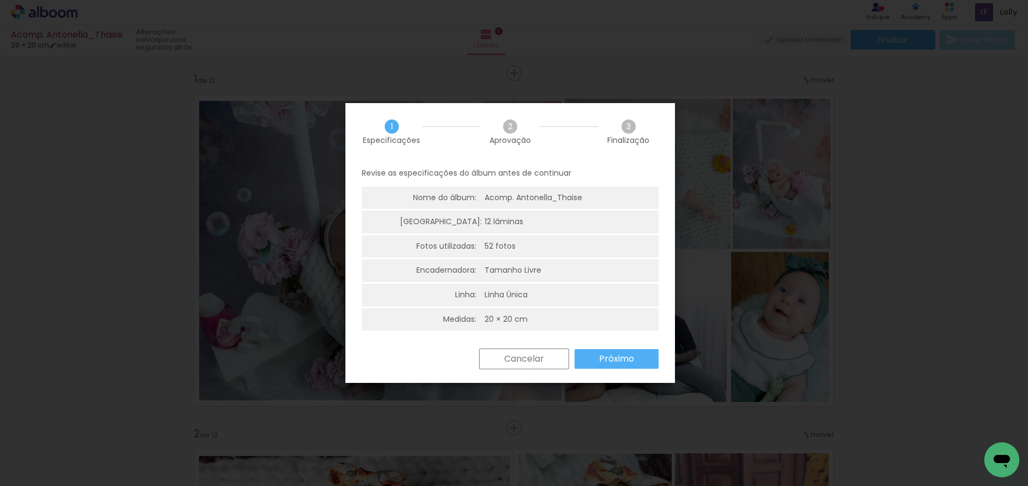
click at [0, 0] on slot "Próximo" at bounding box center [0, 0] width 0 height 0
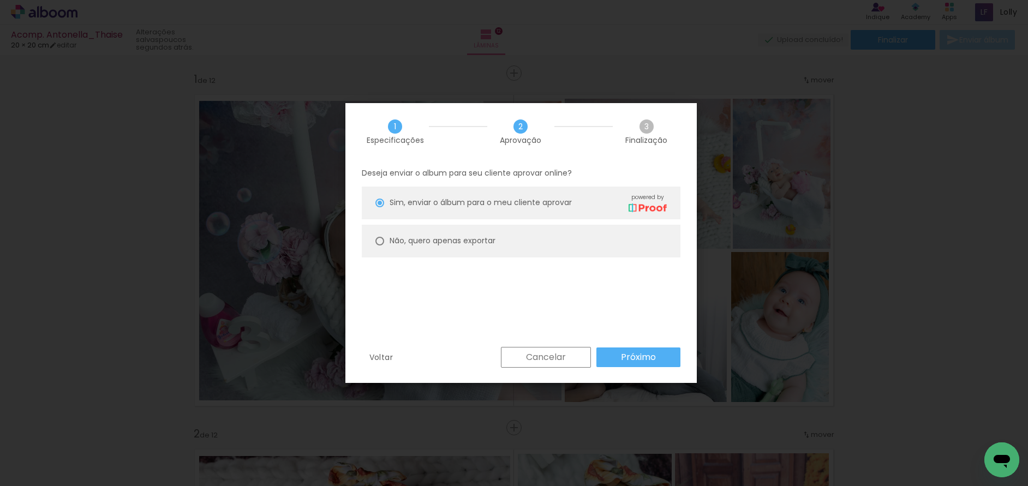
click at [0, 0] on slot "Próximo" at bounding box center [0, 0] width 0 height 0
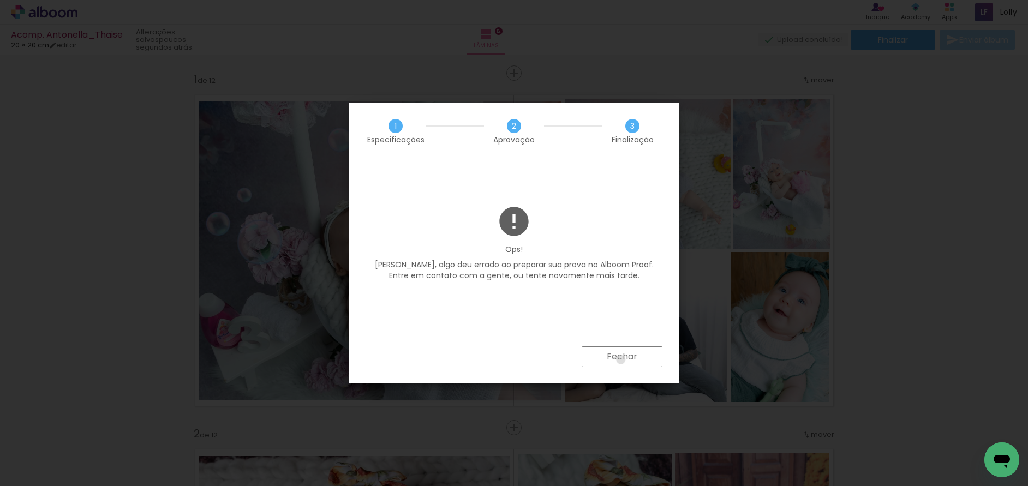
click at [0, 0] on slot "Fechar" at bounding box center [0, 0] width 0 height 0
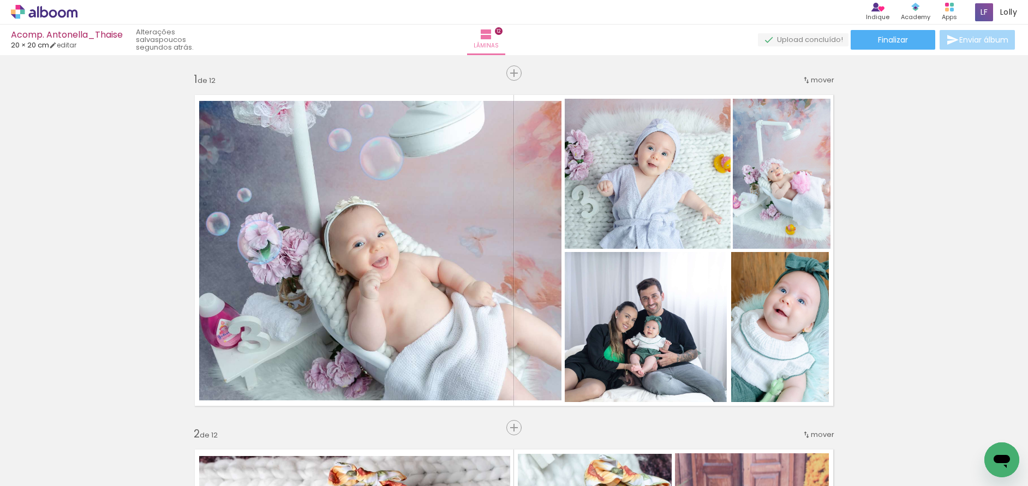
scroll to position [0, 2549]
click at [888, 38] on span "Finalizar" at bounding box center [893, 40] width 30 height 8
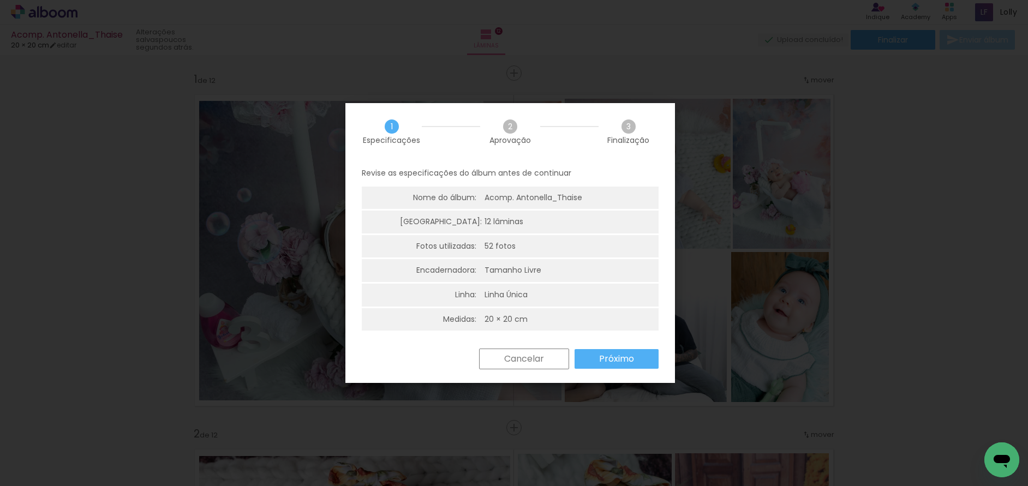
click at [0, 0] on slot "Próximo" at bounding box center [0, 0] width 0 height 0
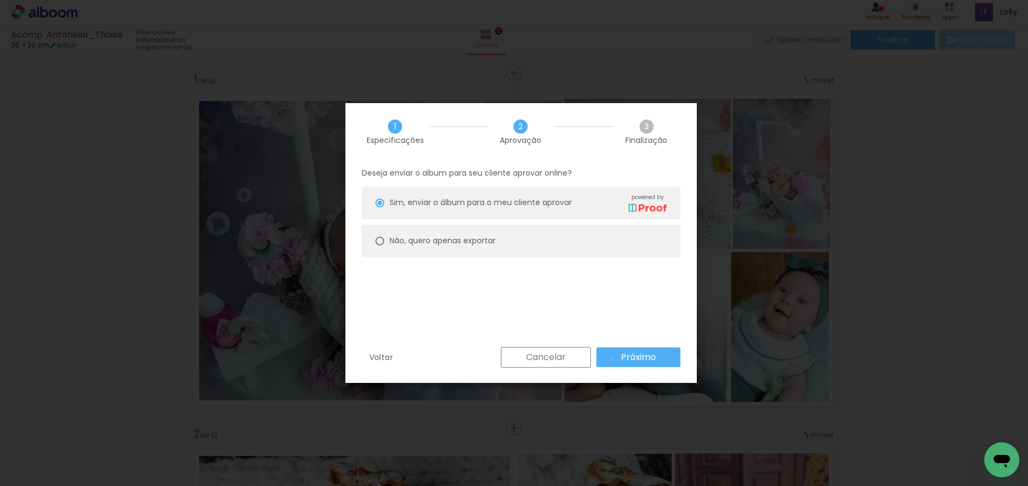
click at [611, 359] on paper-button "Próximo" at bounding box center [639, 358] width 84 height 20
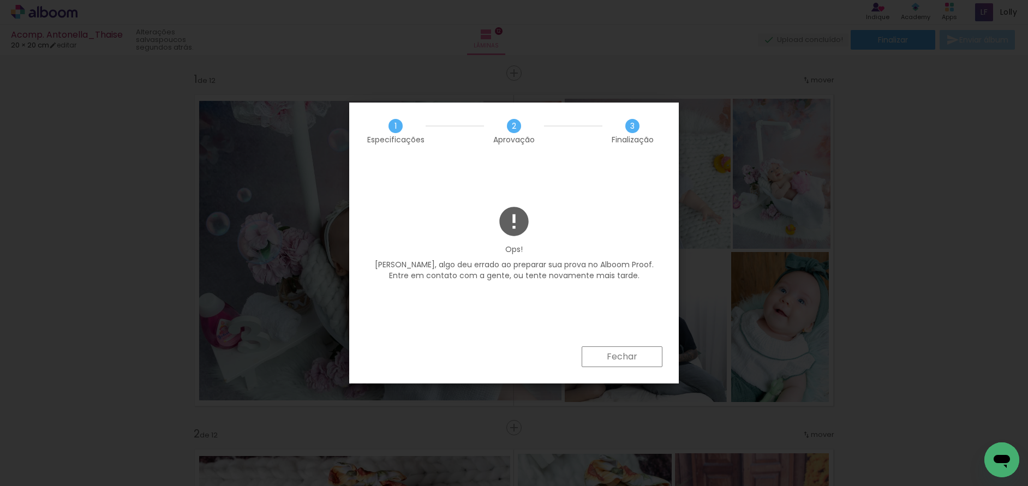
click at [0, 0] on slot "Fechar" at bounding box center [0, 0] width 0 height 0
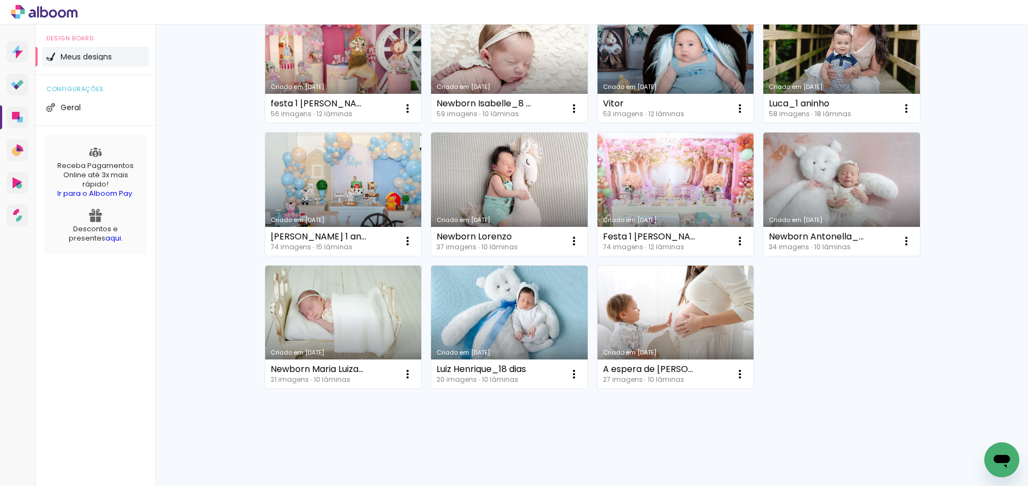
scroll to position [277, 0]
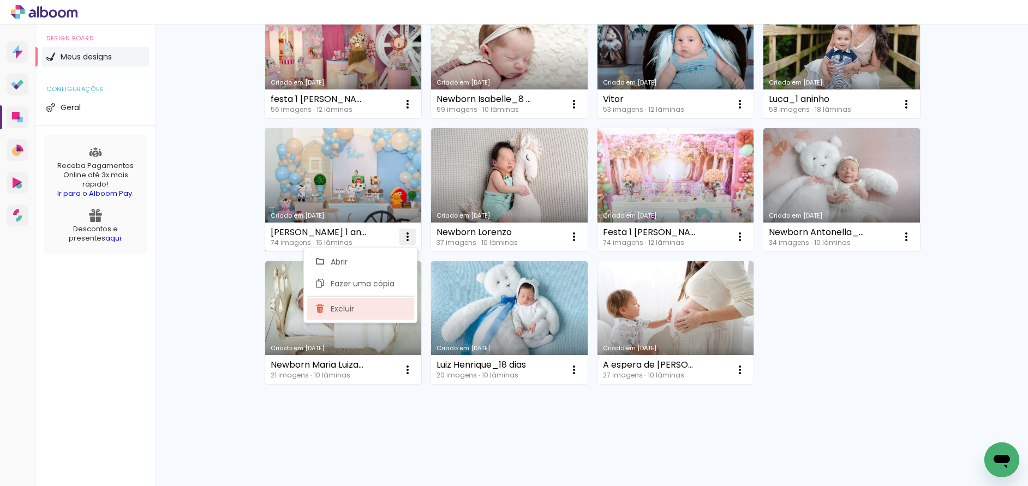
click at [343, 308] on span "Excluir" at bounding box center [342, 309] width 23 height 8
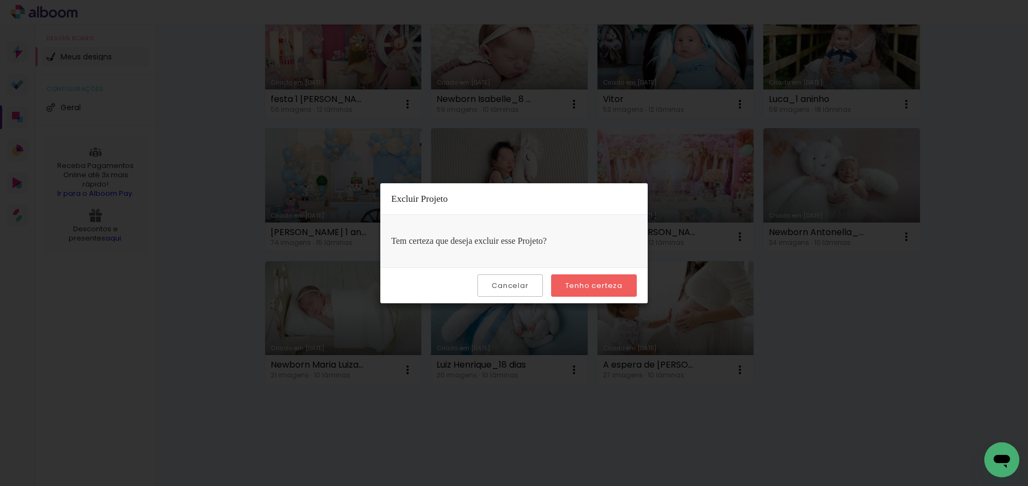
click at [0, 0] on slot "Tenho certeza" at bounding box center [0, 0] width 0 height 0
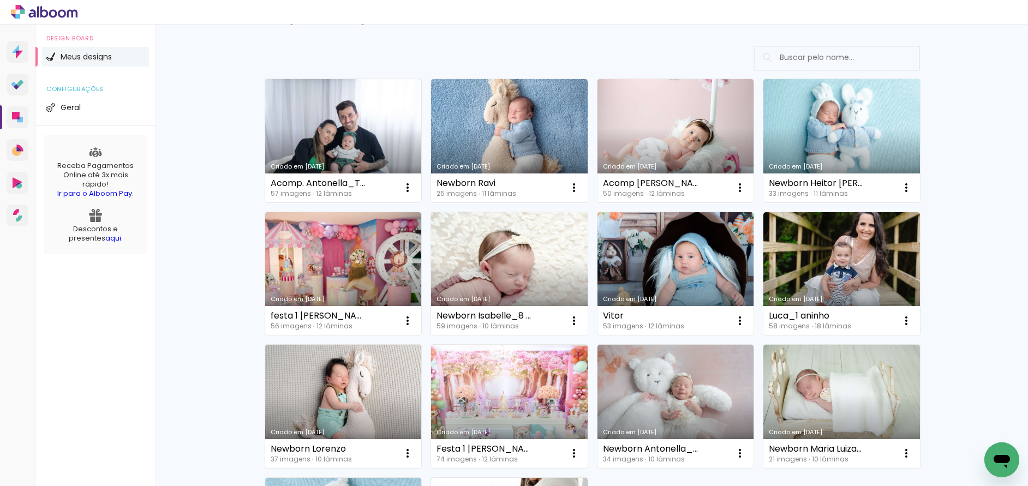
scroll to position [59, 0]
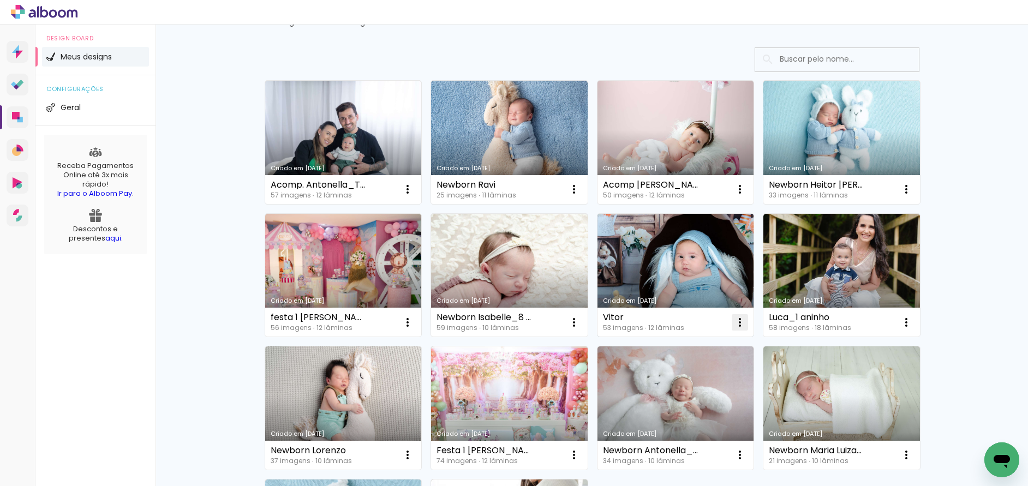
click at [414, 196] on iron-icon at bounding box center [407, 189] width 13 height 13
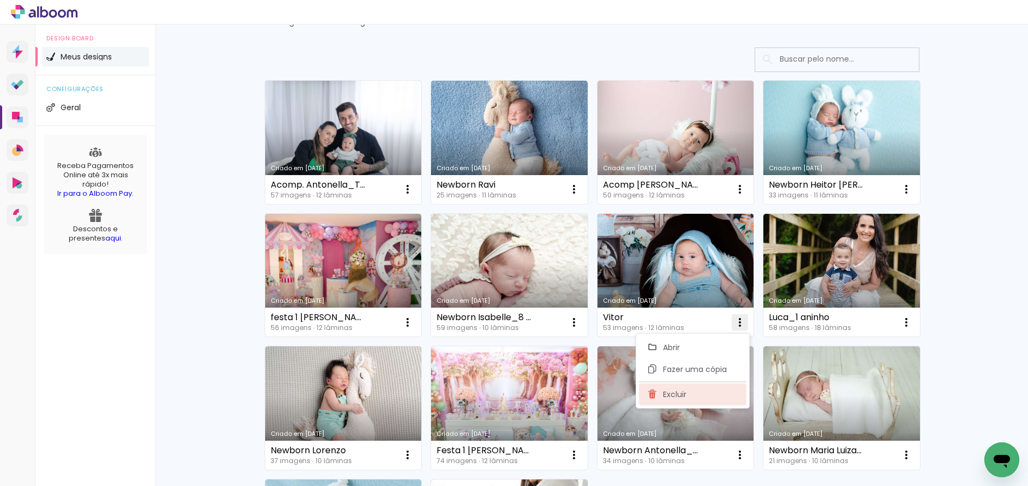
click at [682, 392] on span "Excluir" at bounding box center [674, 395] width 23 height 8
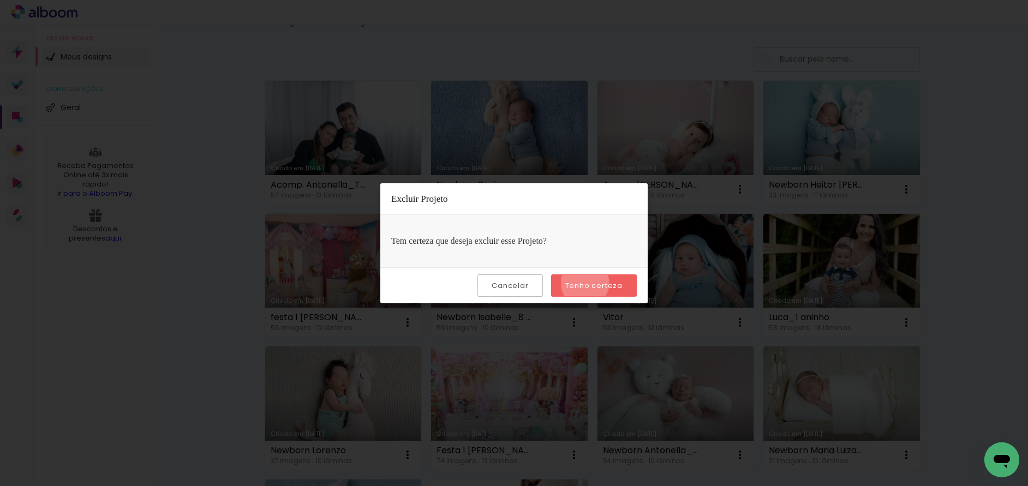
drag, startPoint x: 587, startPoint y: 283, endPoint x: 621, endPoint y: 285, distance: 34.5
click at [0, 0] on slot "Tenho certeza" at bounding box center [0, 0] width 0 height 0
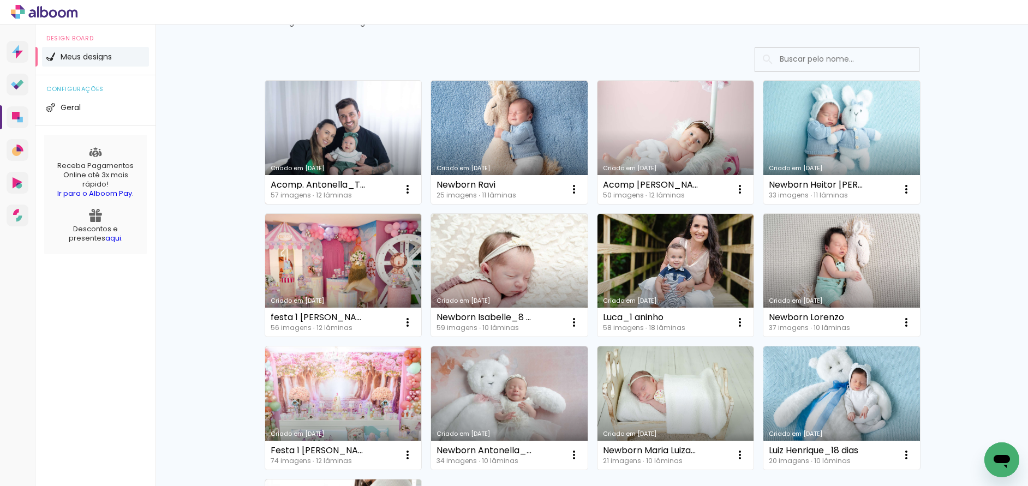
click at [373, 150] on link "Criado em [DATE]" at bounding box center [343, 142] width 157 height 123
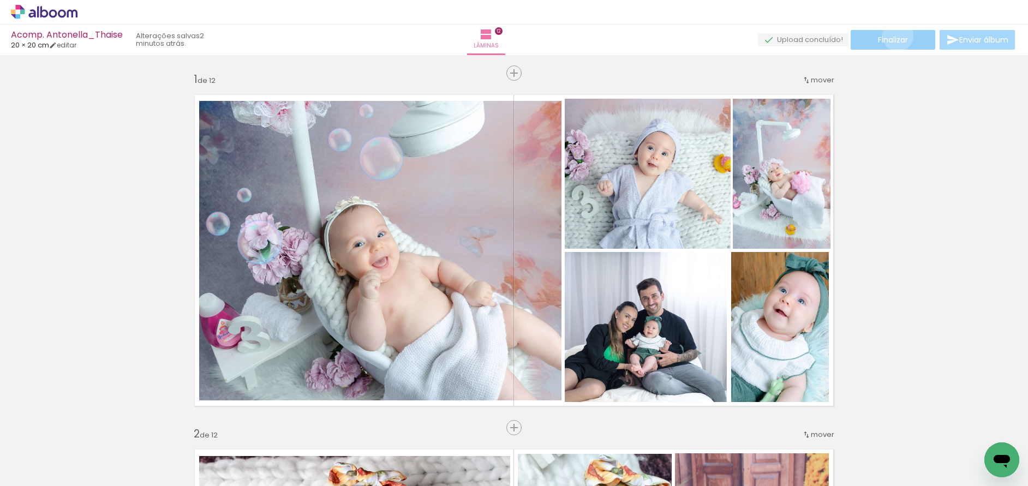
click at [894, 36] on span "Finalizar" at bounding box center [893, 40] width 30 height 8
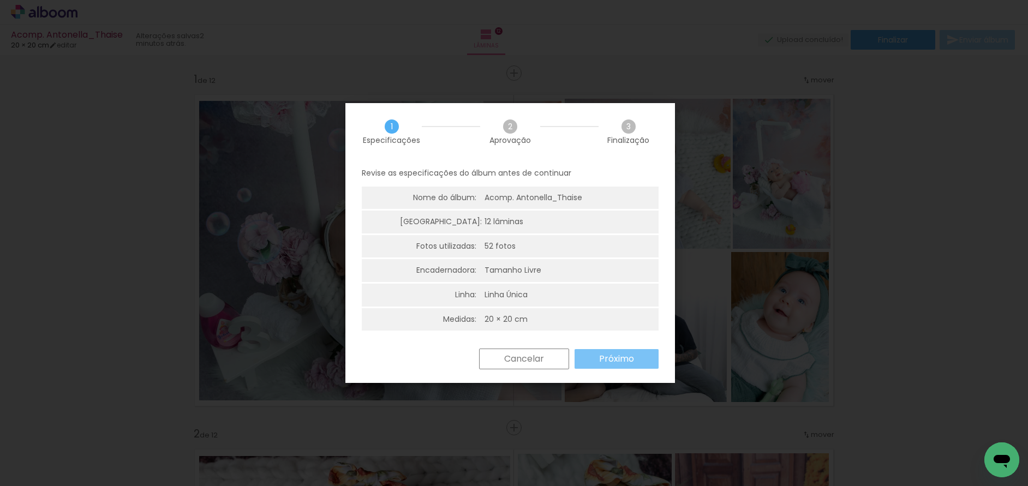
click at [614, 350] on paper-button "Próximo" at bounding box center [617, 359] width 84 height 20
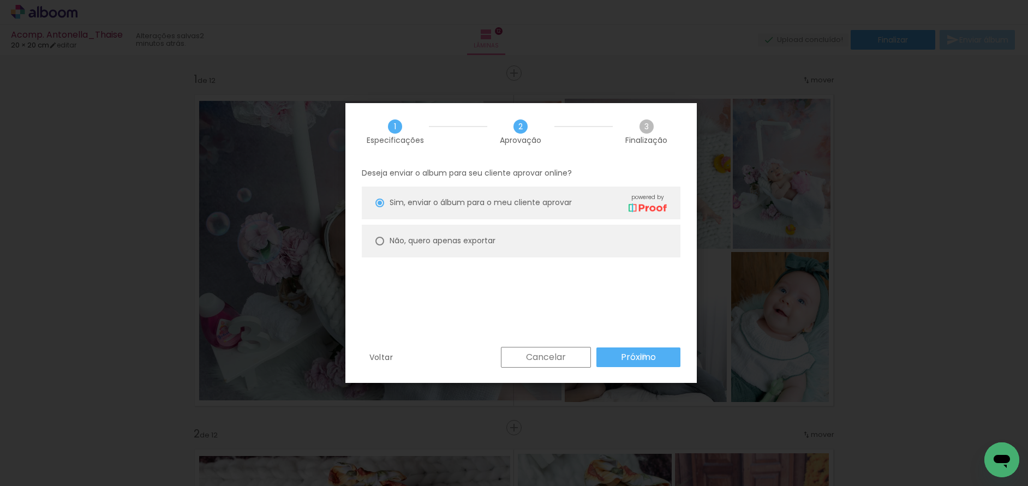
click at [0, 0] on slot "Próximo" at bounding box center [0, 0] width 0 height 0
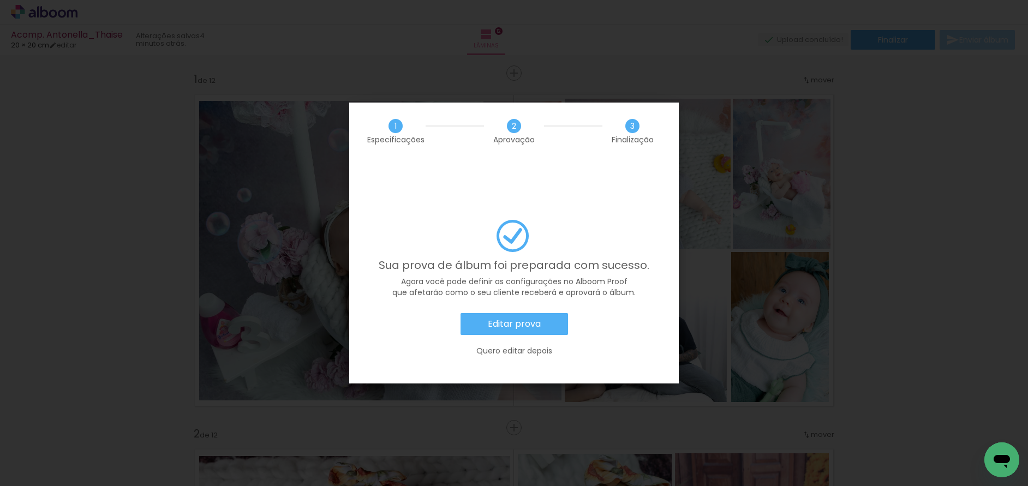
click at [0, 0] on slot "Editar prova" at bounding box center [0, 0] width 0 height 0
